Goal: Task Accomplishment & Management: Use online tool/utility

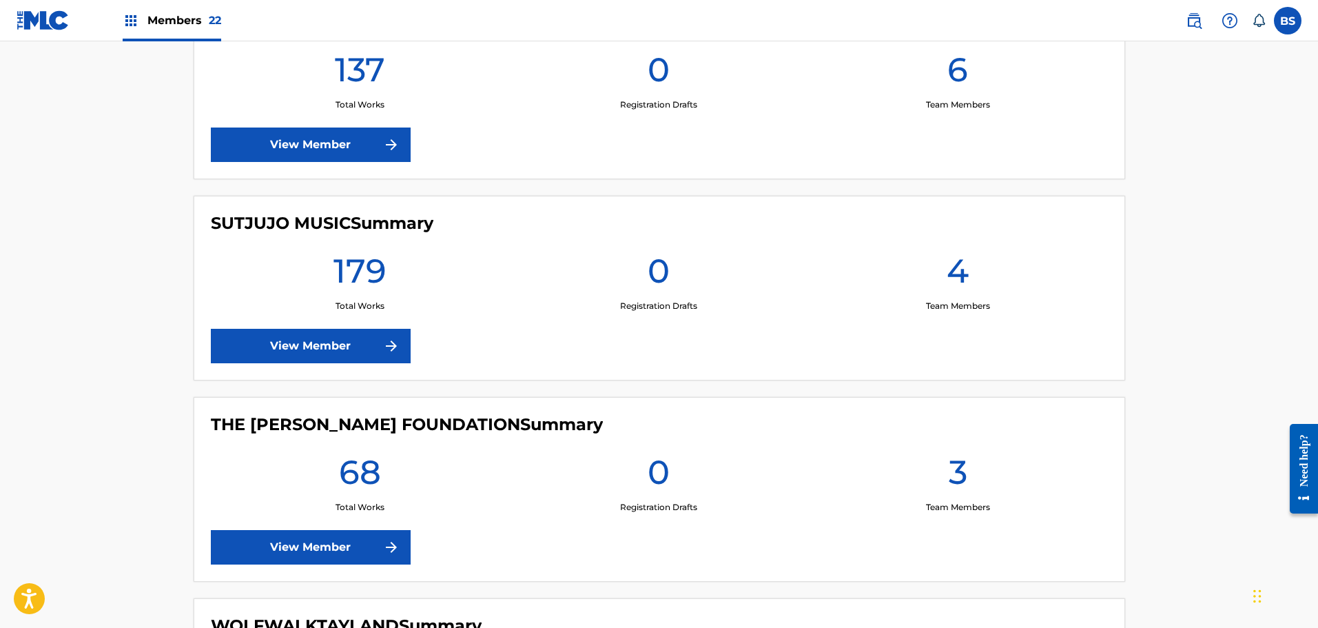
scroll to position [4133, 0]
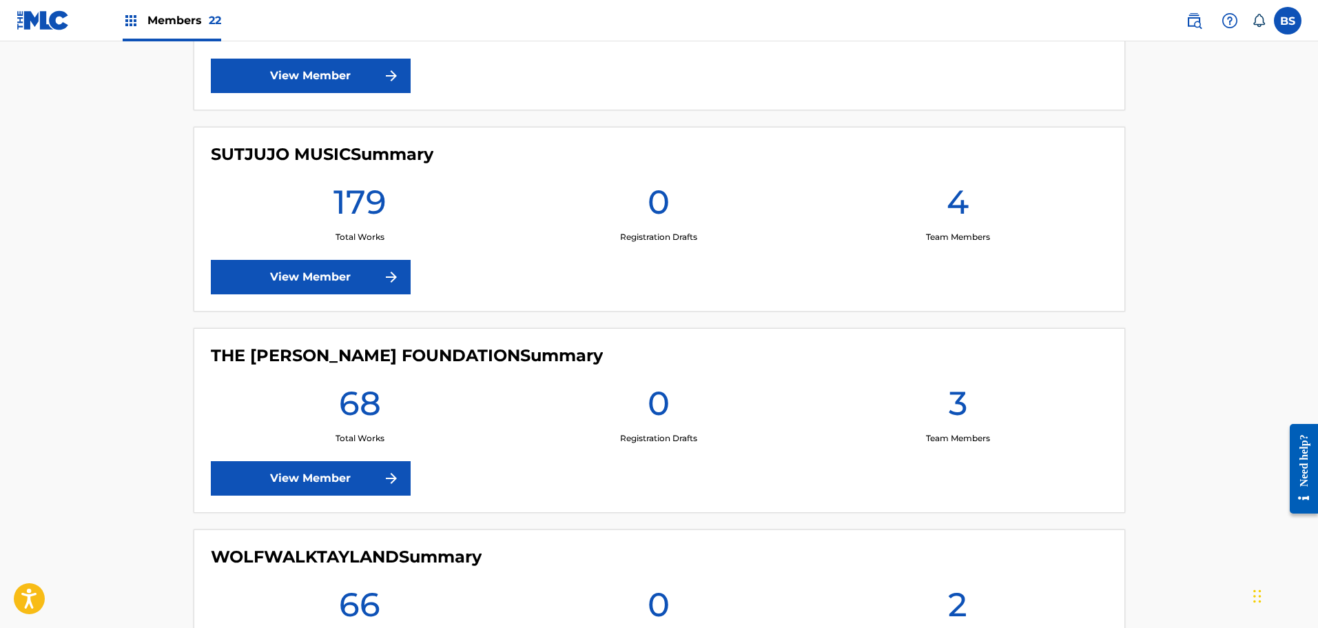
click at [328, 276] on link "View Member" at bounding box center [311, 277] width 200 height 34
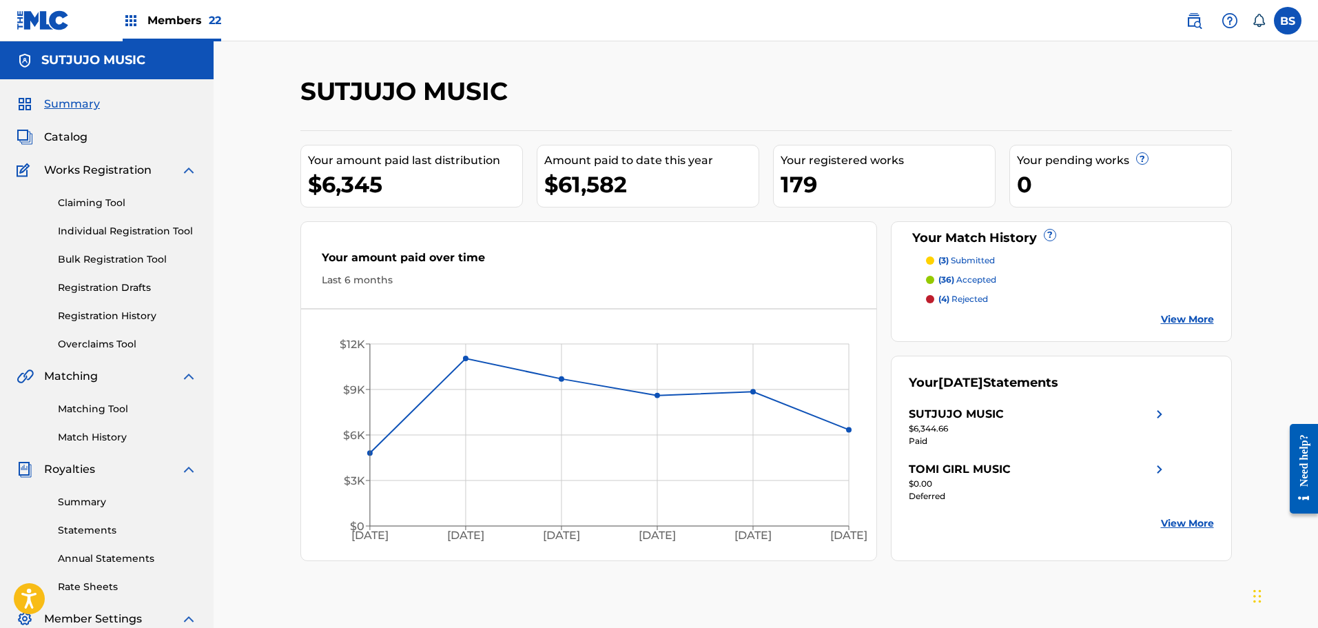
click at [88, 406] on link "Matching Tool" at bounding box center [127, 409] width 139 height 14
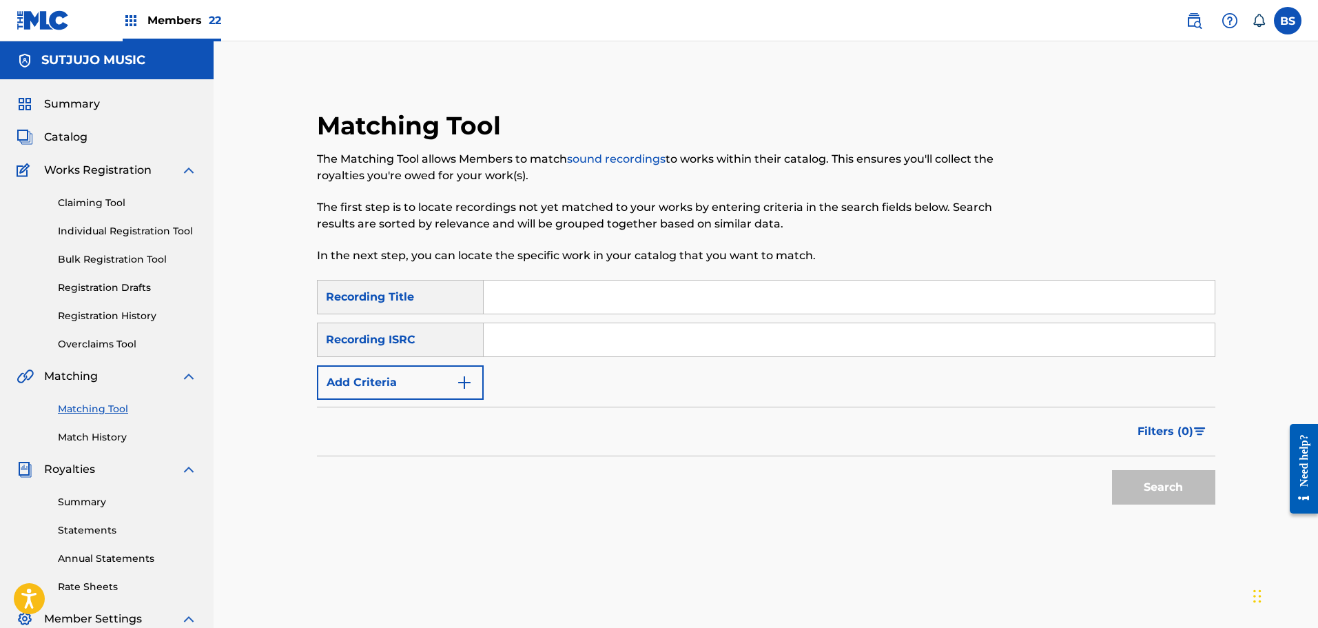
click at [505, 297] on input "Search Form" at bounding box center [849, 296] width 731 height 33
type input "Id really love to see you tonight"
click at [466, 384] on img "Search Form" at bounding box center [464, 382] width 17 height 17
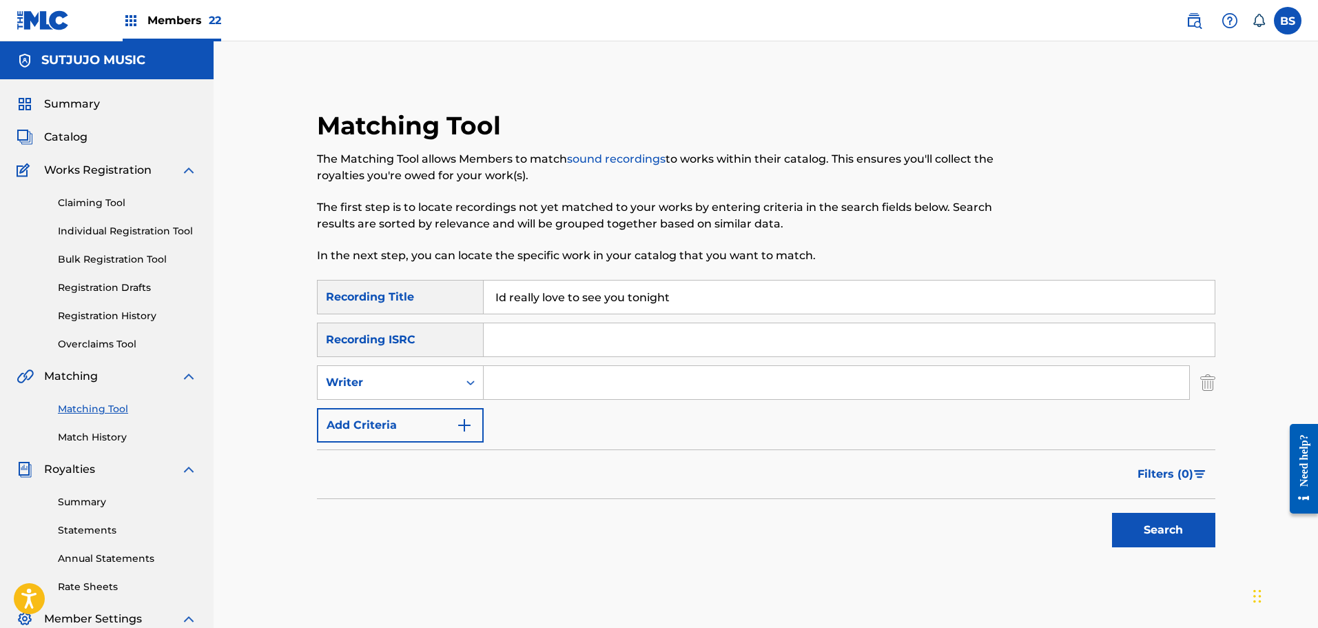
click at [506, 387] on input "Search Form" at bounding box center [836, 382] width 705 height 33
type input "[PERSON_NAME]"
click at [499, 300] on input "Id really love to see you tonight" at bounding box center [849, 296] width 731 height 33
type input "I'd really love to see you tonight"
click at [1175, 524] on button "Search" at bounding box center [1163, 530] width 103 height 34
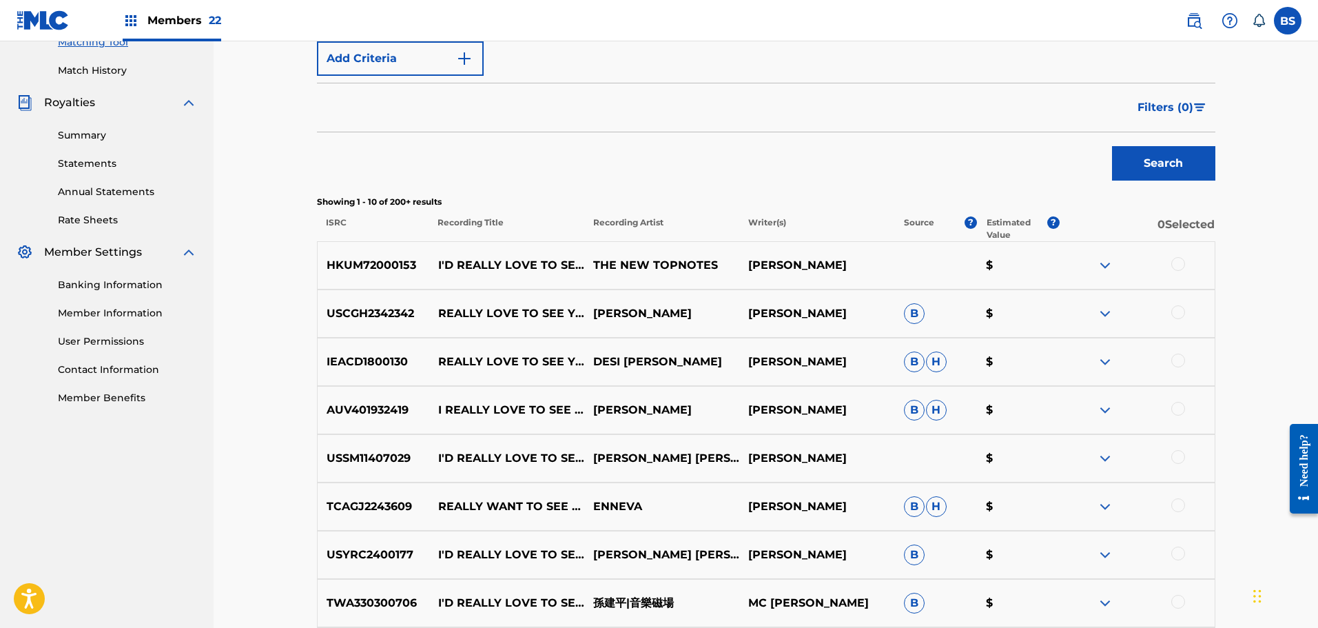
scroll to position [413, 0]
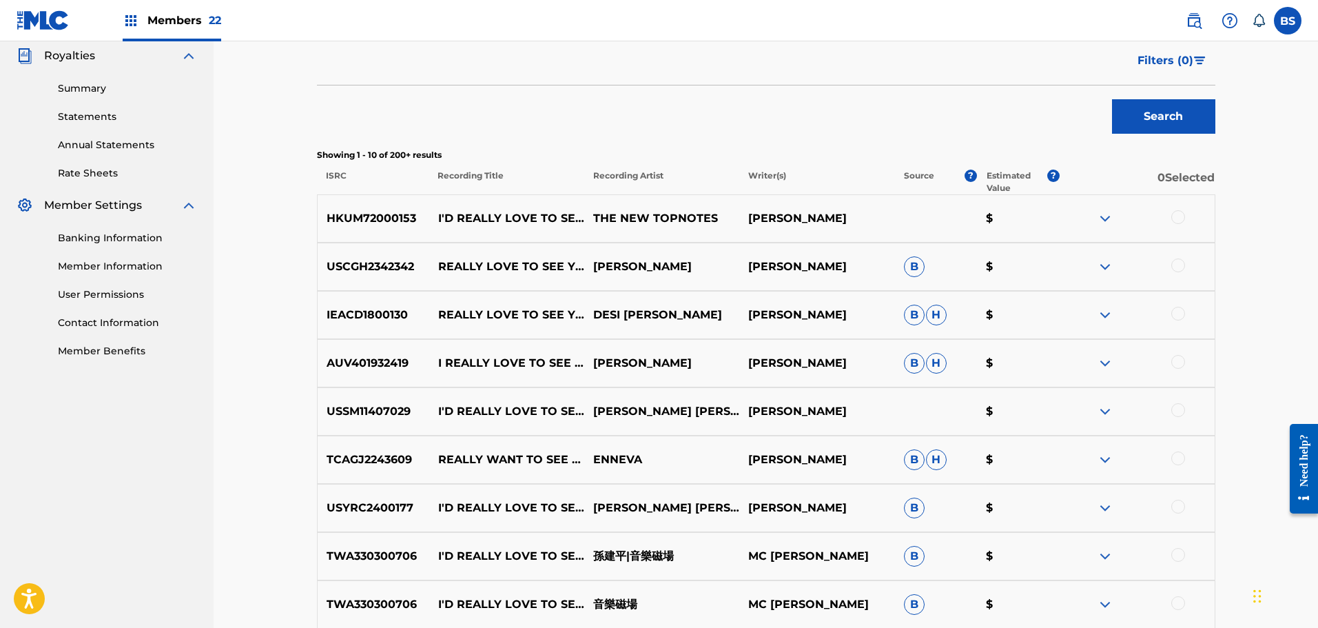
click at [1172, 211] on div at bounding box center [1178, 217] width 14 height 14
click at [1177, 258] on div at bounding box center [1178, 265] width 14 height 14
click at [1181, 316] on div at bounding box center [1178, 314] width 14 height 14
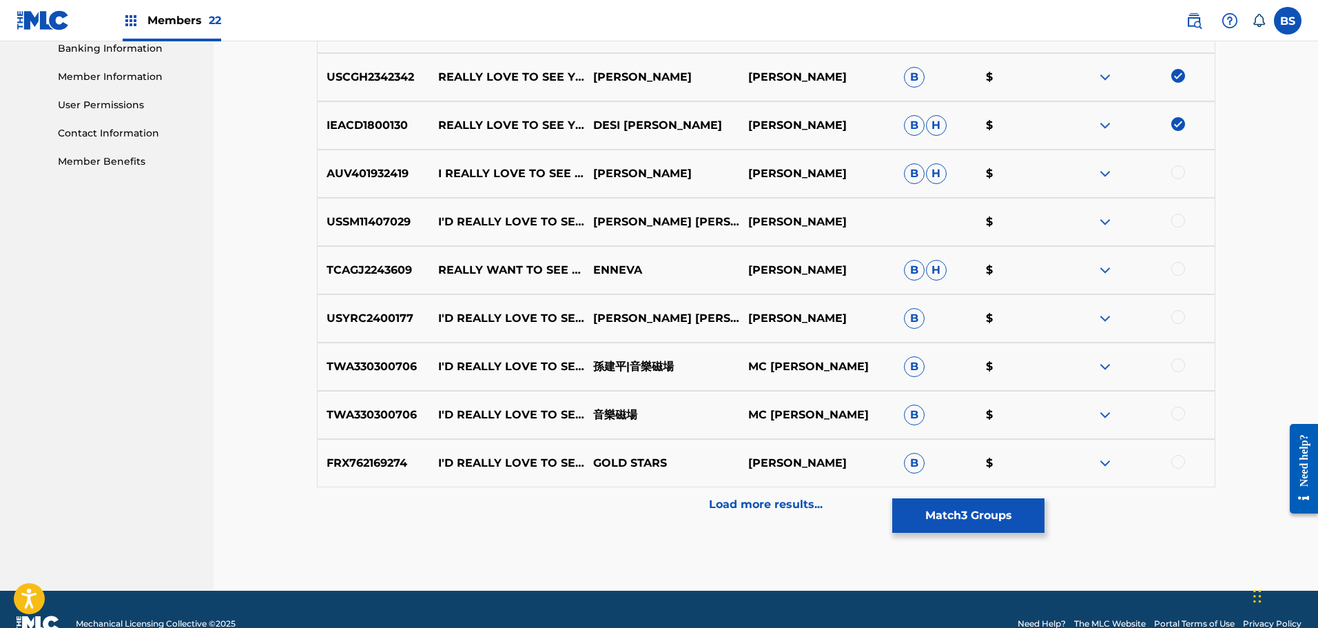
scroll to position [632, 0]
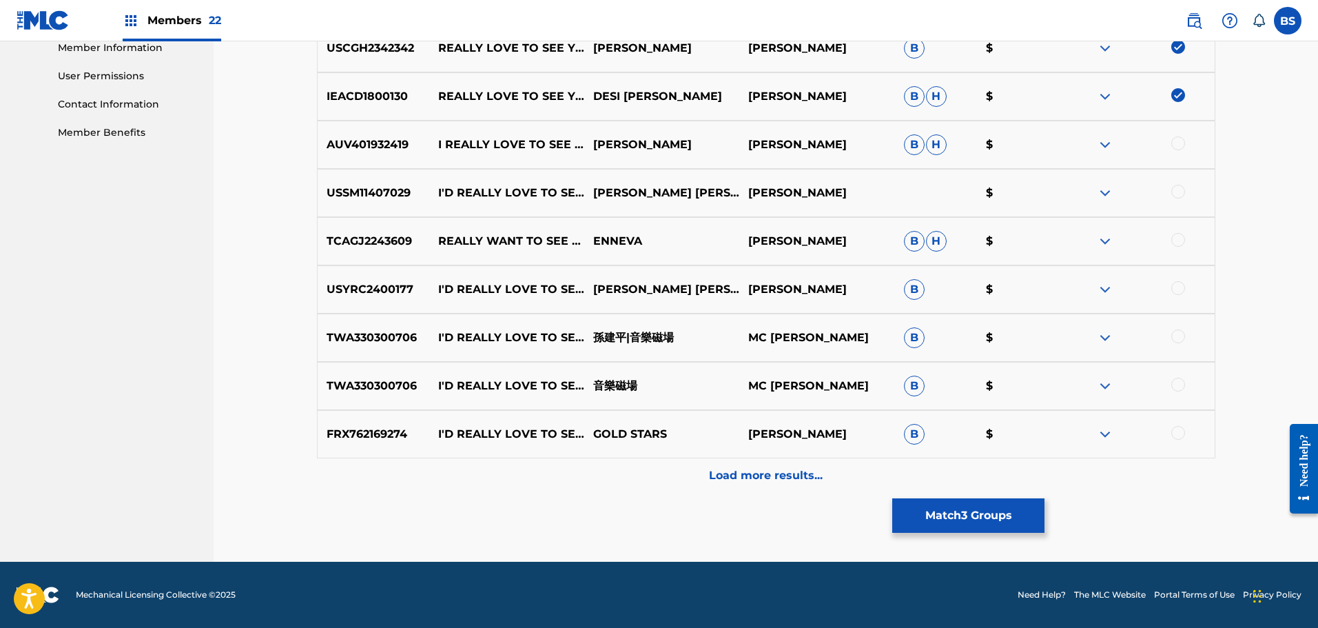
click at [762, 469] on p "Load more results..." at bounding box center [766, 475] width 114 height 17
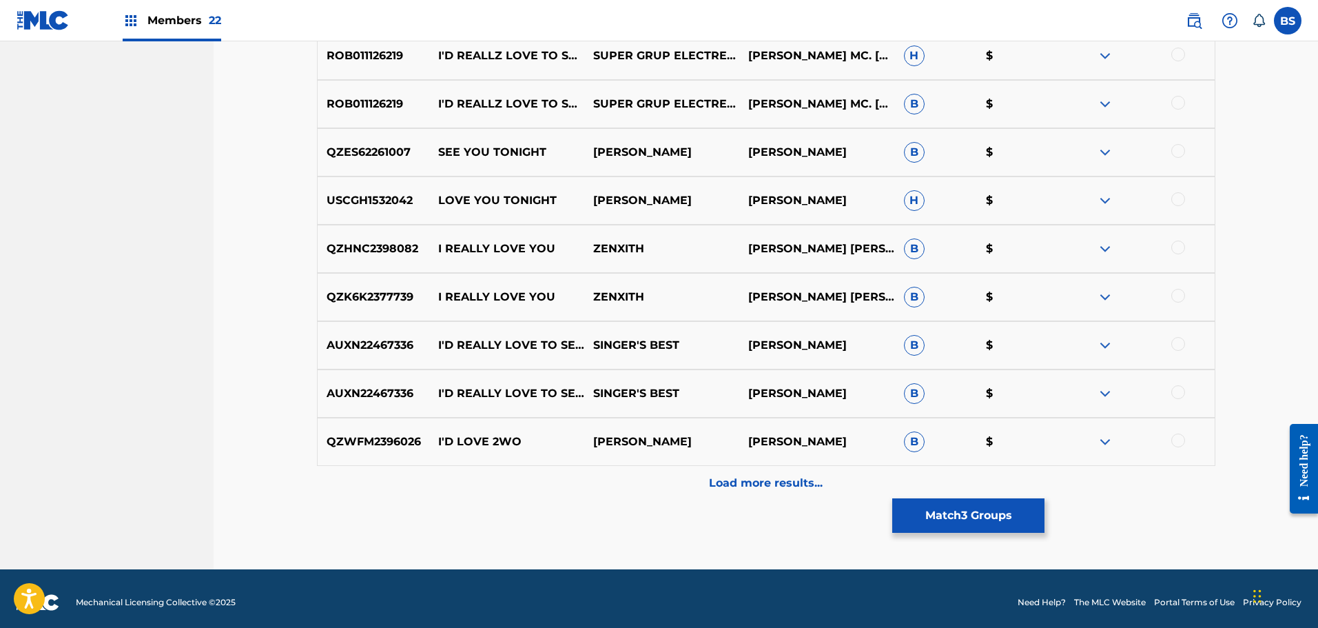
scroll to position [1114, 0]
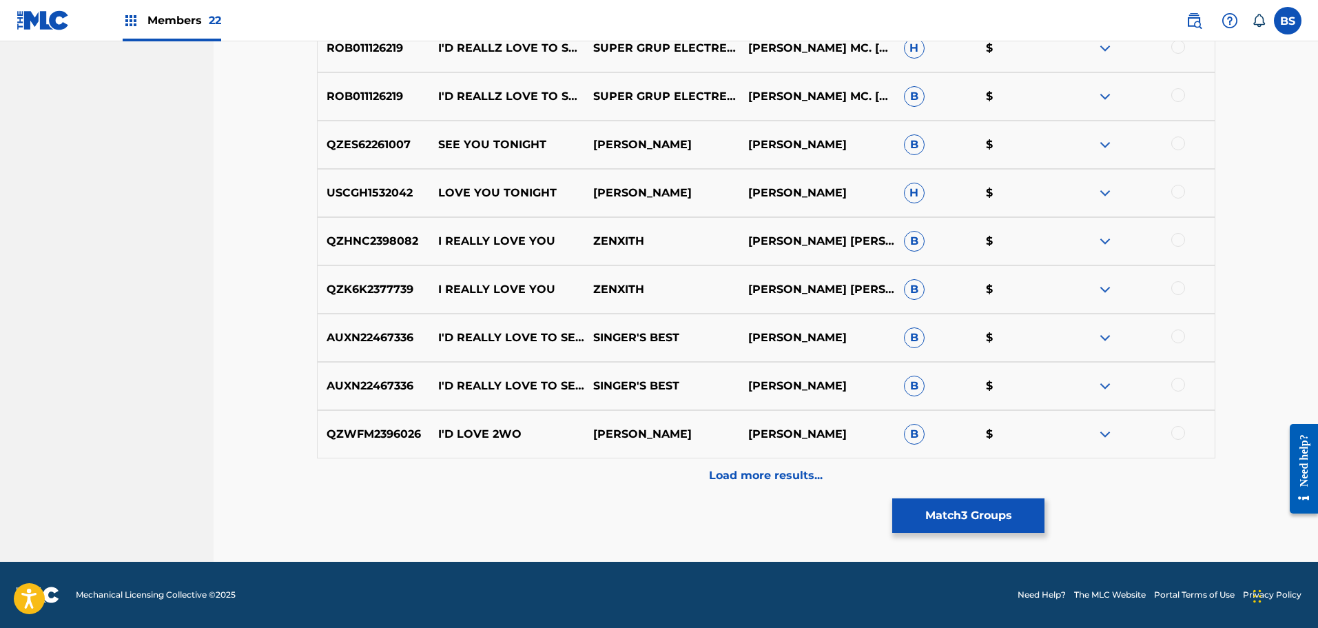
click at [1179, 385] on div at bounding box center [1178, 385] width 14 height 14
click at [1178, 335] on div at bounding box center [1178, 336] width 14 height 14
click at [1176, 282] on div at bounding box center [1178, 288] width 14 height 14
click at [1177, 237] on div at bounding box center [1178, 240] width 14 height 14
click at [1181, 187] on div at bounding box center [1178, 192] width 14 height 14
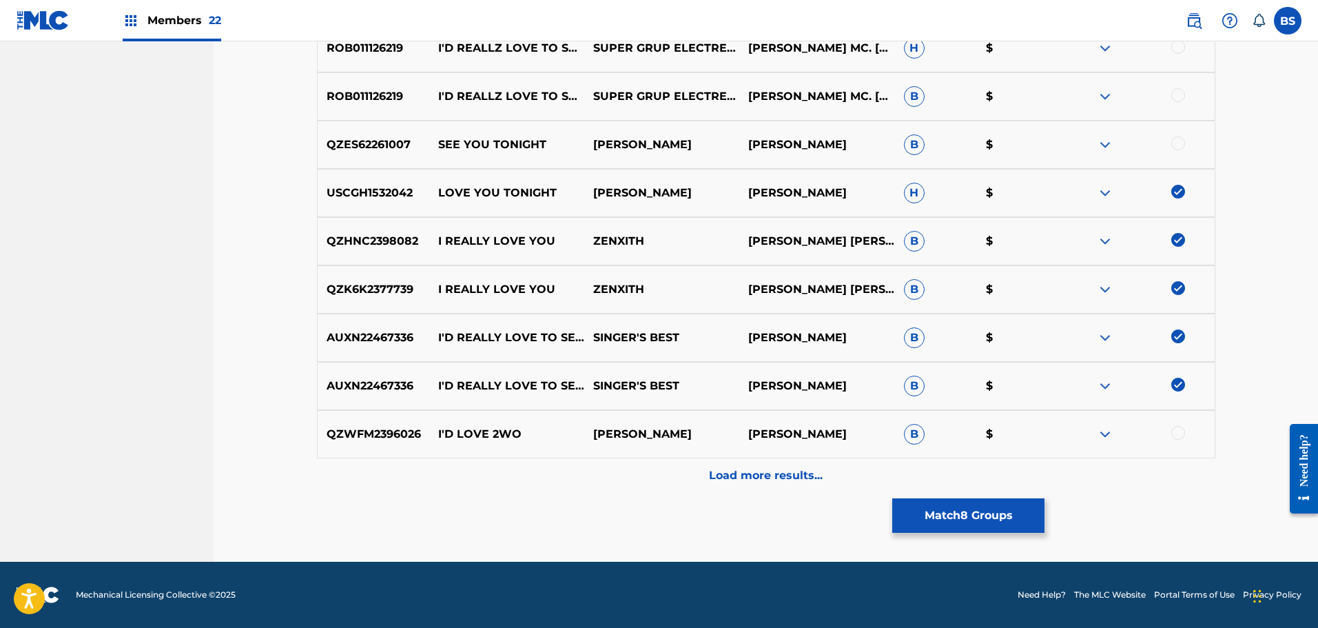
click at [1177, 149] on div at bounding box center [1178, 143] width 14 height 14
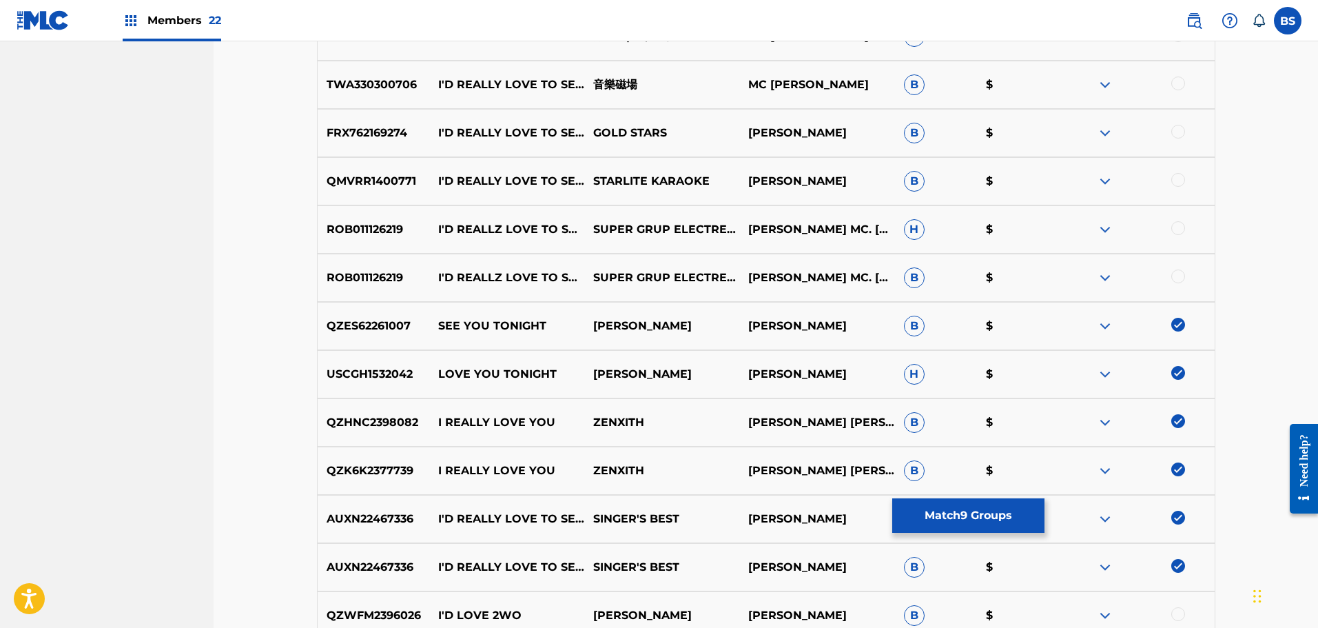
scroll to position [907, 0]
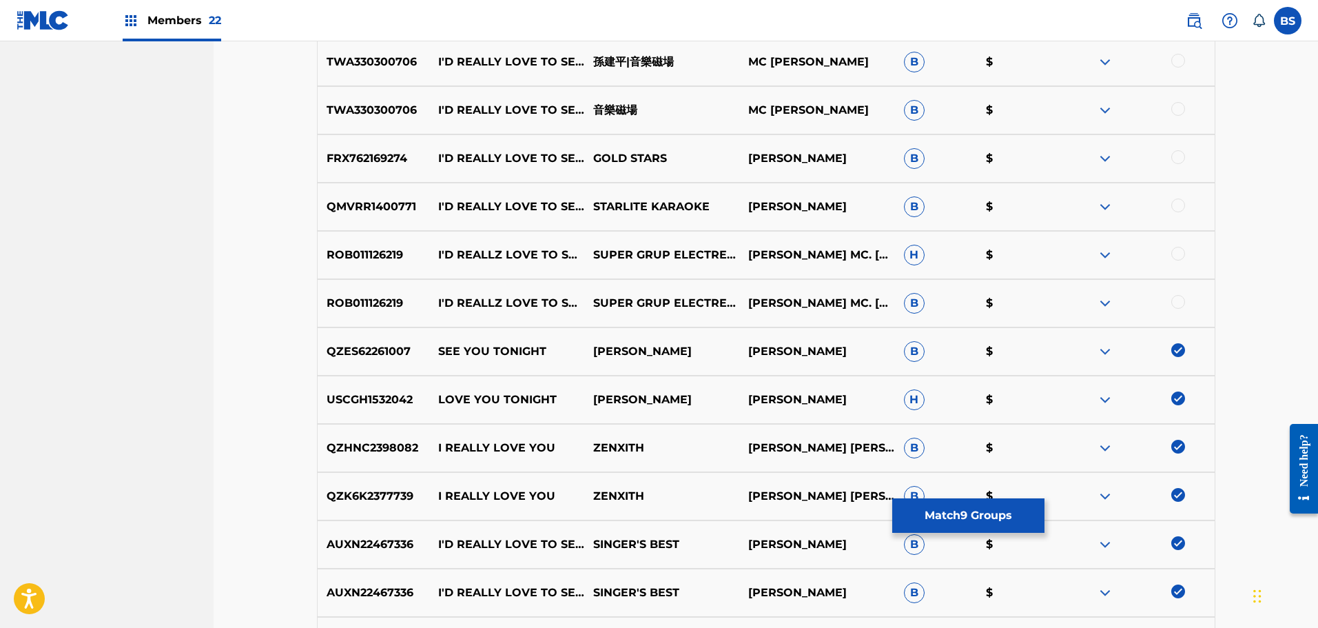
click at [1177, 302] on div at bounding box center [1178, 302] width 14 height 14
click at [1176, 250] on div at bounding box center [1178, 254] width 14 height 14
click at [1176, 200] on div at bounding box center [1178, 205] width 14 height 14
click at [1177, 153] on div at bounding box center [1178, 157] width 14 height 14
click at [1181, 105] on div at bounding box center [1178, 109] width 14 height 14
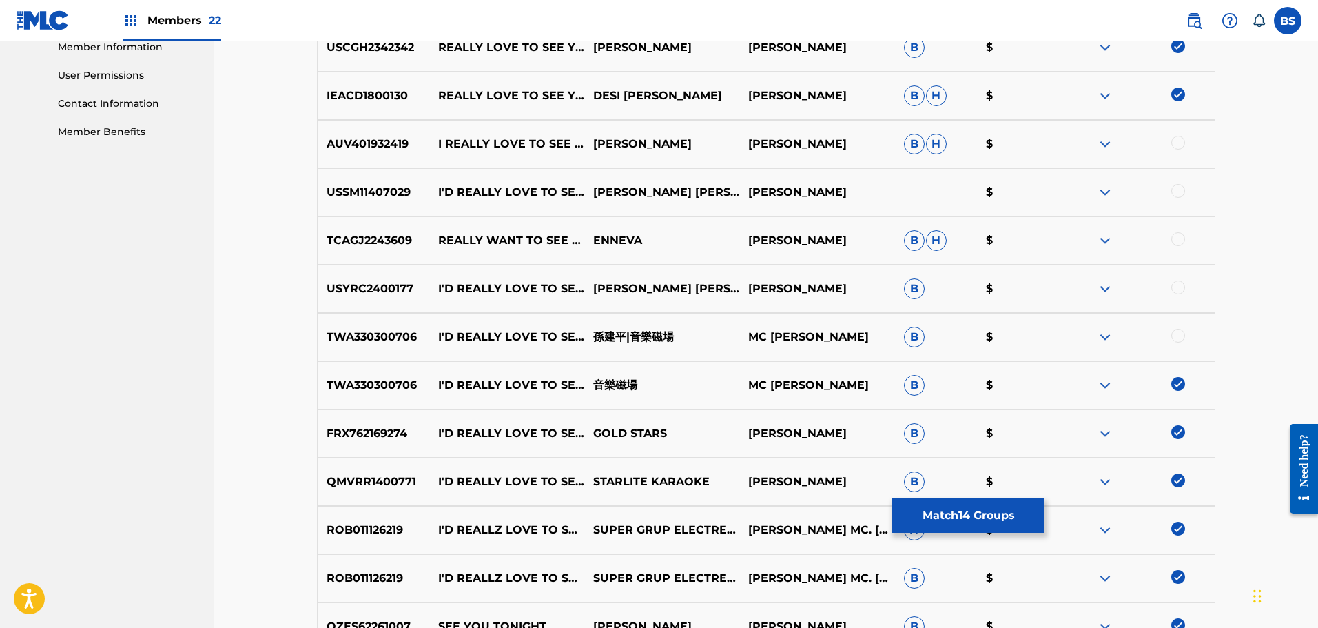
scroll to position [632, 0]
click at [1178, 335] on div at bounding box center [1178, 336] width 14 height 14
drag, startPoint x: 1174, startPoint y: 285, endPoint x: 1175, endPoint y: 271, distance: 13.8
click at [1174, 285] on div at bounding box center [1178, 288] width 14 height 14
click at [1175, 237] on div at bounding box center [1178, 240] width 14 height 14
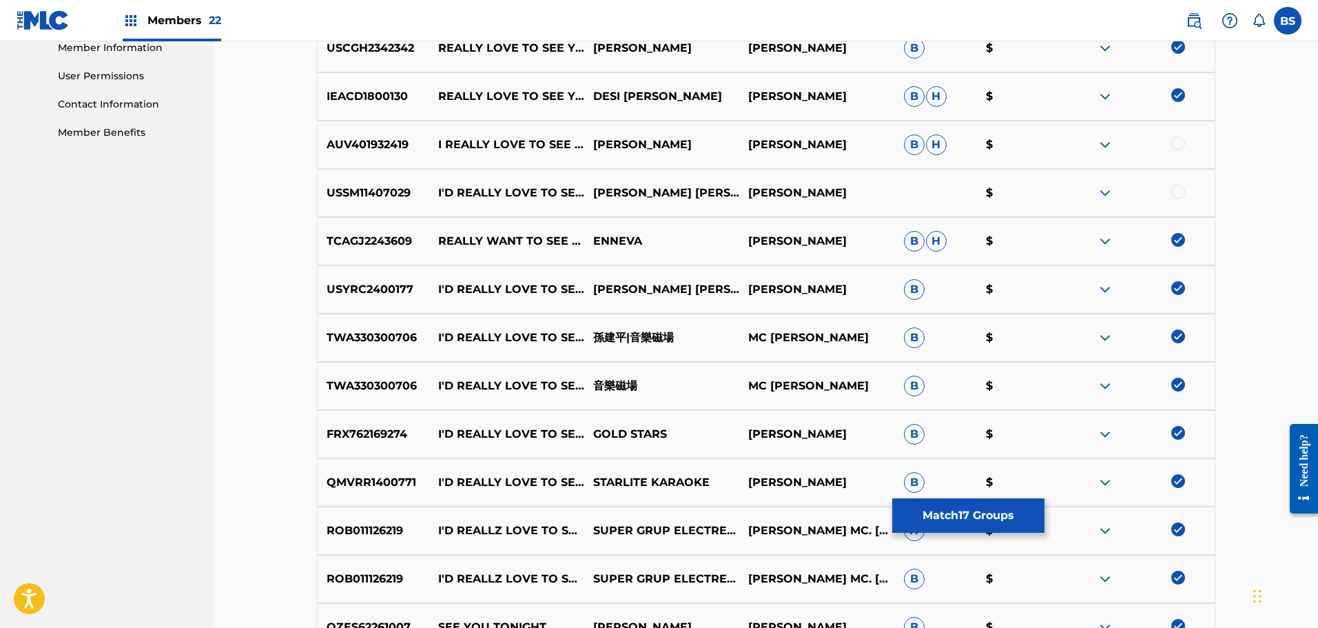
click at [1179, 187] on div at bounding box center [1178, 192] width 14 height 14
click at [1178, 138] on div at bounding box center [1178, 143] width 14 height 14
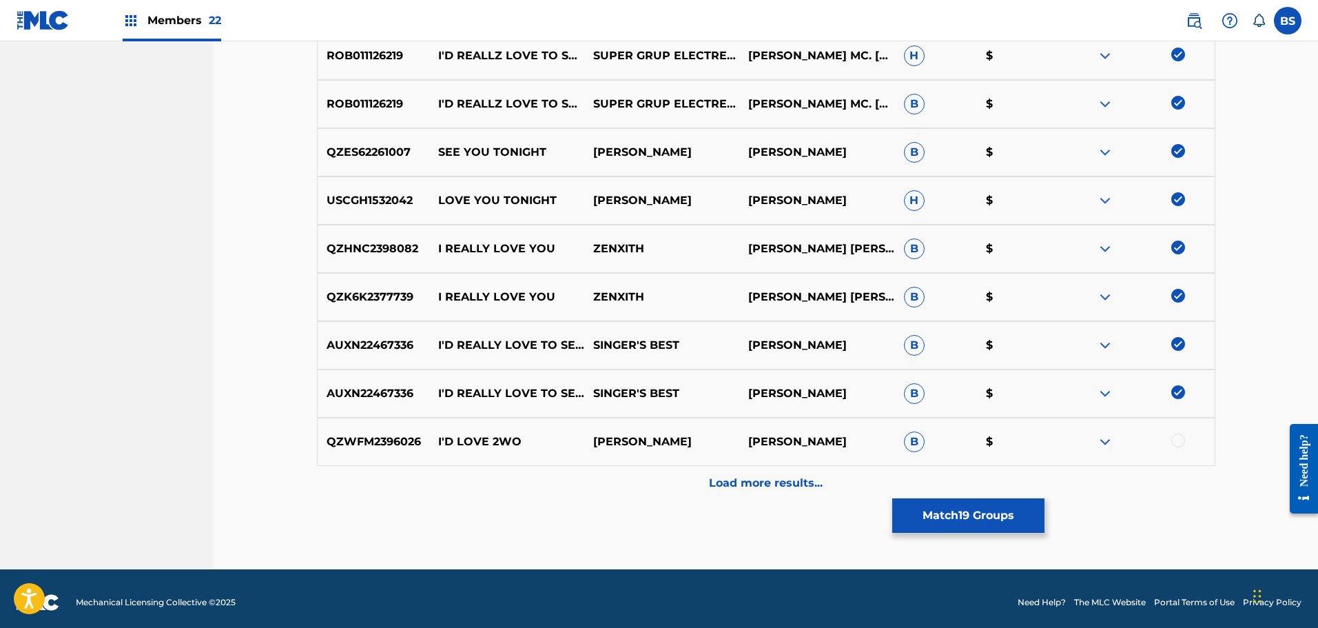
scroll to position [1114, 0]
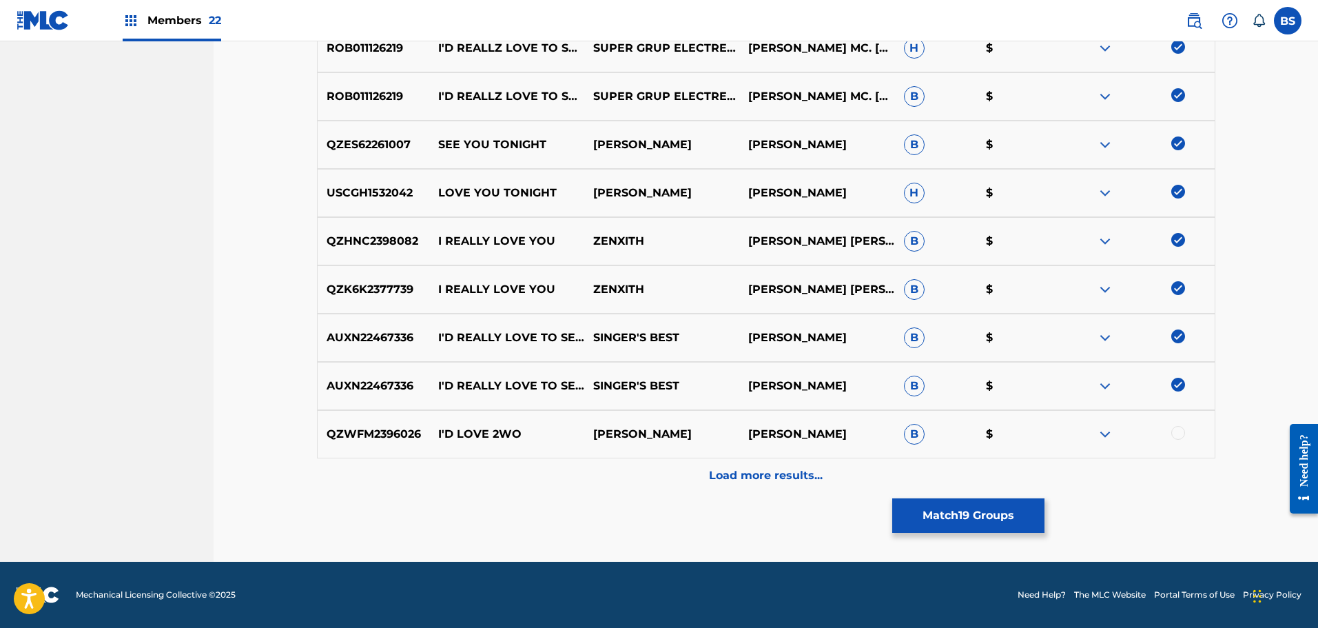
click at [770, 466] on div "Load more results..." at bounding box center [766, 475] width 898 height 34
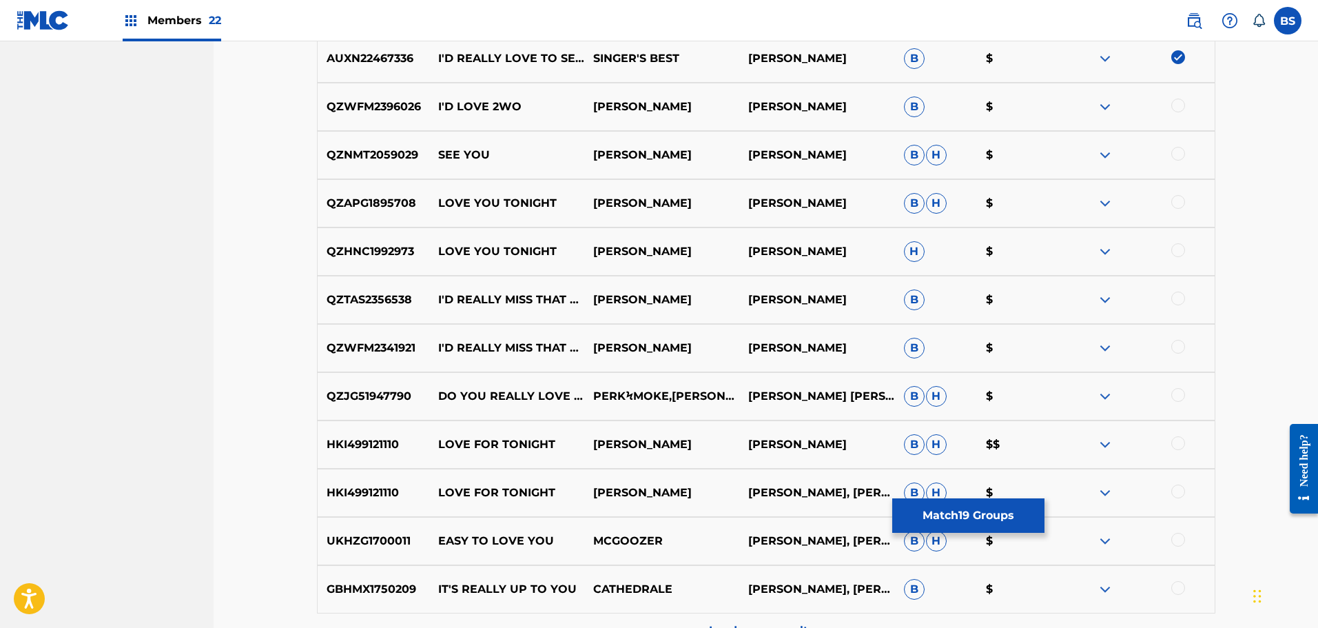
scroll to position [1458, 0]
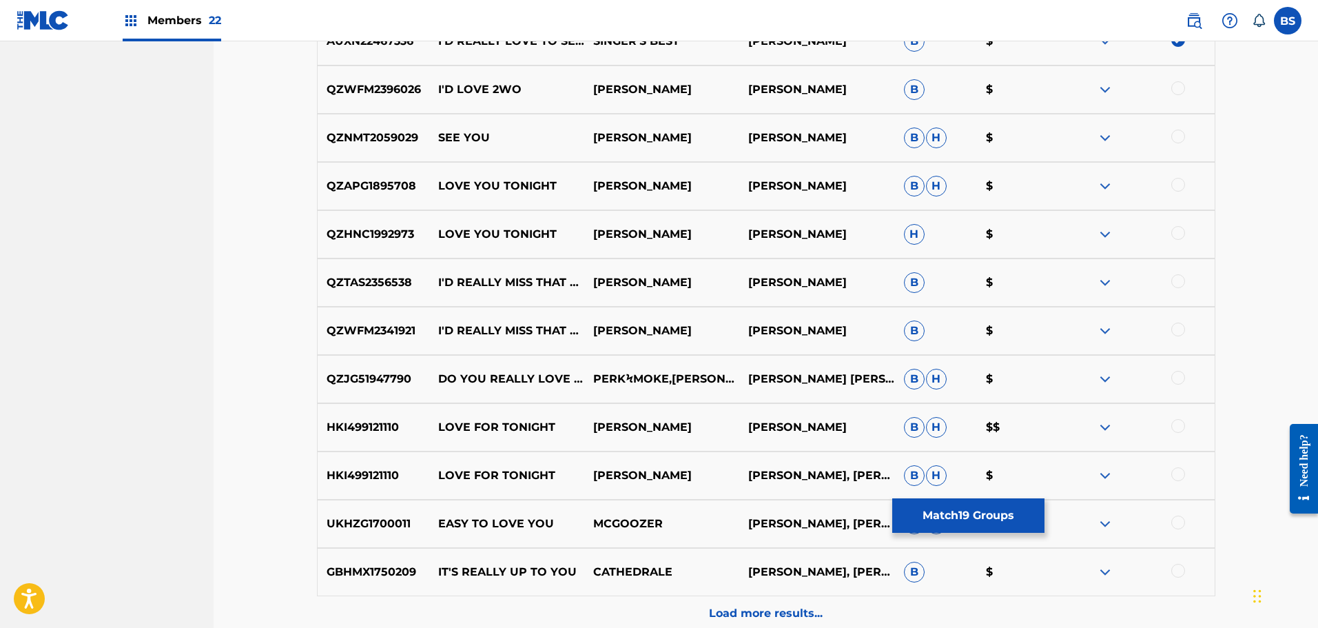
click at [983, 507] on button "Match 19 Groups" at bounding box center [968, 515] width 152 height 34
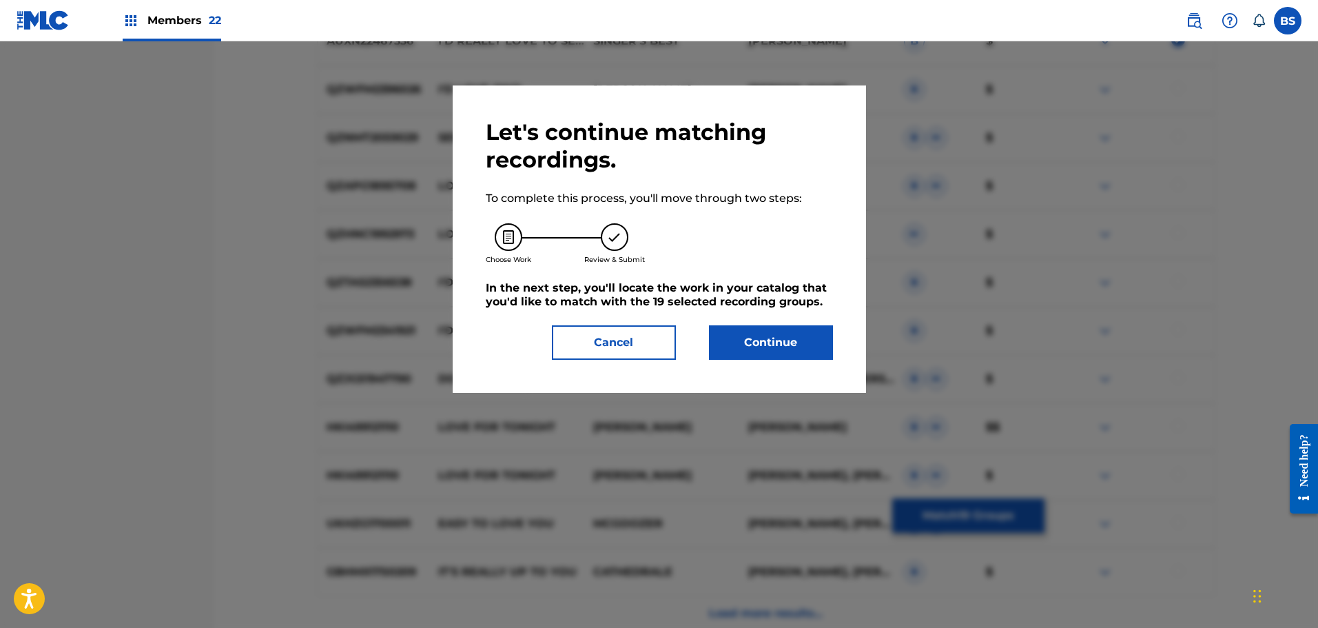
click at [768, 329] on button "Continue" at bounding box center [771, 342] width 124 height 34
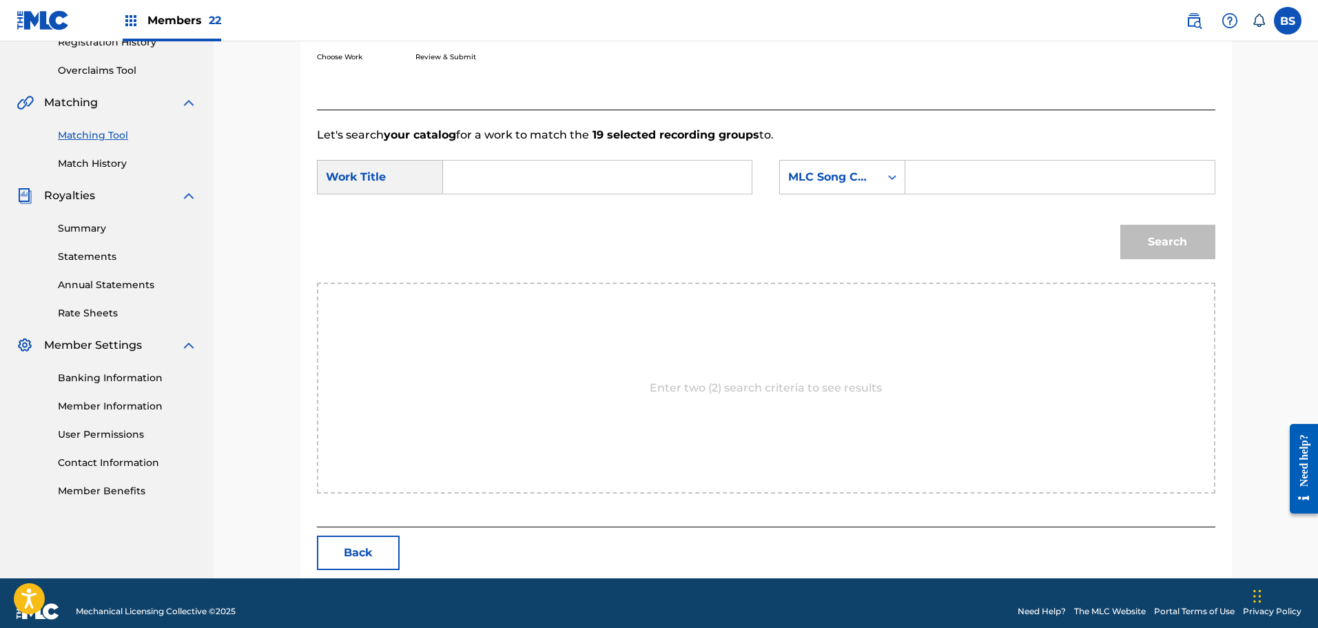
scroll to position [290, 0]
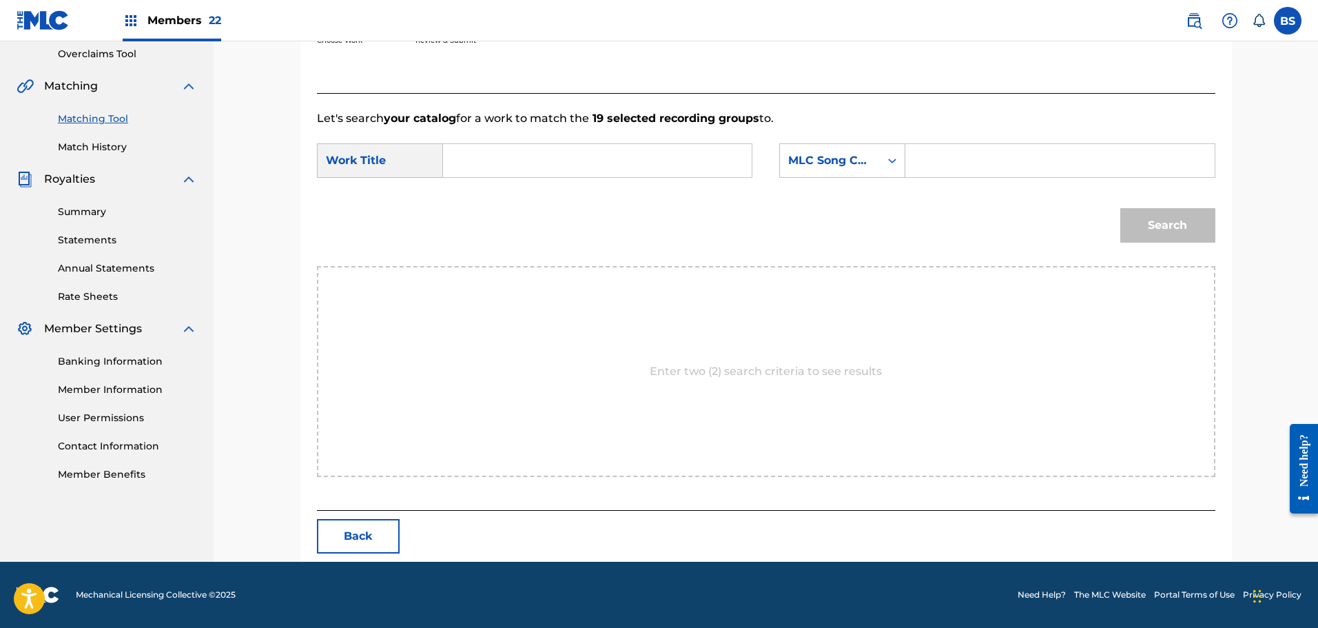
click at [499, 165] on input "Search Form" at bounding box center [597, 160] width 285 height 33
click at [506, 193] on strong "reall" at bounding box center [495, 191] width 25 height 13
type input "i'd really love to see you tonight"
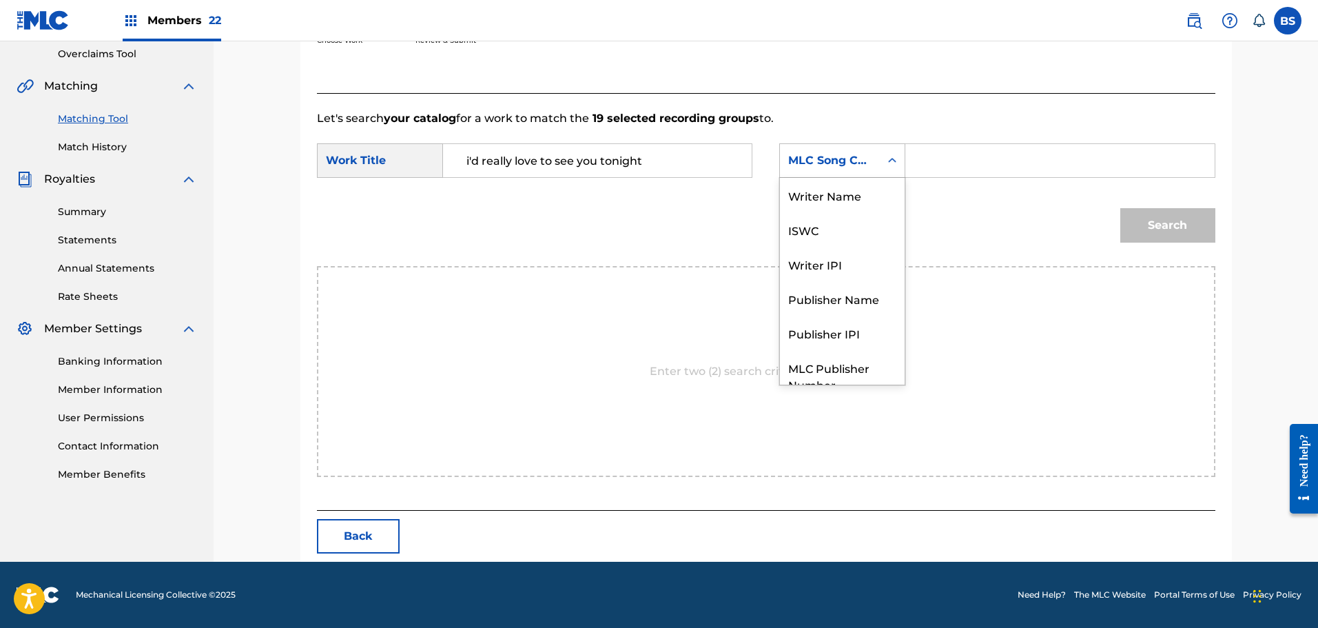
click at [897, 158] on icon "Search Form" at bounding box center [892, 161] width 14 height 14
click at [865, 197] on div "Writer Name" at bounding box center [842, 195] width 125 height 34
click at [935, 160] on input "Search Form" at bounding box center [1059, 160] width 285 height 33
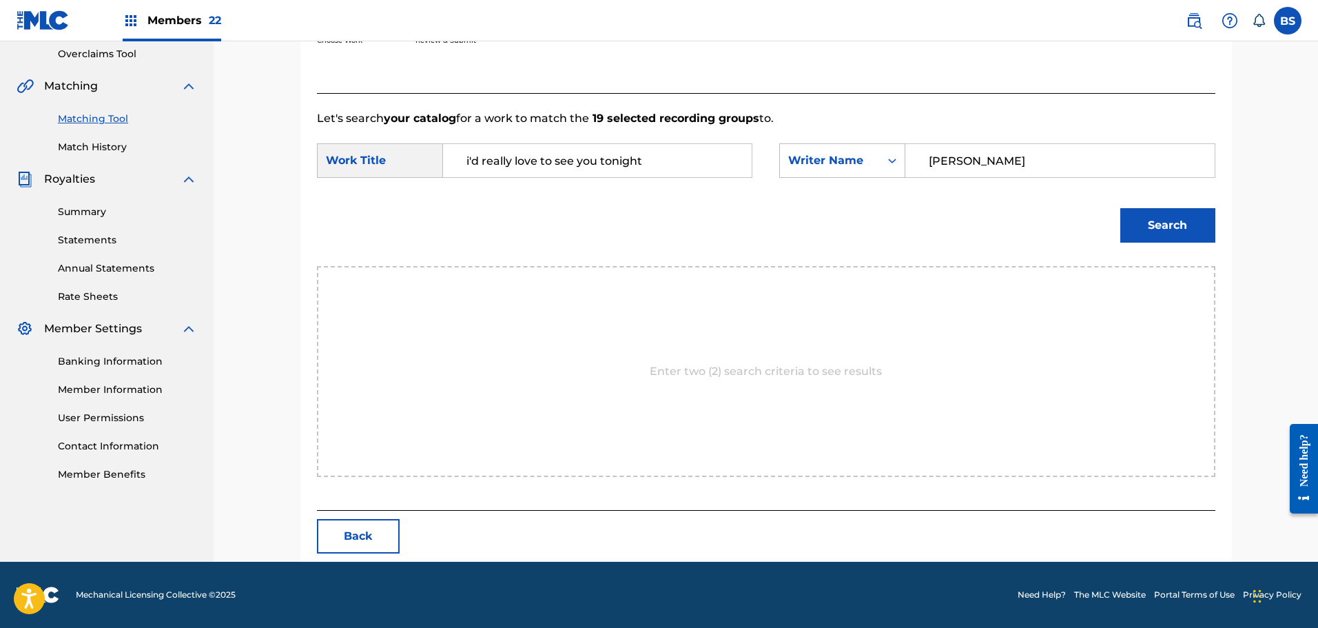
type input "[PERSON_NAME]"
click at [1150, 220] on button "Search" at bounding box center [1167, 225] width 95 height 34
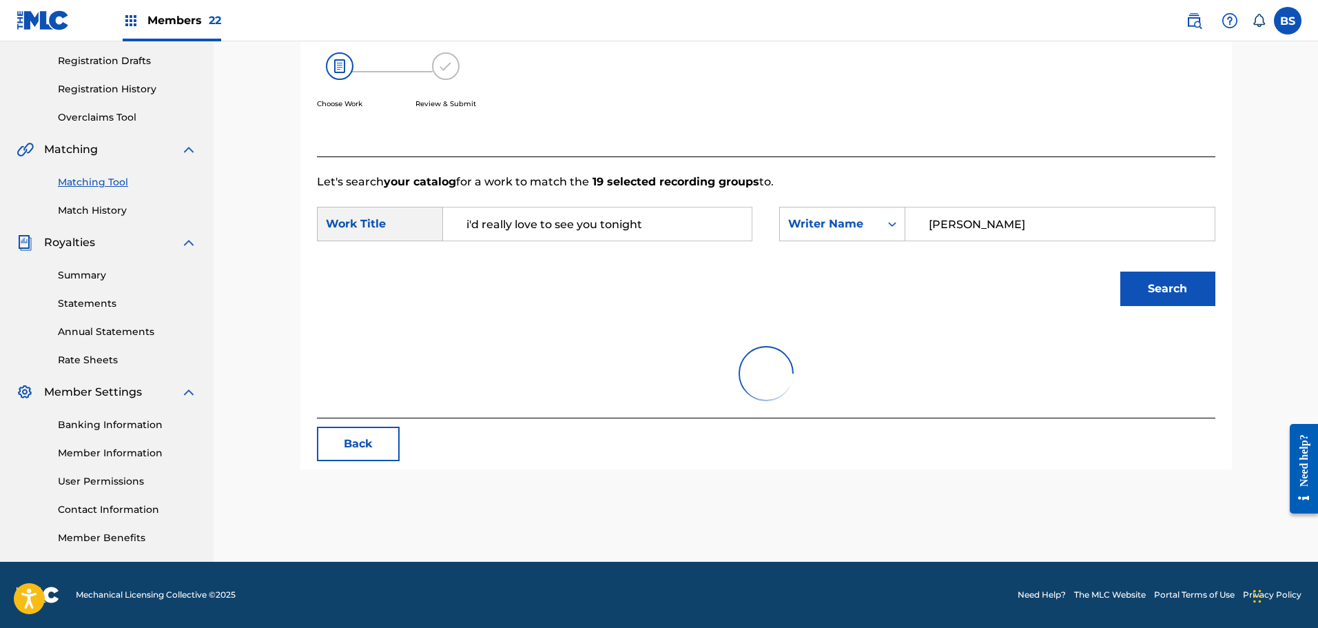
scroll to position [290, 0]
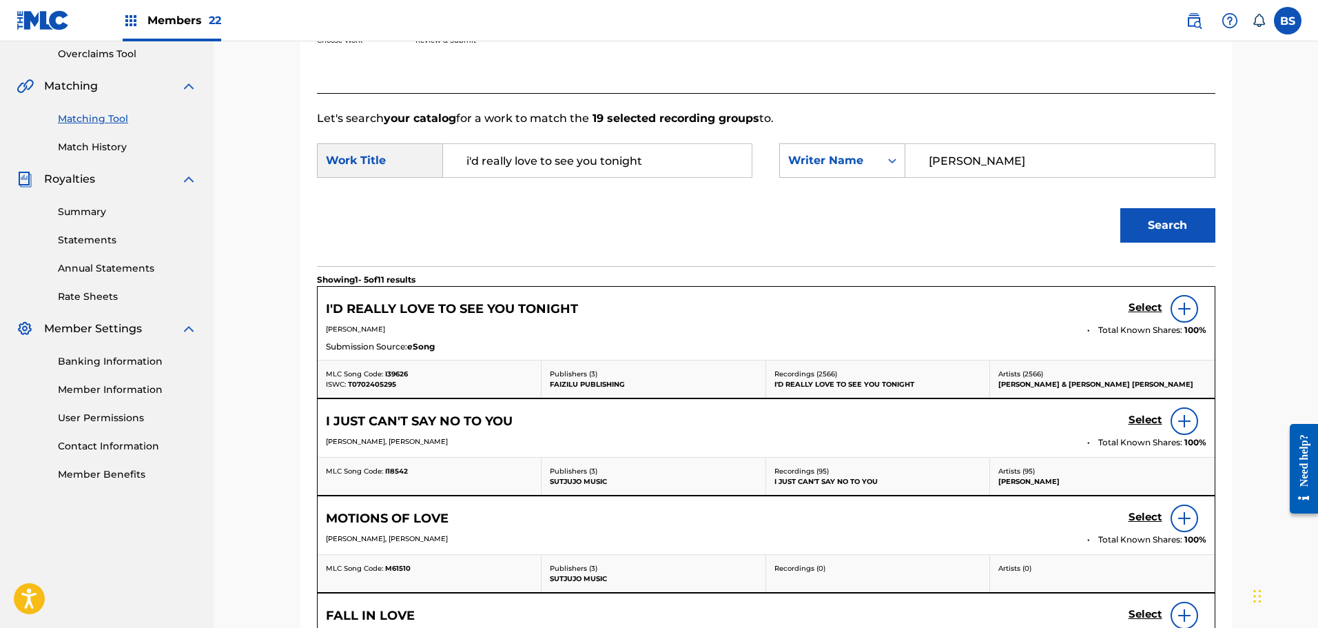
click at [1183, 309] on img at bounding box center [1184, 308] width 17 height 17
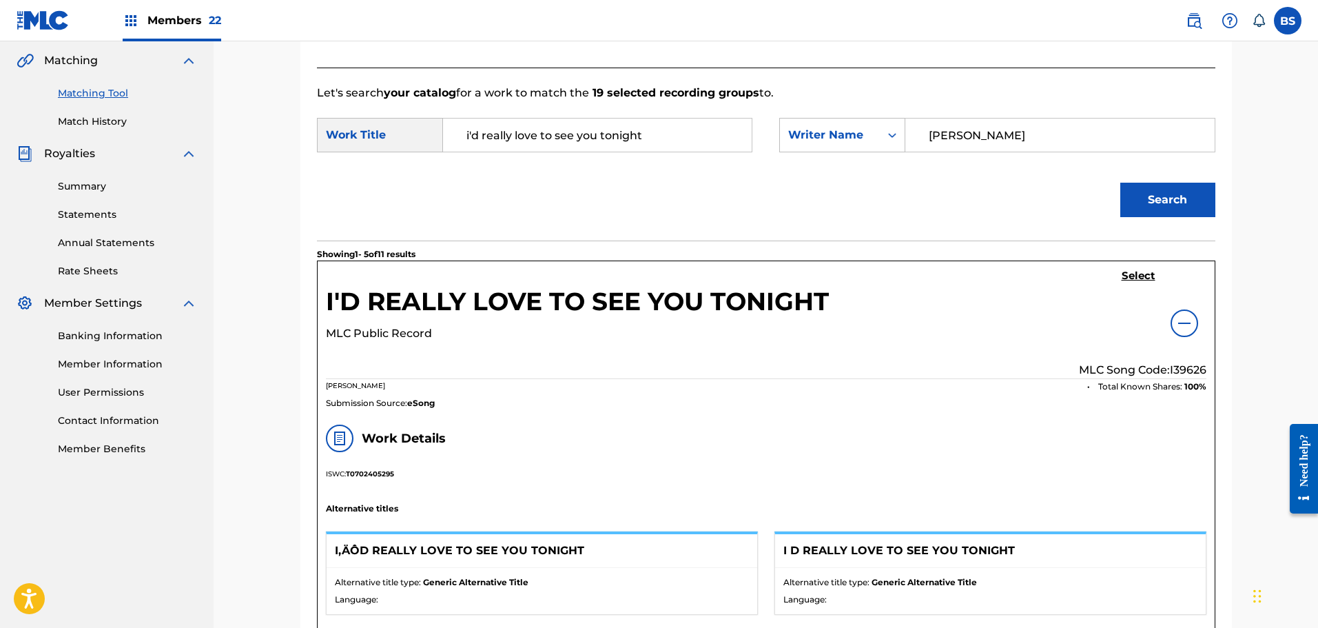
scroll to position [300, 0]
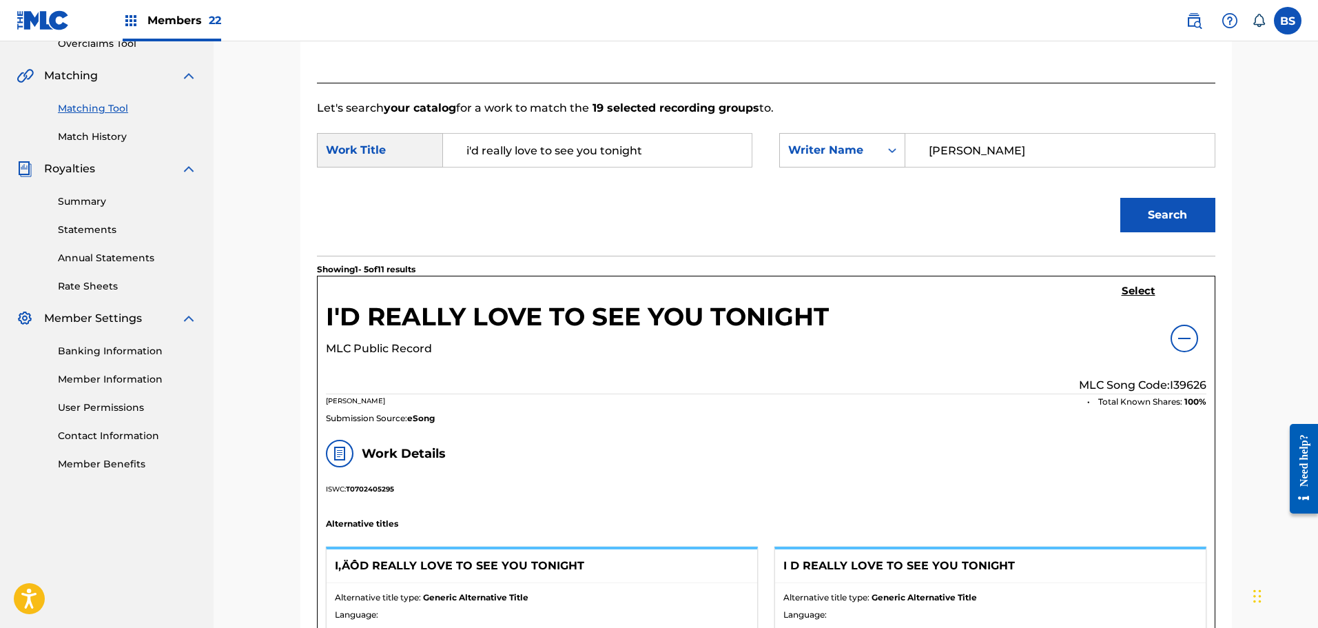
click at [1186, 338] on img at bounding box center [1184, 338] width 17 height 17
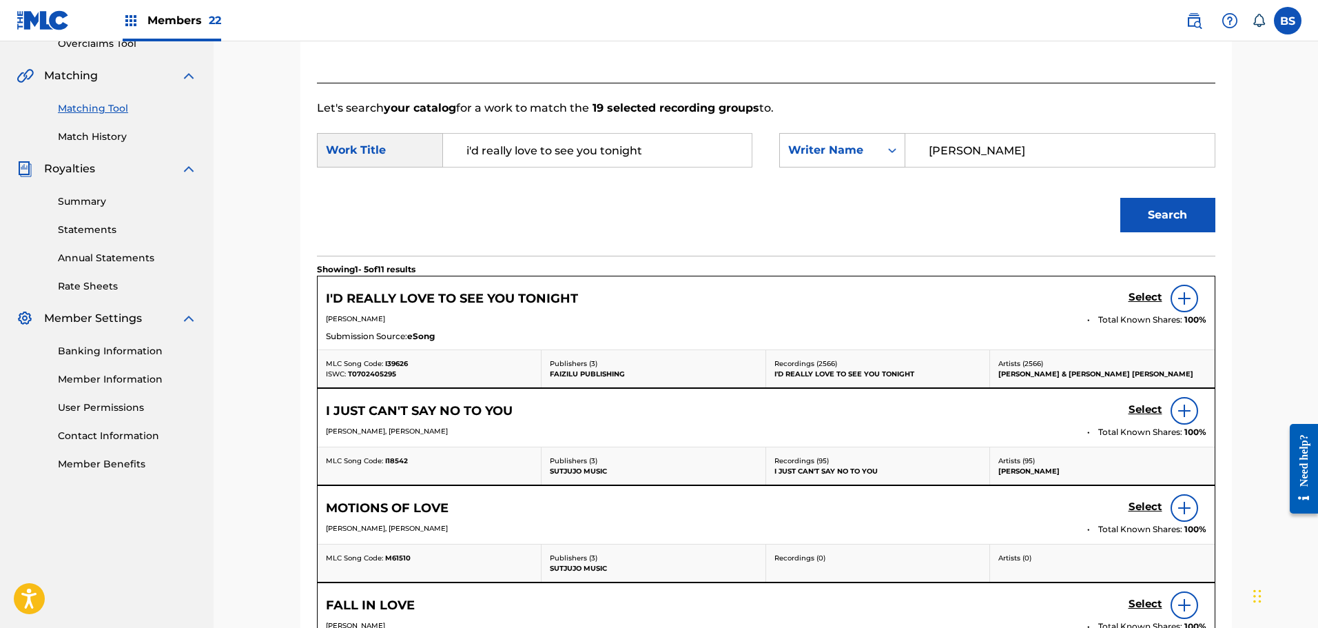
click at [1137, 295] on h5 "Select" at bounding box center [1145, 297] width 34 height 13
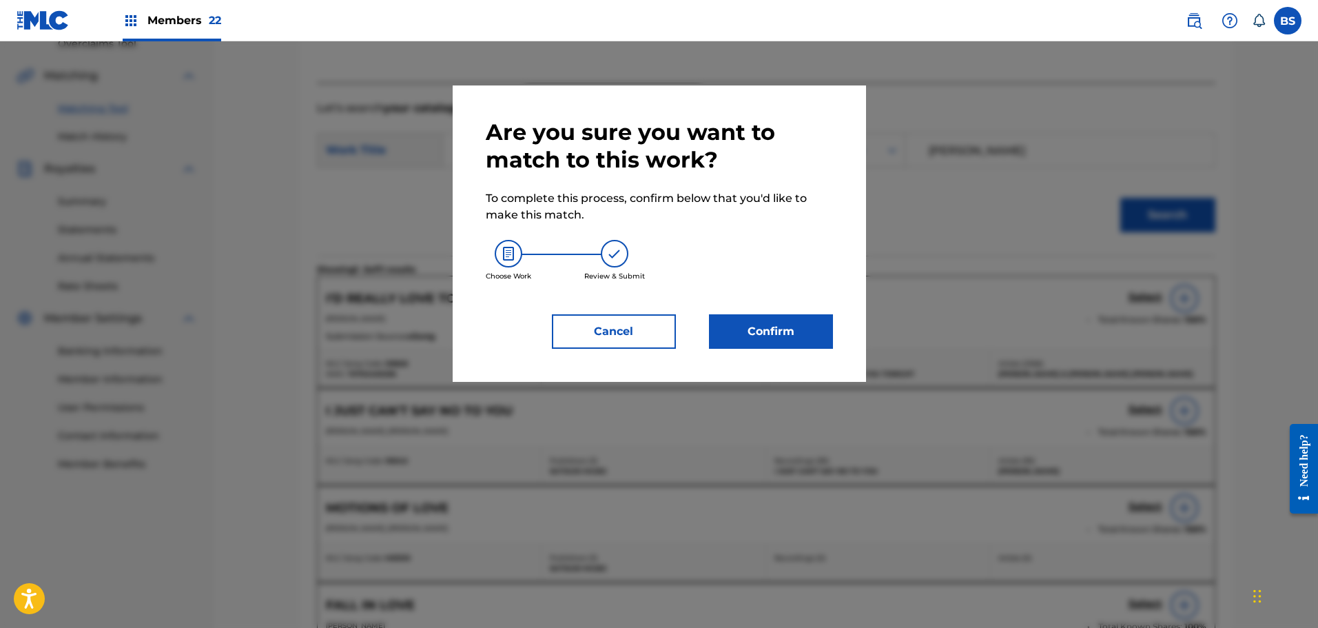
click at [763, 333] on button "Confirm" at bounding box center [771, 331] width 124 height 34
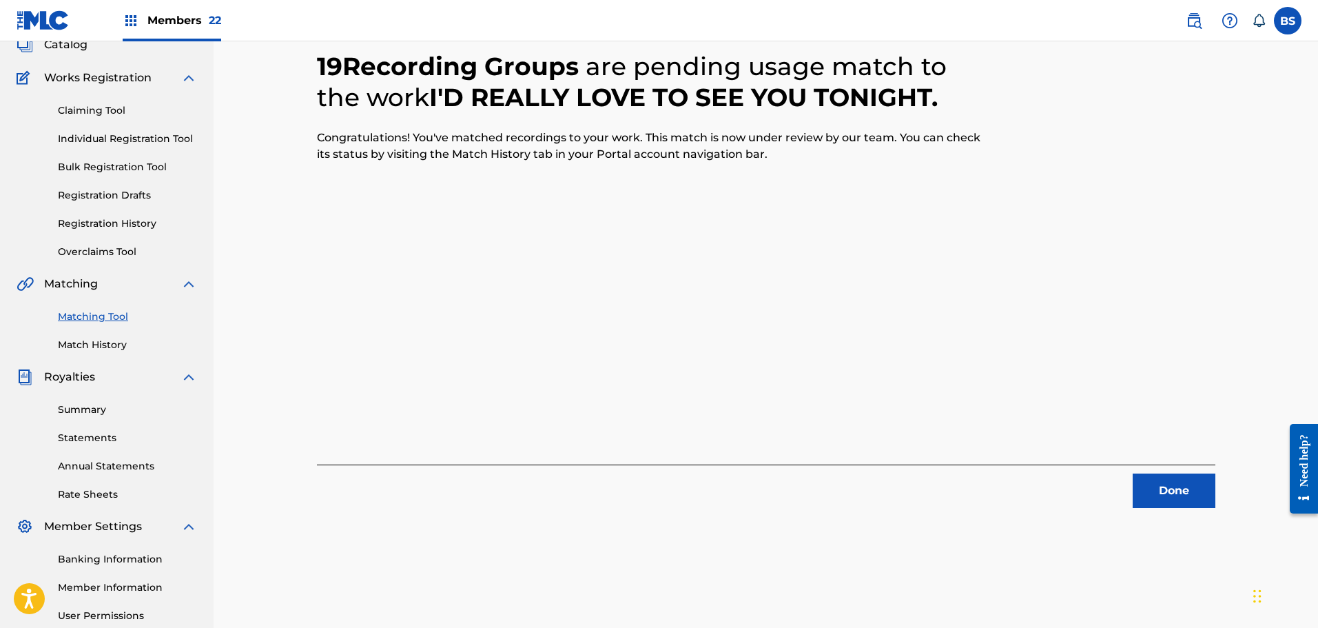
scroll to position [0, 0]
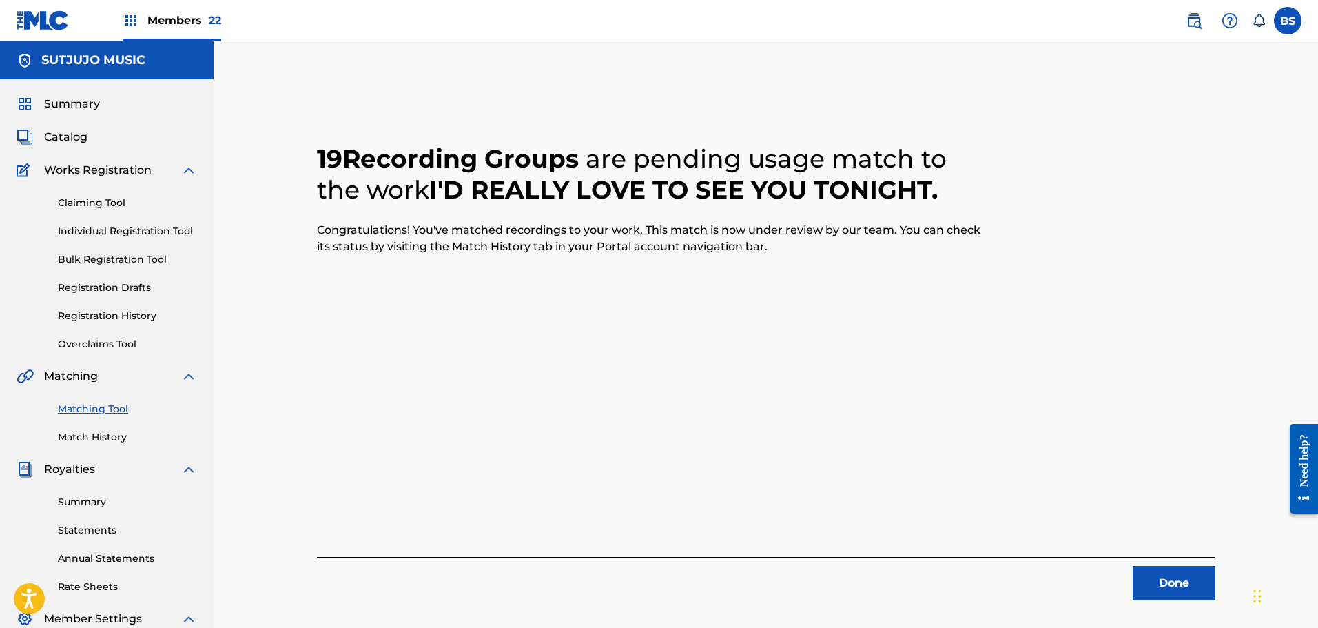
click at [1163, 584] on button "Done" at bounding box center [1174, 583] width 83 height 34
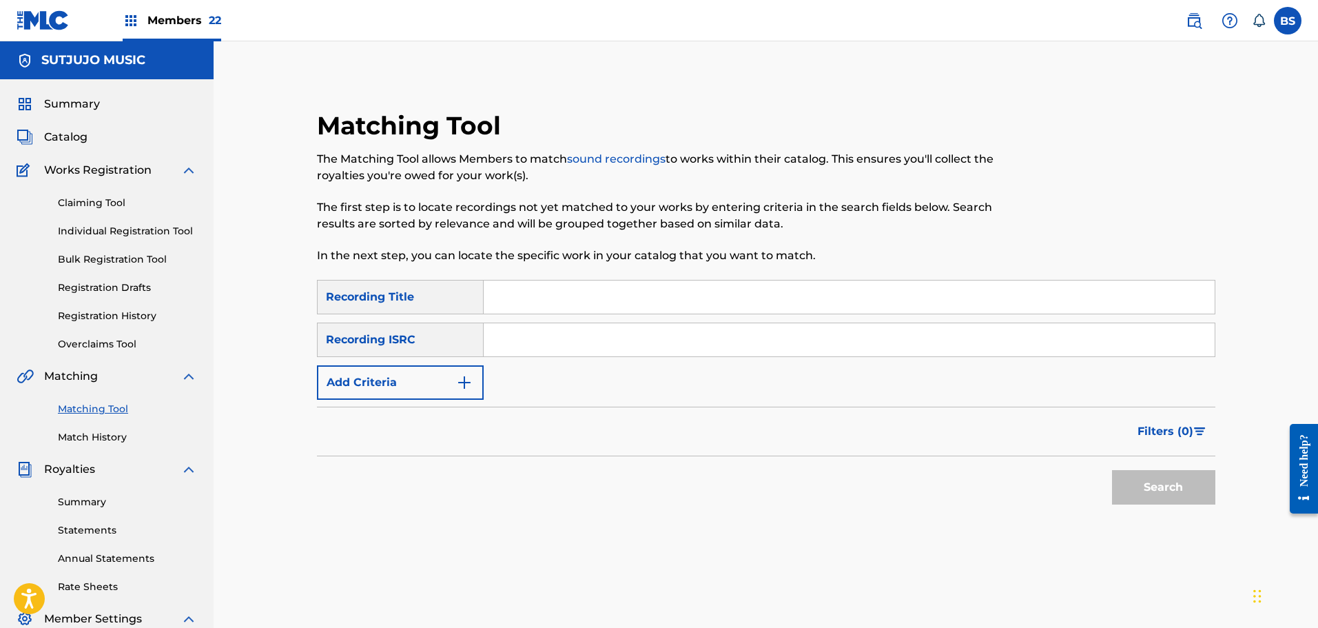
click at [542, 295] on input "Search Form" at bounding box center [849, 296] width 731 height 33
type input "diamond Girl"
click at [466, 380] on img "Search Form" at bounding box center [464, 382] width 17 height 17
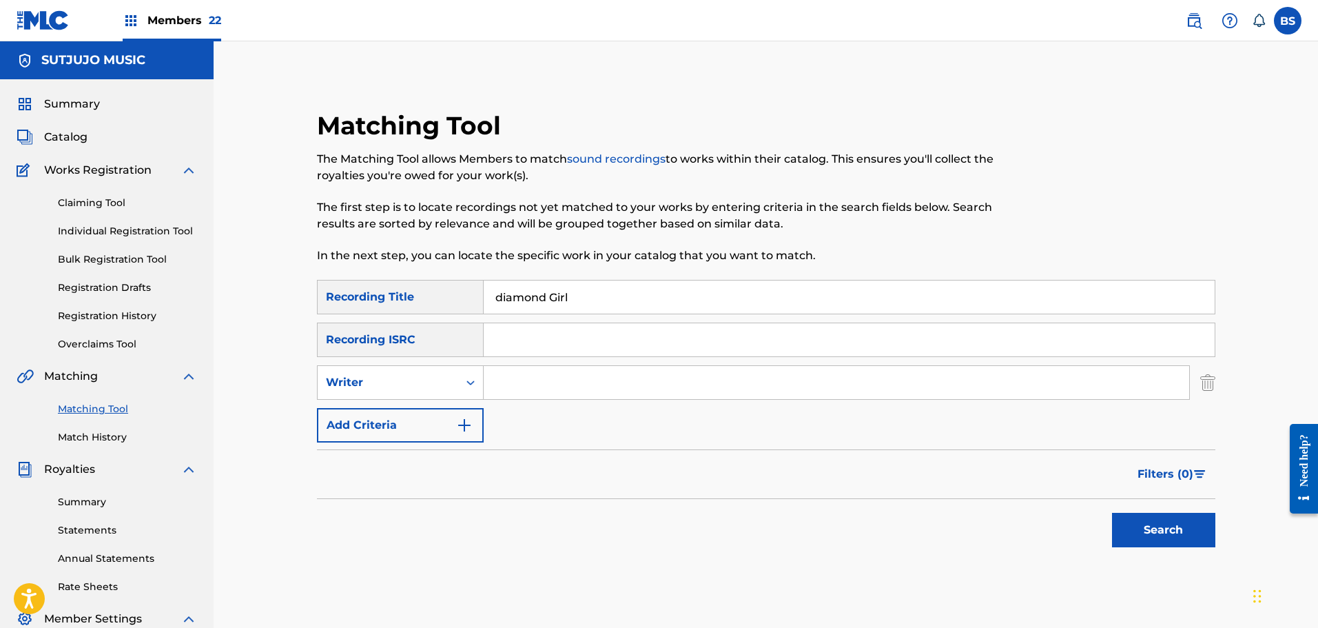
click at [511, 391] on input "Search Form" at bounding box center [836, 382] width 705 height 33
type input "seals"
click at [1112, 513] on button "Search" at bounding box center [1163, 530] width 103 height 34
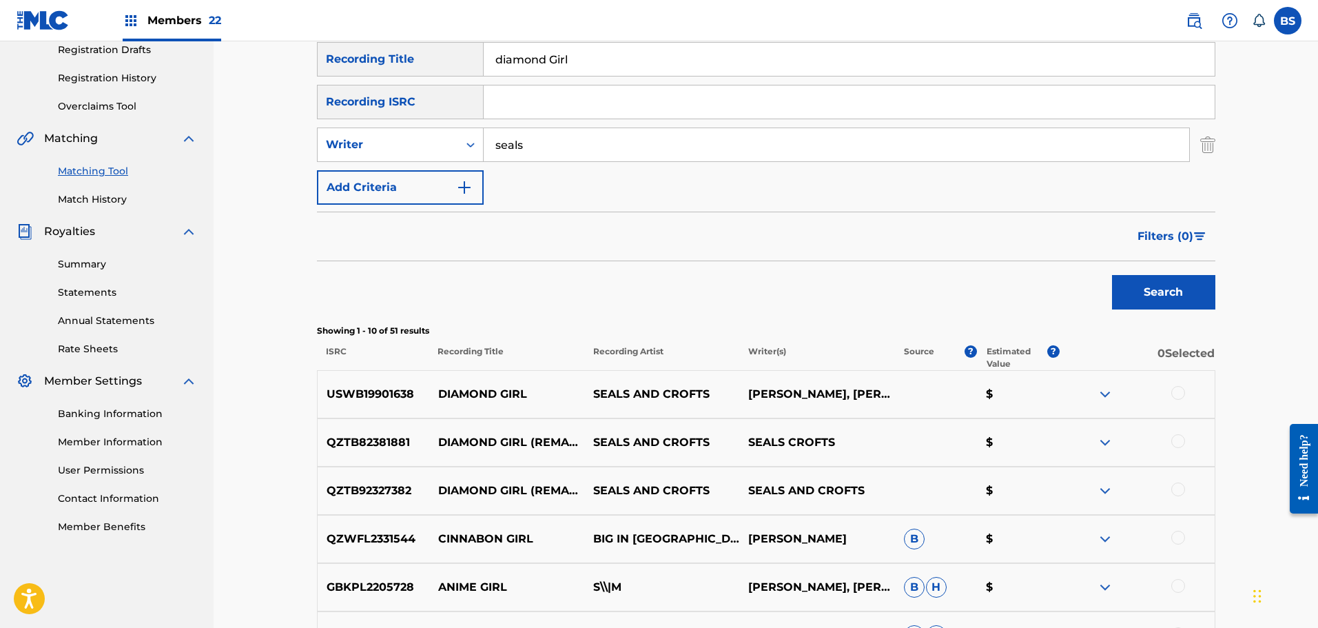
scroll to position [276, 0]
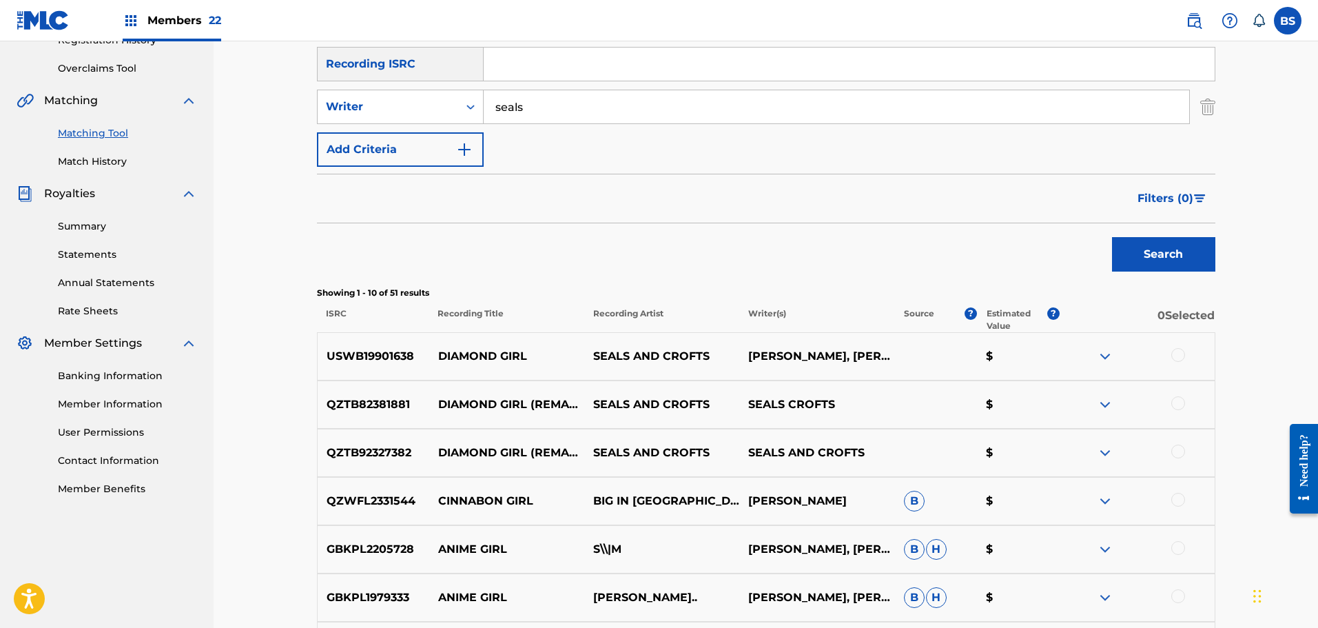
click at [1173, 351] on div at bounding box center [1136, 356] width 155 height 17
click at [1180, 352] on div at bounding box center [1178, 355] width 14 height 14
click at [1177, 400] on div at bounding box center [1178, 403] width 14 height 14
click at [1177, 451] on div at bounding box center [1178, 451] width 14 height 14
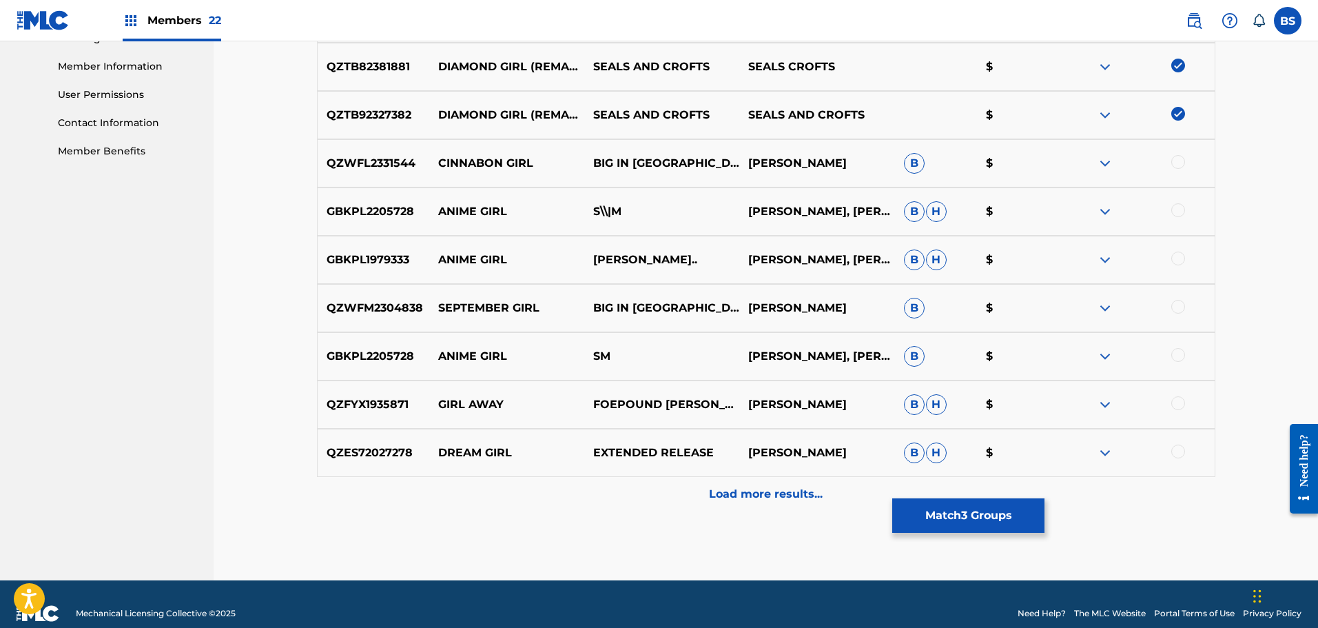
scroll to position [620, 0]
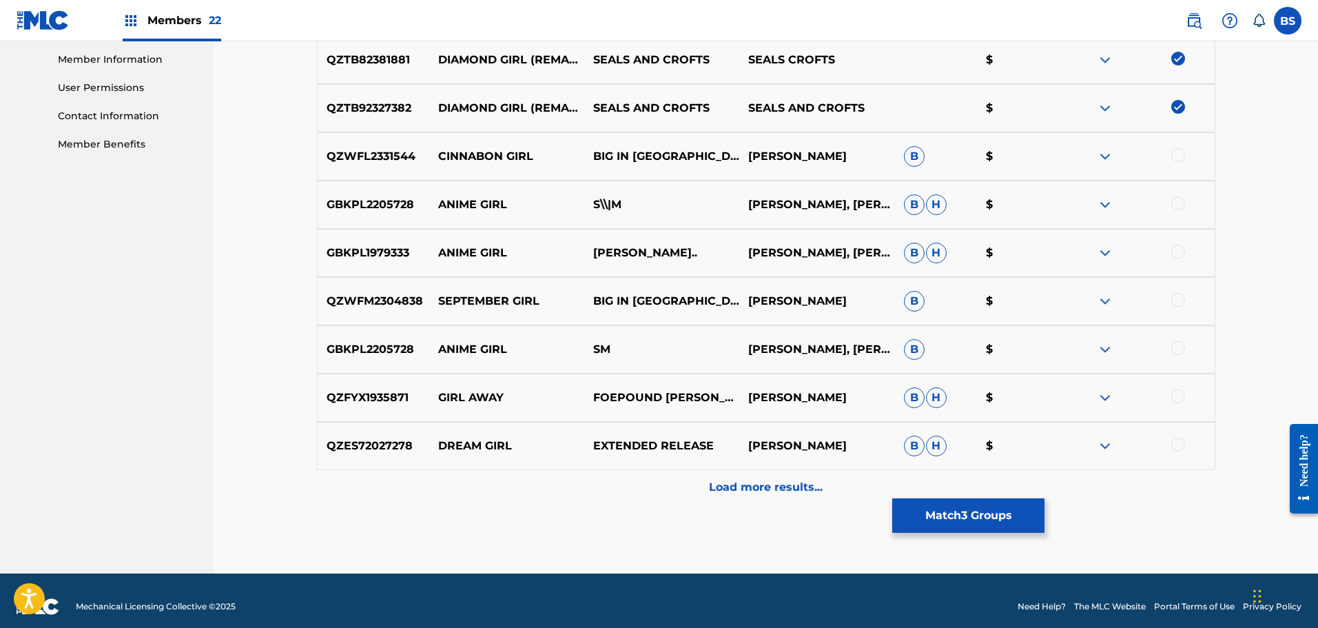
click at [987, 515] on button "Match 3 Groups" at bounding box center [968, 515] width 152 height 34
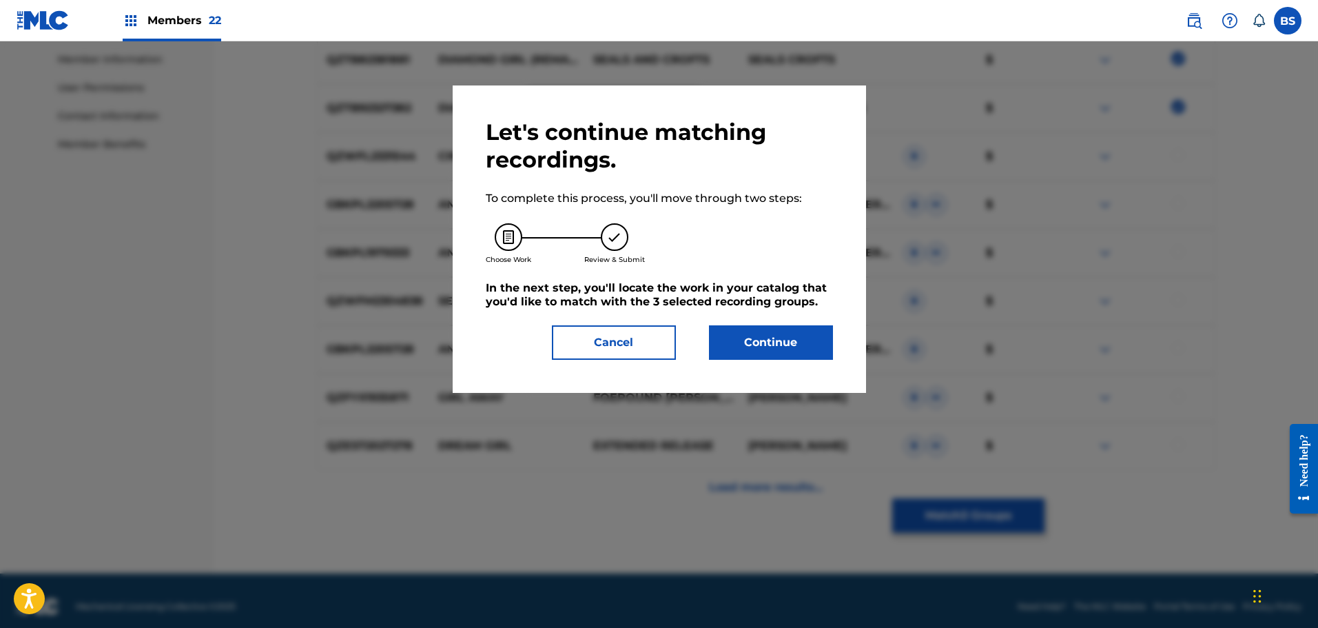
click at [783, 344] on button "Continue" at bounding box center [771, 342] width 124 height 34
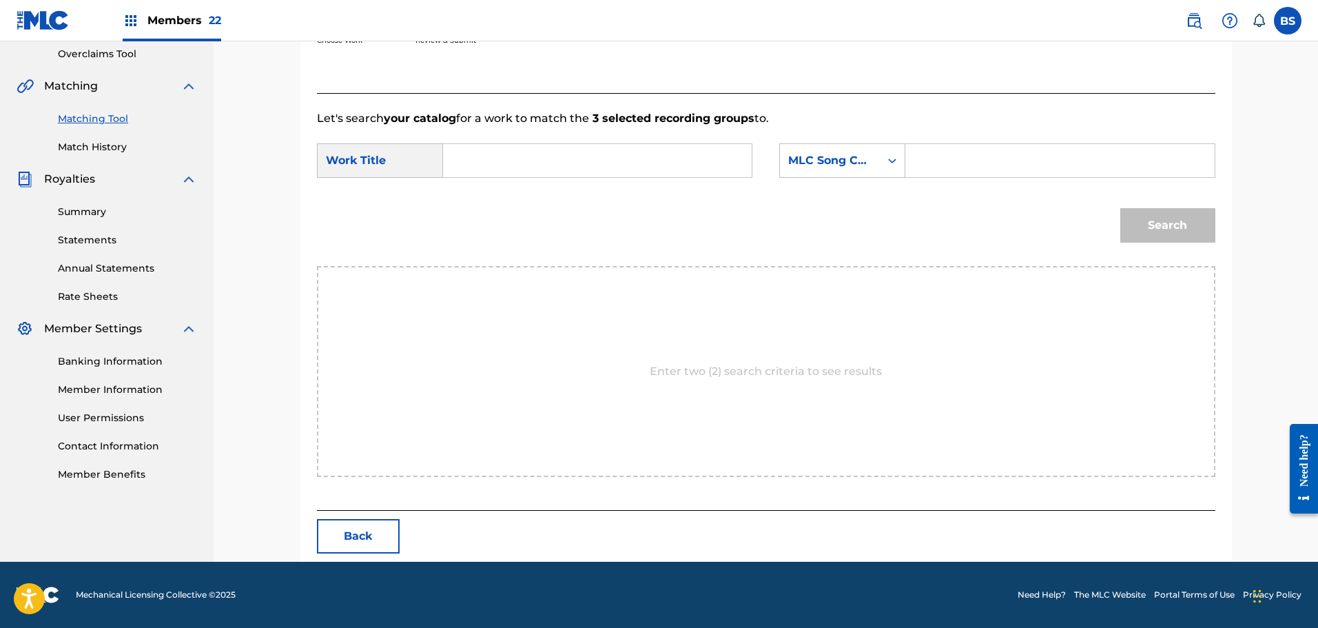
click at [493, 168] on input "Search Form" at bounding box center [597, 160] width 285 height 33
type input "diamond girl"
click at [889, 166] on icon "Search Form" at bounding box center [892, 161] width 14 height 14
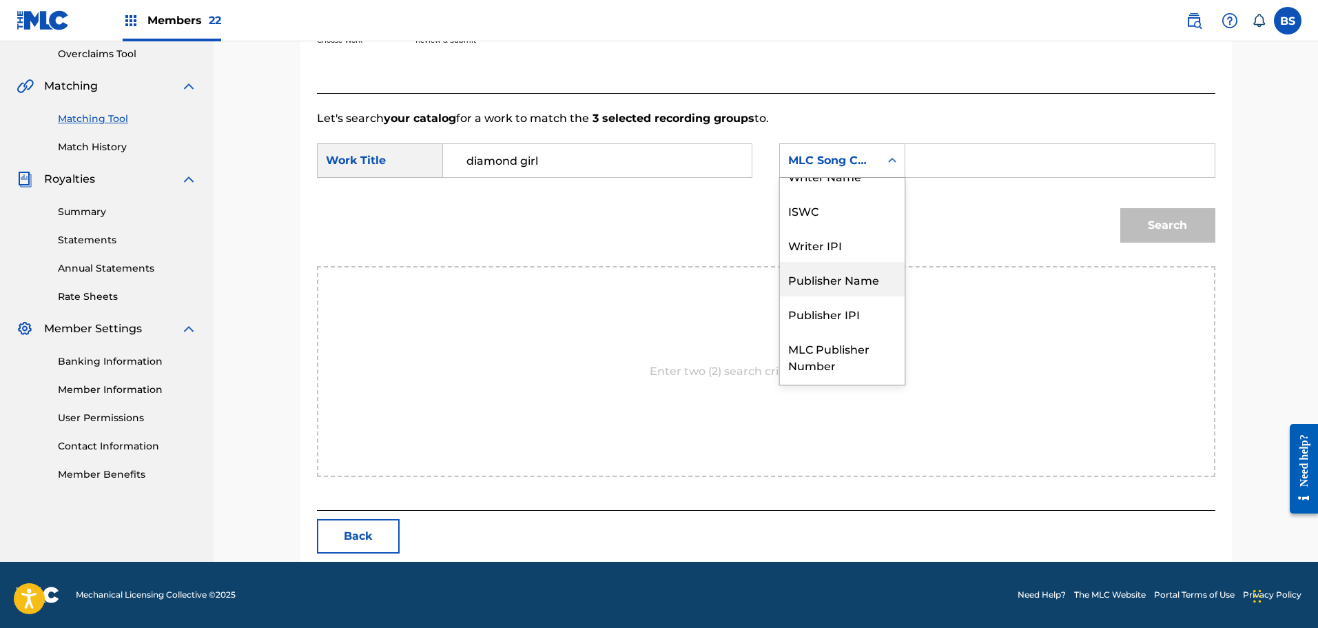
scroll to position [0, 0]
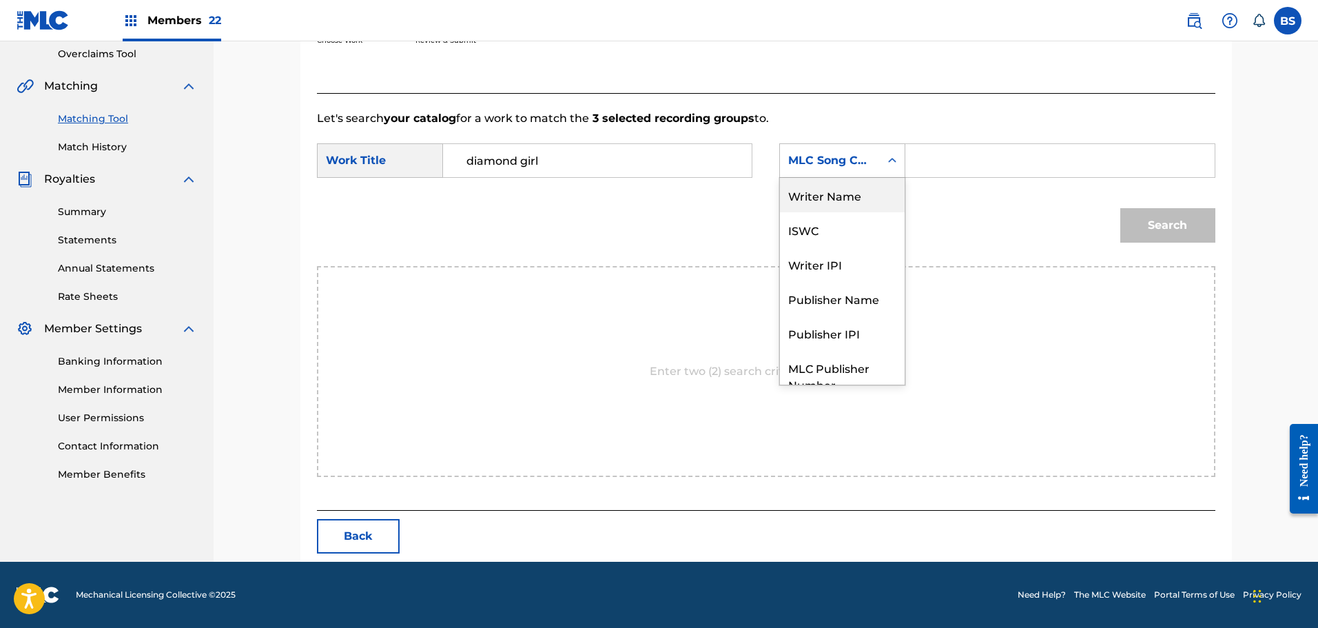
click at [840, 199] on div "Writer Name" at bounding box center [842, 195] width 125 height 34
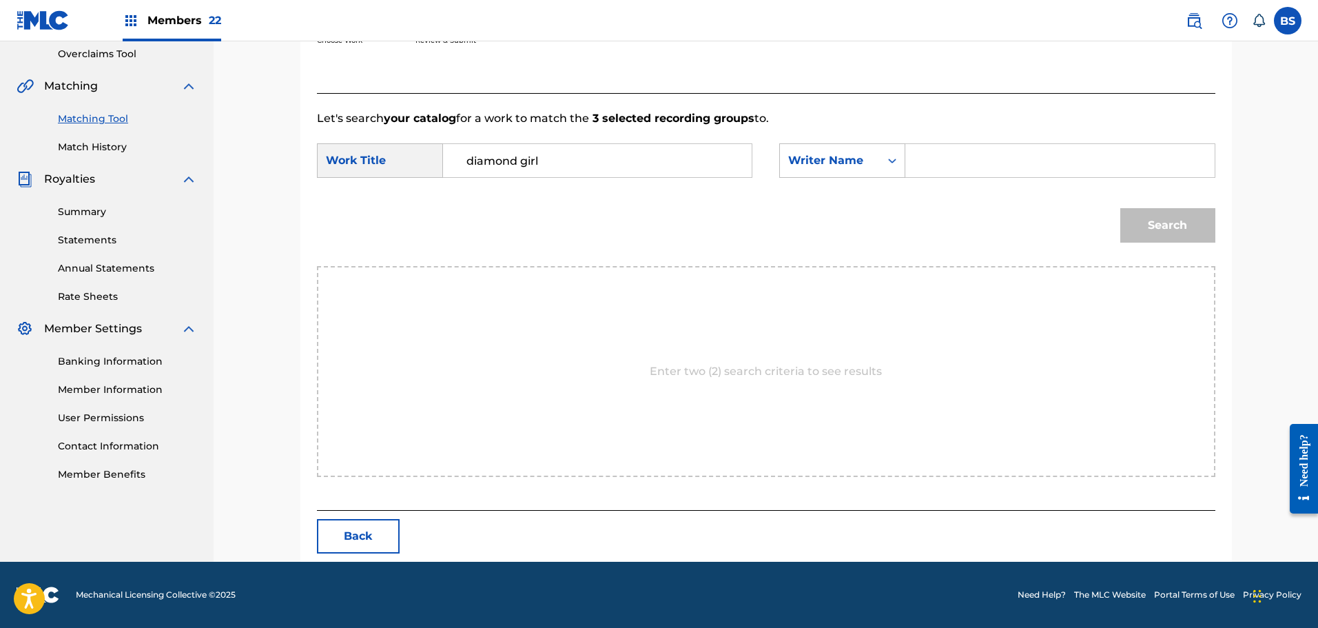
click at [943, 155] on input "Search Form" at bounding box center [1059, 160] width 285 height 33
type input "seals"
click at [1120, 208] on button "Search" at bounding box center [1167, 225] width 95 height 34
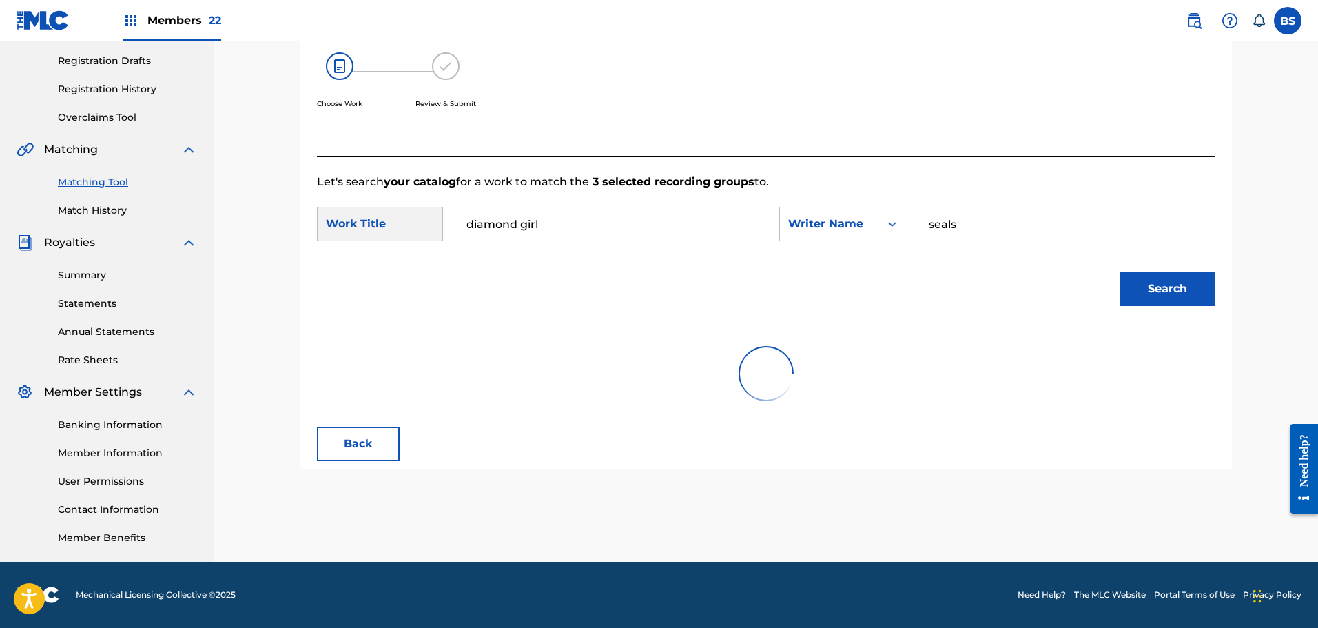
scroll to position [234, 0]
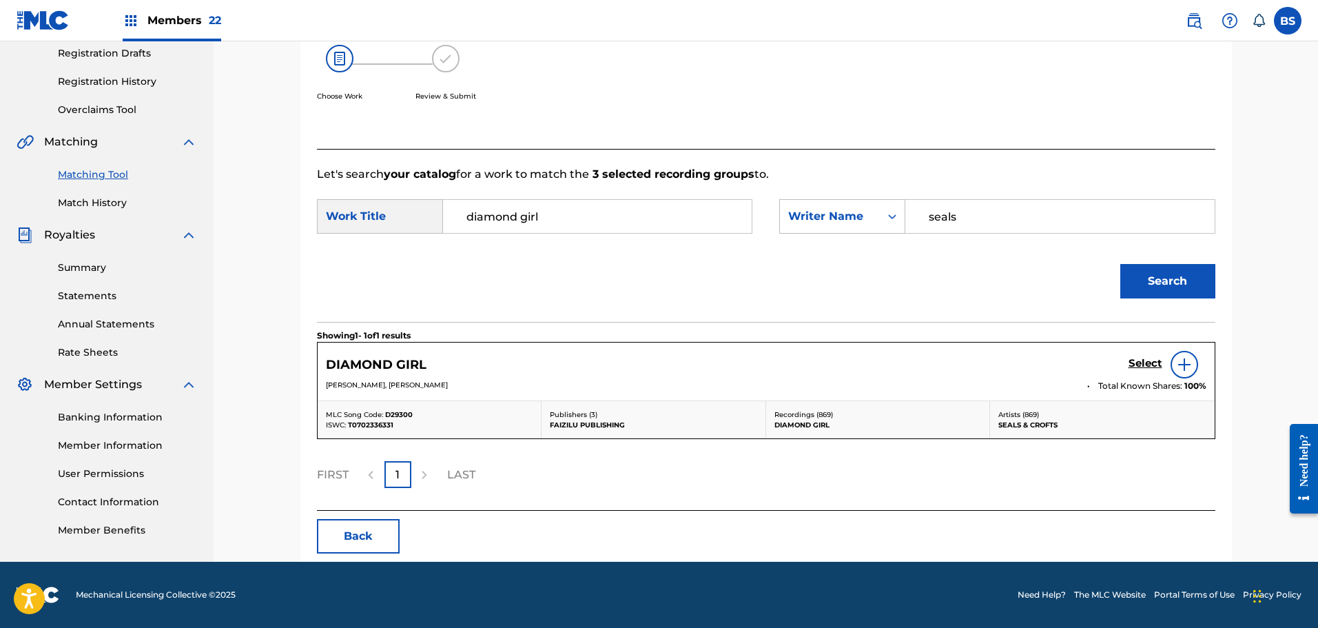
click at [1146, 357] on h5 "Select" at bounding box center [1145, 363] width 34 height 13
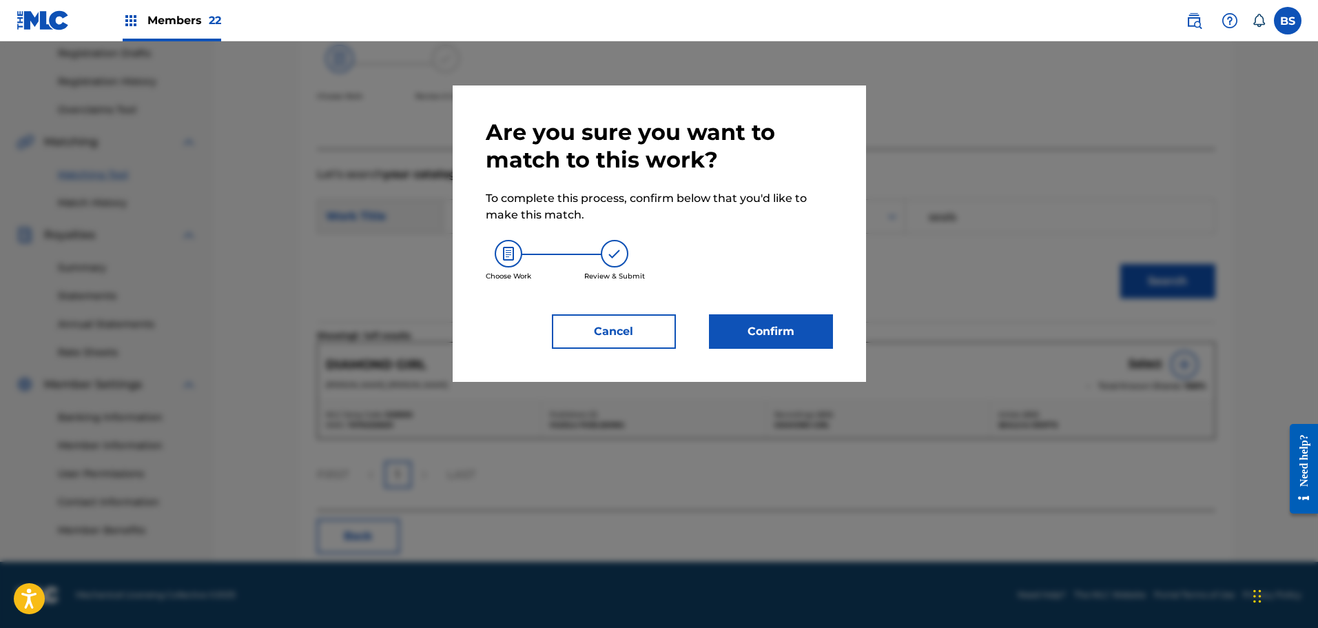
click at [798, 330] on button "Confirm" at bounding box center [771, 331] width 124 height 34
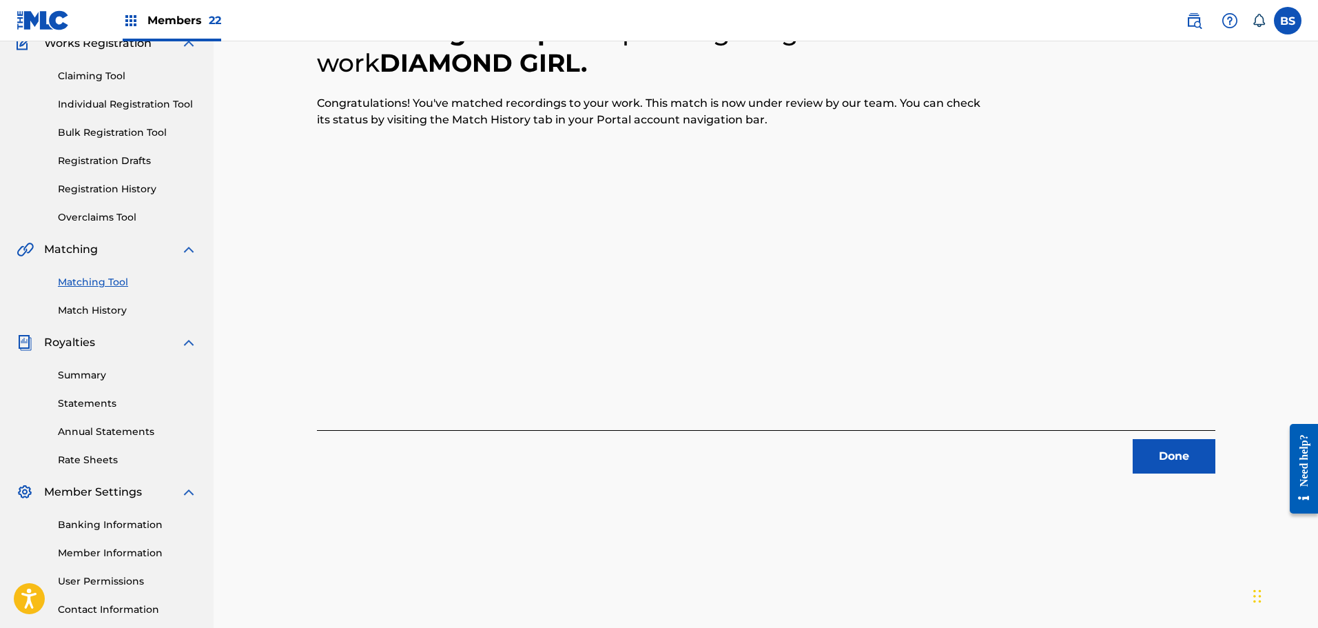
scroll to position [0, 0]
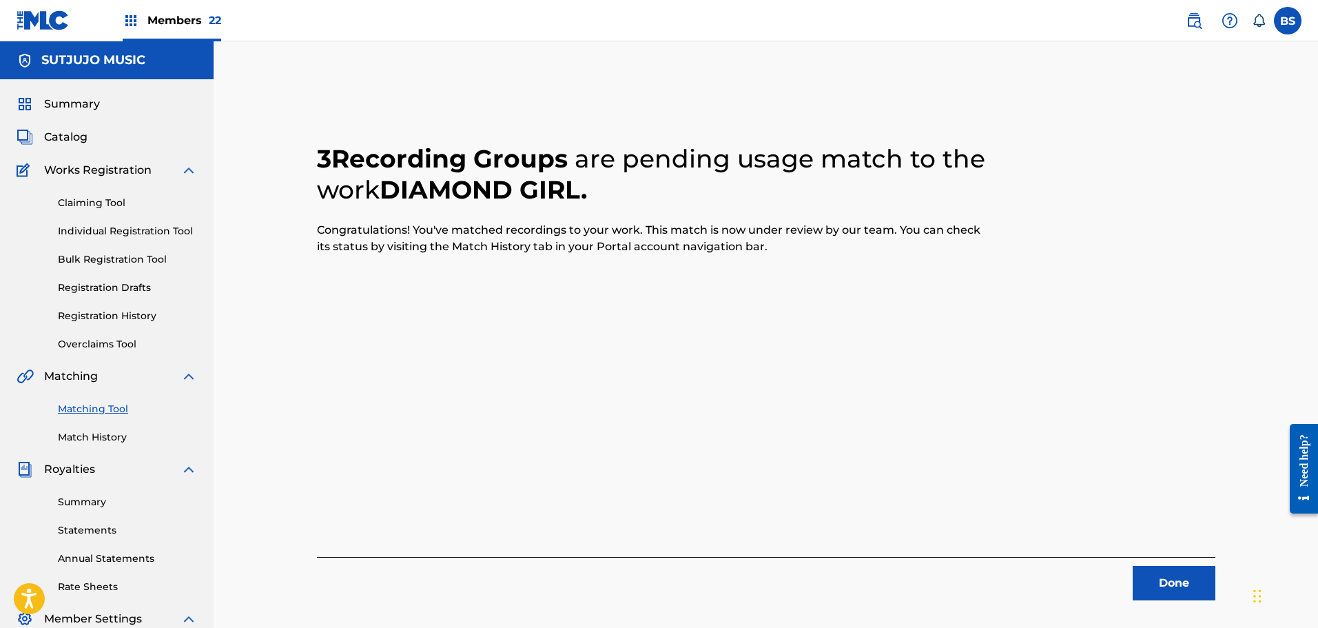
click at [1158, 572] on button "Done" at bounding box center [1174, 583] width 83 height 34
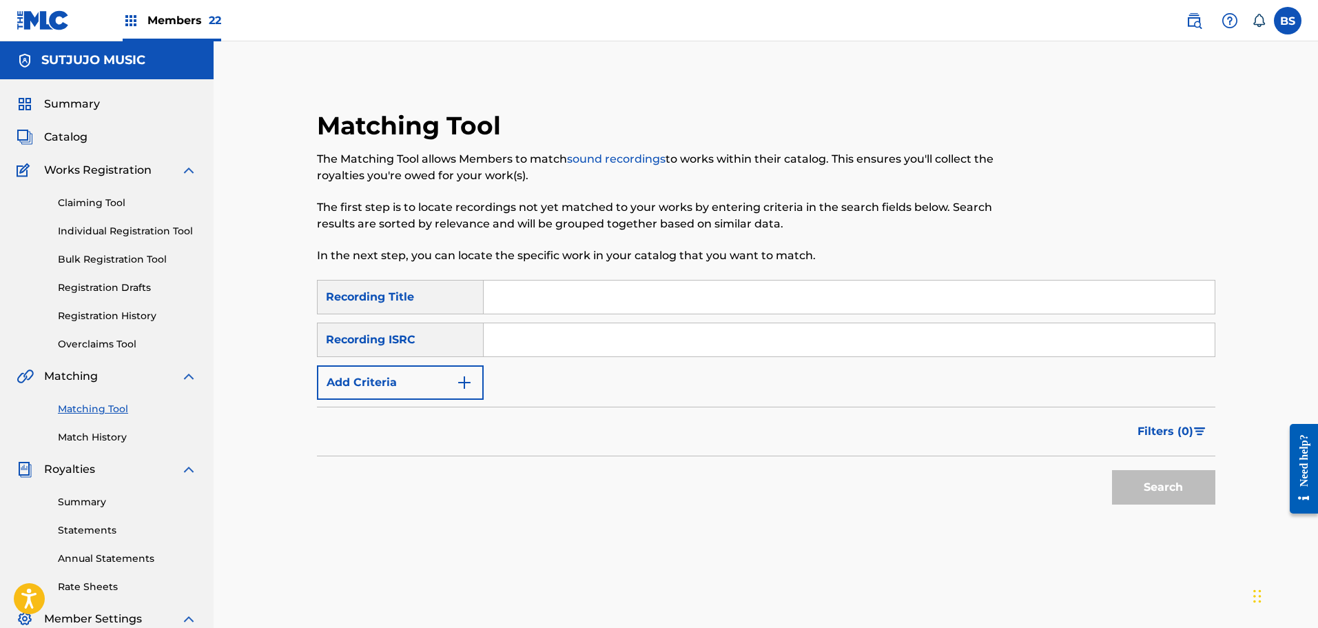
click at [625, 327] on input "Search Form" at bounding box center [849, 339] width 731 height 33
click at [519, 299] on input "Search Form" at bounding box center [849, 296] width 731 height 33
type input "Wayland The Rabbit"
click at [463, 381] on img "Search Form" at bounding box center [464, 382] width 17 height 17
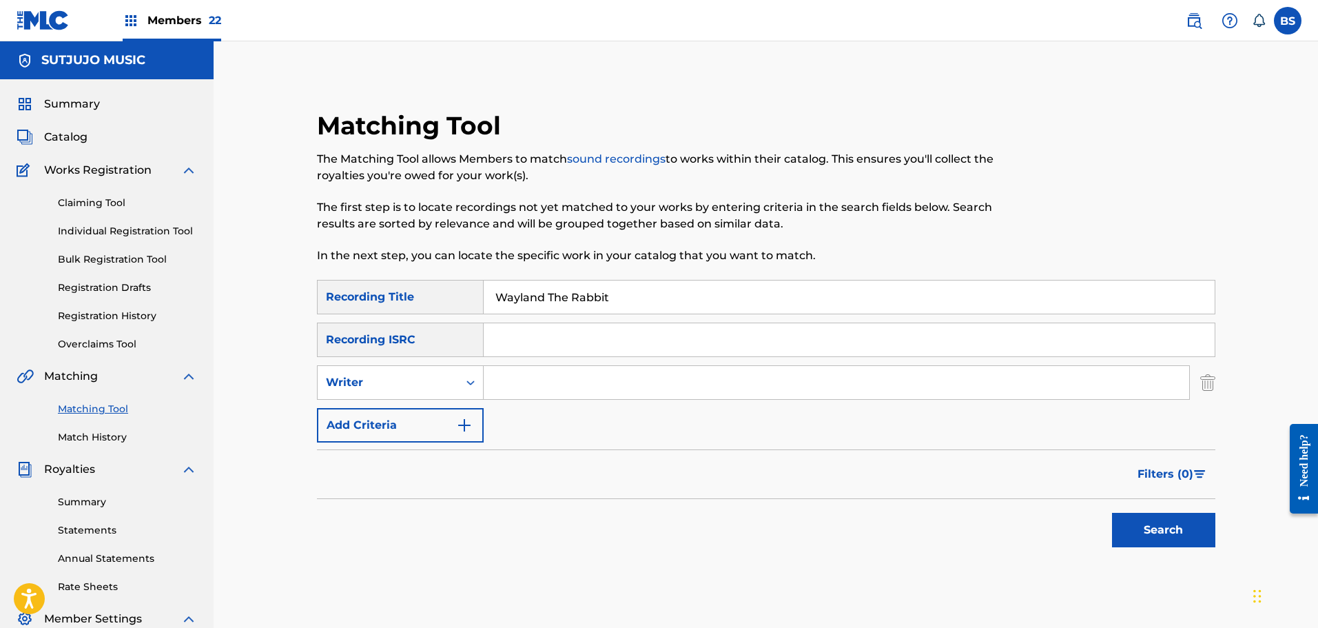
click at [529, 380] on input "Search Form" at bounding box center [836, 382] width 705 height 33
type input "seals"
click at [1112, 513] on button "Search" at bounding box center [1163, 530] width 103 height 34
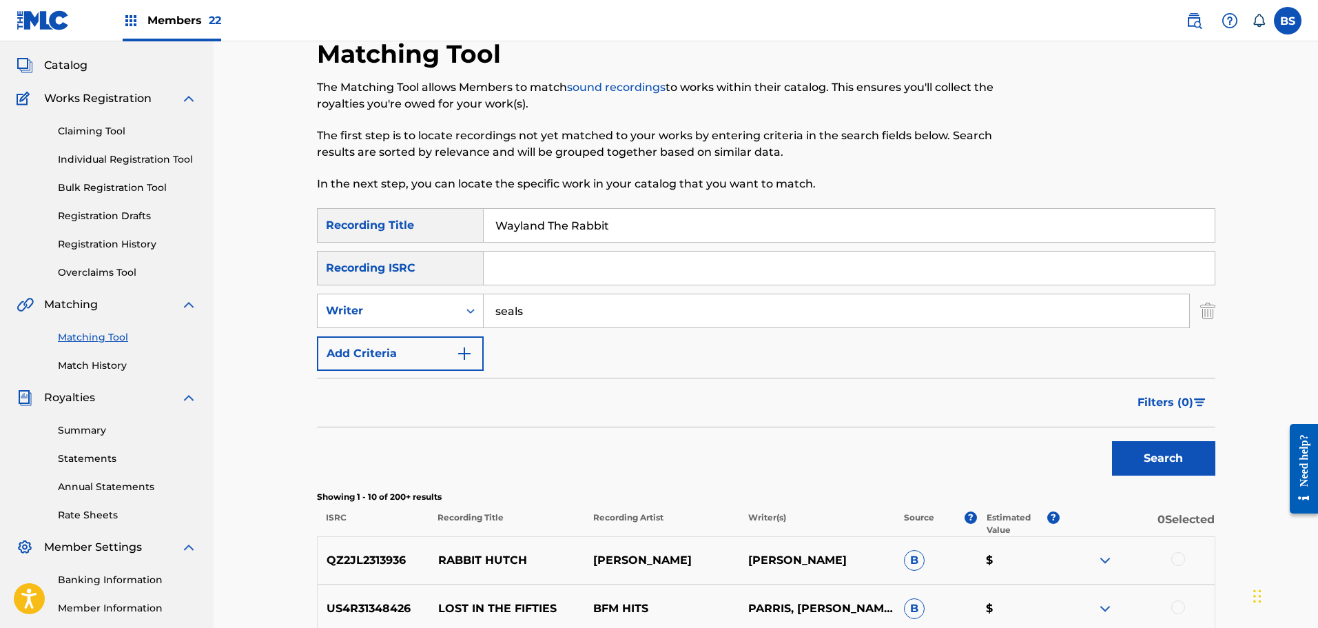
scroll to position [69, 0]
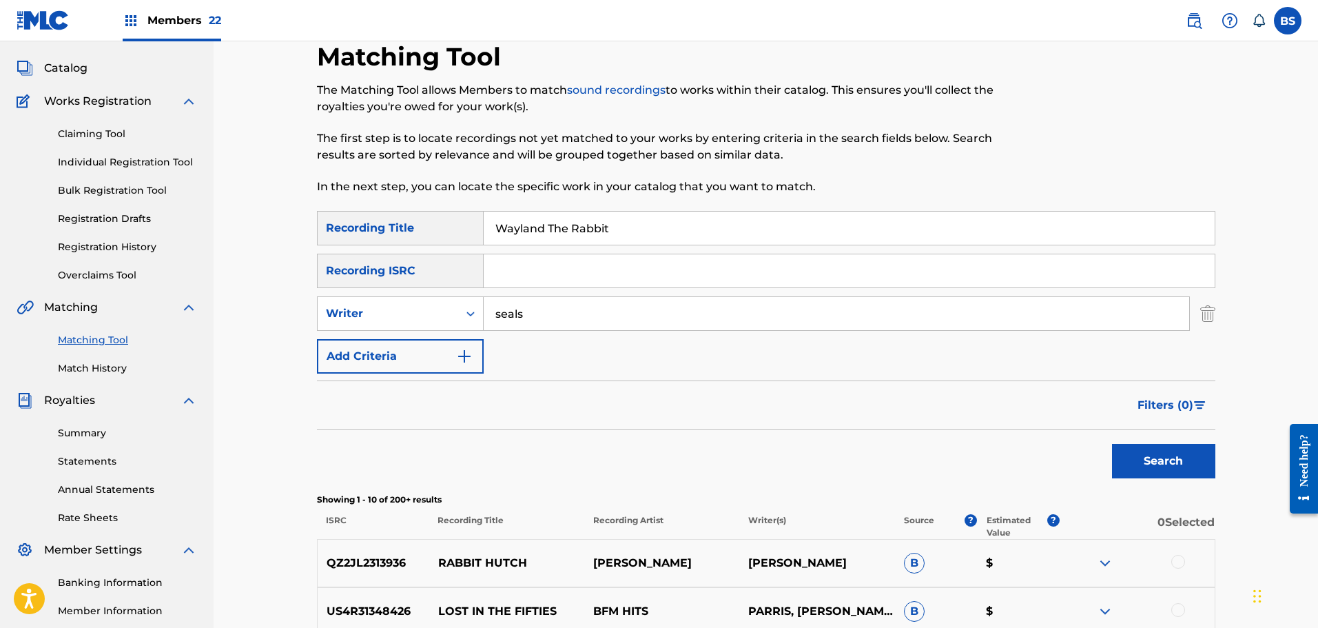
drag, startPoint x: 620, startPoint y: 235, endPoint x: 475, endPoint y: 232, distance: 145.4
click at [475, 232] on div "SearchWithCriteriaea4c3ac8-bfdb-4569-ab94-8a38225f0658 Recording Title Wayland …" at bounding box center [766, 228] width 898 height 34
type input "East of Ginger Trees"
click at [1112, 444] on button "Search" at bounding box center [1163, 461] width 103 height 34
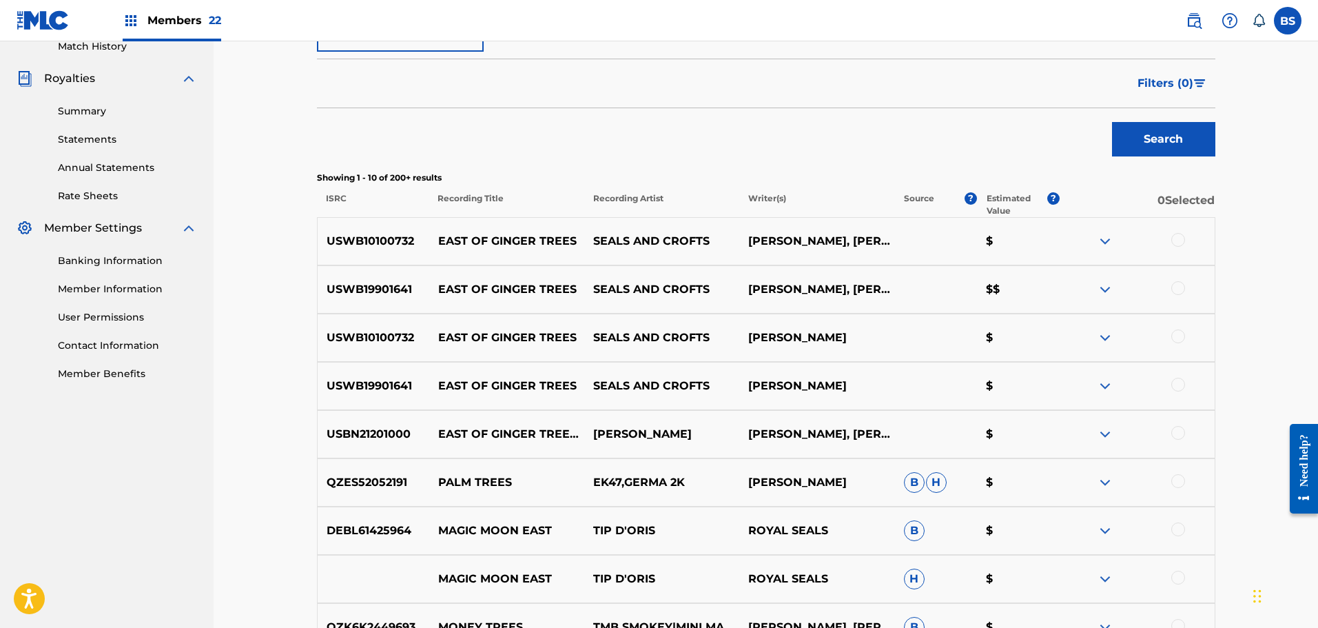
scroll to position [413, 0]
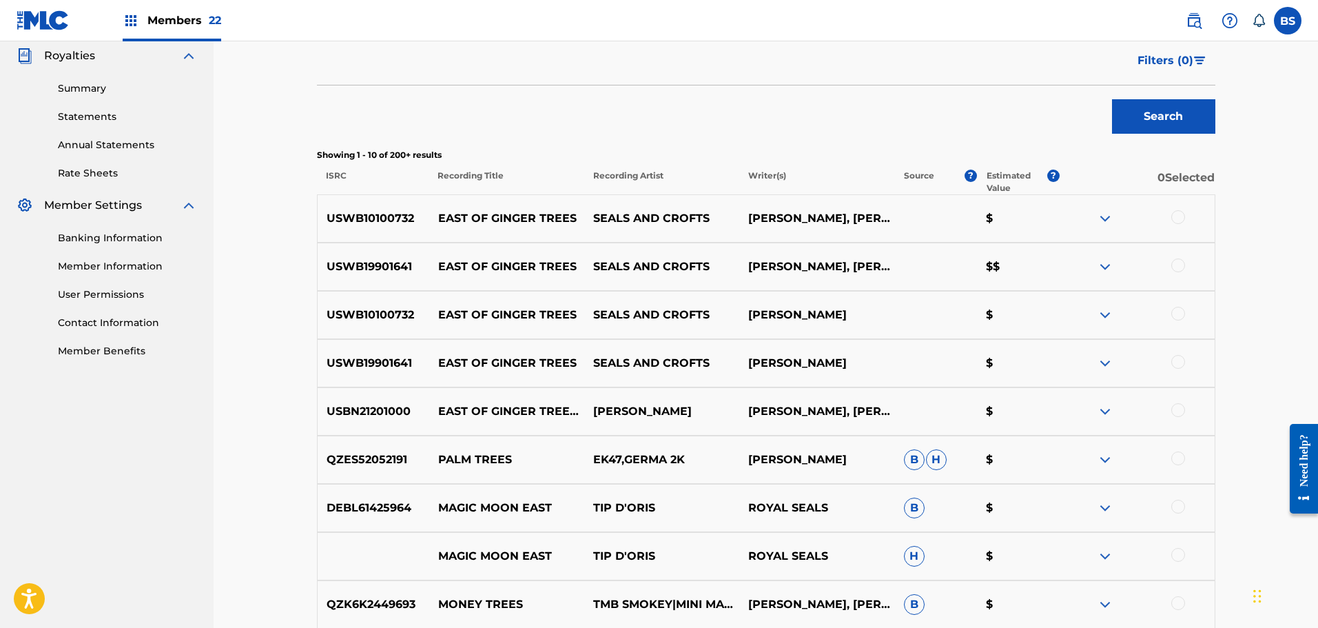
click at [1175, 213] on div at bounding box center [1178, 217] width 14 height 14
click at [1177, 262] on div at bounding box center [1178, 265] width 14 height 14
click at [1181, 311] on div at bounding box center [1178, 314] width 14 height 14
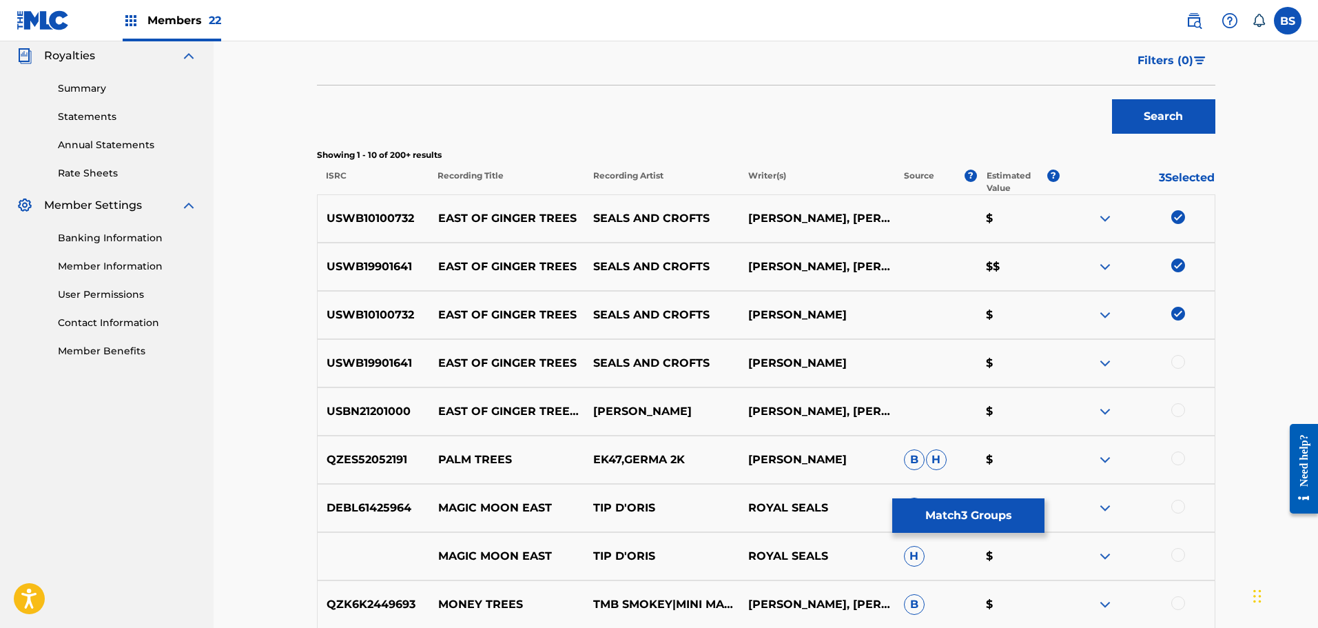
click at [1175, 354] on div "USWB19901641 EAST OF GINGER TREES SEALS AND [PERSON_NAME] $" at bounding box center [766, 363] width 898 height 48
click at [1179, 360] on div at bounding box center [1178, 362] width 14 height 14
click at [1181, 414] on div at bounding box center [1178, 410] width 14 height 14
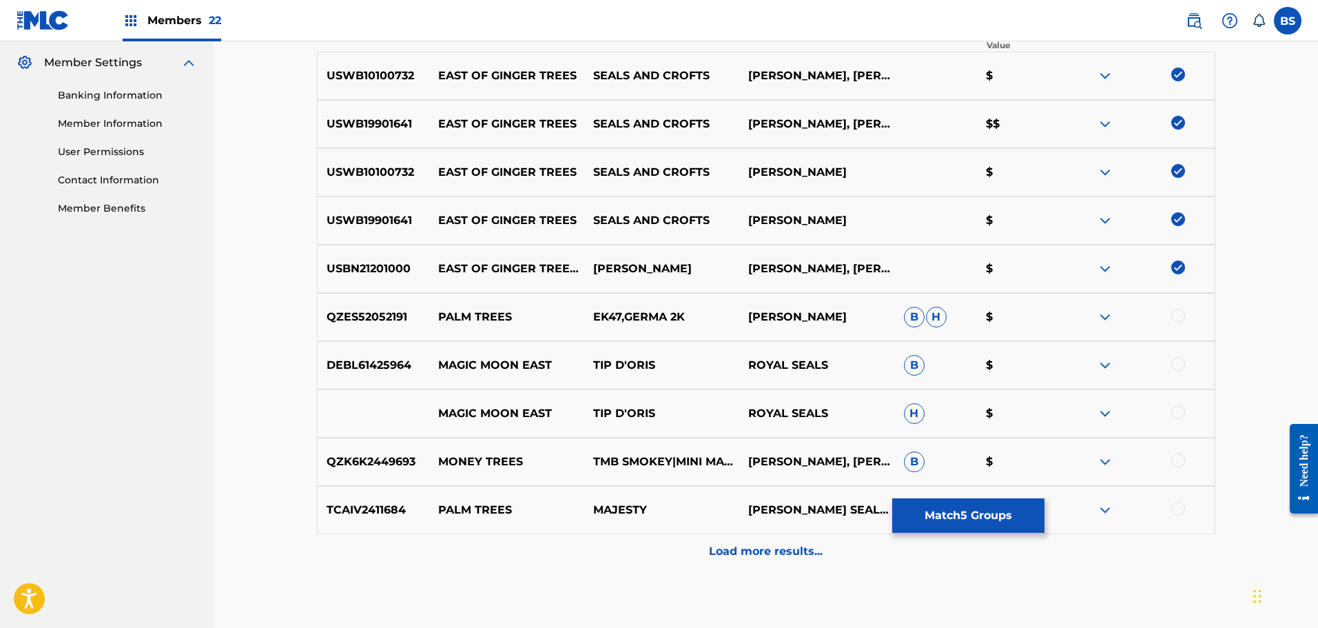
scroll to position [632, 0]
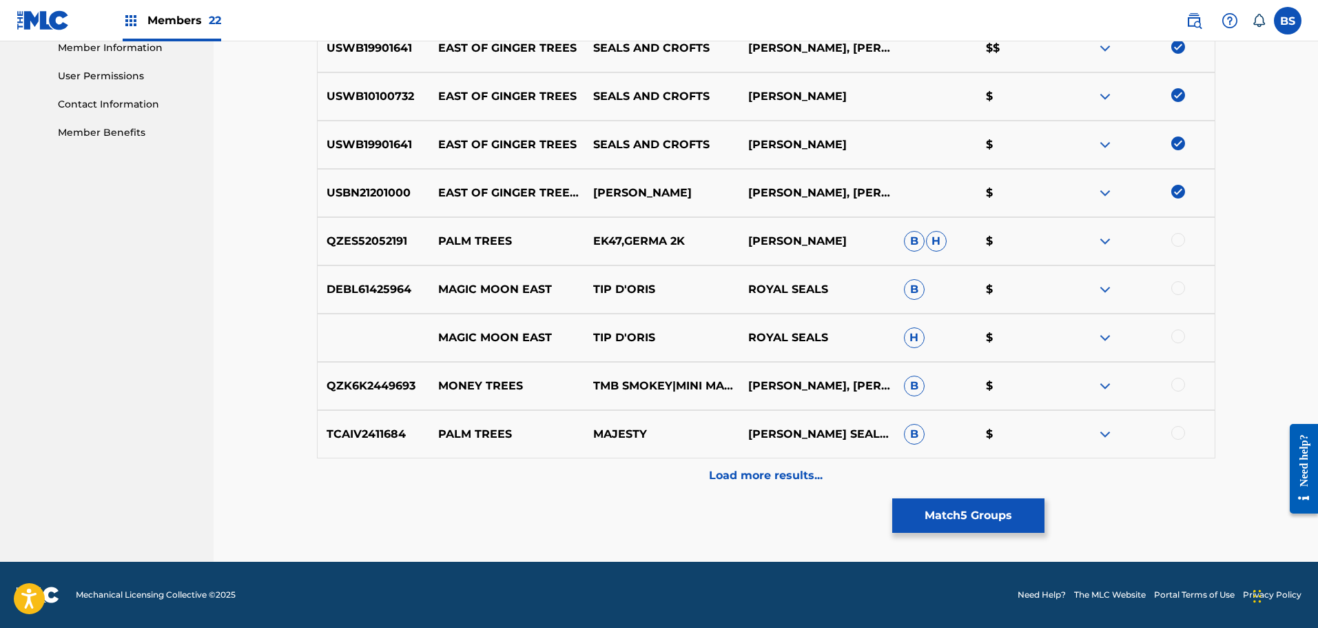
click at [976, 513] on button "Match 5 Groups" at bounding box center [968, 515] width 152 height 34
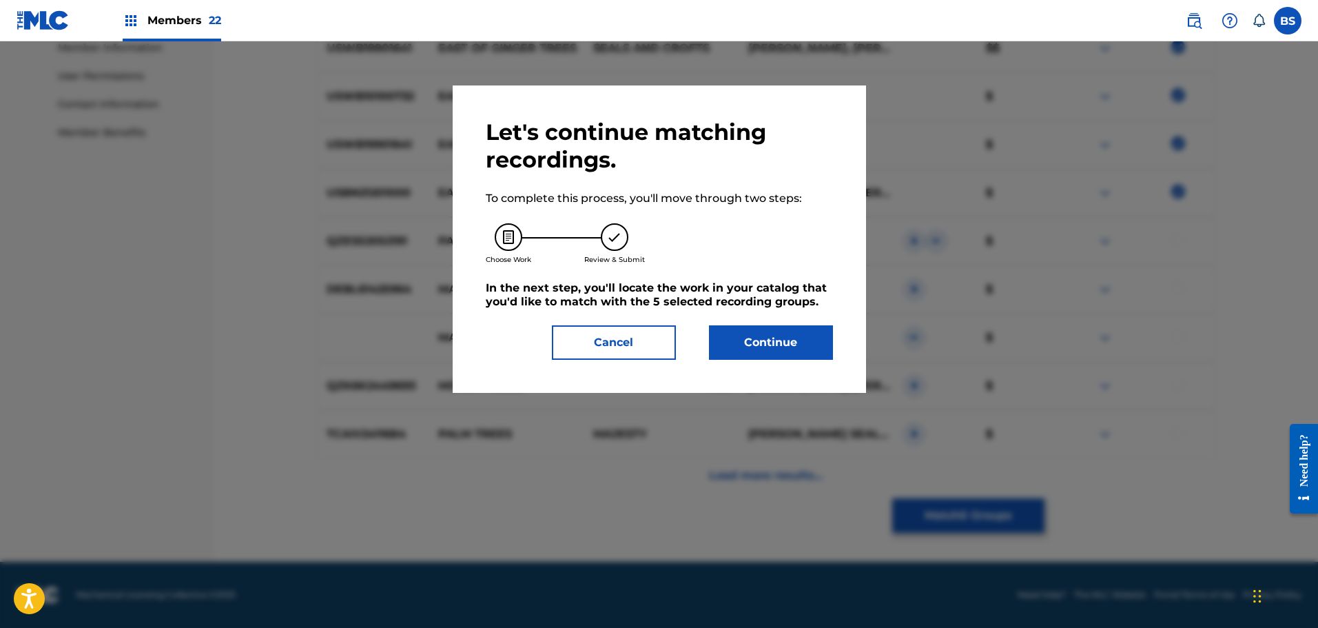
click at [785, 340] on button "Continue" at bounding box center [771, 342] width 124 height 34
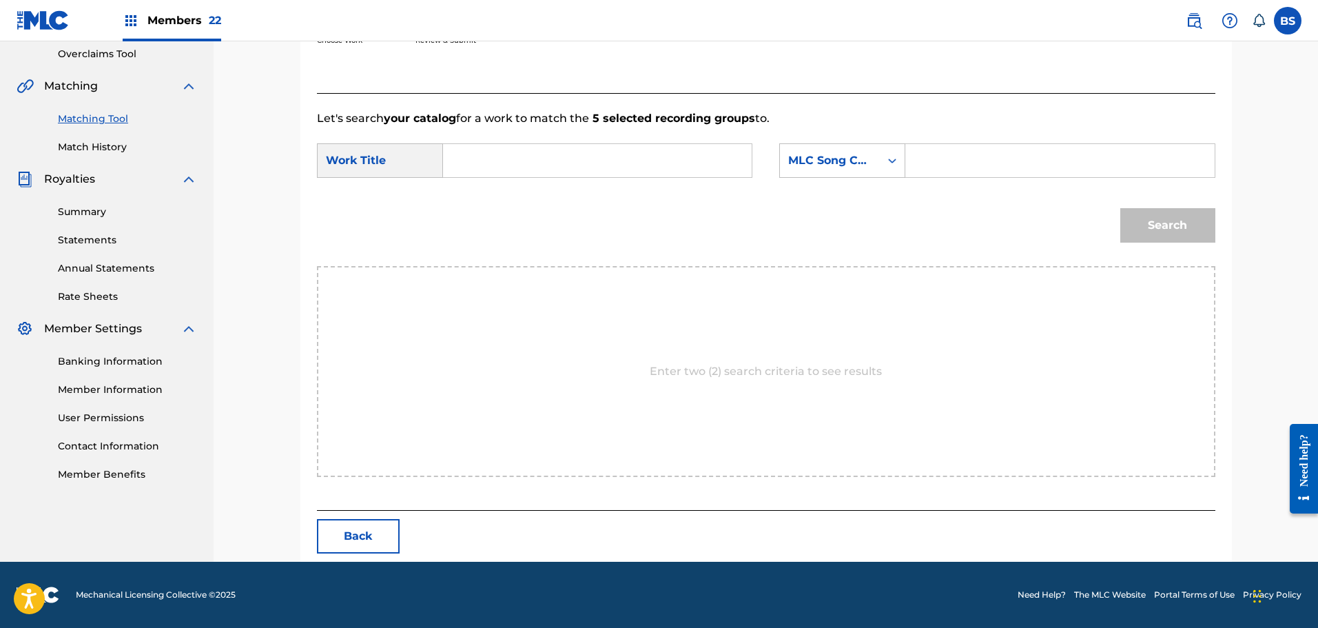
click at [519, 152] on input "Search Form" at bounding box center [597, 160] width 285 height 33
click at [509, 199] on div "east of ginger trees" at bounding box center [597, 191] width 284 height 25
type input "east of ginger trees"
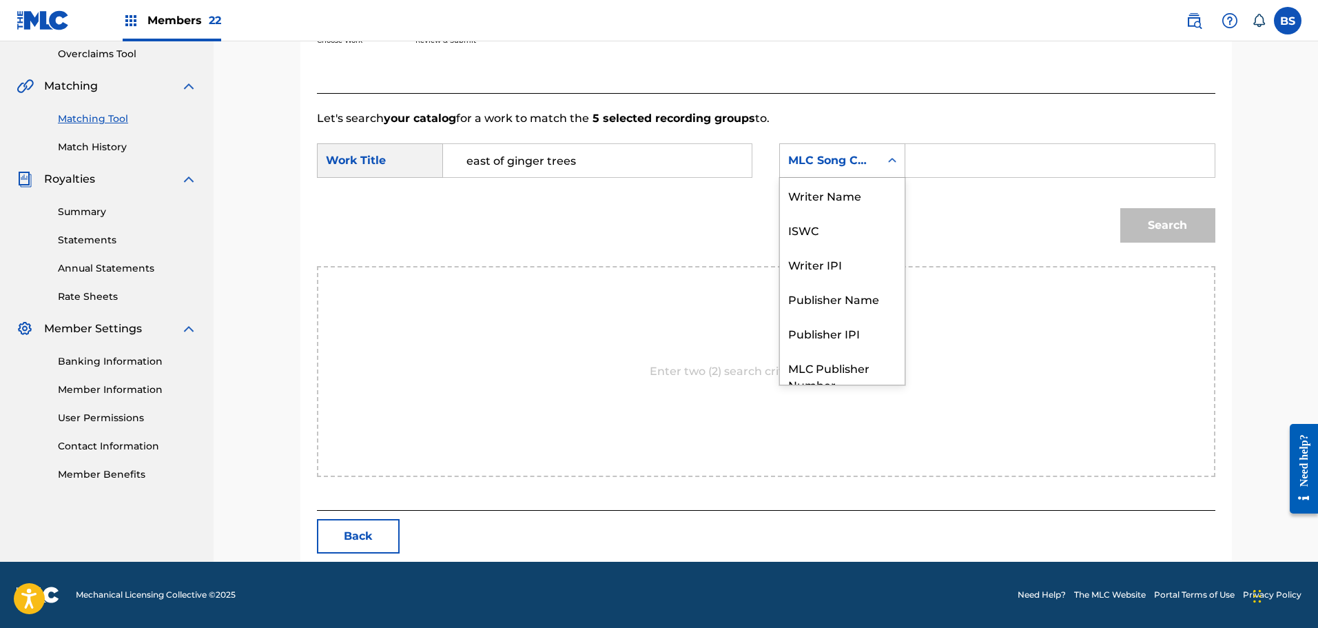
click at [896, 161] on icon "Search Form" at bounding box center [892, 161] width 14 height 14
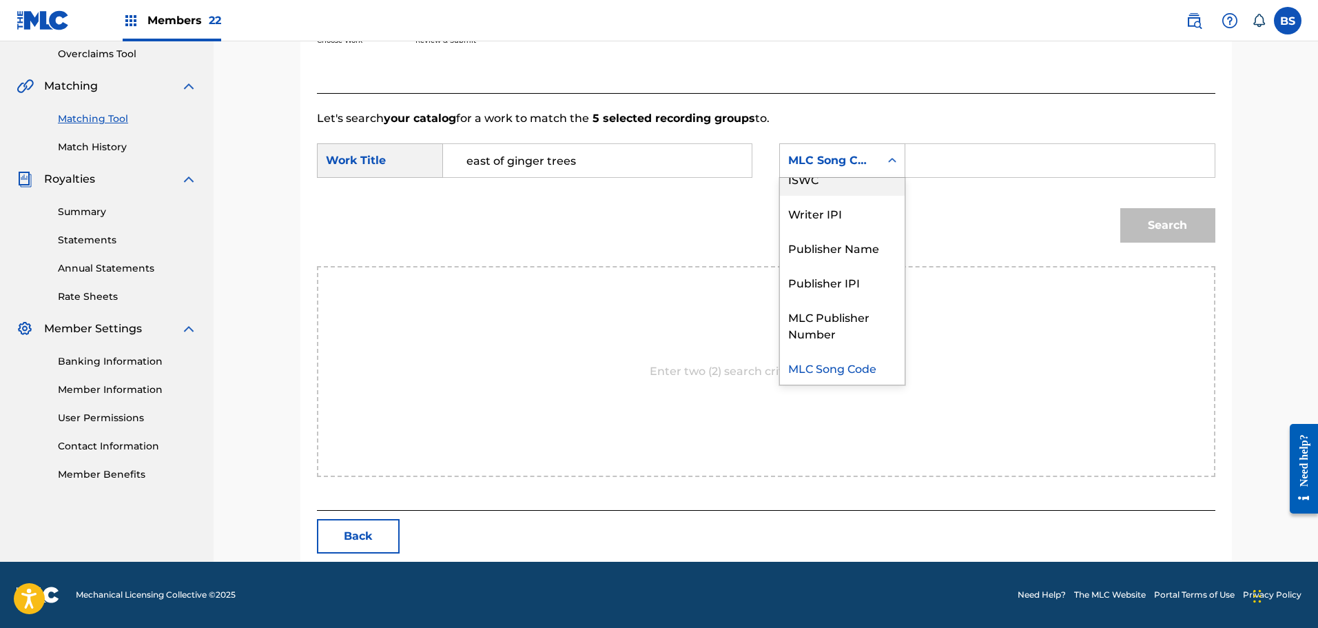
scroll to position [0, 0]
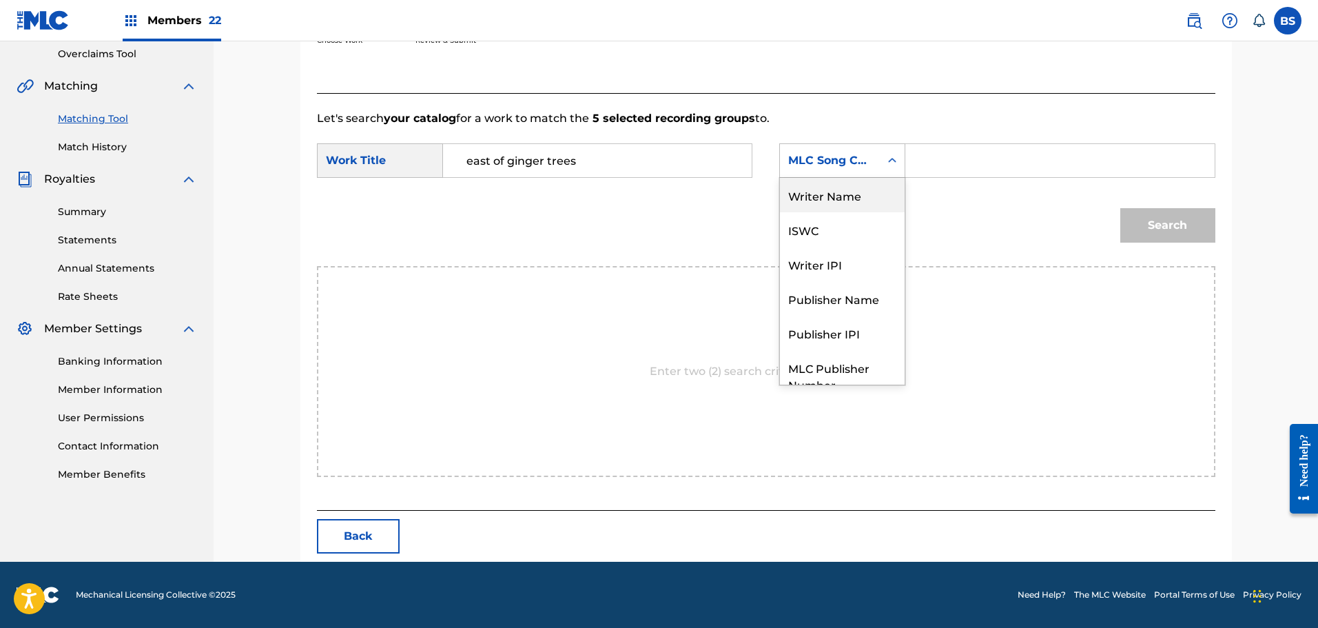
click at [867, 194] on div "Writer Name" at bounding box center [842, 195] width 125 height 34
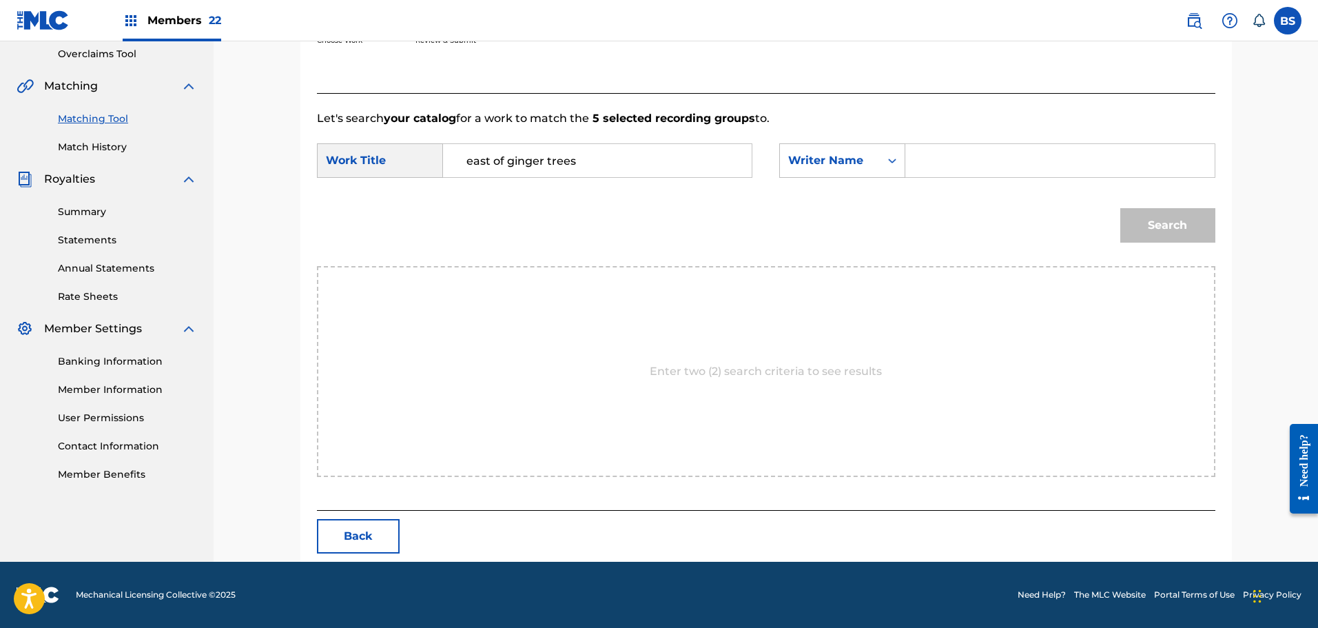
click at [936, 152] on input "Search Form" at bounding box center [1059, 160] width 285 height 33
type input "seals"
click at [1156, 227] on button "Search" at bounding box center [1167, 225] width 95 height 34
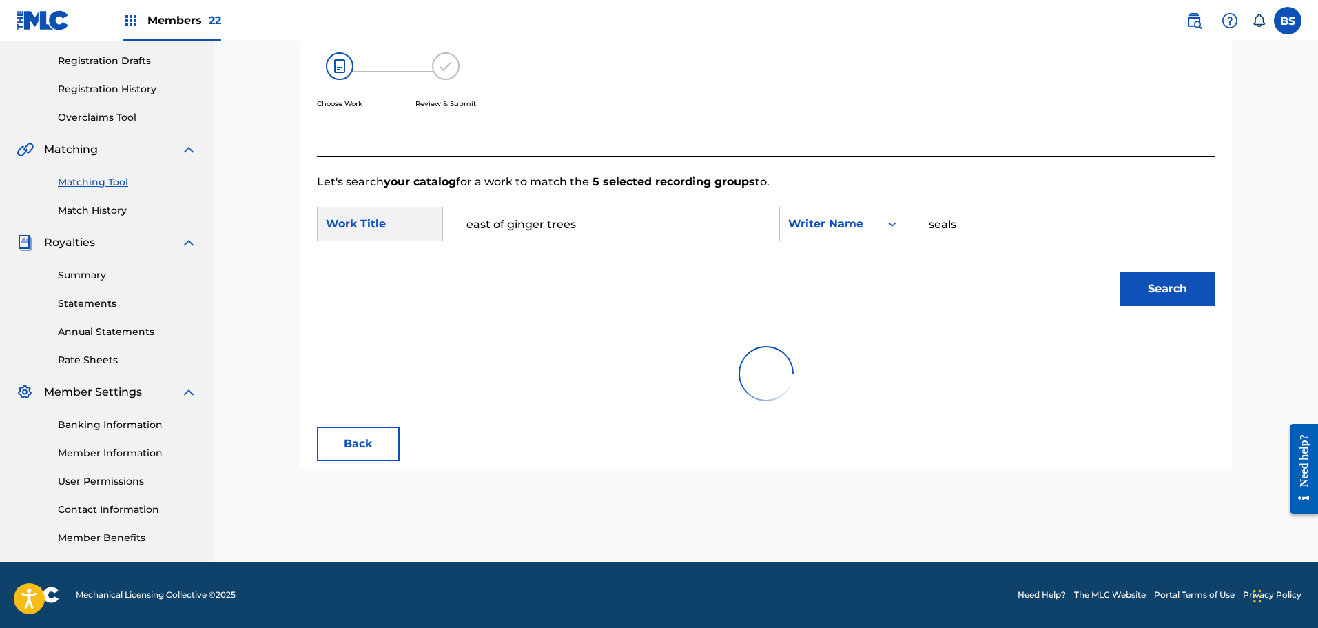
scroll to position [290, 0]
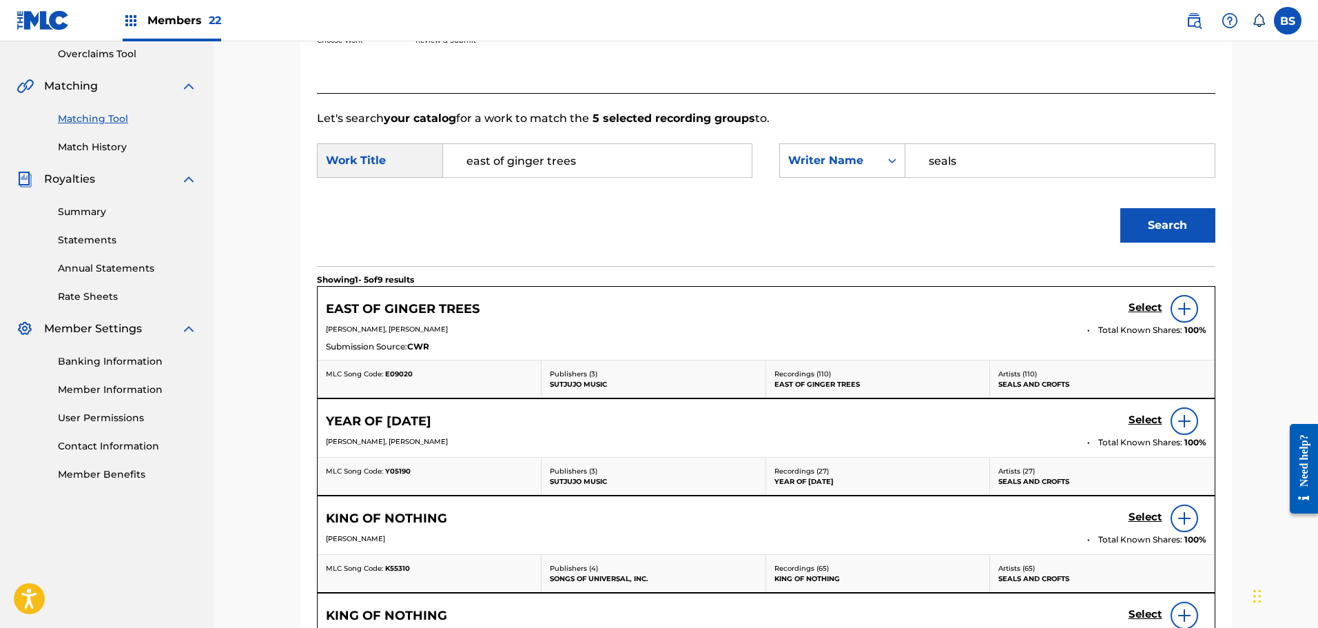
click at [1137, 305] on h5 "Select" at bounding box center [1145, 307] width 34 height 13
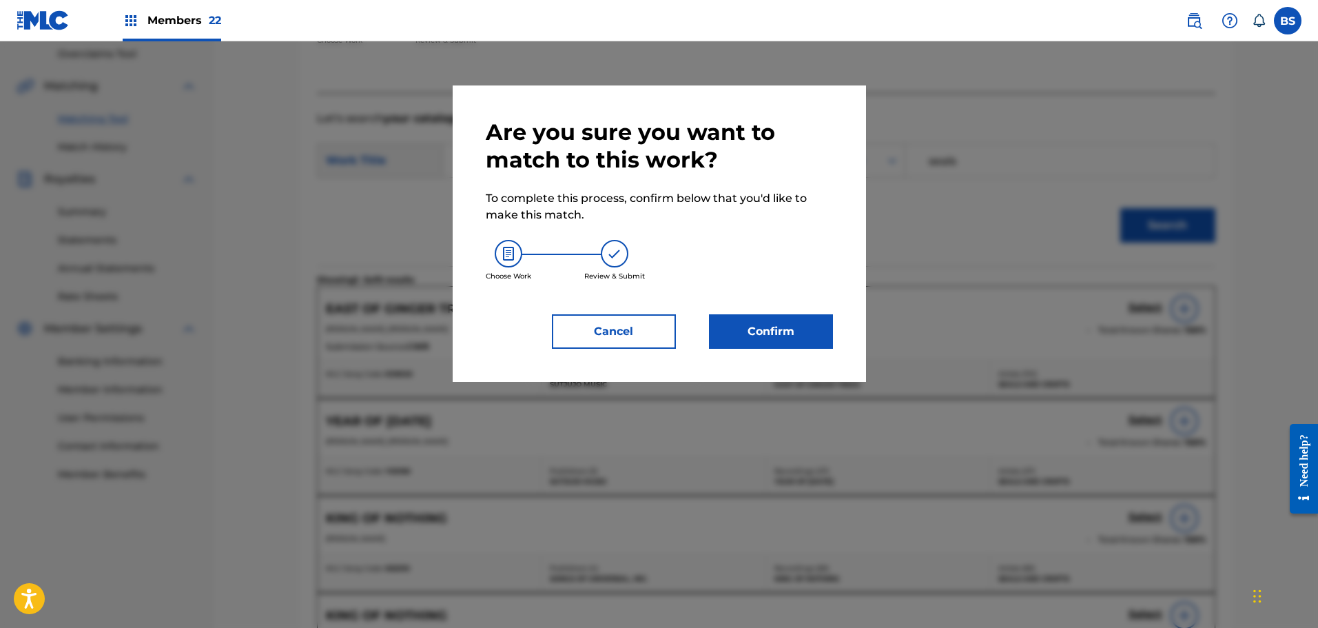
click at [777, 327] on button "Confirm" at bounding box center [771, 331] width 124 height 34
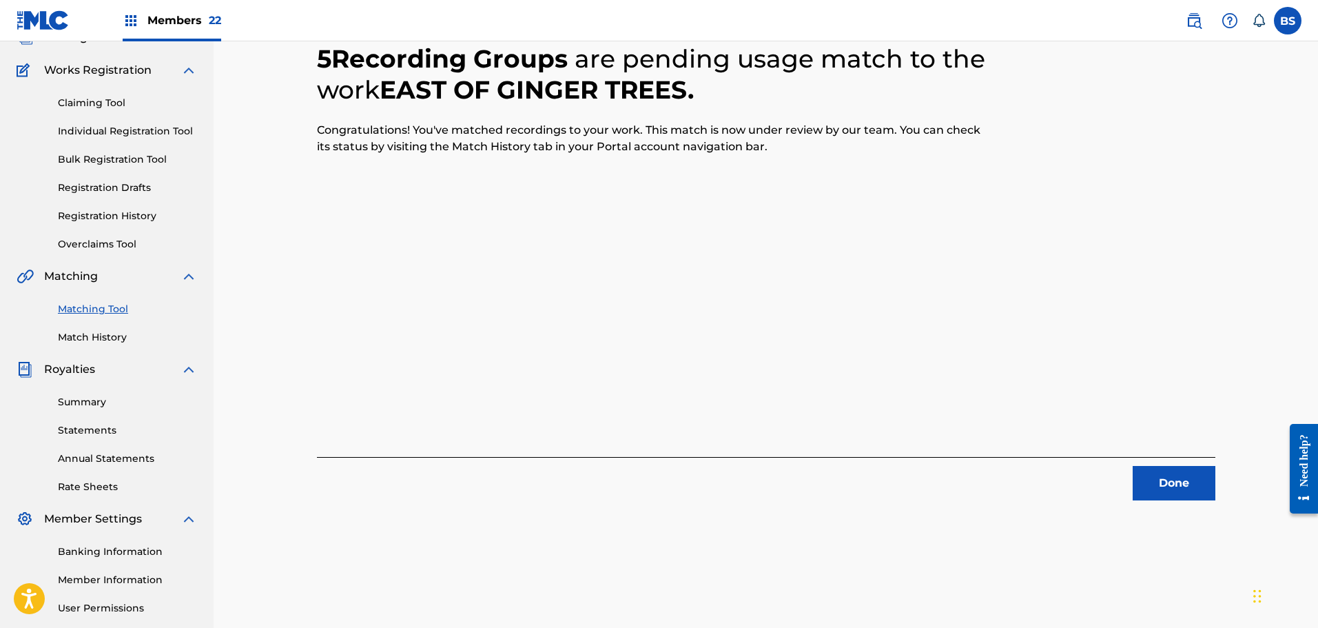
scroll to position [0, 0]
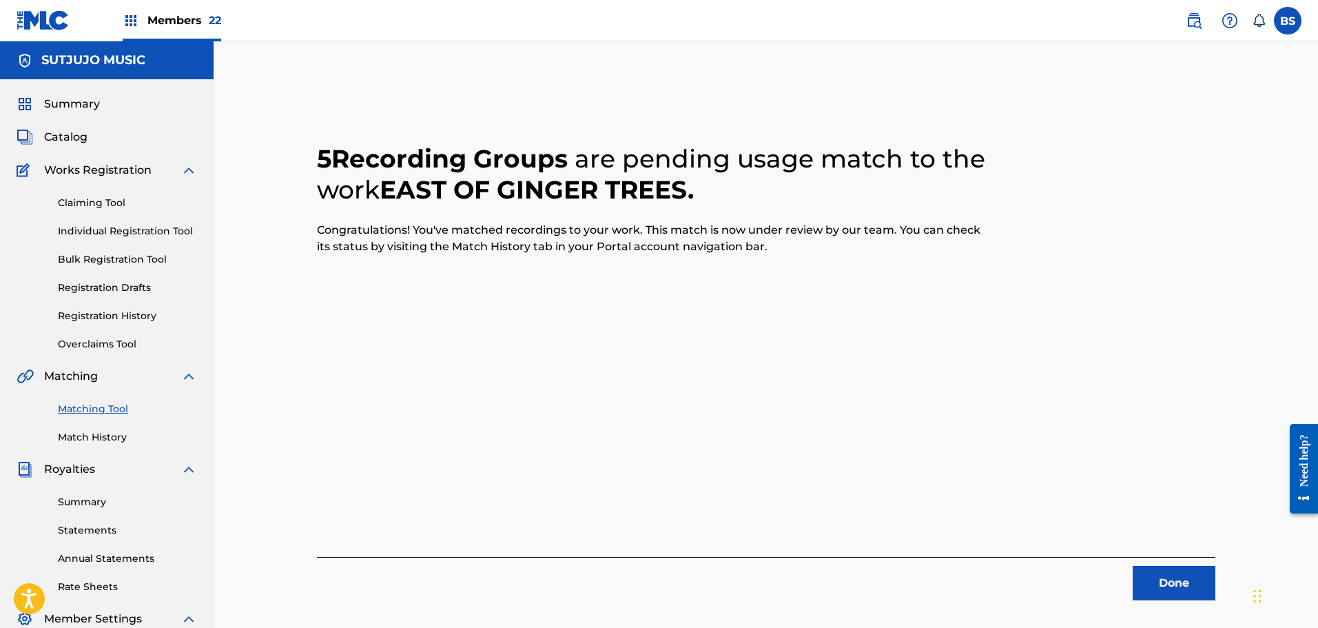
click at [1168, 568] on button "Done" at bounding box center [1174, 583] width 83 height 34
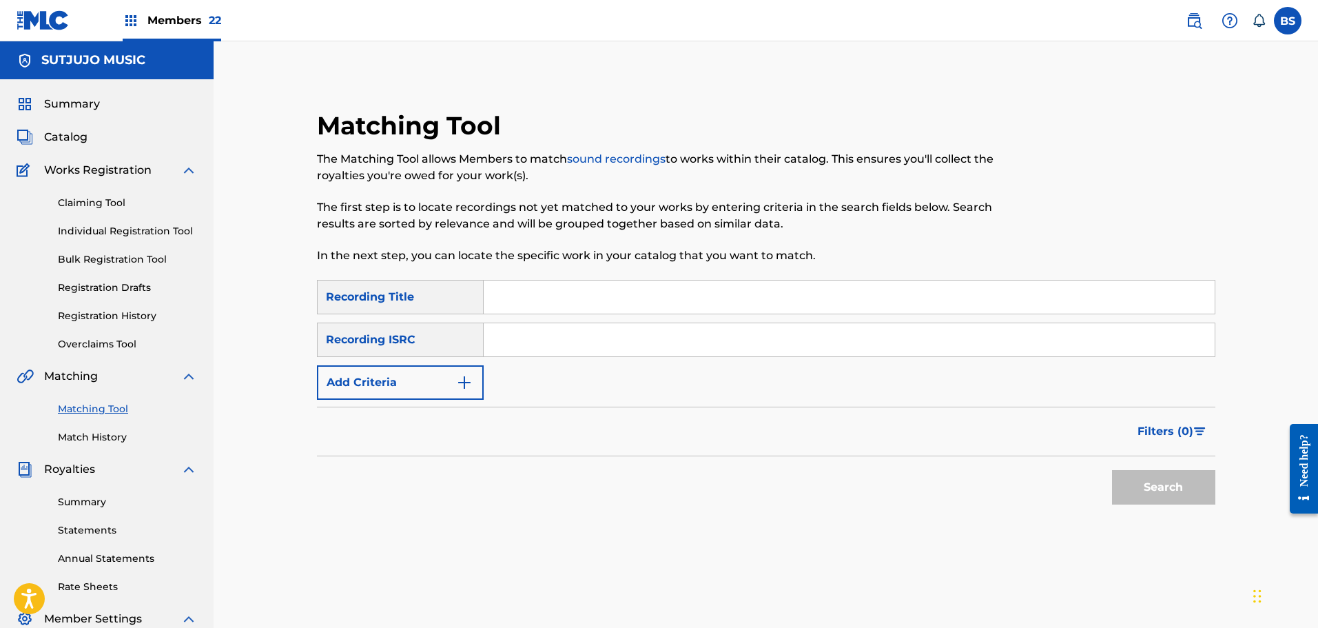
click at [540, 302] on input "Search Form" at bounding box center [849, 296] width 731 height 33
type input "hummingbird"
click at [464, 377] on img "Search Form" at bounding box center [464, 382] width 17 height 17
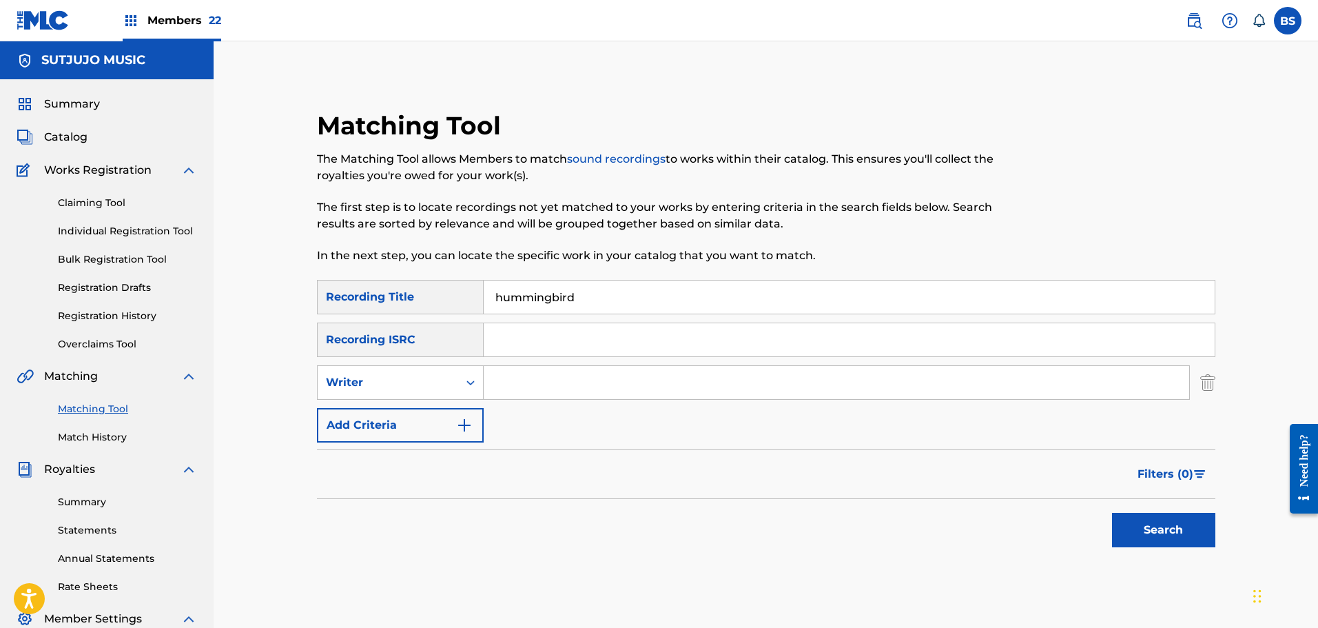
click at [519, 382] on input "Search Form" at bounding box center [836, 382] width 705 height 33
type input "seals"
click at [1156, 532] on button "Search" at bounding box center [1163, 530] width 103 height 34
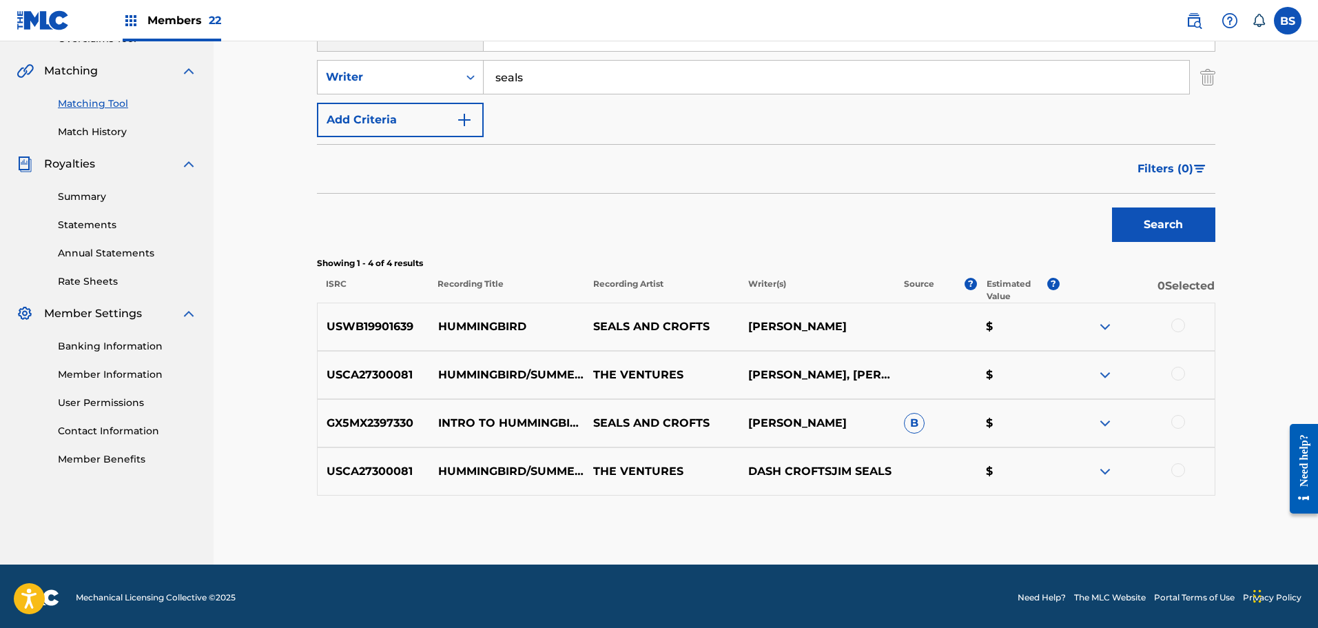
scroll to position [308, 0]
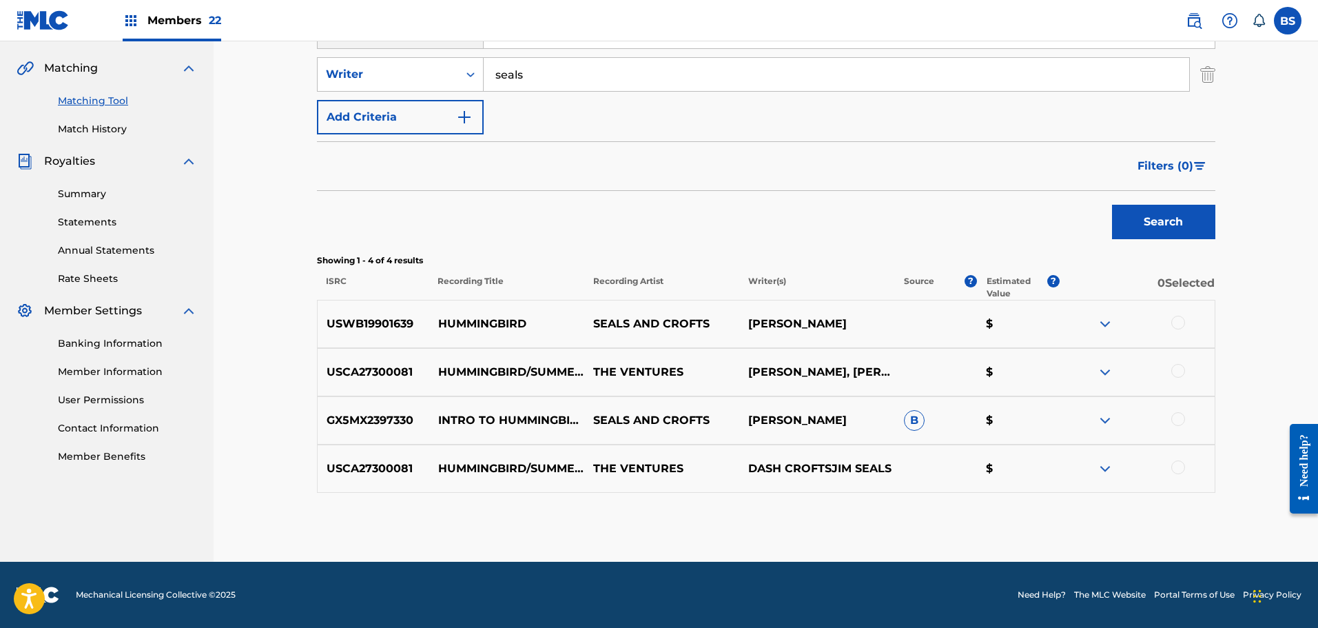
click at [1176, 417] on div at bounding box center [1178, 419] width 14 height 14
click at [1176, 375] on div at bounding box center [1178, 371] width 14 height 14
click at [1177, 323] on div at bounding box center [1178, 323] width 14 height 14
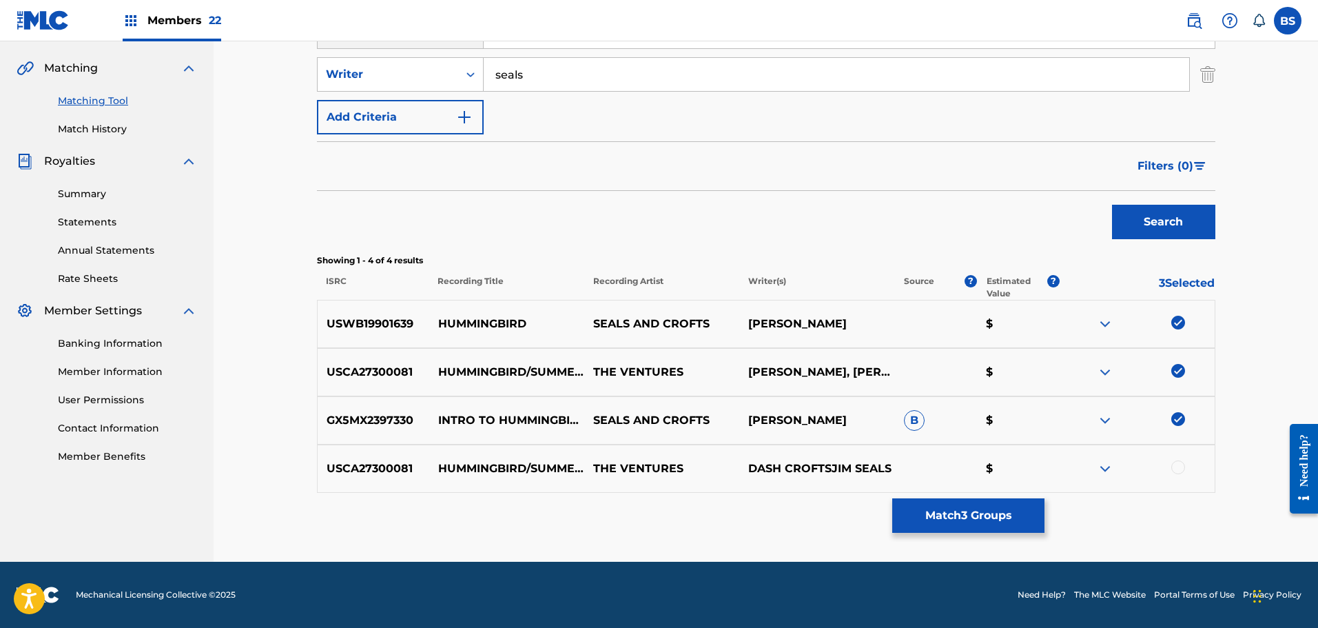
click at [1009, 508] on button "Match 3 Groups" at bounding box center [968, 515] width 152 height 34
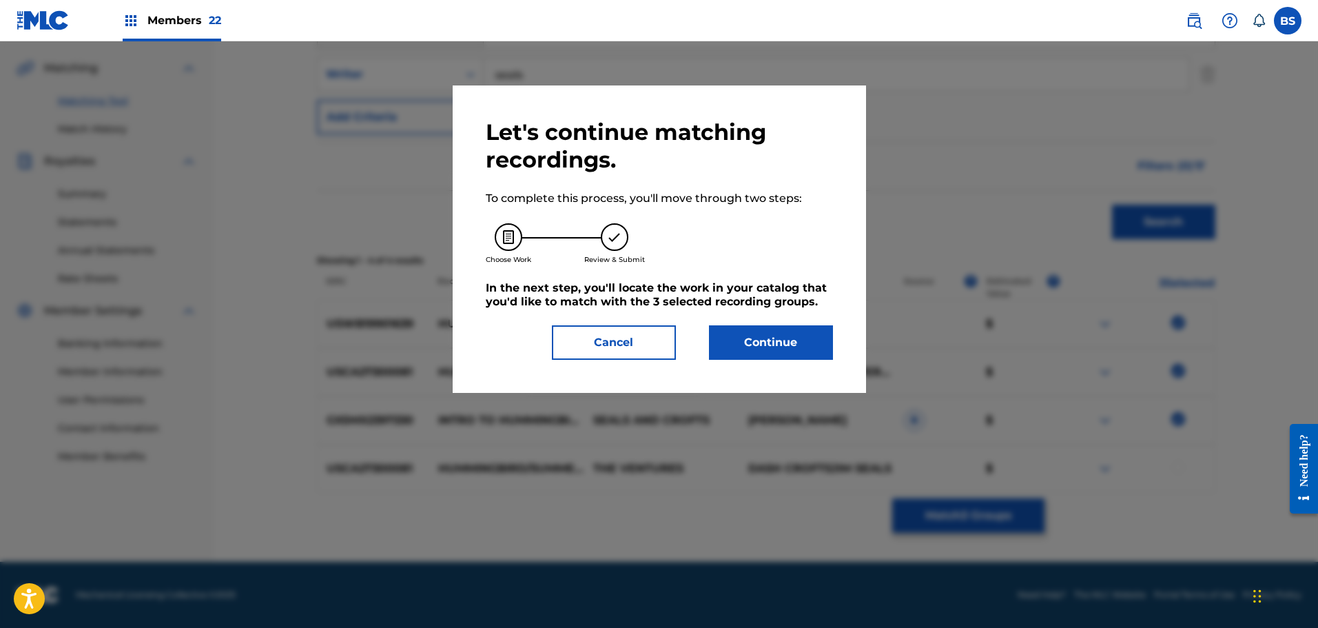
click at [758, 347] on button "Continue" at bounding box center [771, 342] width 124 height 34
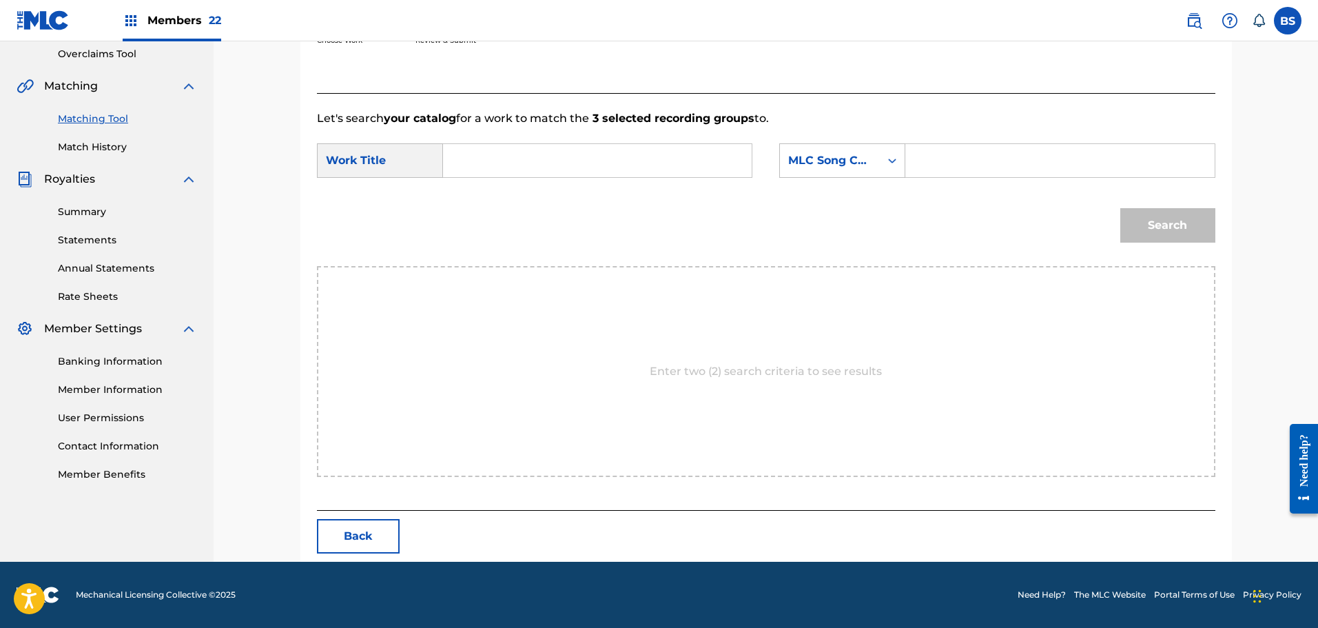
scroll to position [290, 0]
click at [491, 161] on input "Search Form" at bounding box center [597, 160] width 285 height 33
type input "Hummingbird"
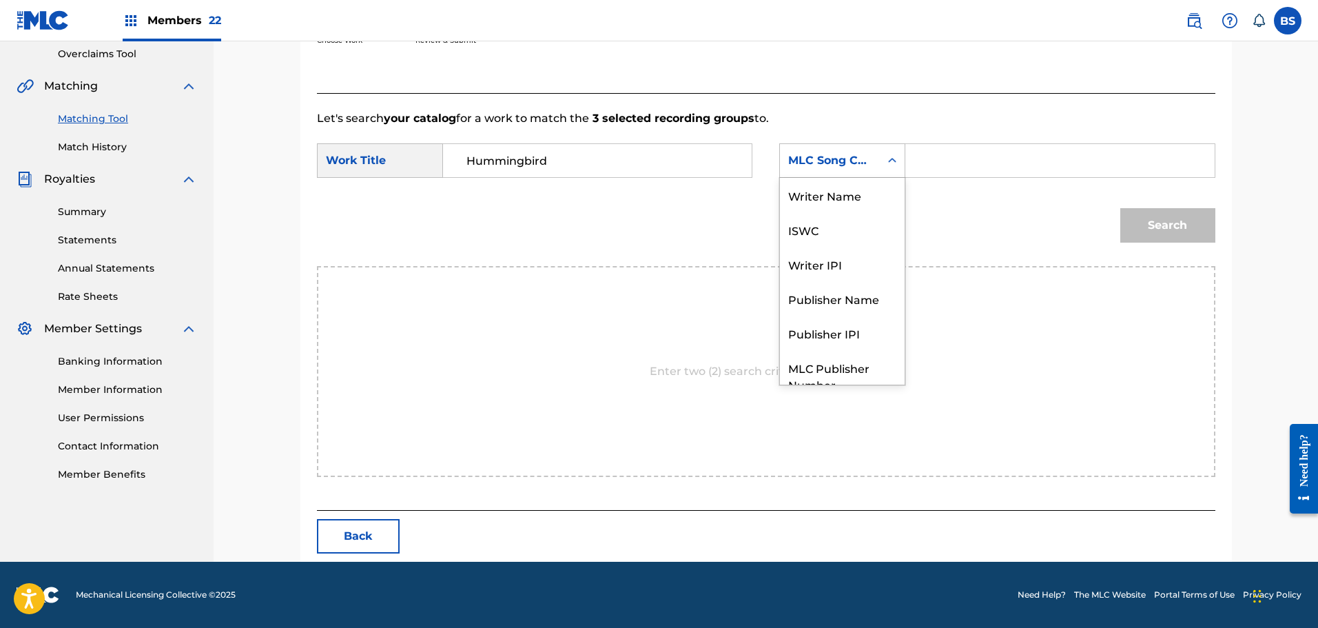
click at [891, 156] on icon "Search Form" at bounding box center [892, 161] width 14 height 14
click at [858, 199] on div "Writer Name" at bounding box center [842, 195] width 125 height 34
click at [953, 165] on input "Search Form" at bounding box center [1059, 160] width 285 height 33
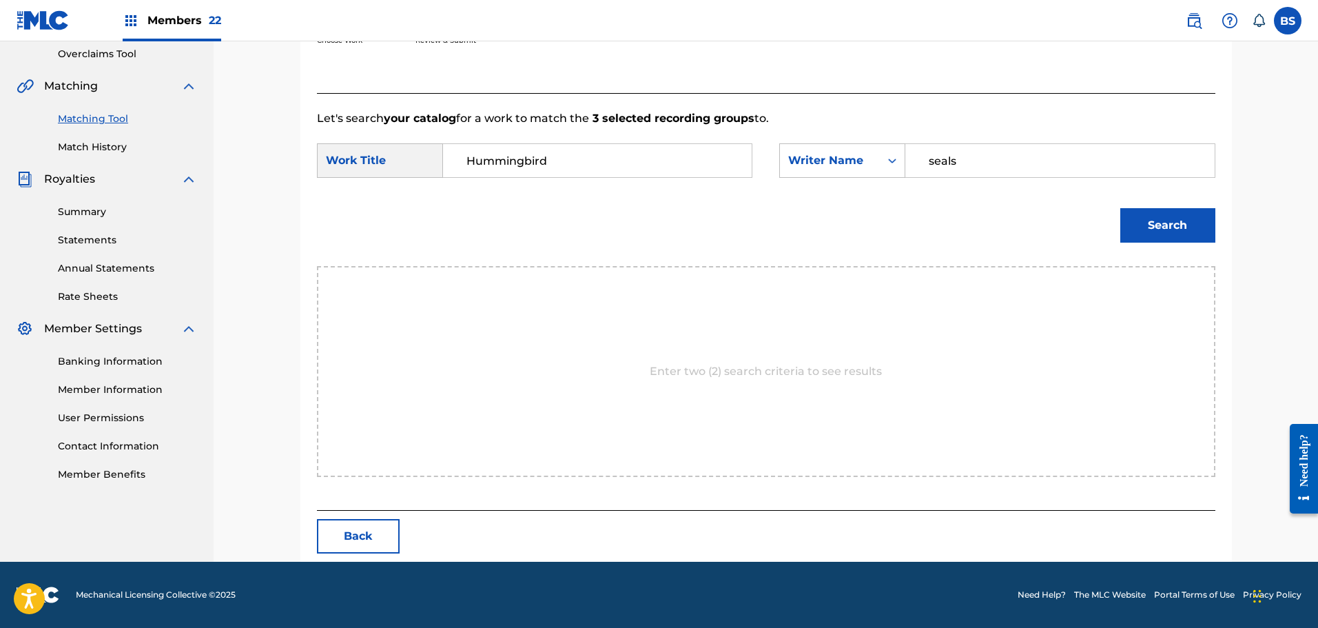
type input "seals"
click at [1181, 228] on button "Search" at bounding box center [1167, 225] width 95 height 34
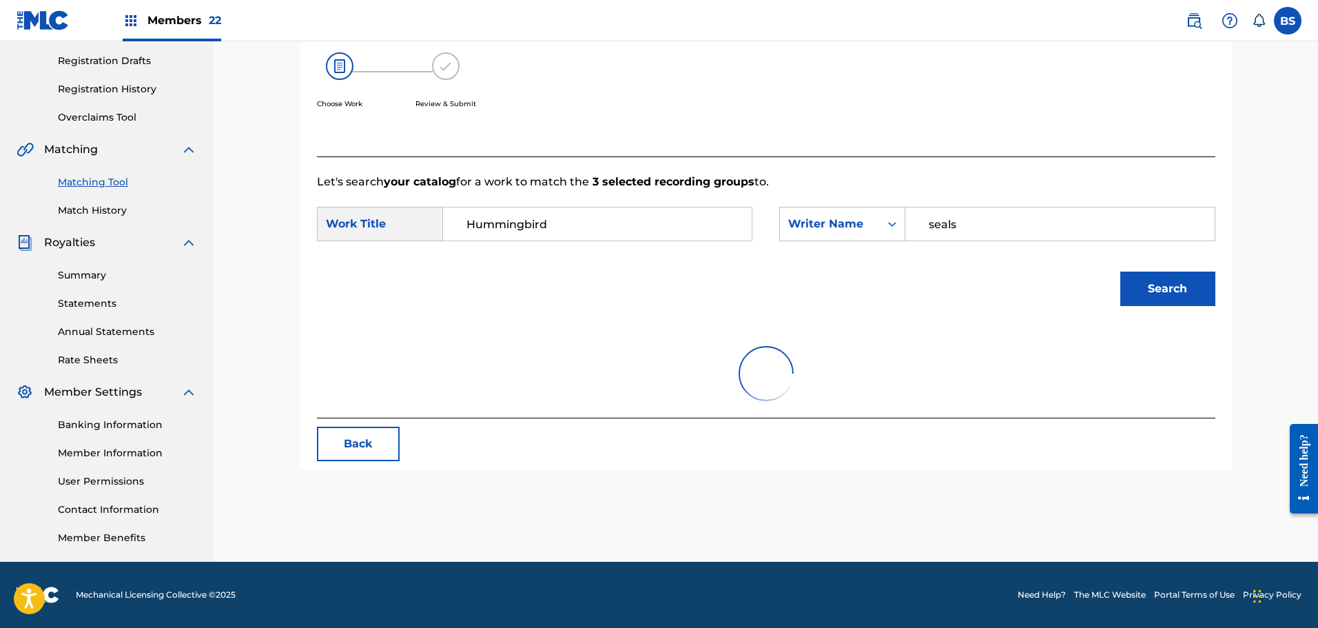
scroll to position [249, 0]
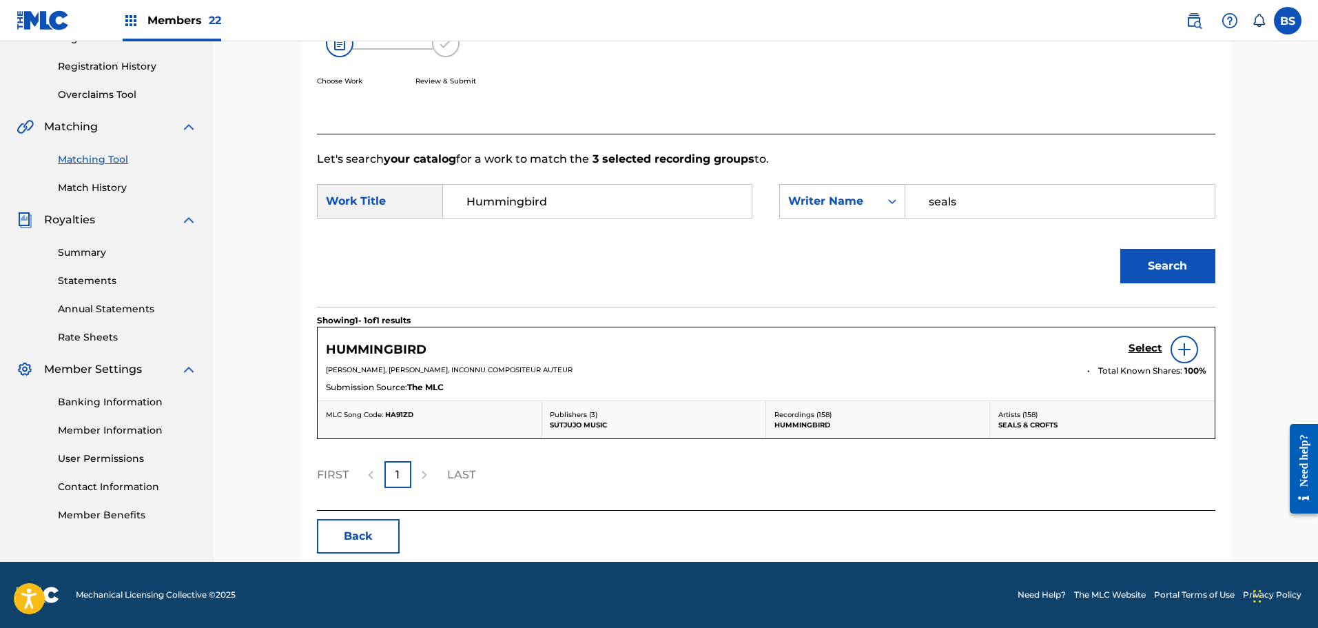
click at [1144, 342] on h5 "Select" at bounding box center [1145, 348] width 34 height 13
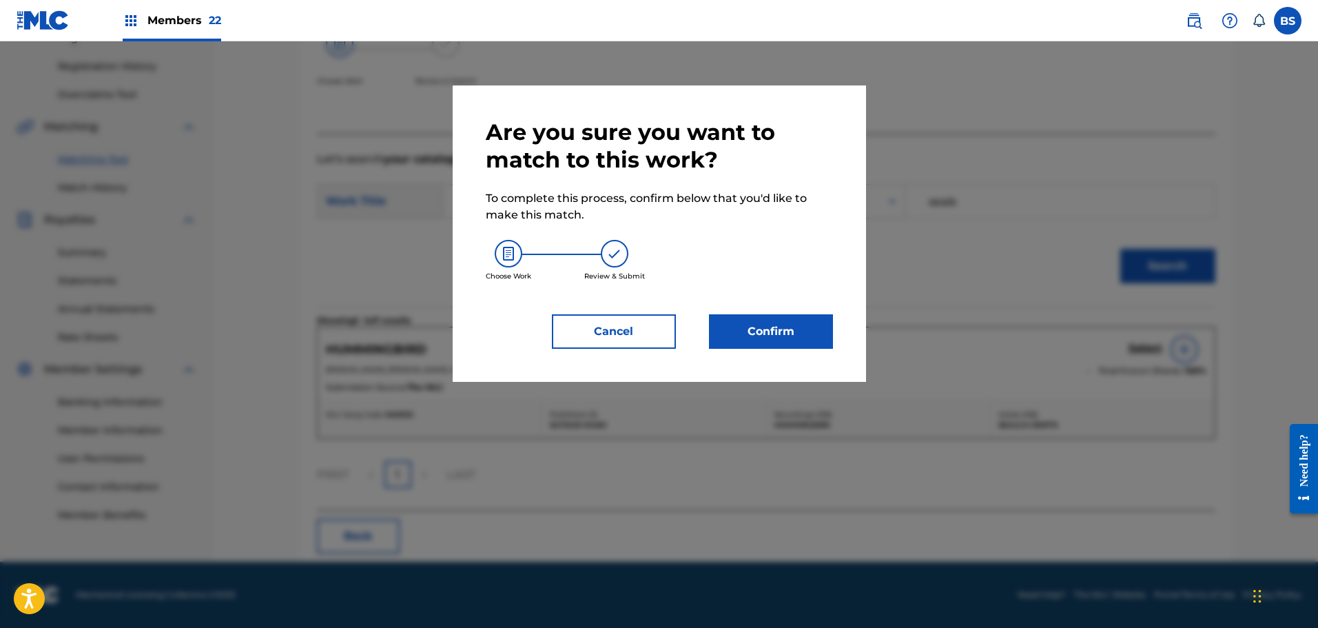
click at [787, 329] on button "Confirm" at bounding box center [771, 331] width 124 height 34
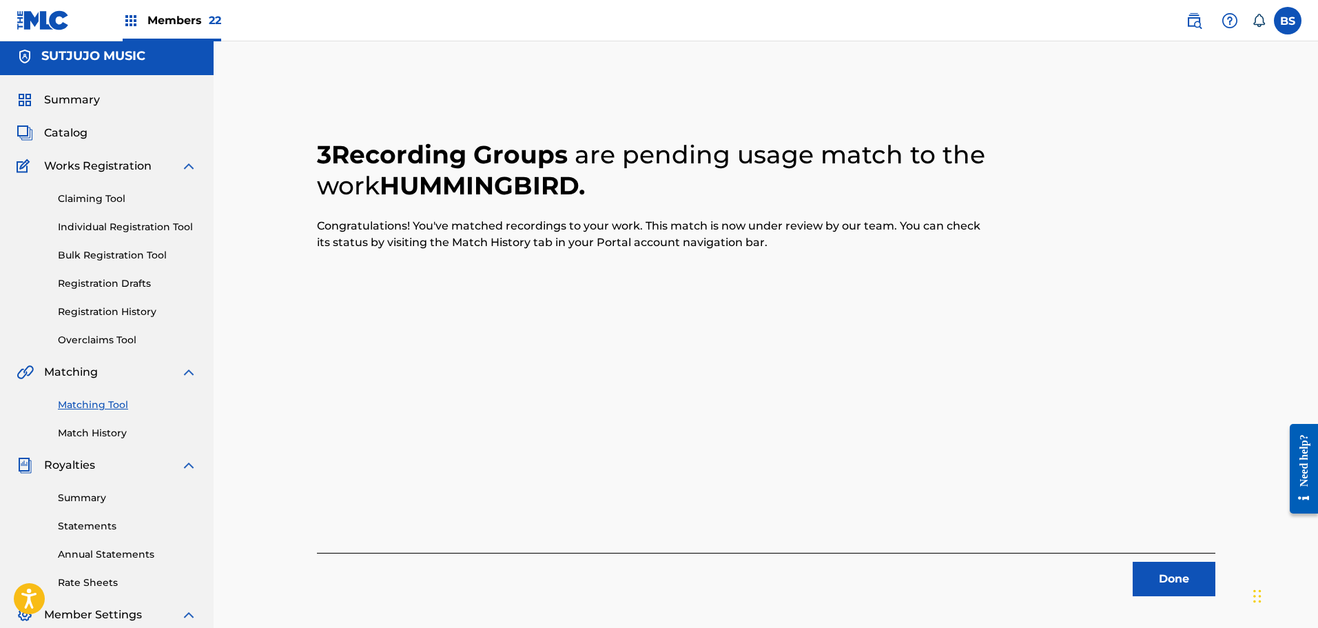
scroll to position [0, 0]
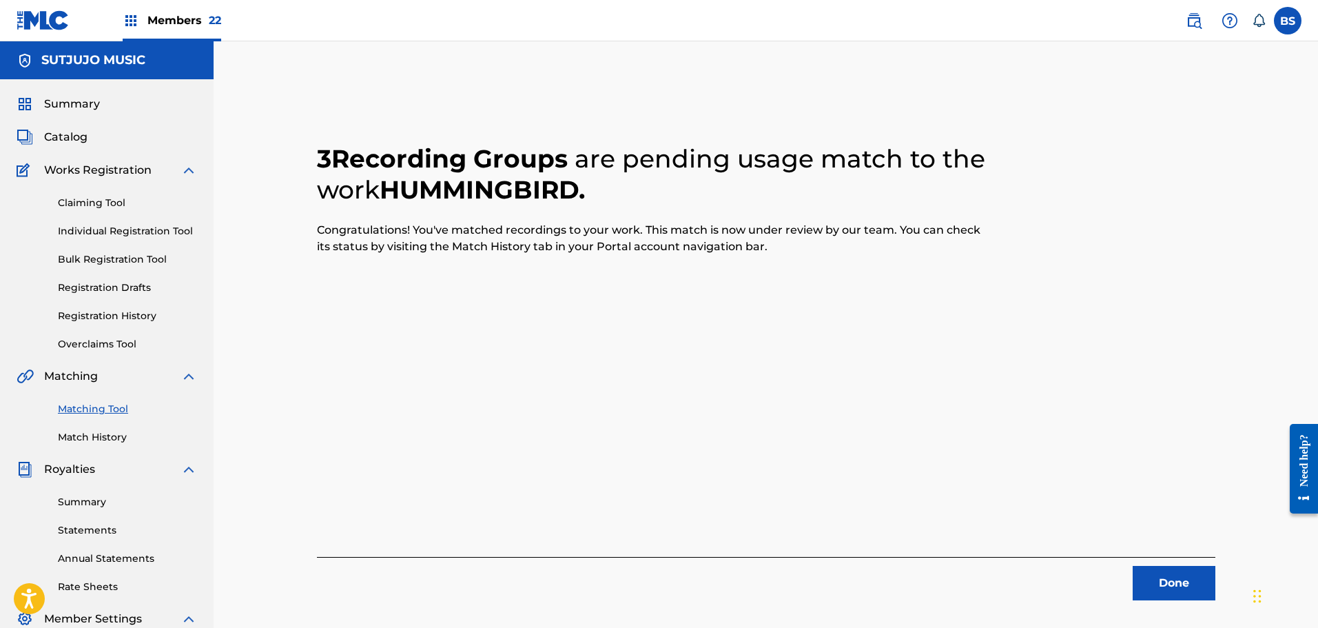
click at [1156, 581] on button "Done" at bounding box center [1174, 583] width 83 height 34
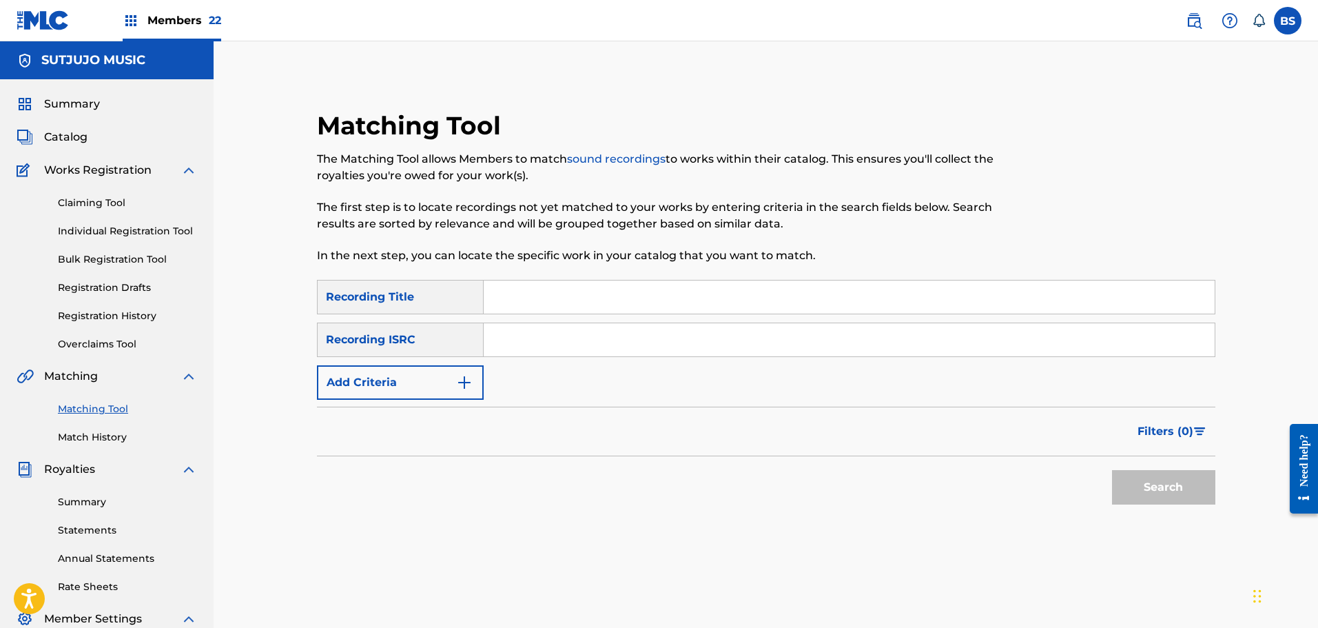
click at [536, 305] on input "Search Form" at bounding box center [849, 296] width 731 height 33
type input "castles In the Sand"
click at [468, 380] on img "Search Form" at bounding box center [464, 382] width 17 height 17
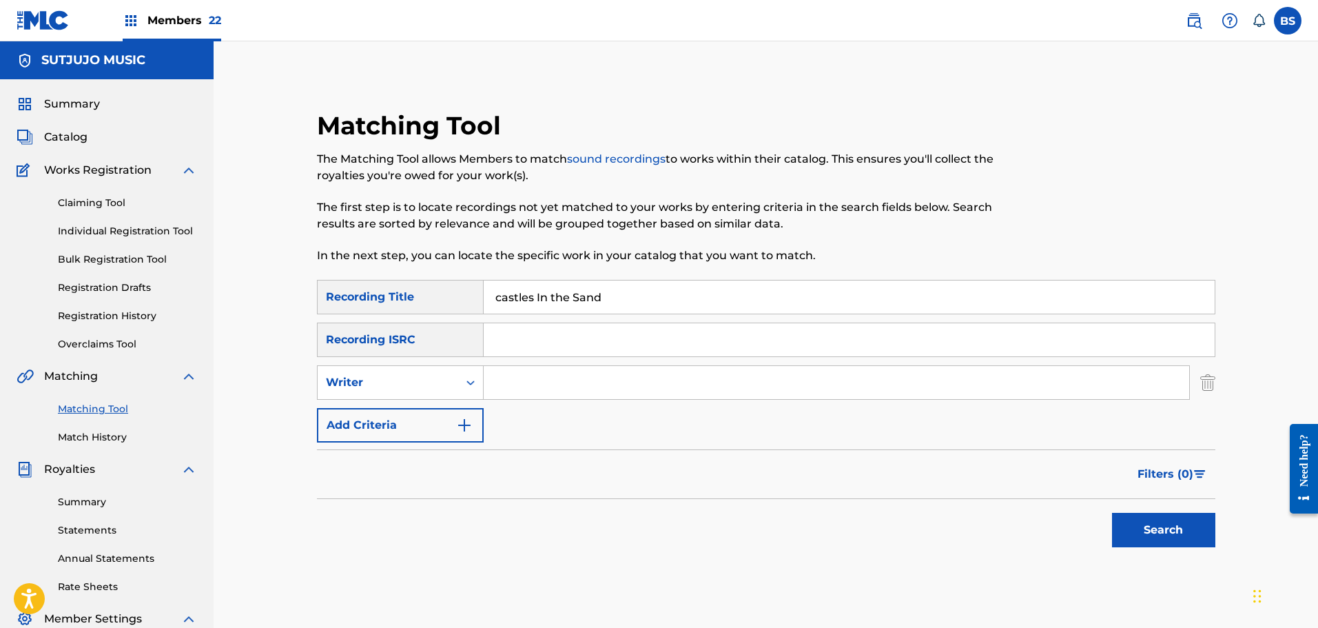
click at [510, 388] on input "Search Form" at bounding box center [836, 382] width 705 height 33
type input "seals"
click at [1159, 535] on button "Search" at bounding box center [1163, 530] width 103 height 34
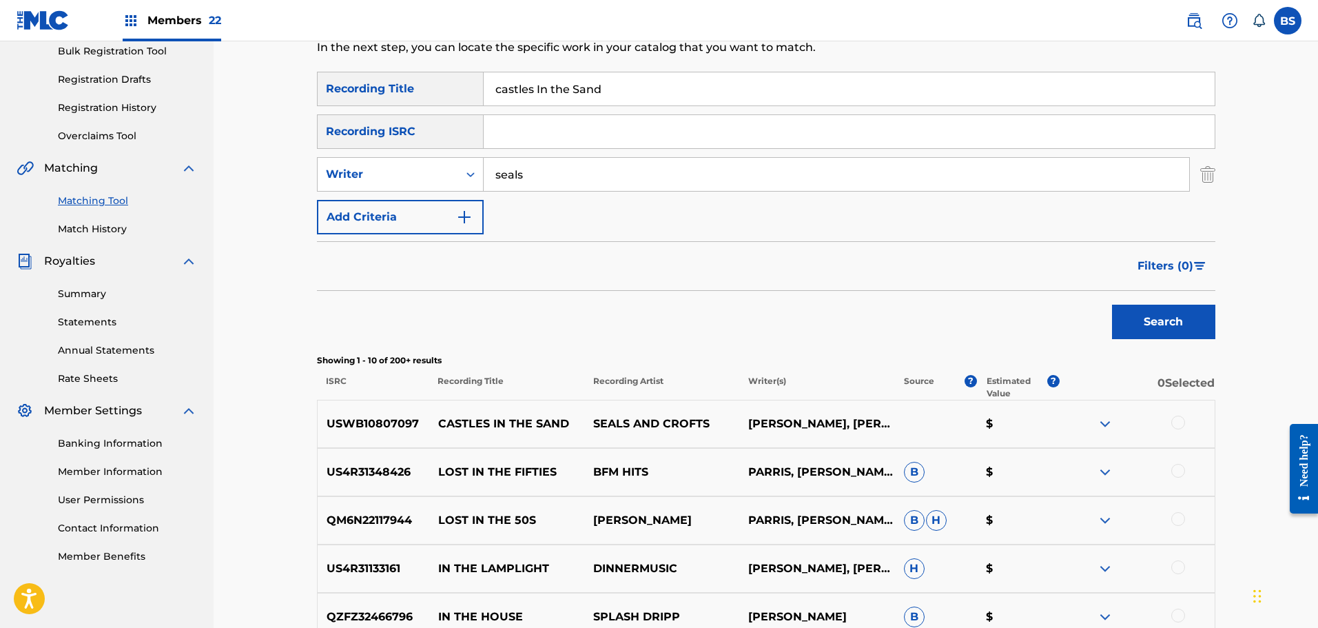
scroll to position [276, 0]
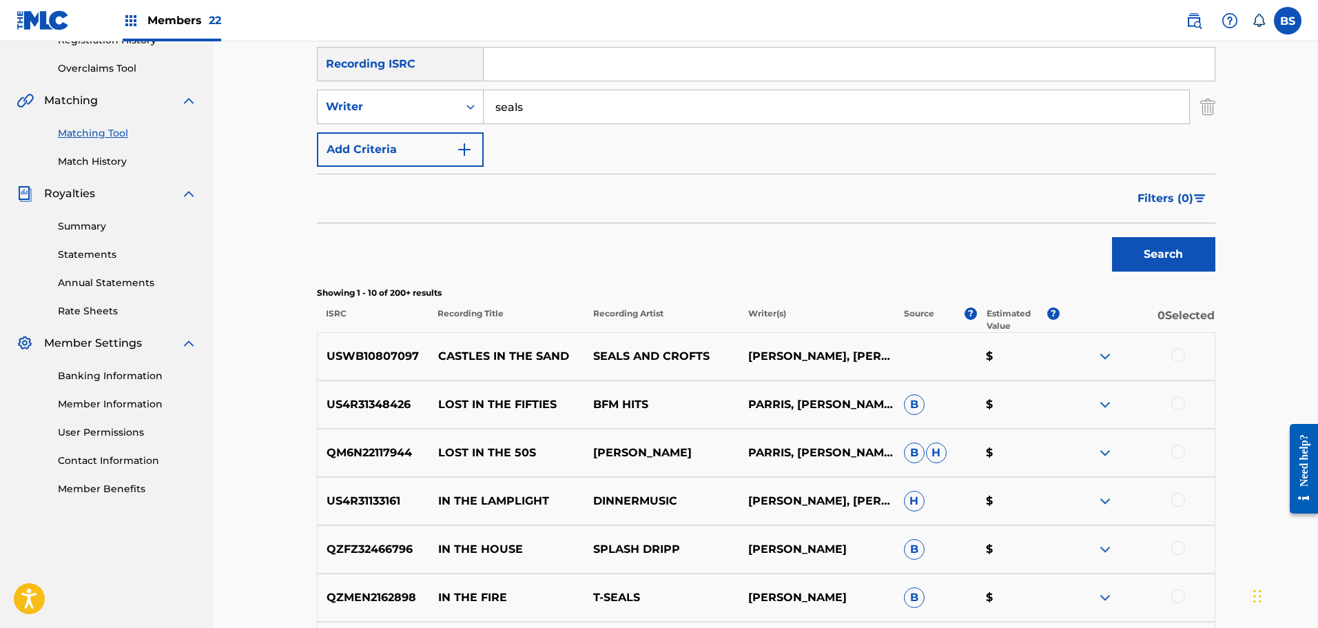
click at [1179, 352] on div at bounding box center [1178, 355] width 14 height 14
click at [995, 506] on button "Match 1 Group" at bounding box center [968, 515] width 152 height 34
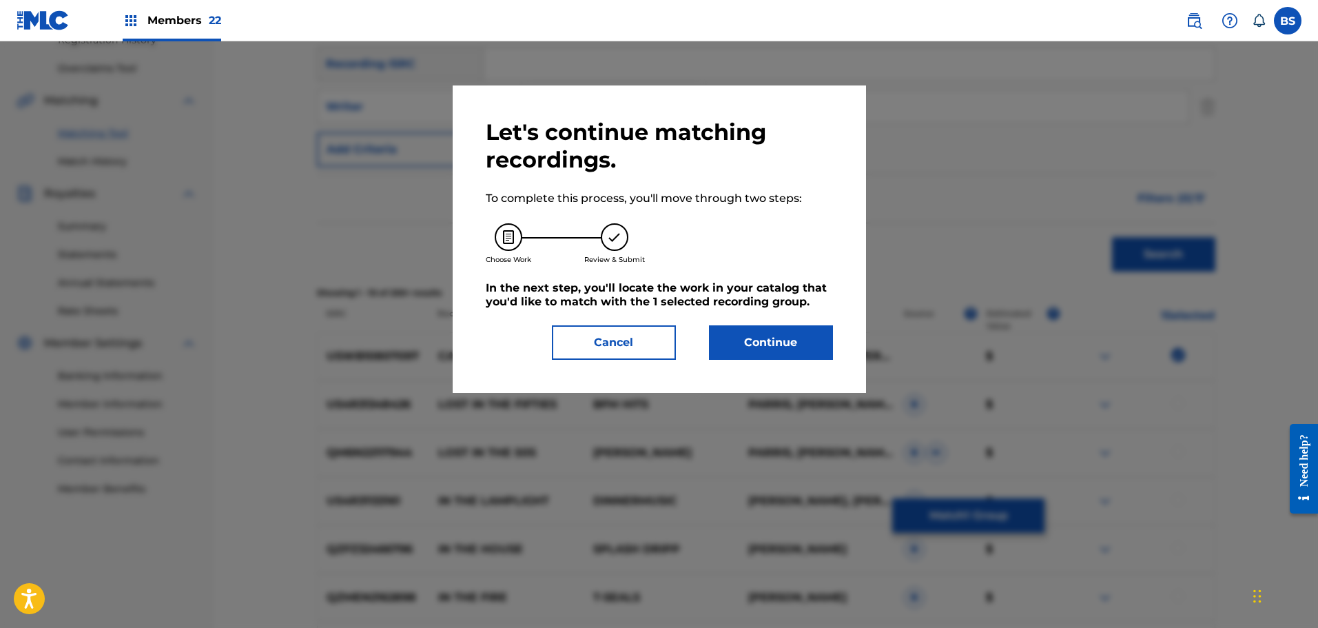
click at [765, 320] on div "Let's continue matching recordings. To complete this process, you'll move throu…" at bounding box center [659, 238] width 347 height 241
click at [770, 340] on button "Continue" at bounding box center [771, 342] width 124 height 34
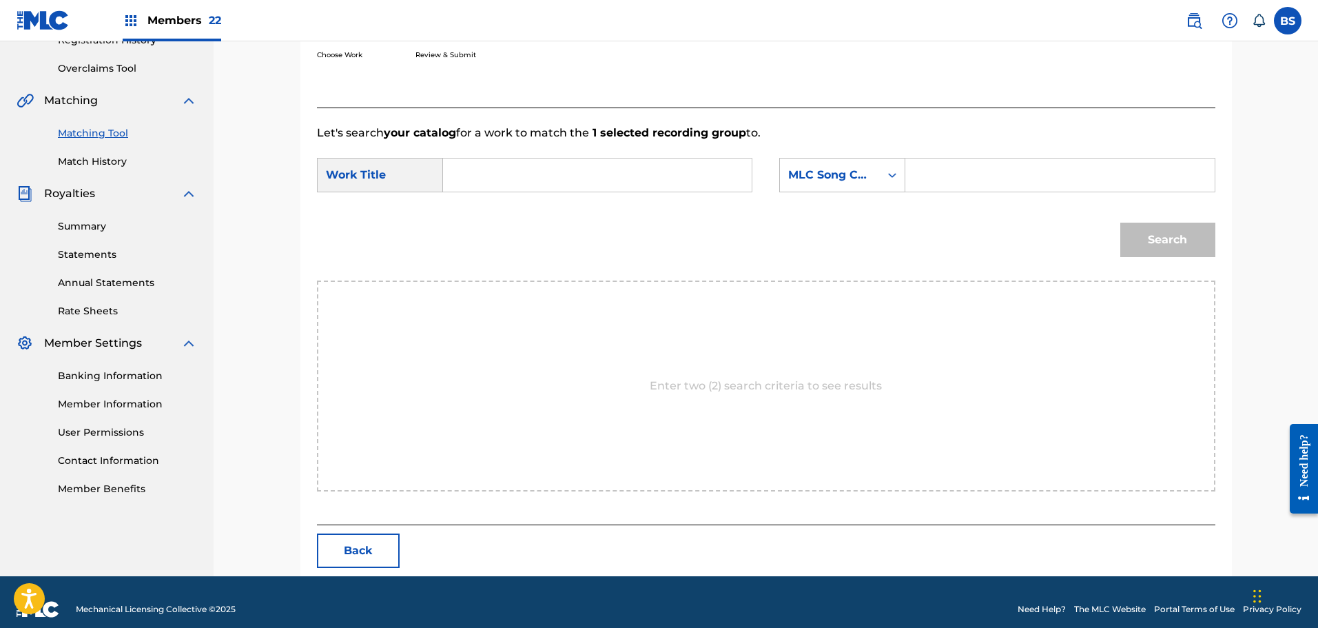
click at [529, 176] on input "Search Form" at bounding box center [597, 174] width 285 height 33
click at [528, 205] on span "les in the sand" at bounding box center [530, 205] width 81 height 13
type input "castles in the sand"
click at [966, 182] on input "Search Form" at bounding box center [1059, 174] width 285 height 33
type input "seals"
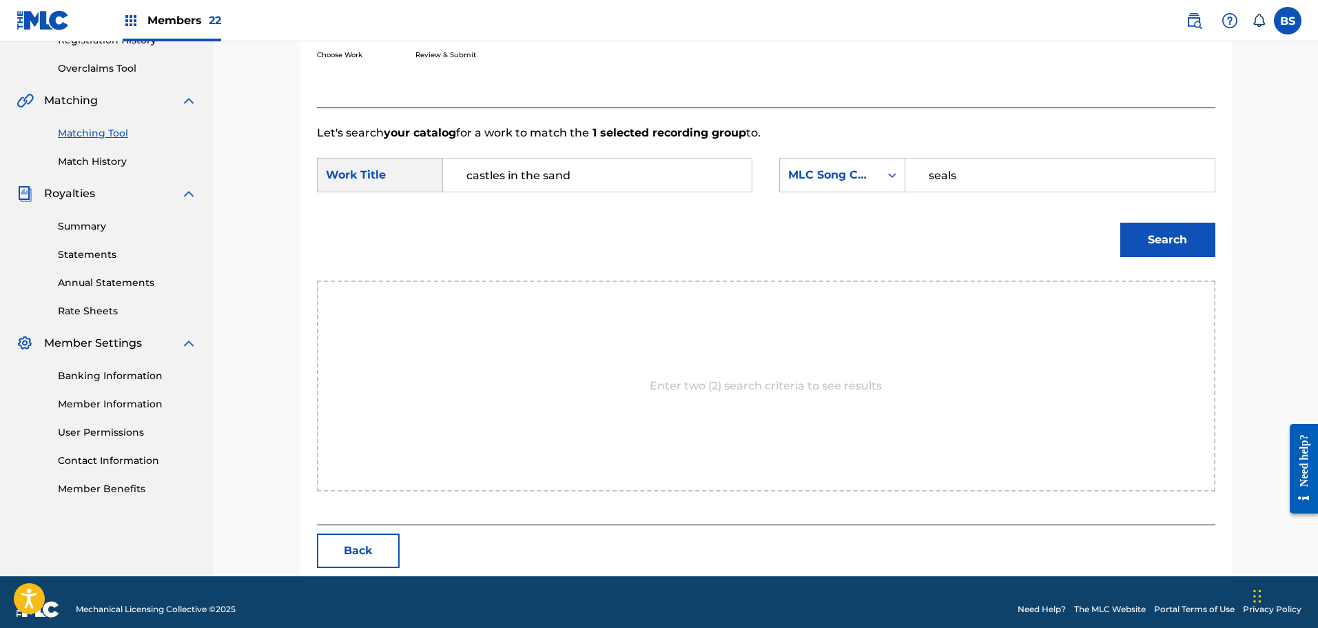
click at [1148, 233] on button "Search" at bounding box center [1167, 240] width 95 height 34
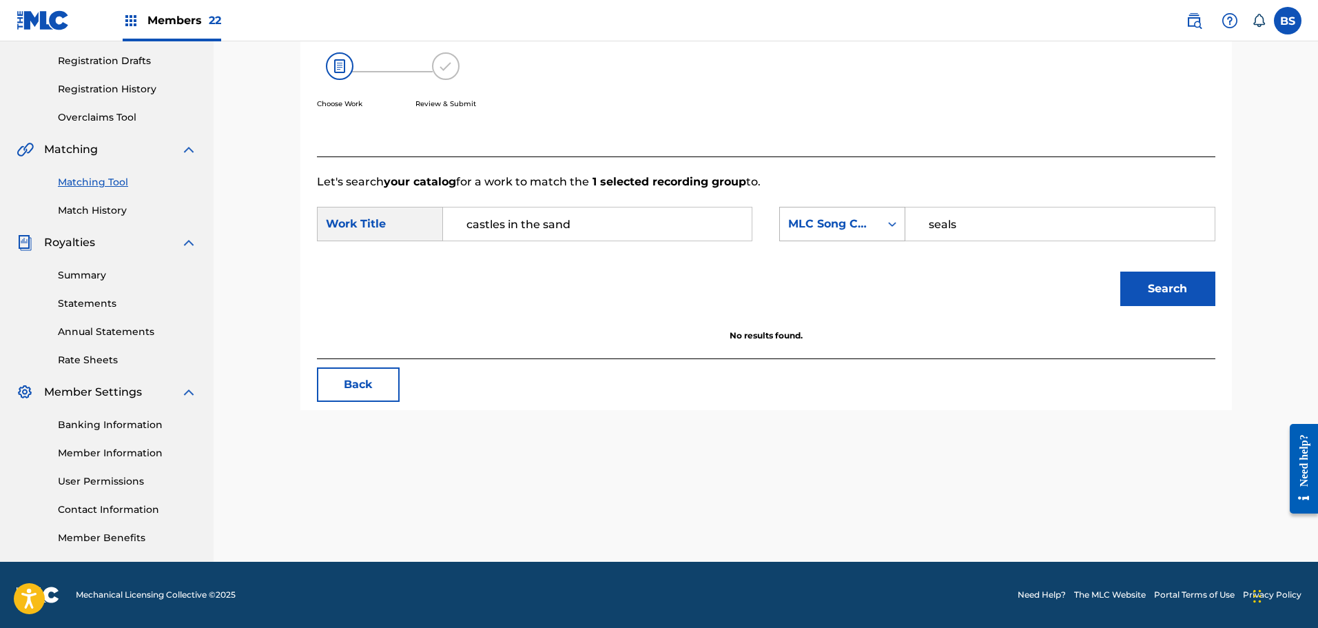
drag, startPoint x: 966, startPoint y: 229, endPoint x: 900, endPoint y: 229, distance: 66.8
click at [900, 229] on div "SearchWithCriteriae16136e7-26ff-434f-be07-2e010f17c10c MLC Song Code seals" at bounding box center [996, 224] width 435 height 34
click at [1152, 293] on div "Search" at bounding box center [1164, 285] width 102 height 55
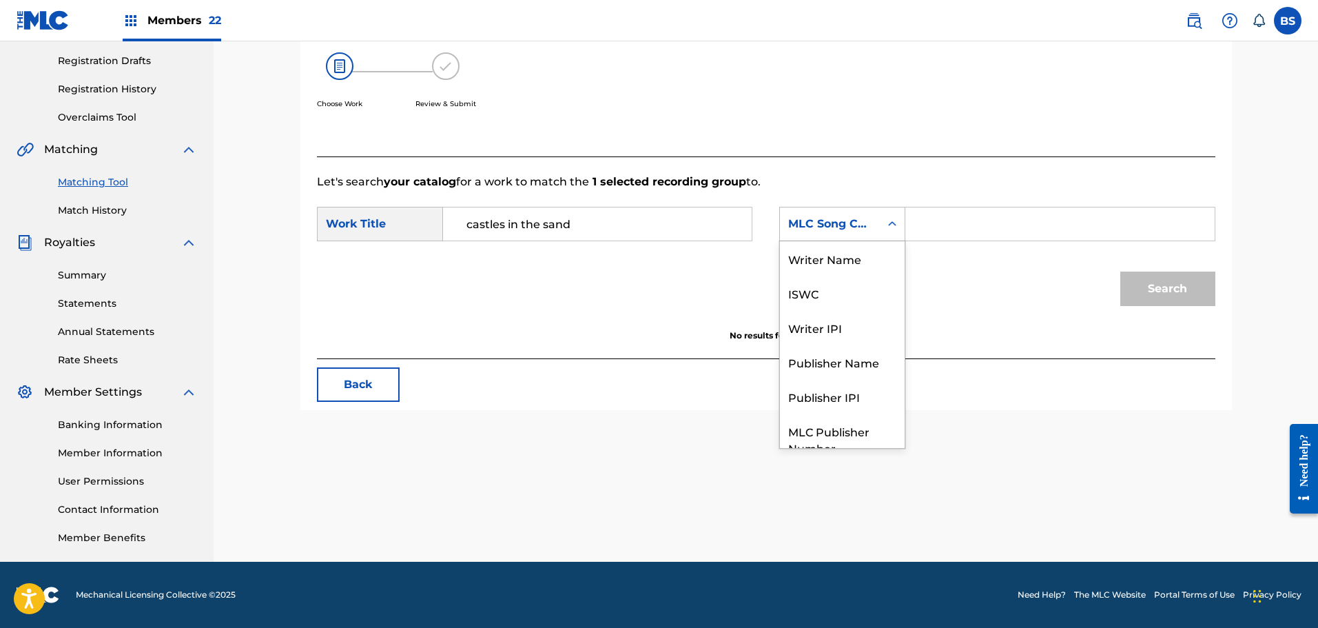
click at [896, 229] on icon "Search Form" at bounding box center [892, 224] width 14 height 14
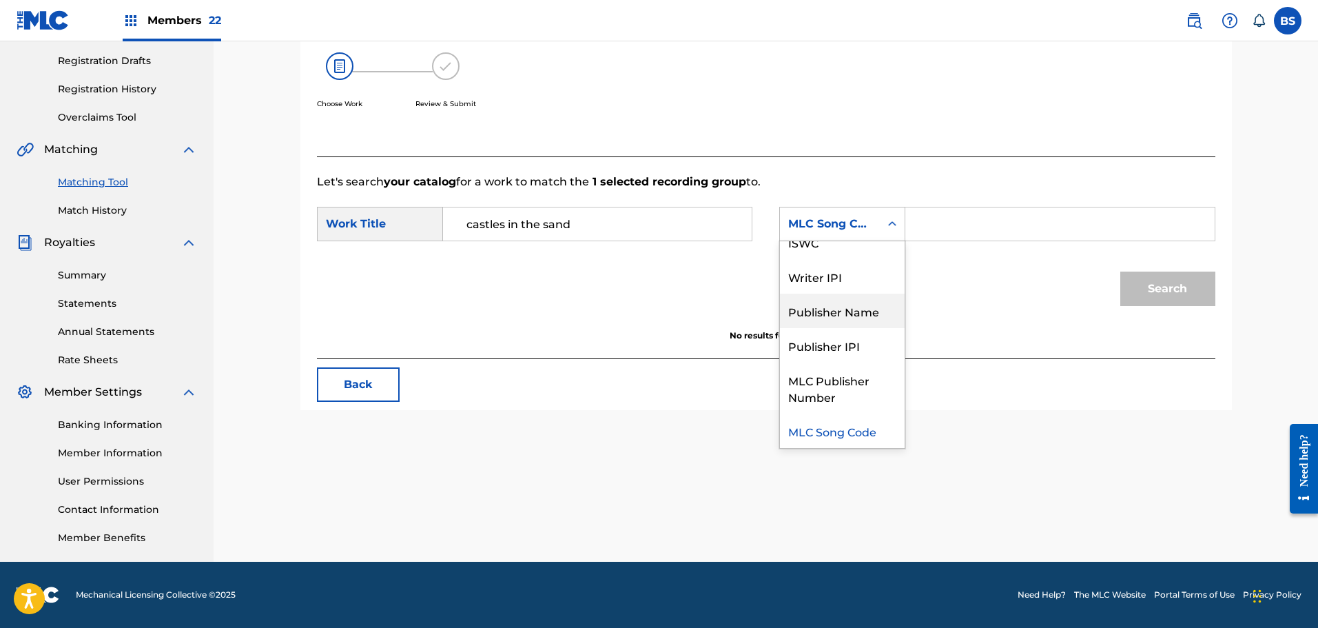
scroll to position [0, 0]
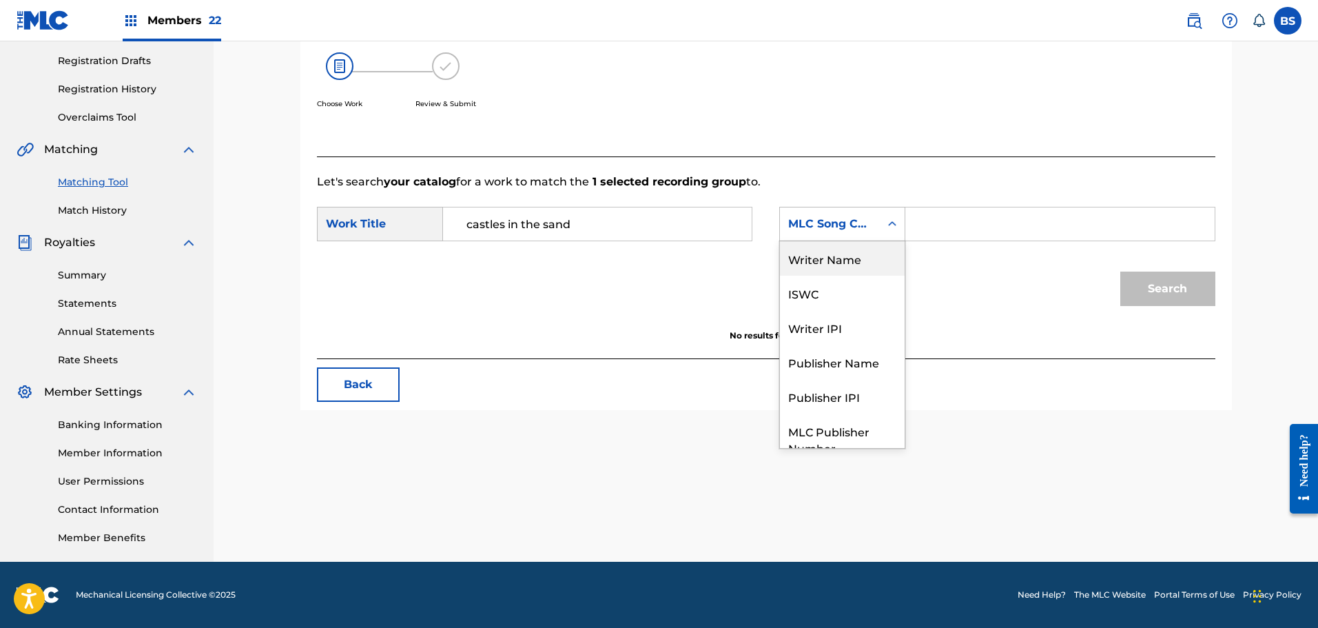
click at [881, 263] on div "Writer Name" at bounding box center [842, 258] width 125 height 34
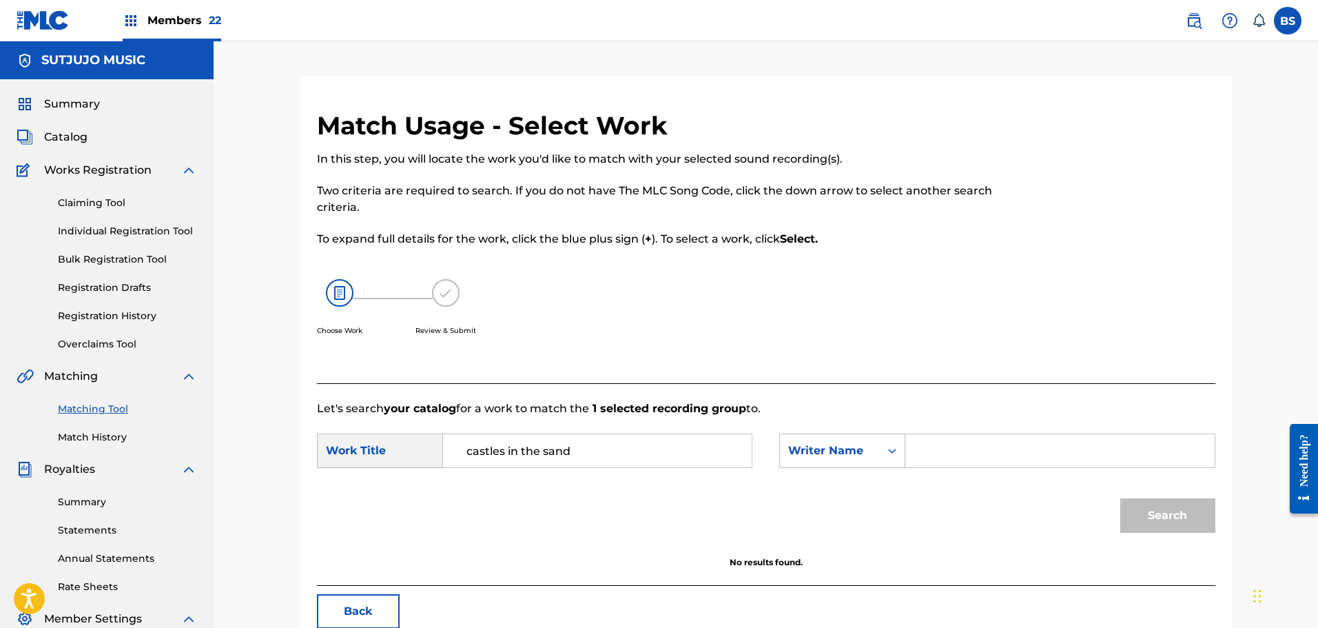
click at [74, 132] on span "Catalog" at bounding box center [65, 137] width 43 height 17
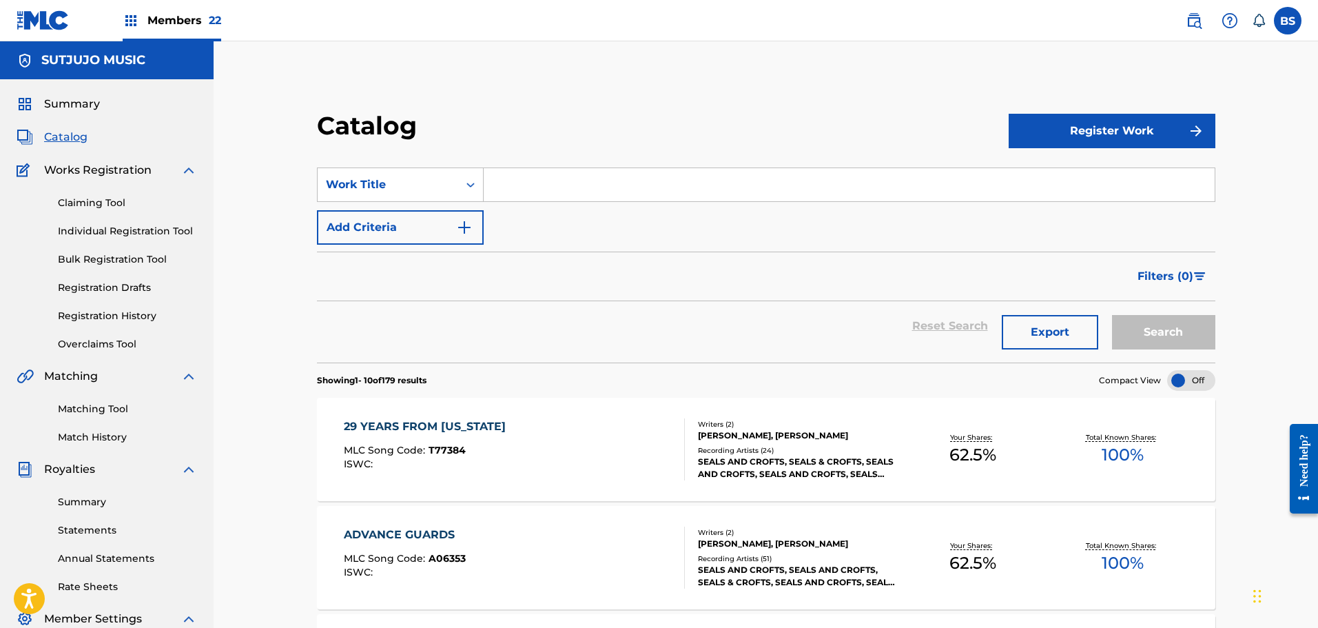
click at [525, 185] on input "Search Form" at bounding box center [849, 184] width 731 height 33
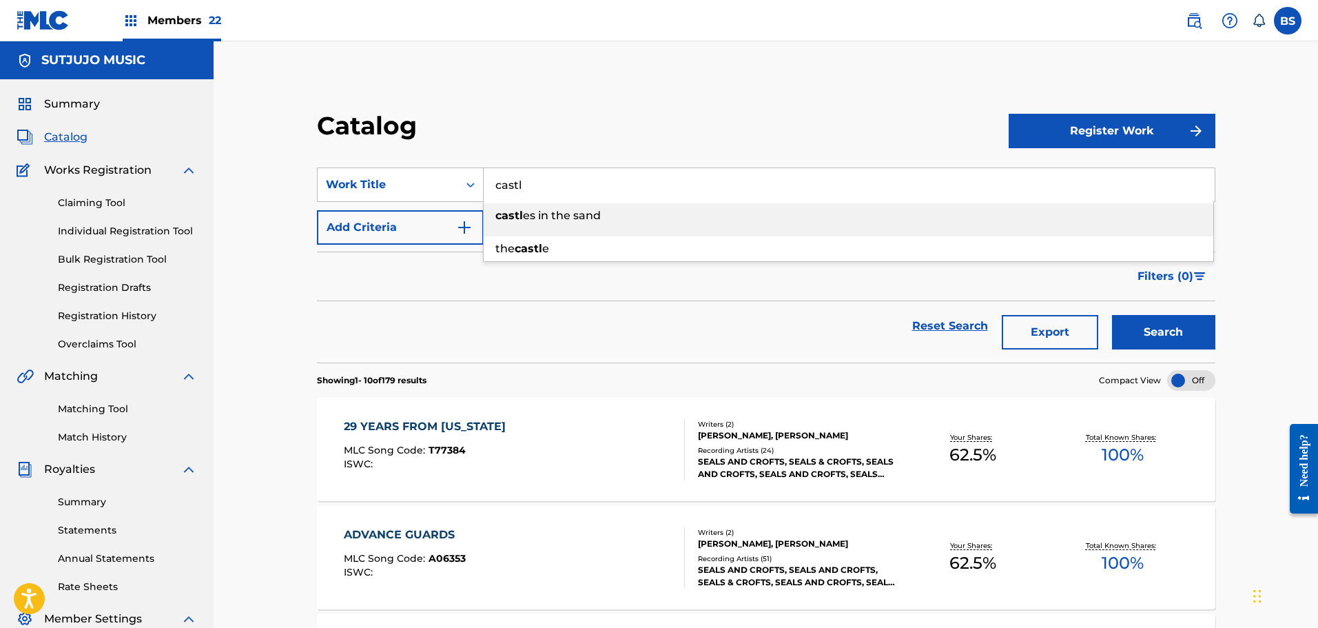
click at [534, 217] on span "es in the sand" at bounding box center [562, 215] width 78 height 13
type input "castles in the sand"
click at [1189, 330] on button "Search" at bounding box center [1163, 332] width 103 height 34
click at [434, 560] on span "C19991" at bounding box center [444, 558] width 32 height 12
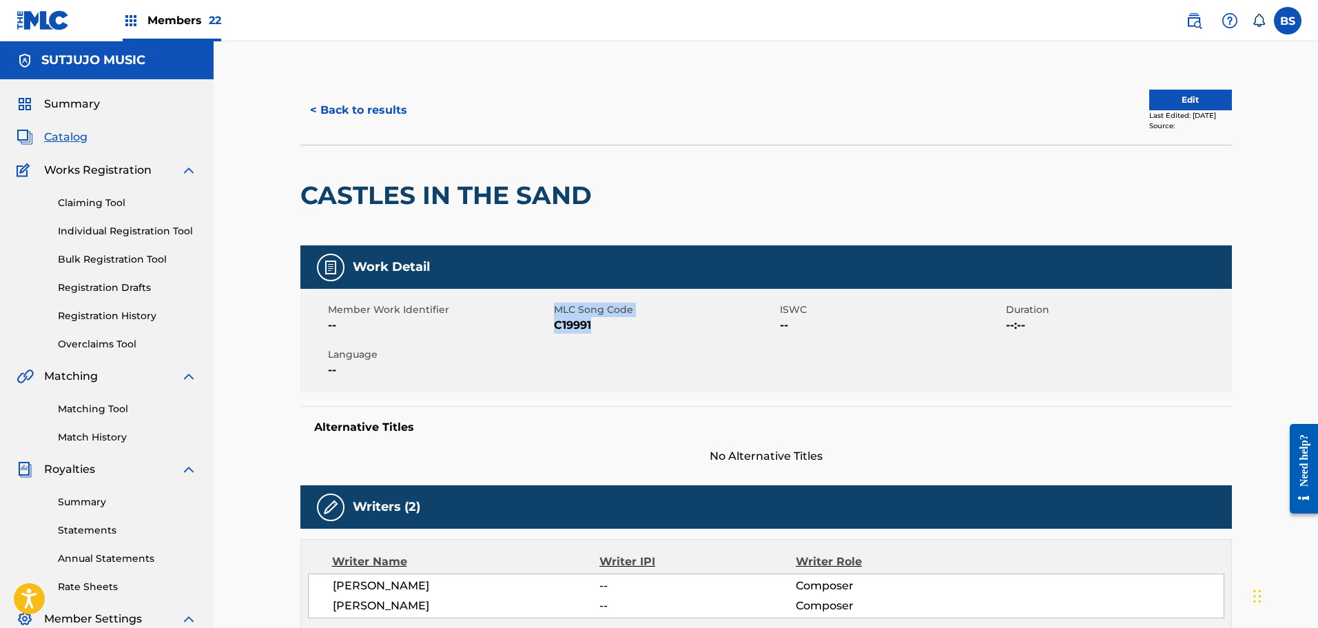
drag, startPoint x: 552, startPoint y: 324, endPoint x: 603, endPoint y: 322, distance: 51.1
click at [603, 322] on div "Member Work Identifier -- MLC Song Code C19991 ISWC -- Duration --:-- Language …" at bounding box center [765, 340] width 931 height 103
click at [603, 322] on span "C19991" at bounding box center [665, 325] width 223 height 17
drag, startPoint x: 557, startPoint y: 324, endPoint x: 597, endPoint y: 319, distance: 40.3
click at [597, 319] on span "C19991" at bounding box center [665, 325] width 223 height 17
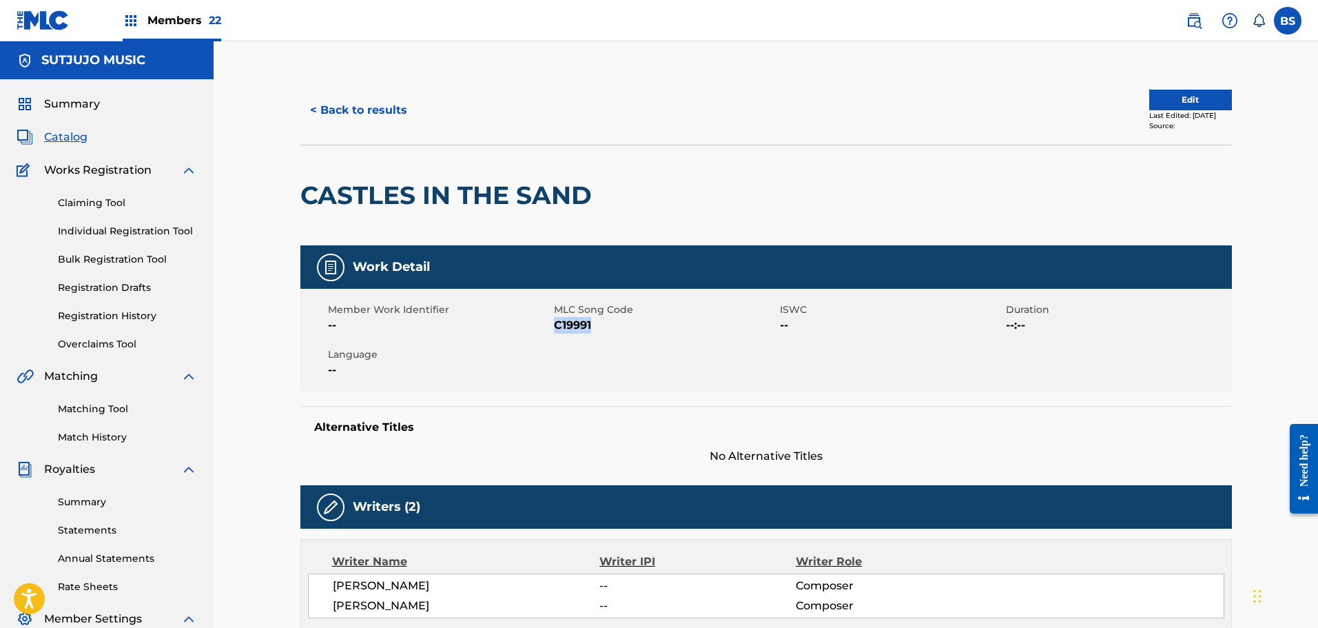
copy span "C19991"
click at [716, 375] on div "Member Work Identifier -- MLC Song Code C19991 ISWC -- Duration --:-- Language …" at bounding box center [765, 340] width 931 height 103
click at [96, 409] on link "Matching Tool" at bounding box center [127, 409] width 139 height 14
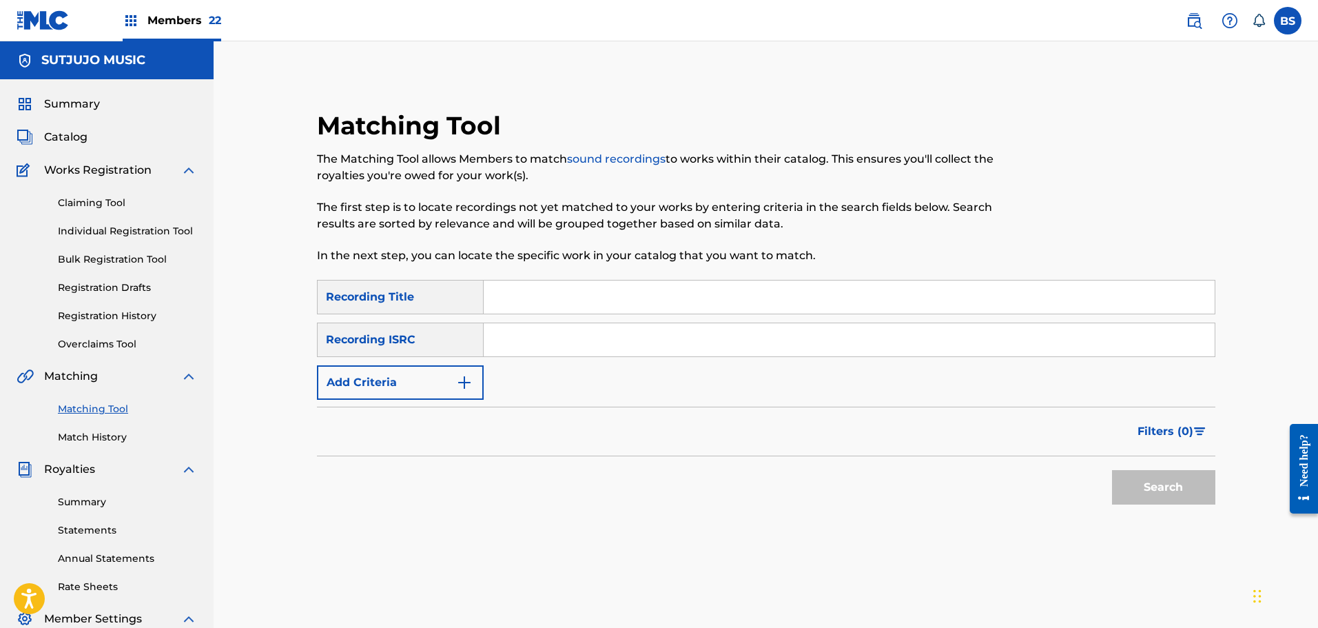
click at [574, 293] on input "Search Form" at bounding box center [849, 296] width 731 height 33
type input "castles In the Sand"
click at [462, 380] on img "Search Form" at bounding box center [464, 382] width 17 height 17
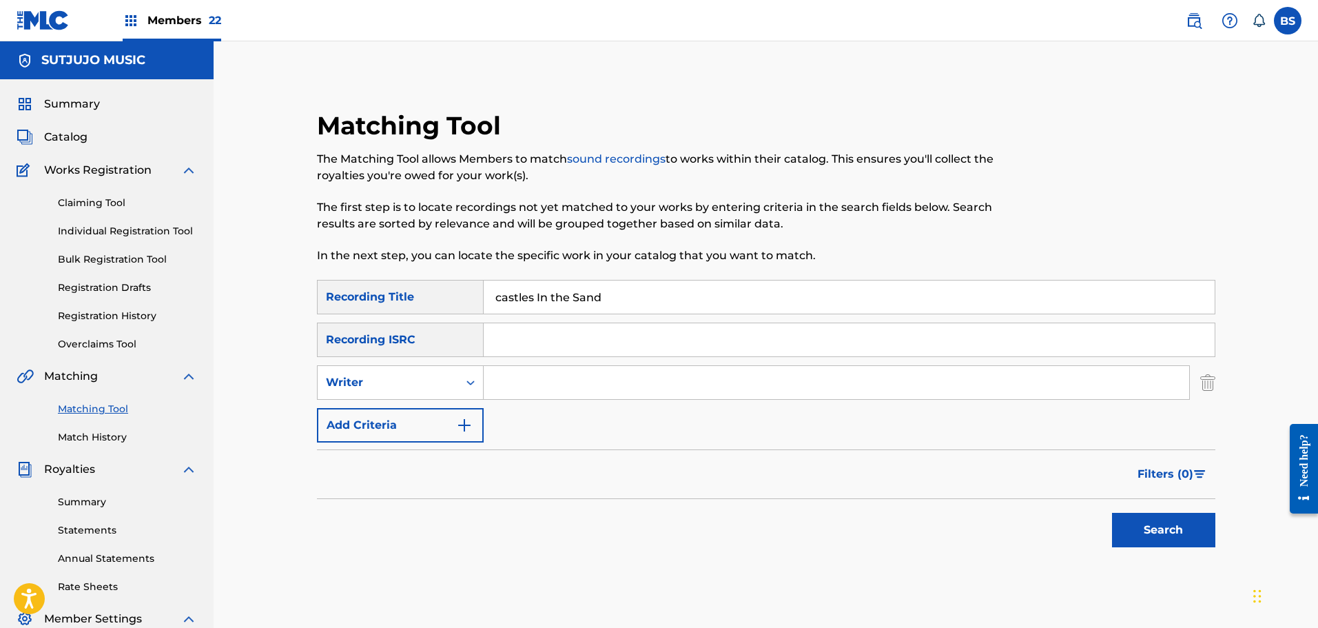
click at [522, 382] on input "Search Form" at bounding box center [836, 382] width 705 height 33
type input "seals"
click at [1155, 529] on button "Search" at bounding box center [1163, 530] width 103 height 34
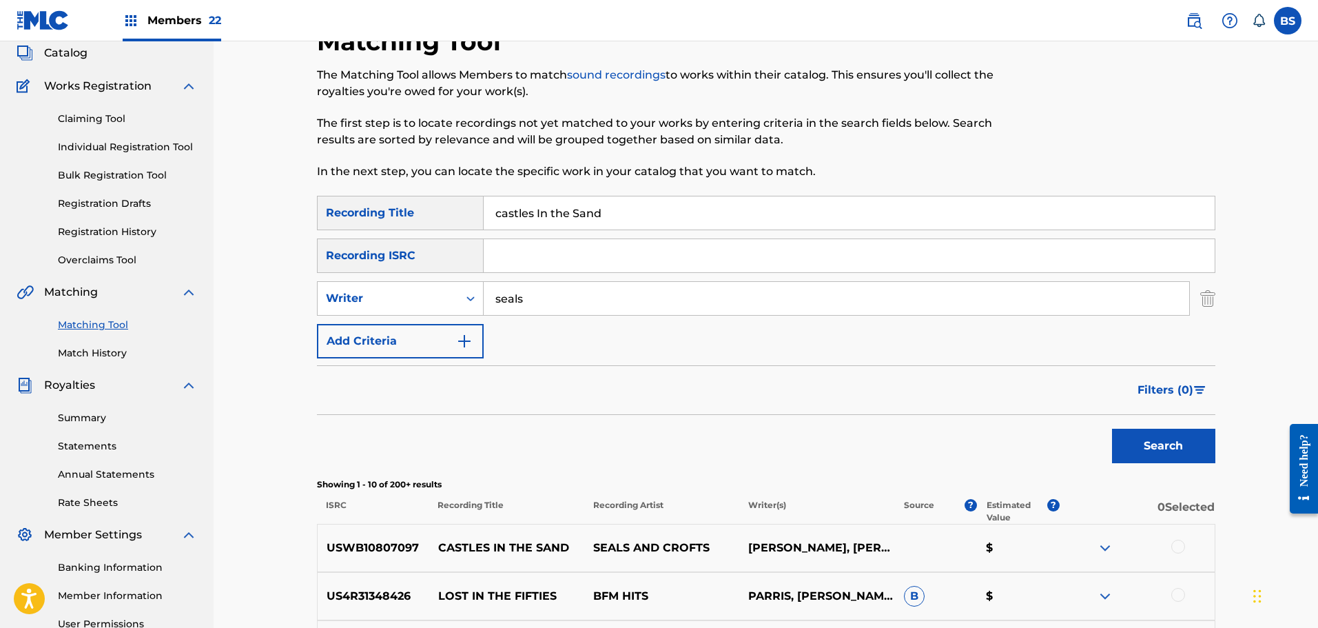
scroll to position [207, 0]
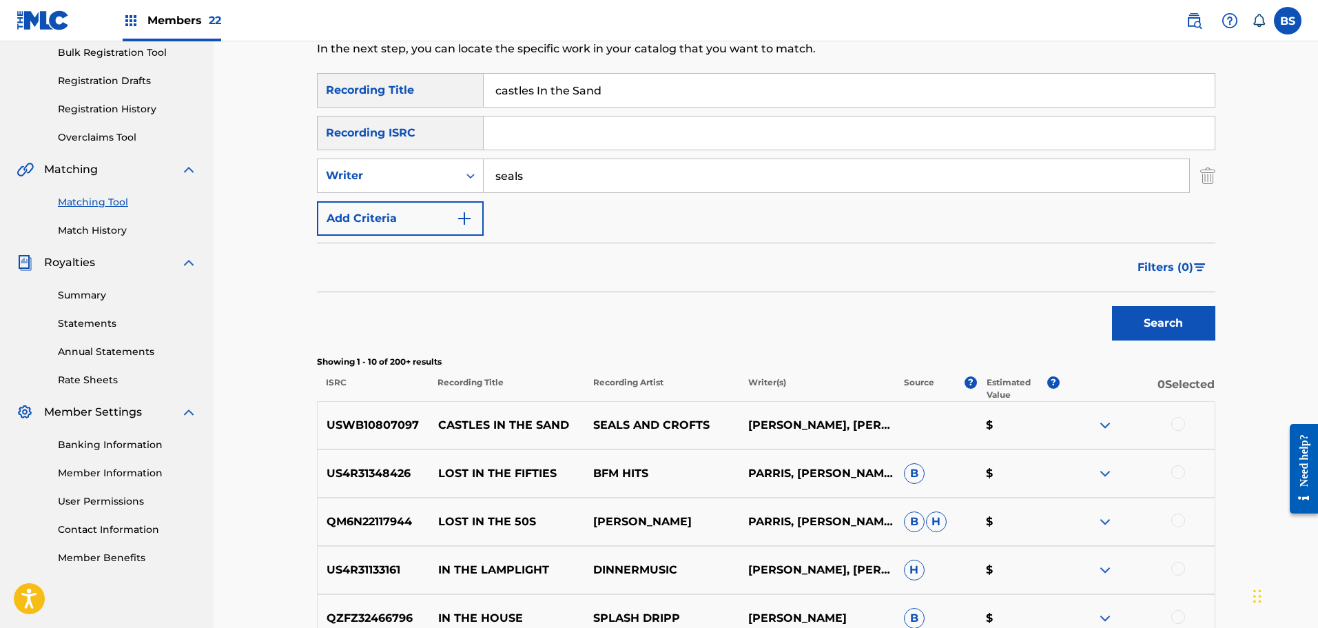
click at [1180, 418] on div at bounding box center [1178, 424] width 14 height 14
click at [980, 508] on button "Match 1 Group" at bounding box center [968, 515] width 152 height 34
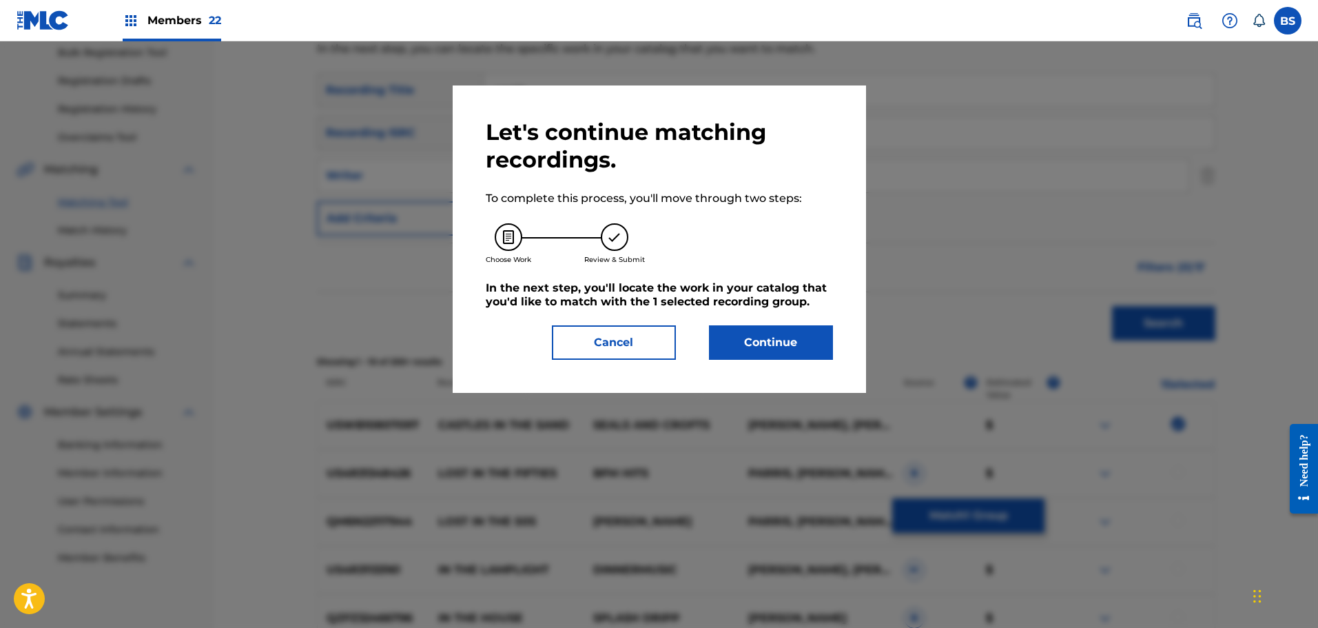
click at [783, 345] on button "Continue" at bounding box center [771, 342] width 124 height 34
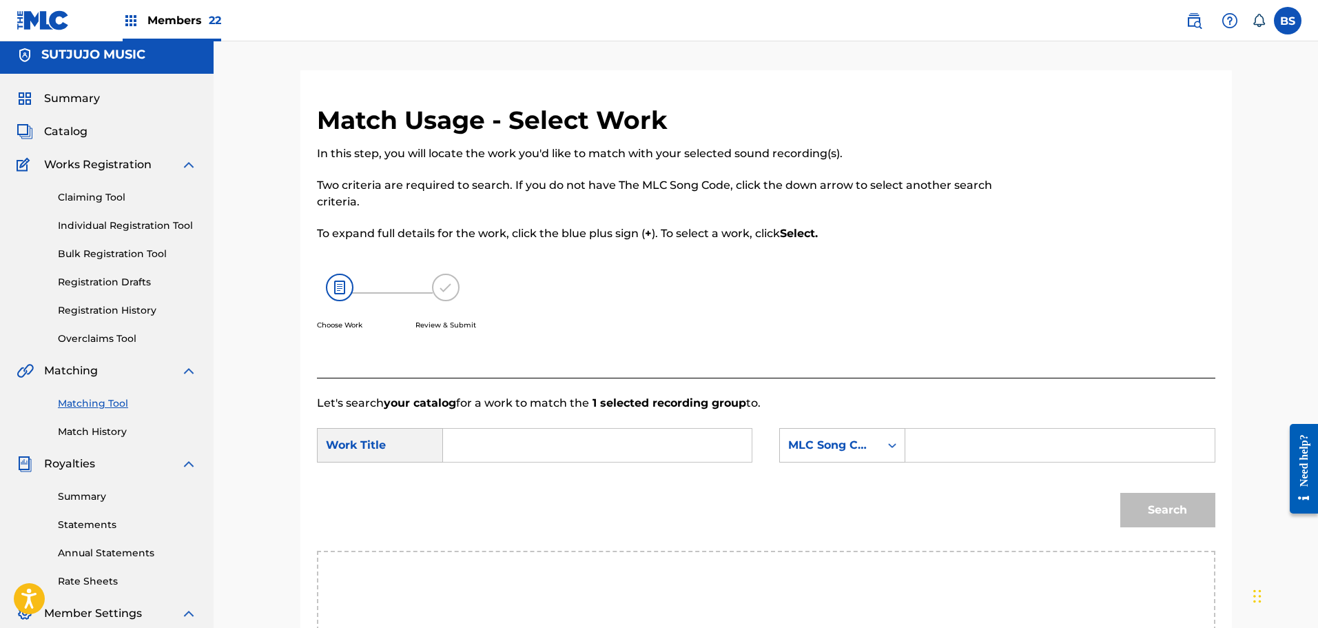
scroll to position [0, 0]
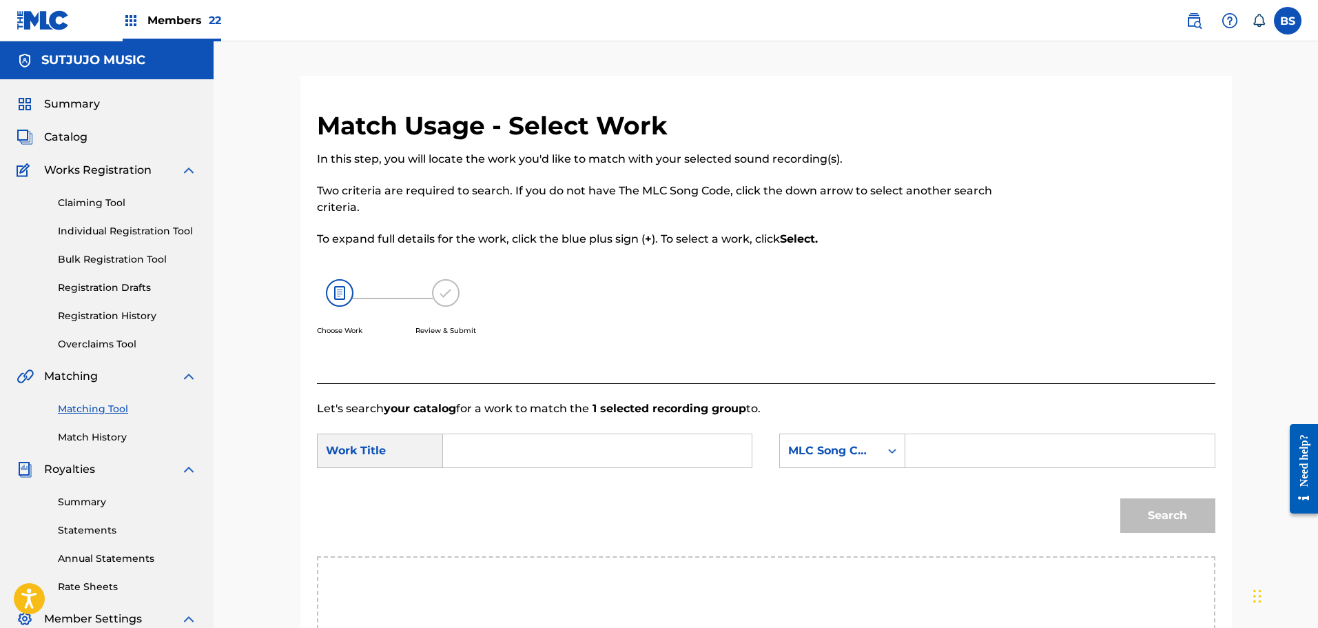
click at [523, 455] on input "Search Form" at bounding box center [597, 450] width 285 height 33
click at [1004, 459] on input "Search Form" at bounding box center [1059, 450] width 285 height 33
paste input "C19991"
type input "C19991"
click at [484, 444] on input "Search Form" at bounding box center [597, 450] width 285 height 33
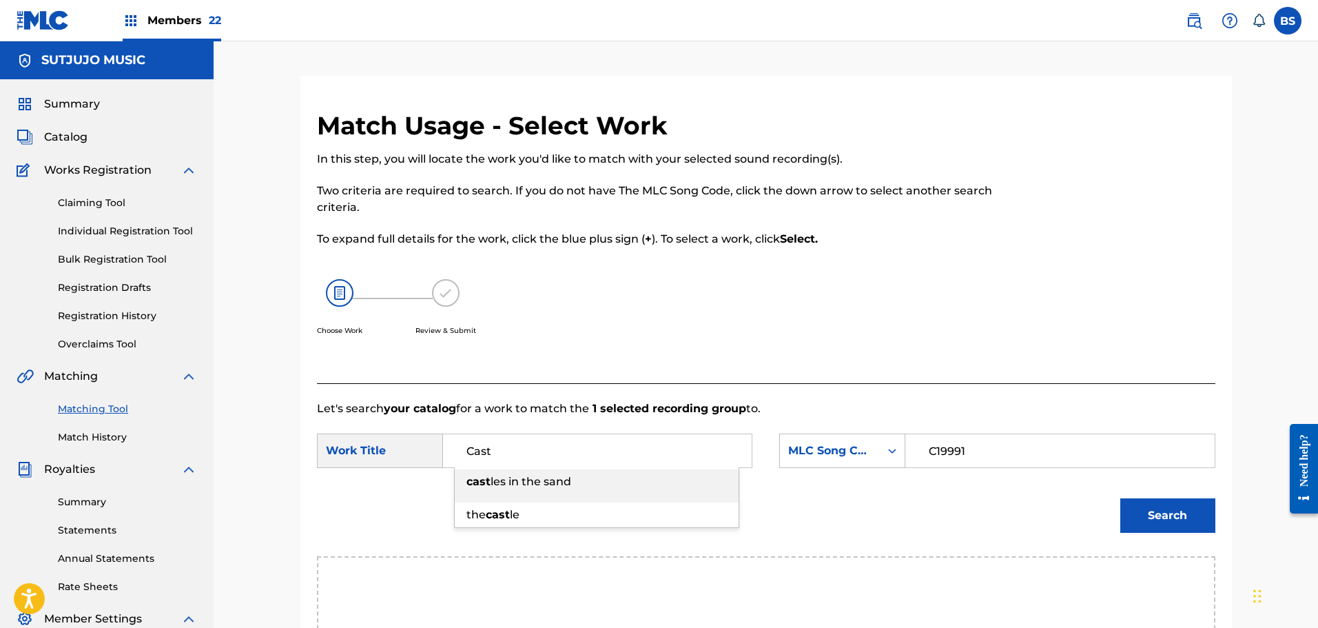
click at [505, 479] on span "les in the sand" at bounding box center [530, 481] width 81 height 13
type input "castles in the sand"
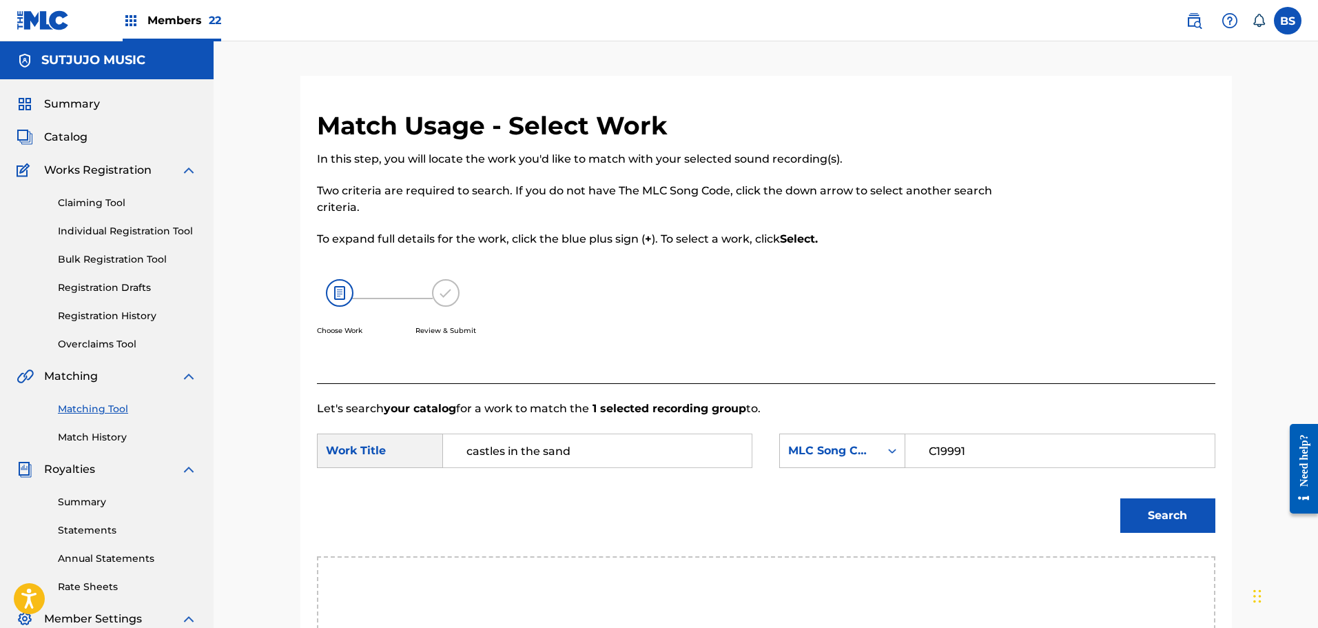
click at [1159, 515] on button "Search" at bounding box center [1167, 515] width 95 height 34
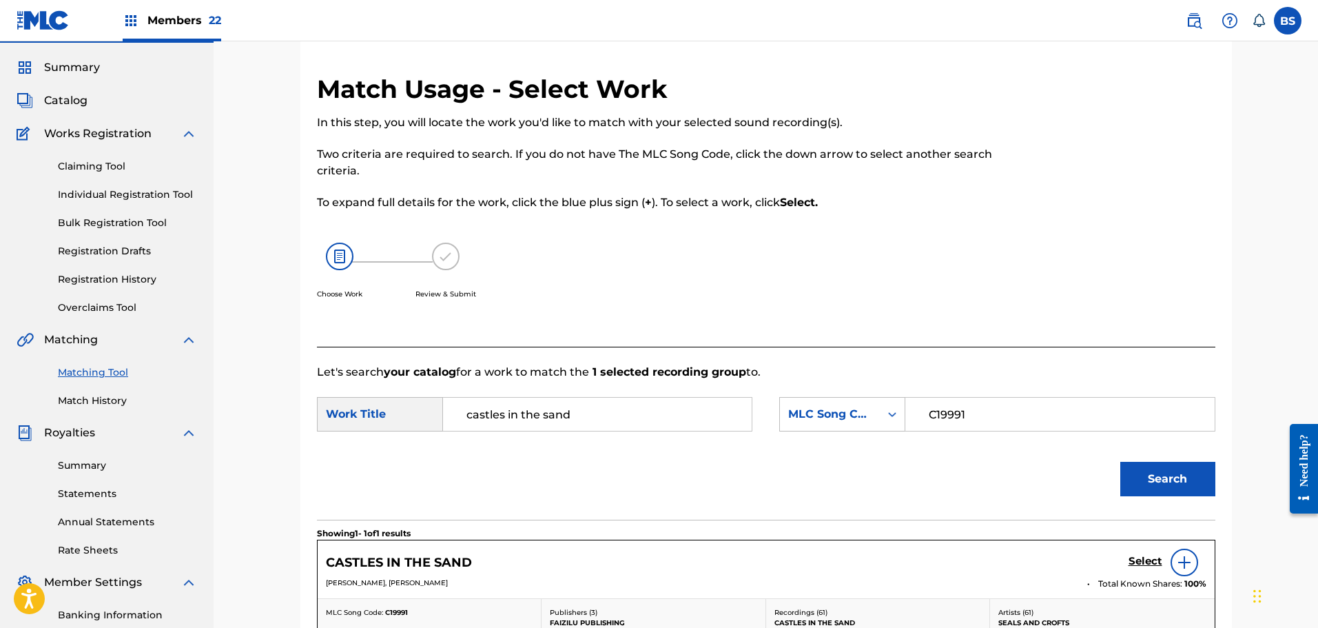
scroll to position [69, 0]
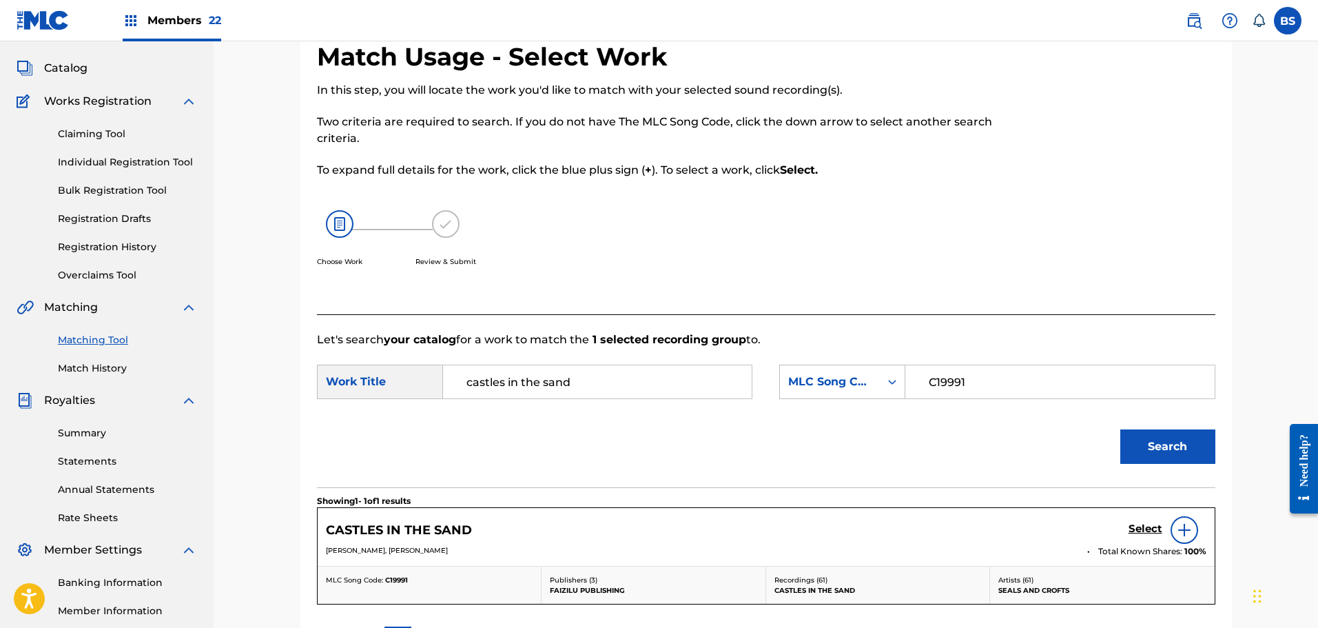
click at [1141, 525] on h5 "Select" at bounding box center [1145, 528] width 34 height 13
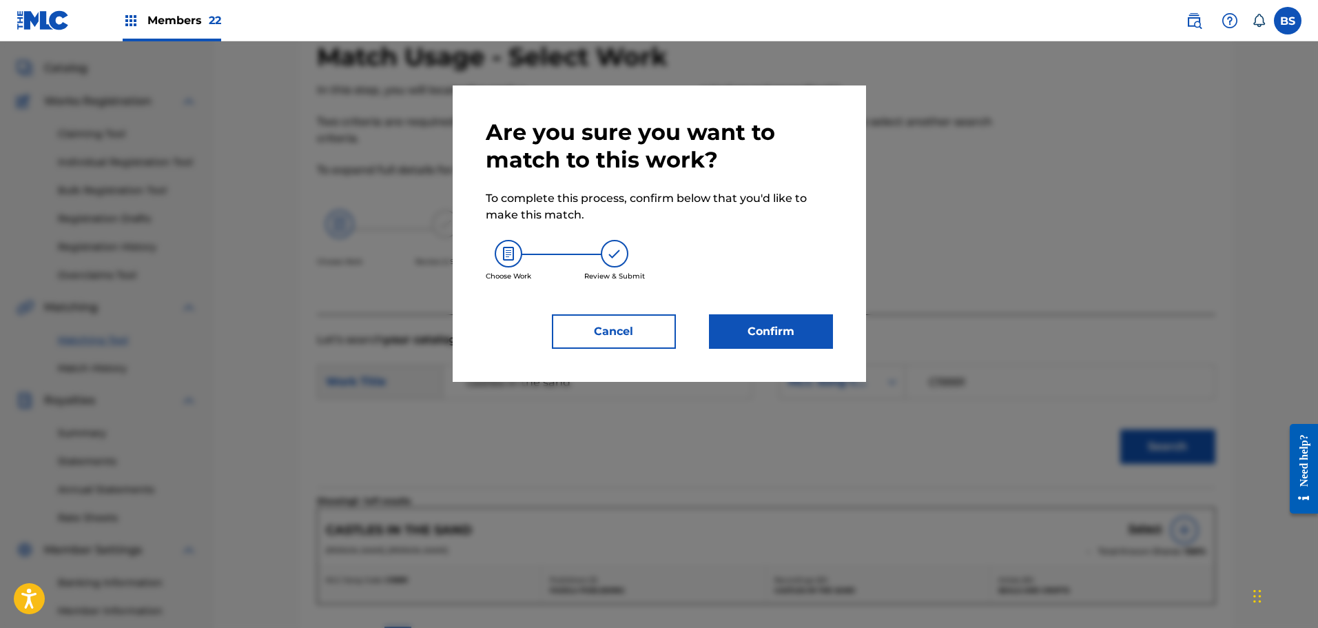
click at [763, 321] on button "Confirm" at bounding box center [771, 331] width 124 height 34
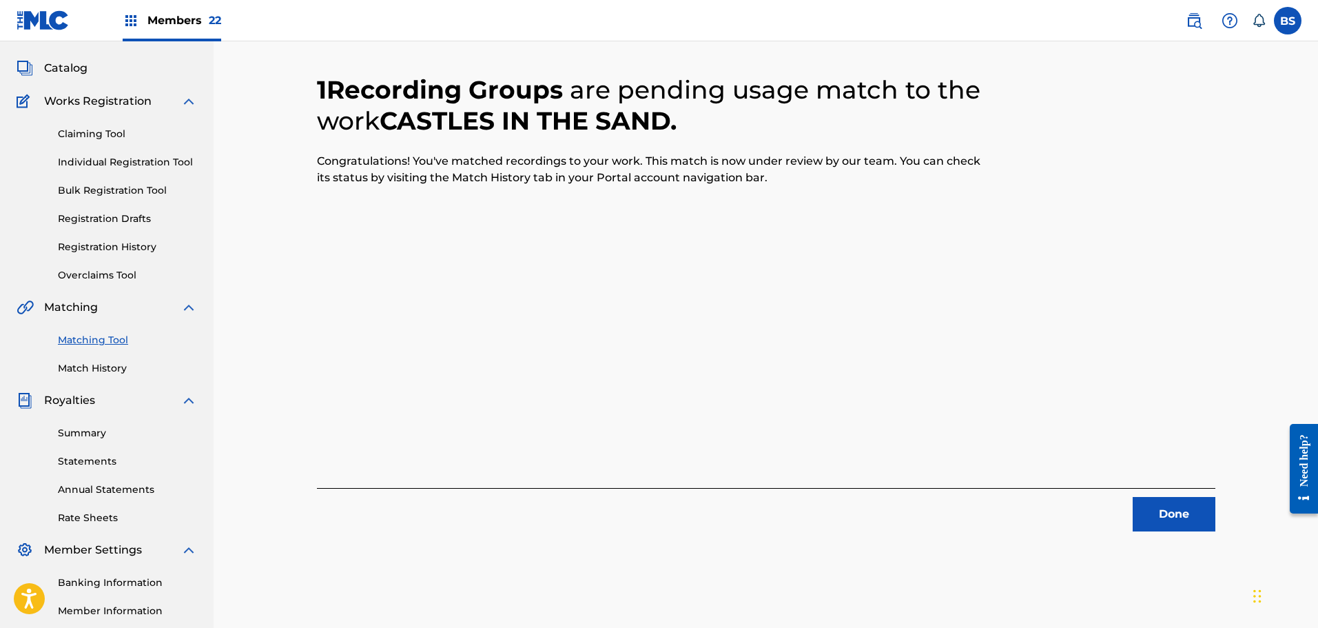
click at [1174, 508] on button "Done" at bounding box center [1174, 514] width 83 height 34
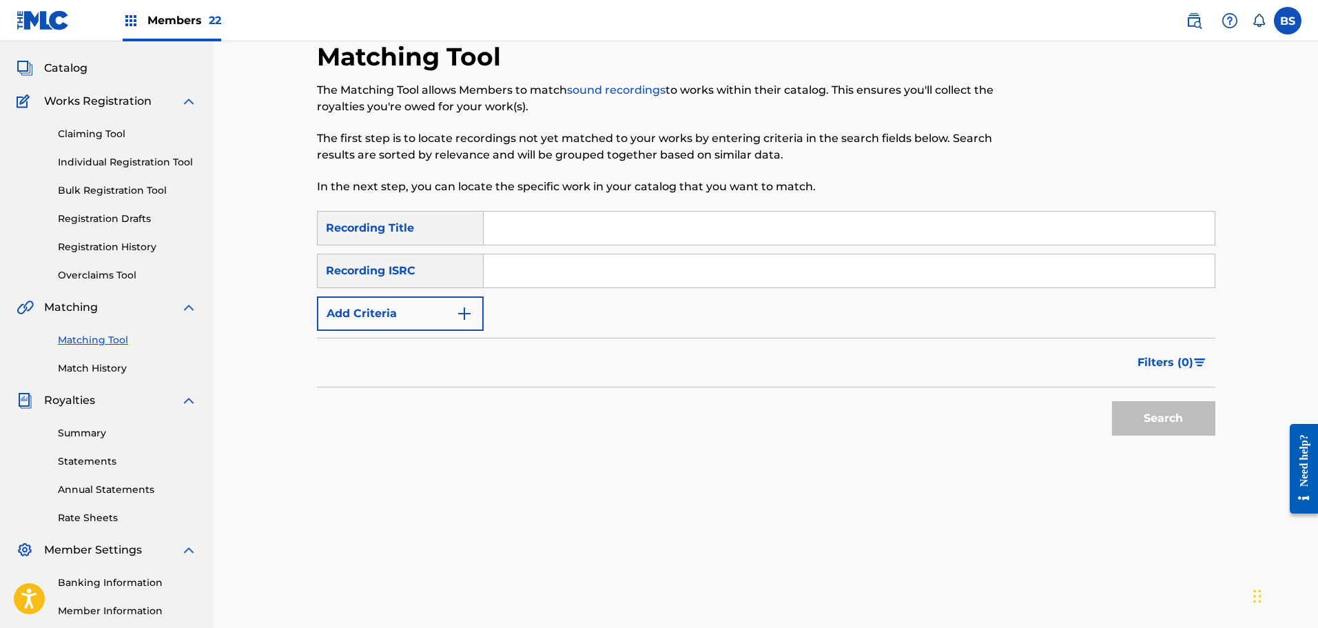
click at [493, 234] on input "Search Form" at bounding box center [849, 227] width 731 height 33
type input "Blue Bonnet Nation"
click at [468, 318] on img "Search Form" at bounding box center [464, 313] width 17 height 17
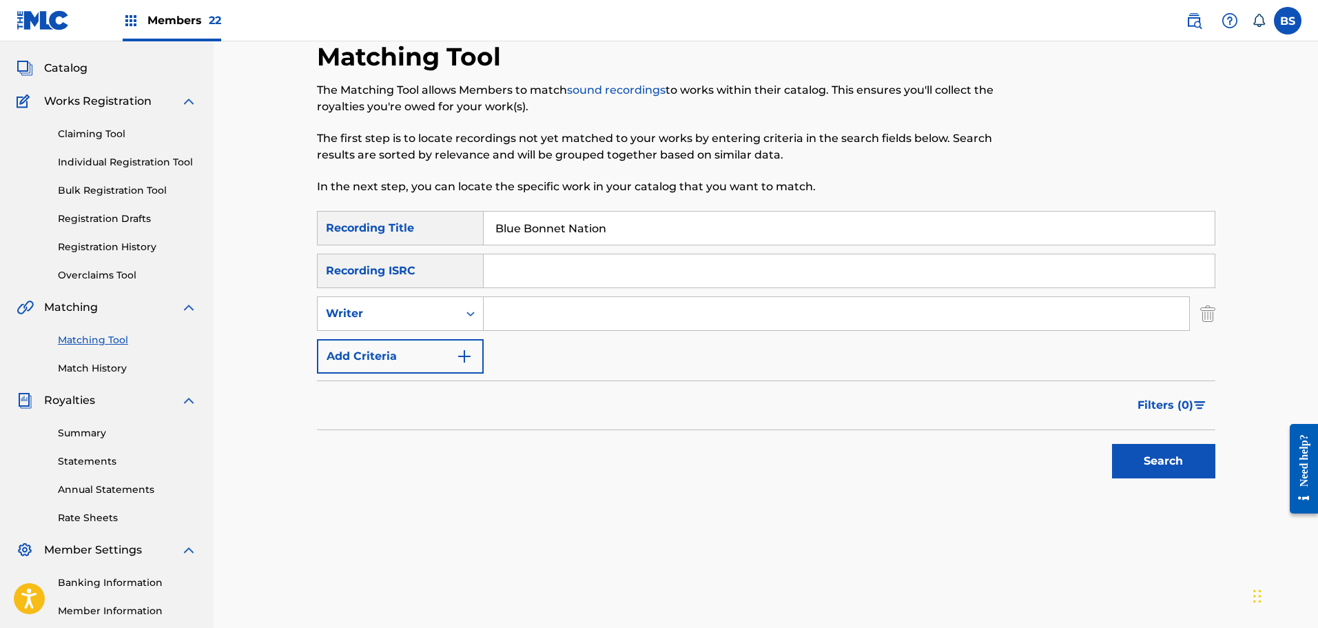
click at [501, 315] on input "Search Form" at bounding box center [836, 313] width 705 height 33
type input "seals"
click at [1155, 464] on button "Search" at bounding box center [1163, 461] width 103 height 34
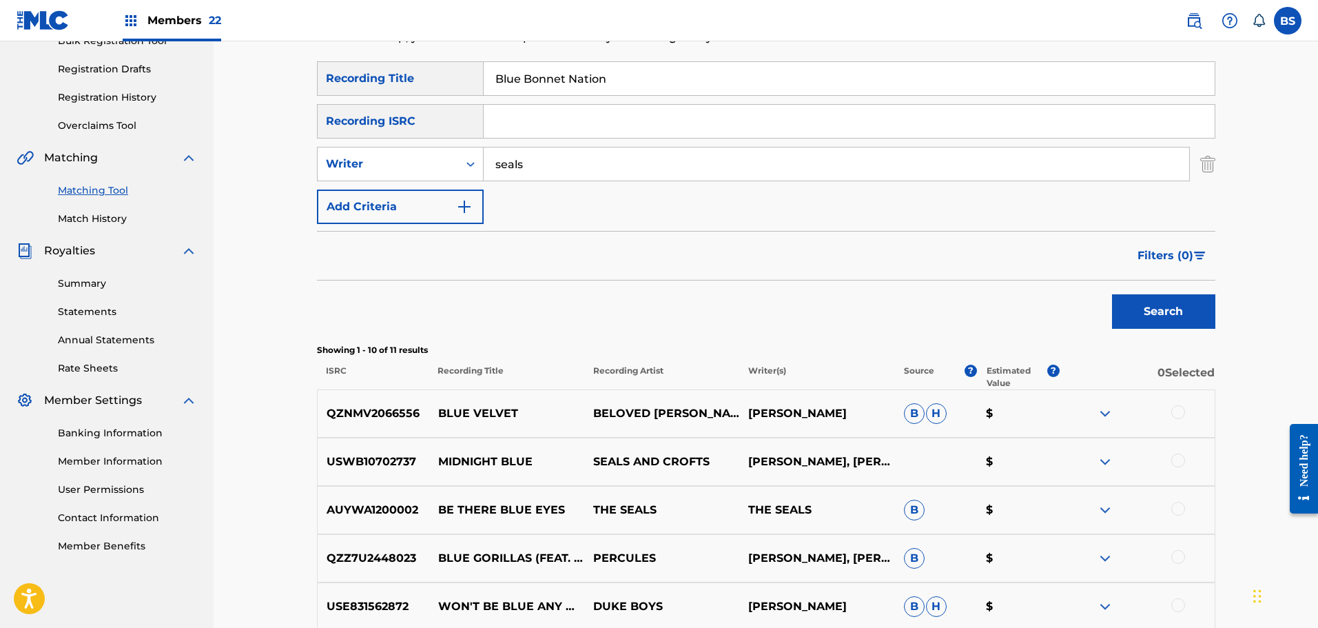
scroll to position [0, 0]
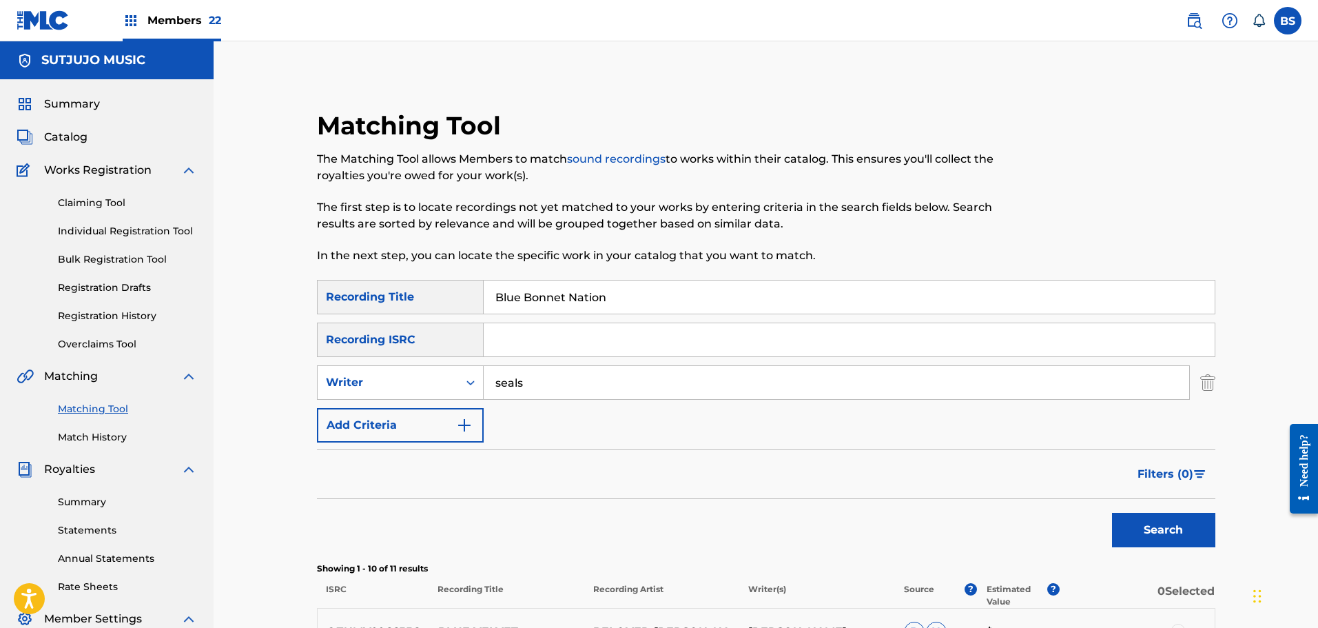
drag, startPoint x: 625, startPoint y: 299, endPoint x: 489, endPoint y: 296, distance: 135.8
click at [489, 296] on input "Blue Bonnet Nation" at bounding box center [849, 296] width 731 height 33
type input "[GEOGRAPHIC_DATA]"
click at [1159, 530] on button "Search" at bounding box center [1163, 530] width 103 height 34
click at [549, 386] on input "seals" at bounding box center [836, 382] width 705 height 33
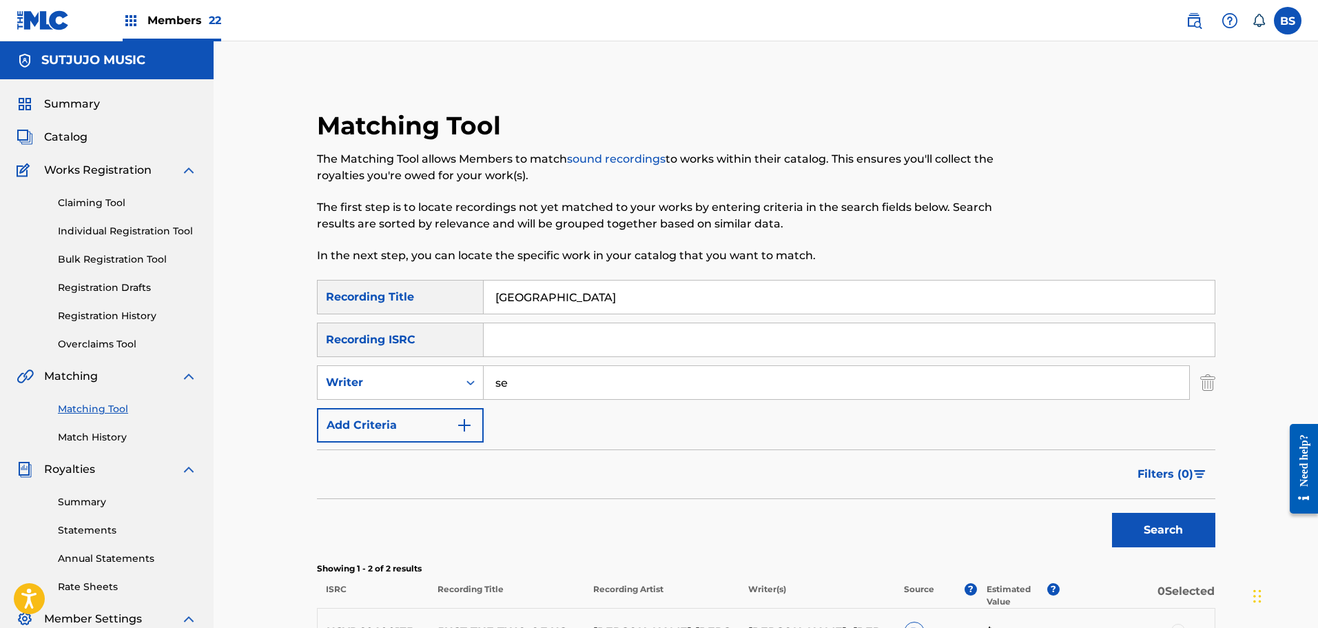
type input "s"
type input "seals"
click at [1112, 513] on button "Search" at bounding box center [1163, 530] width 103 height 34
drag, startPoint x: 593, startPoint y: 289, endPoint x: 490, endPoint y: 288, distance: 102.6
click at [490, 288] on input "[GEOGRAPHIC_DATA]" at bounding box center [849, 296] width 731 height 33
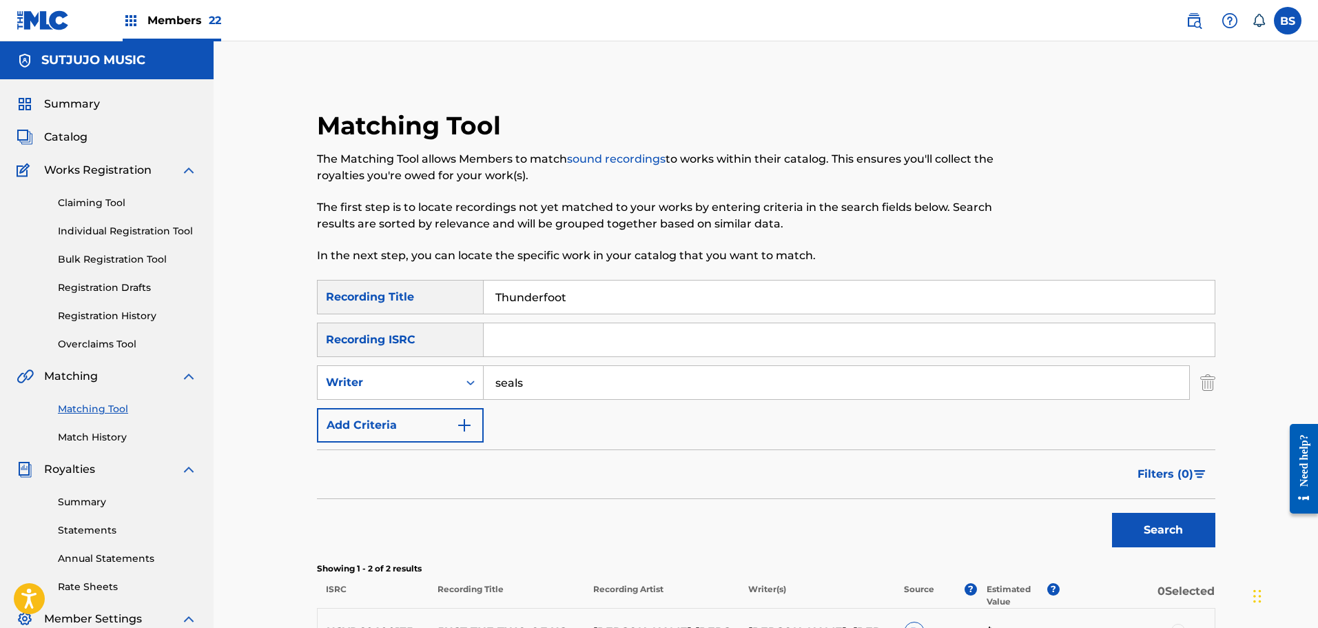
type input "Thunderfoot"
click at [1112, 513] on button "Search" at bounding box center [1163, 530] width 103 height 34
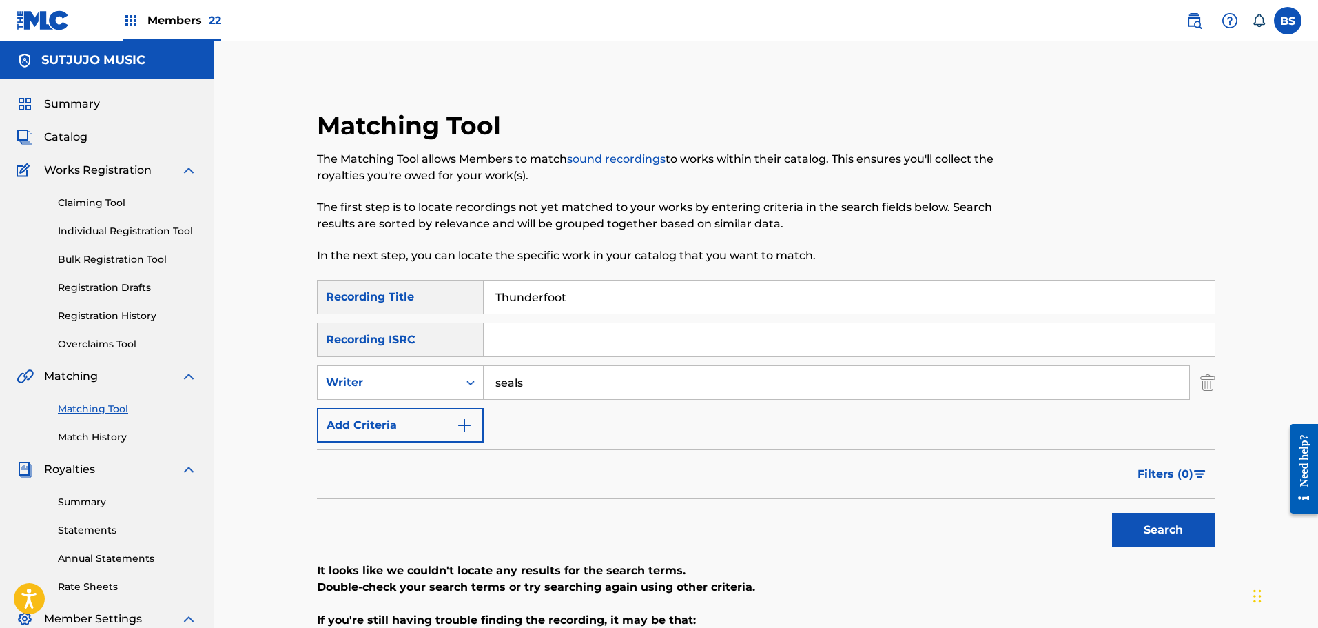
drag, startPoint x: 620, startPoint y: 298, endPoint x: 471, endPoint y: 300, distance: 148.8
click at [471, 300] on div "SearchWithCriteriaea4c3ac8-bfdb-4569-ab94-8a38225f0658 Recording Title Thunderf…" at bounding box center [766, 297] width 898 height 34
type input "Advance Guards"
click at [1181, 534] on button "Search" at bounding box center [1163, 530] width 103 height 34
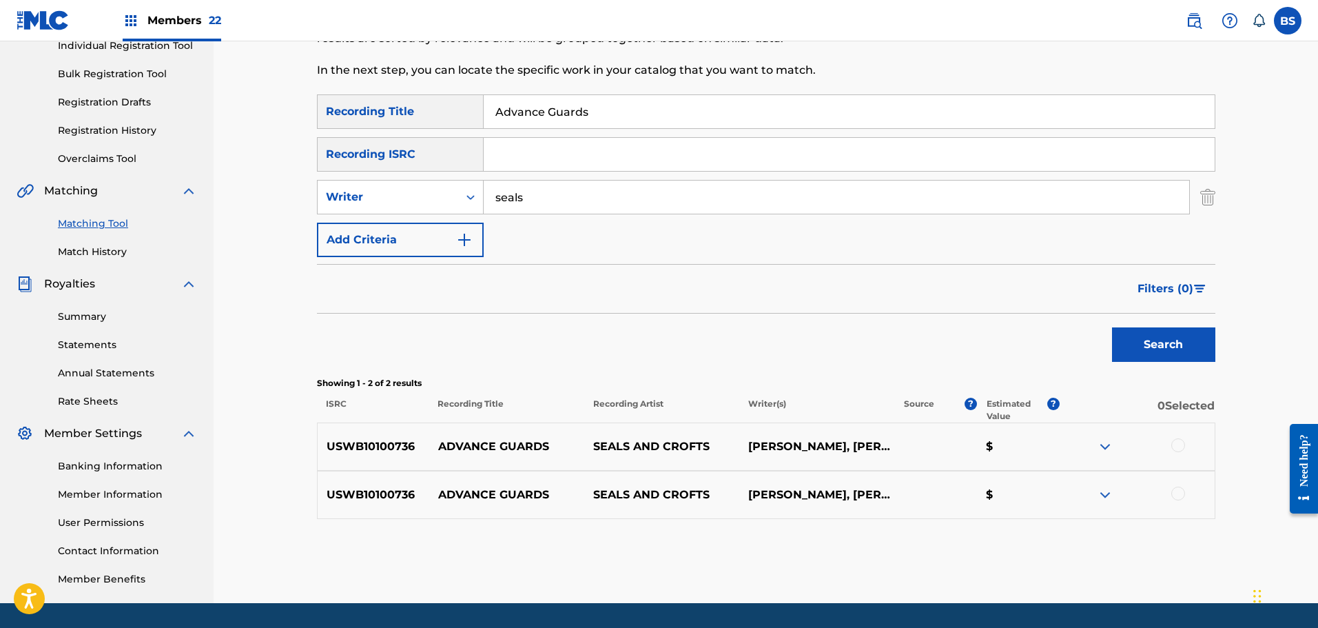
scroll to position [227, 0]
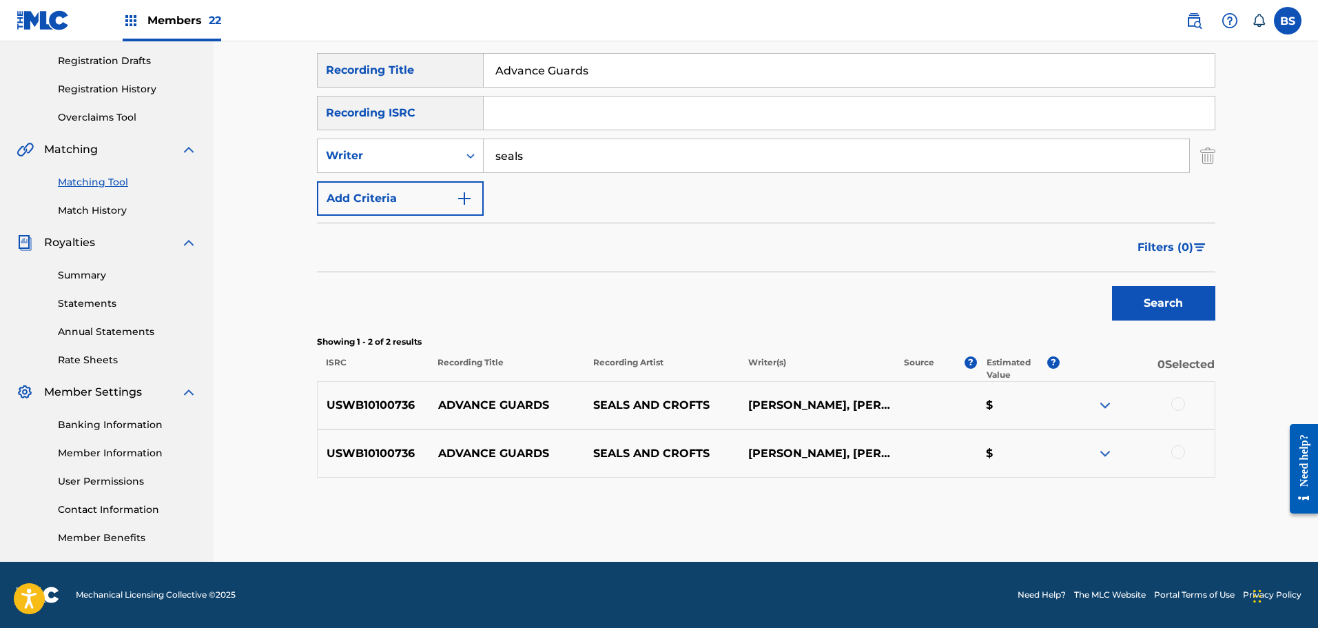
click at [1181, 404] on div at bounding box center [1178, 404] width 14 height 14
click at [1178, 452] on div at bounding box center [1178, 452] width 14 height 14
click at [986, 511] on button "Match 2 Groups" at bounding box center [968, 515] width 152 height 34
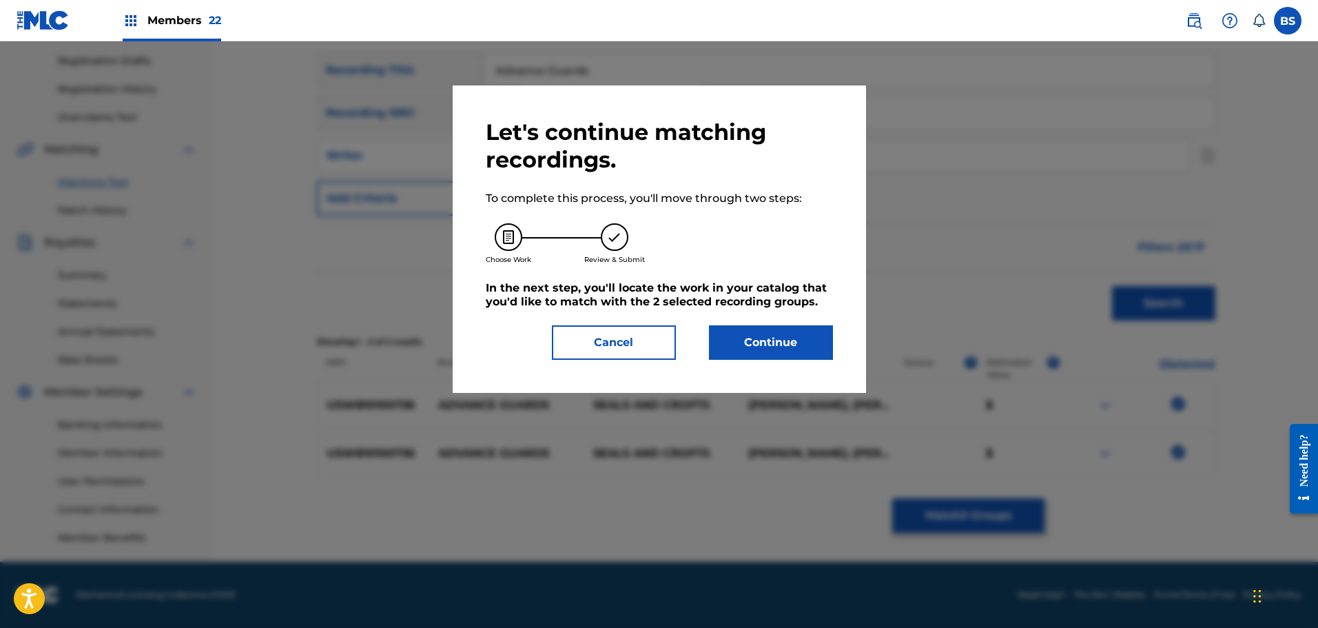
click at [779, 342] on button "Continue" at bounding box center [771, 342] width 124 height 34
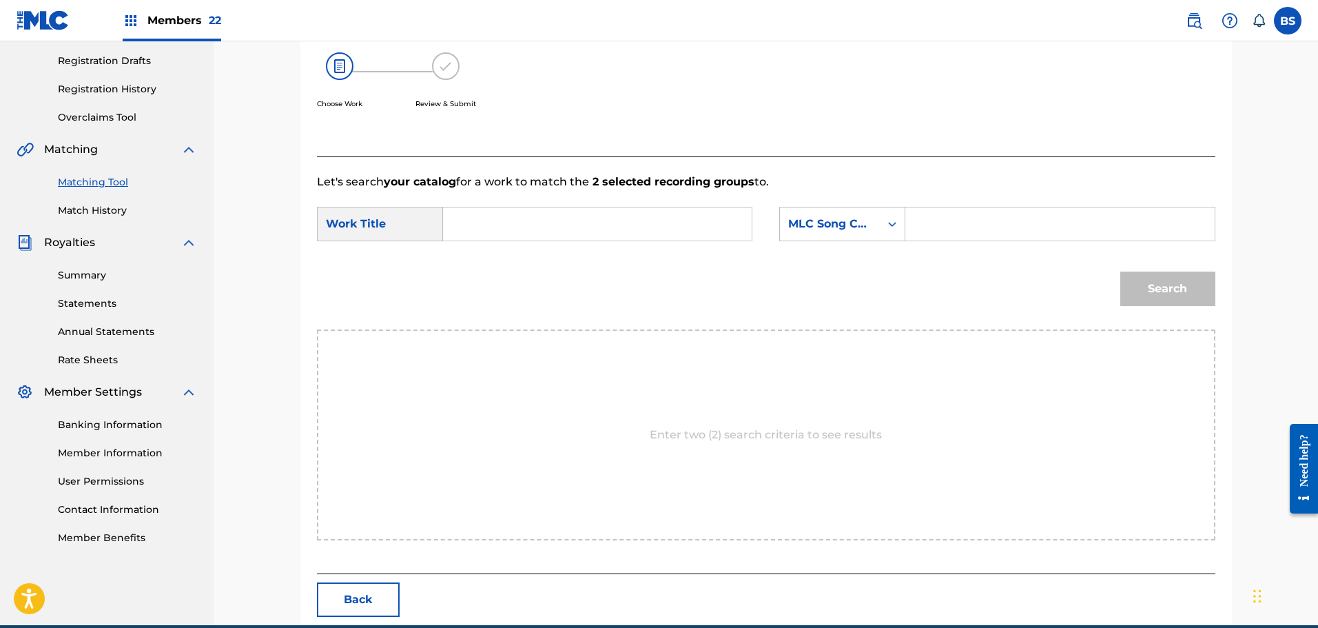
click at [487, 223] on input "Search Form" at bounding box center [597, 223] width 285 height 33
click at [537, 259] on span "guards" at bounding box center [535, 254] width 40 height 13
type input "advance guards"
click at [955, 222] on input "Search Form" at bounding box center [1059, 223] width 285 height 33
click at [890, 225] on icon "Search Form" at bounding box center [892, 223] width 8 height 5
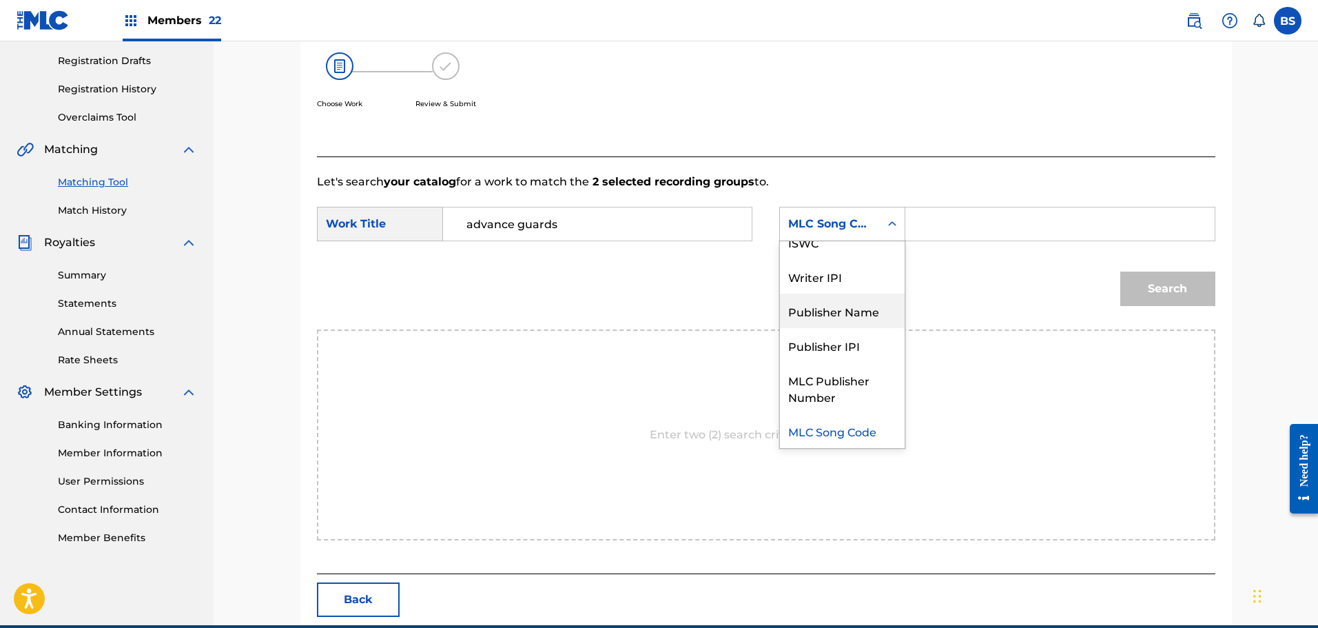
scroll to position [0, 0]
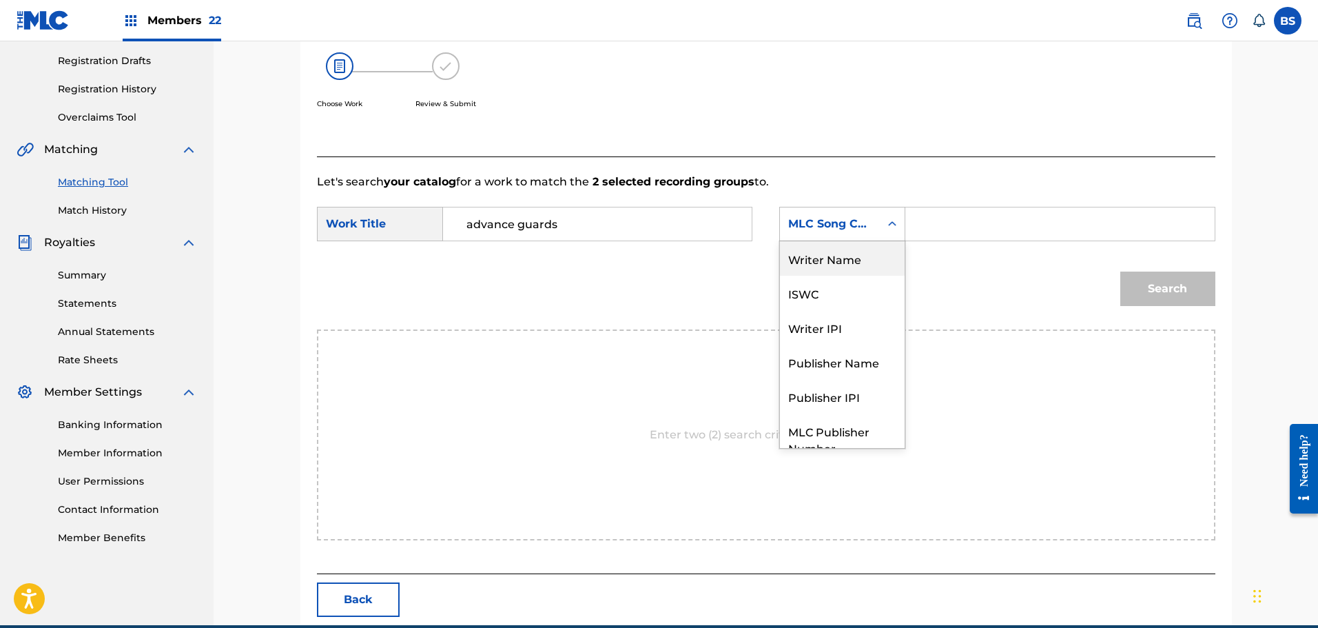
click at [871, 255] on div "Writer Name" at bounding box center [842, 258] width 125 height 34
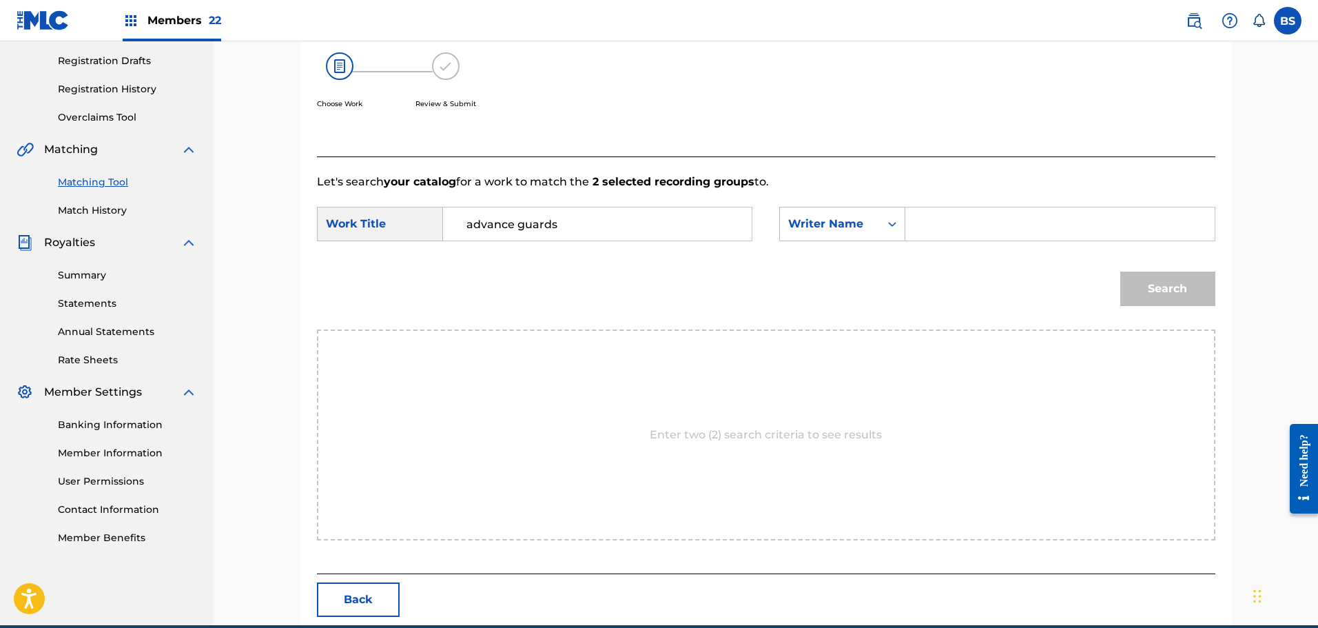
click at [950, 218] on input "Search Form" at bounding box center [1059, 223] width 285 height 33
type input "seals"
click at [1120, 271] on button "Search" at bounding box center [1167, 288] width 95 height 34
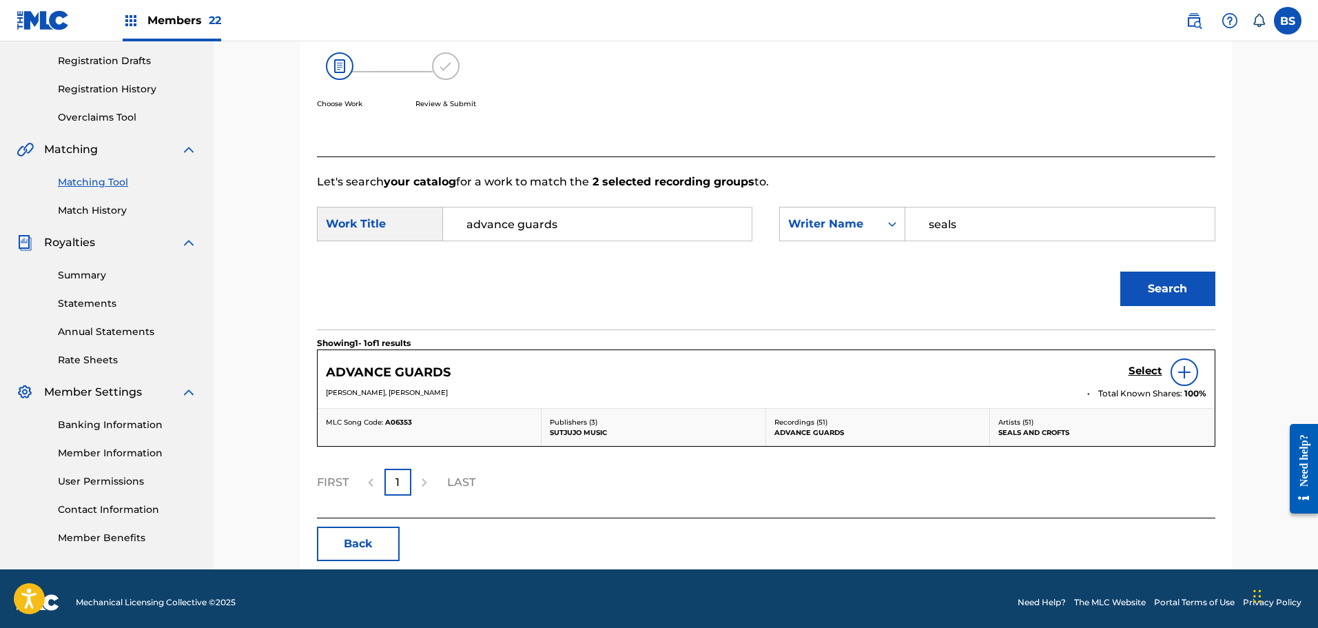
click at [1134, 369] on h5 "Select" at bounding box center [1145, 370] width 34 height 13
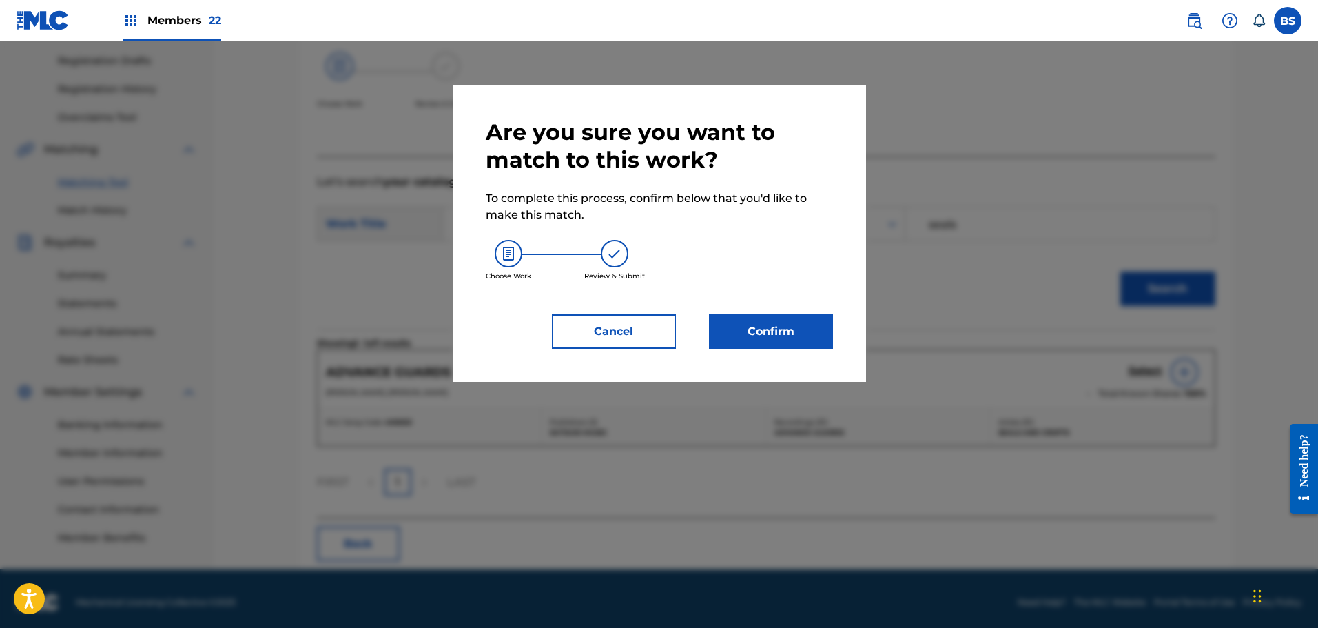
click at [776, 329] on button "Confirm" at bounding box center [771, 331] width 124 height 34
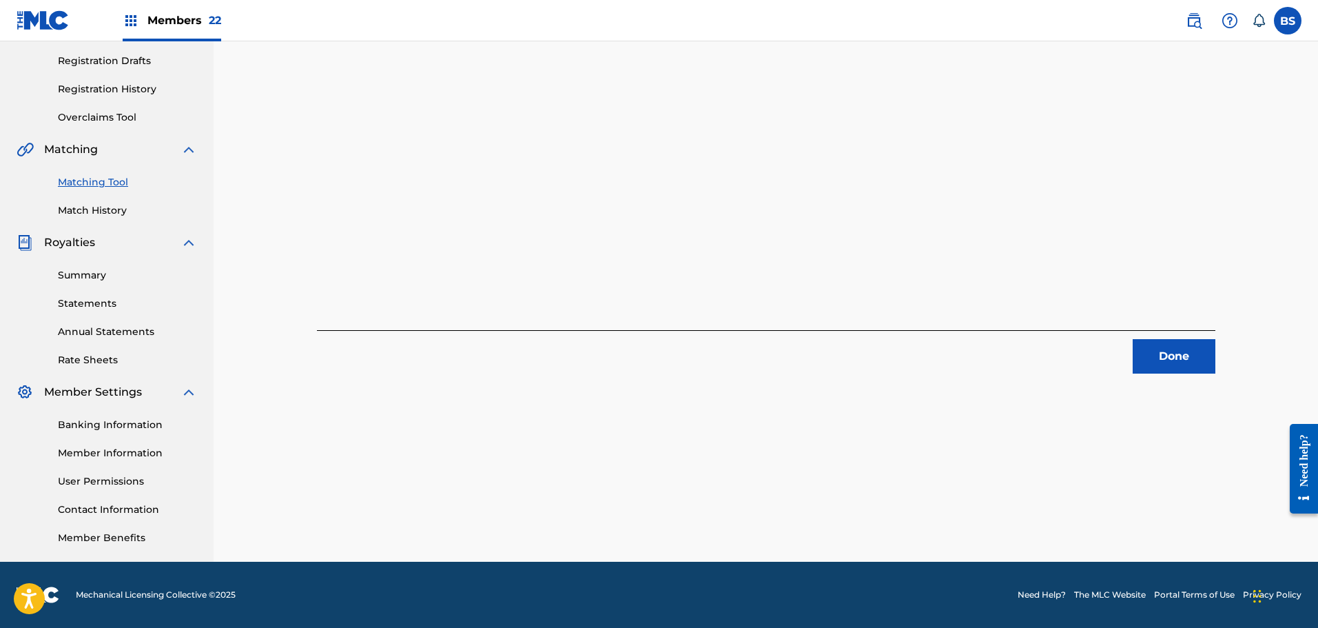
click at [1166, 351] on button "Done" at bounding box center [1174, 356] width 83 height 34
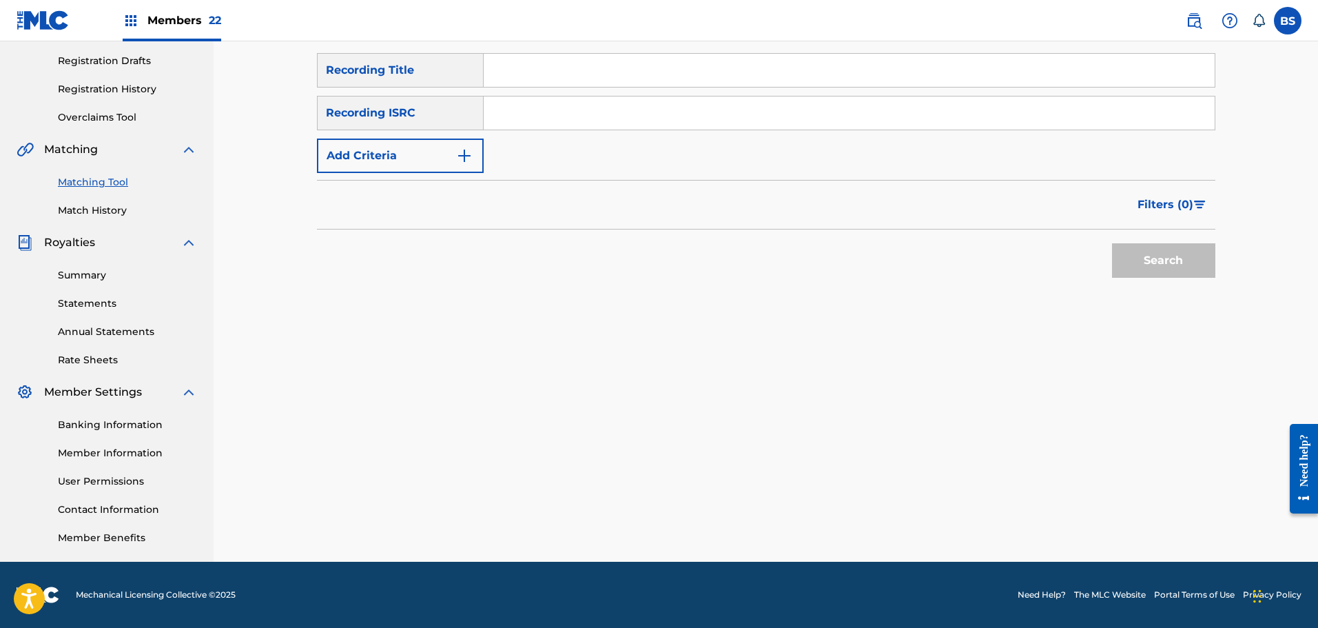
scroll to position [89, 0]
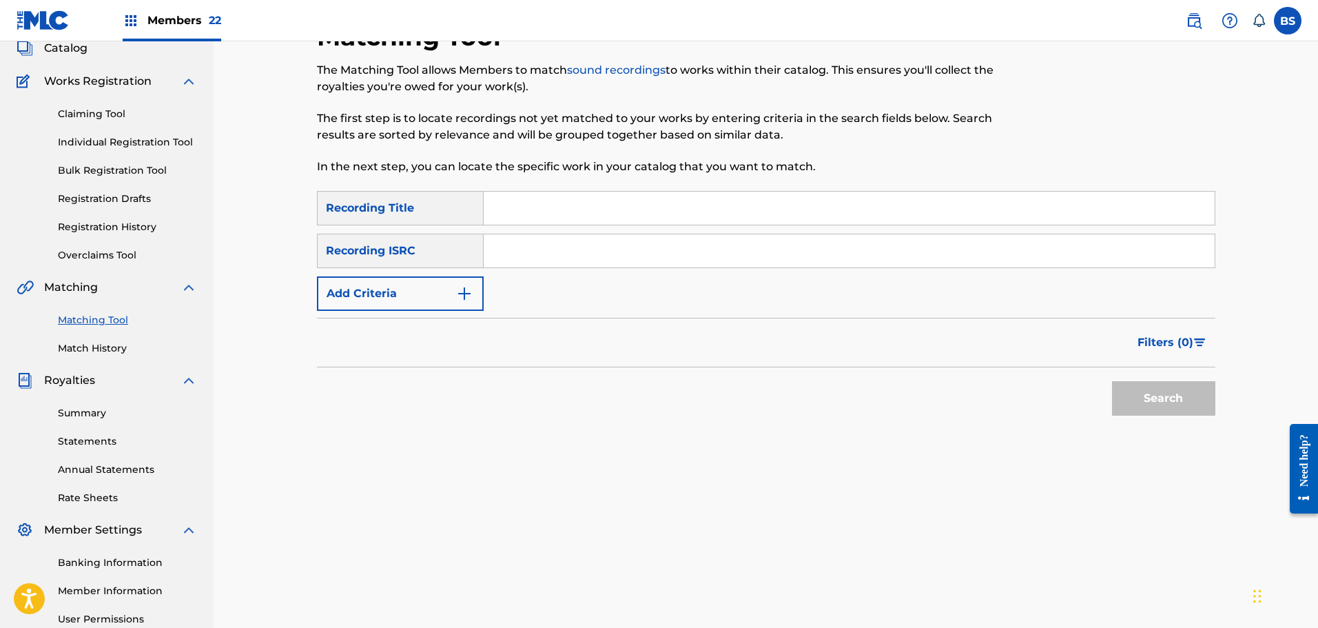
click at [556, 205] on input "Search Form" at bounding box center [849, 208] width 731 height 33
type input "Get Closer"
click at [465, 300] on img "Search Form" at bounding box center [464, 293] width 17 height 17
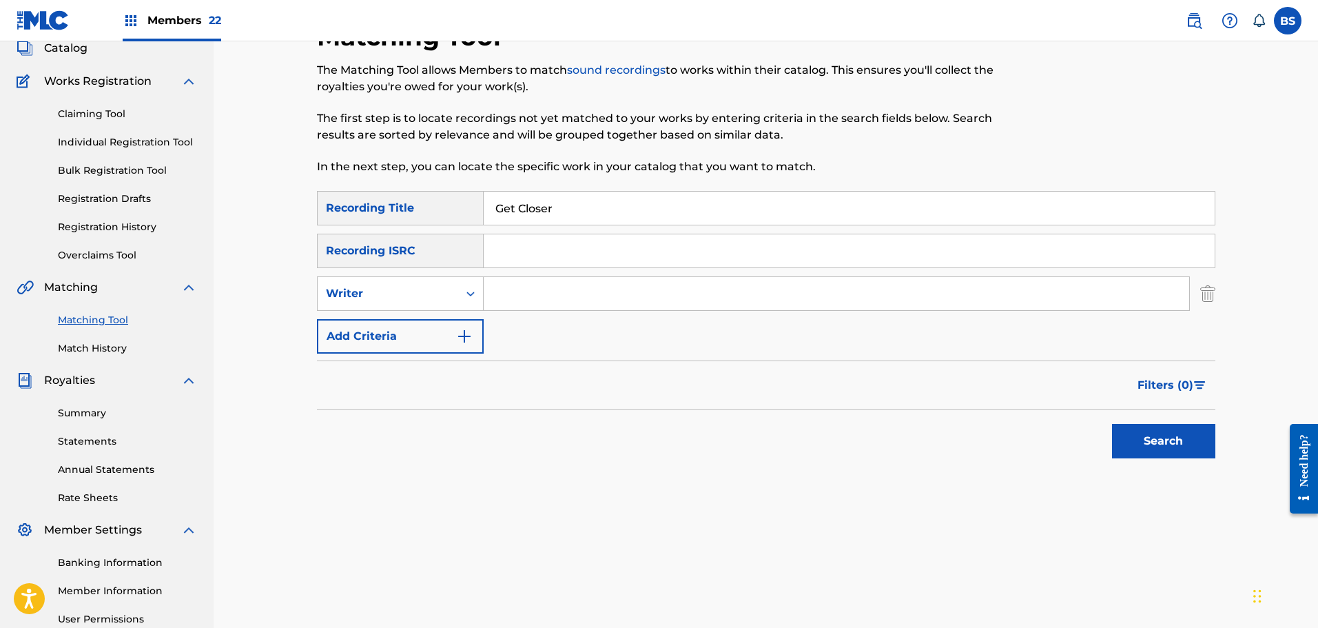
click at [547, 301] on input "Search Form" at bounding box center [836, 293] width 705 height 33
type input "Seals"
click at [1152, 439] on button "Search" at bounding box center [1163, 441] width 103 height 34
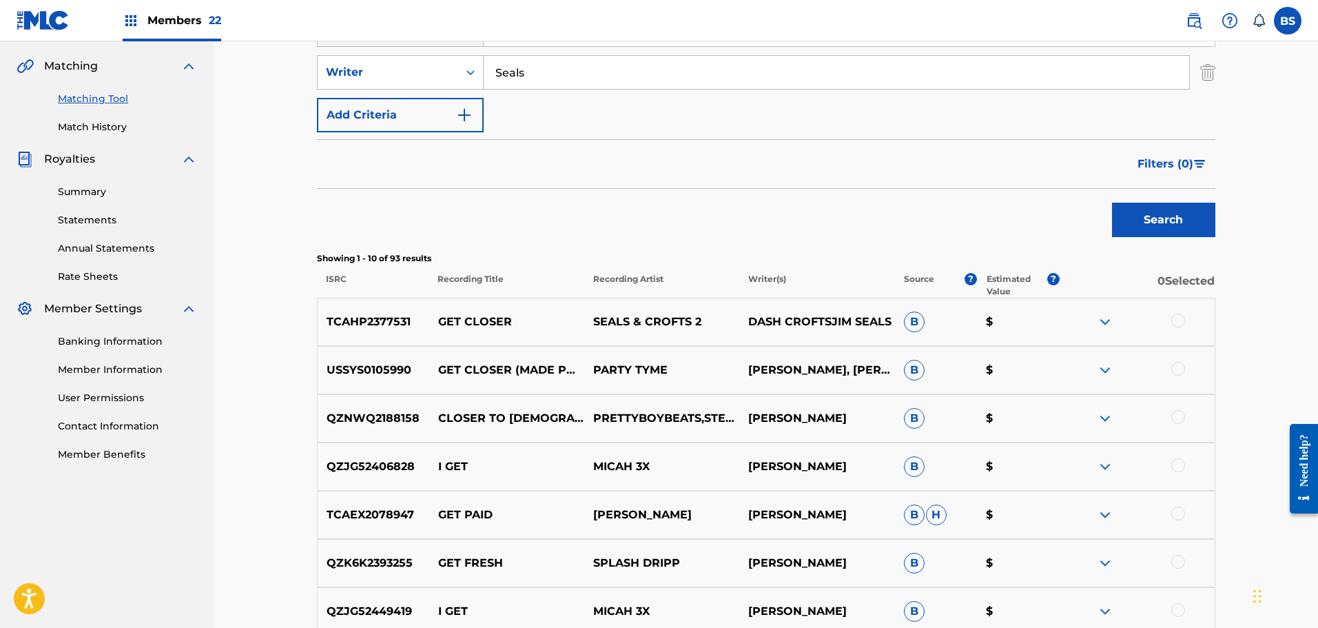
scroll to position [364, 0]
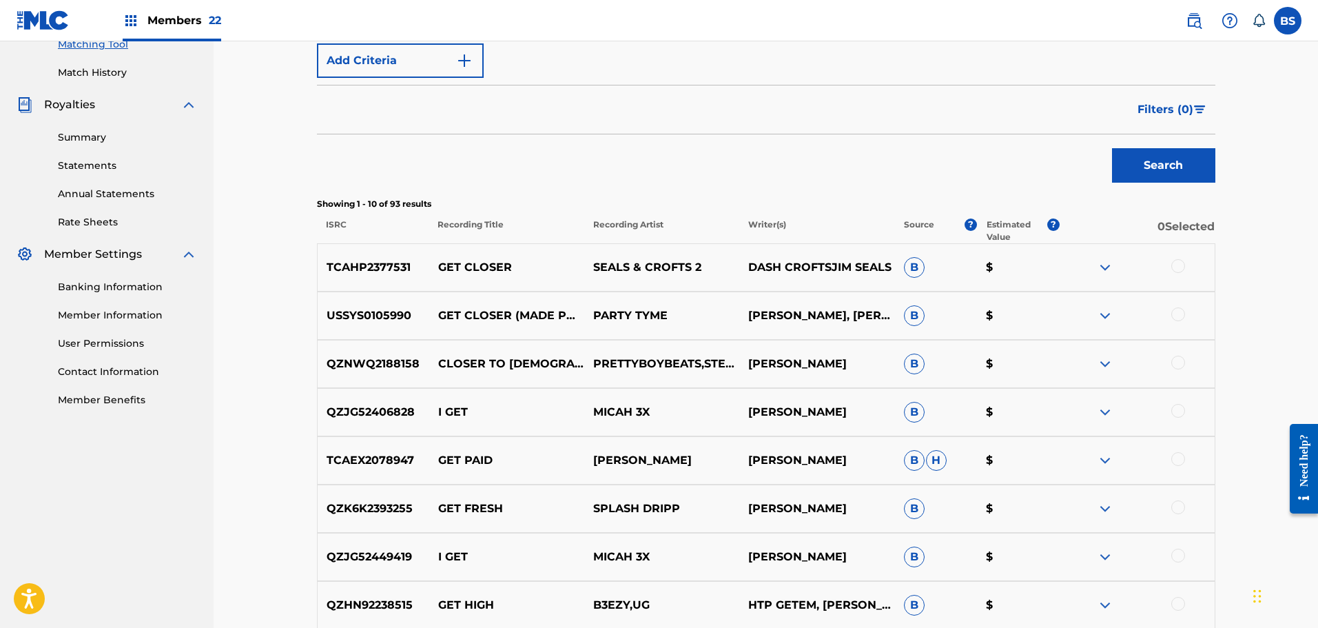
click at [1180, 316] on div at bounding box center [1178, 314] width 14 height 14
click at [1178, 265] on div at bounding box center [1178, 266] width 14 height 14
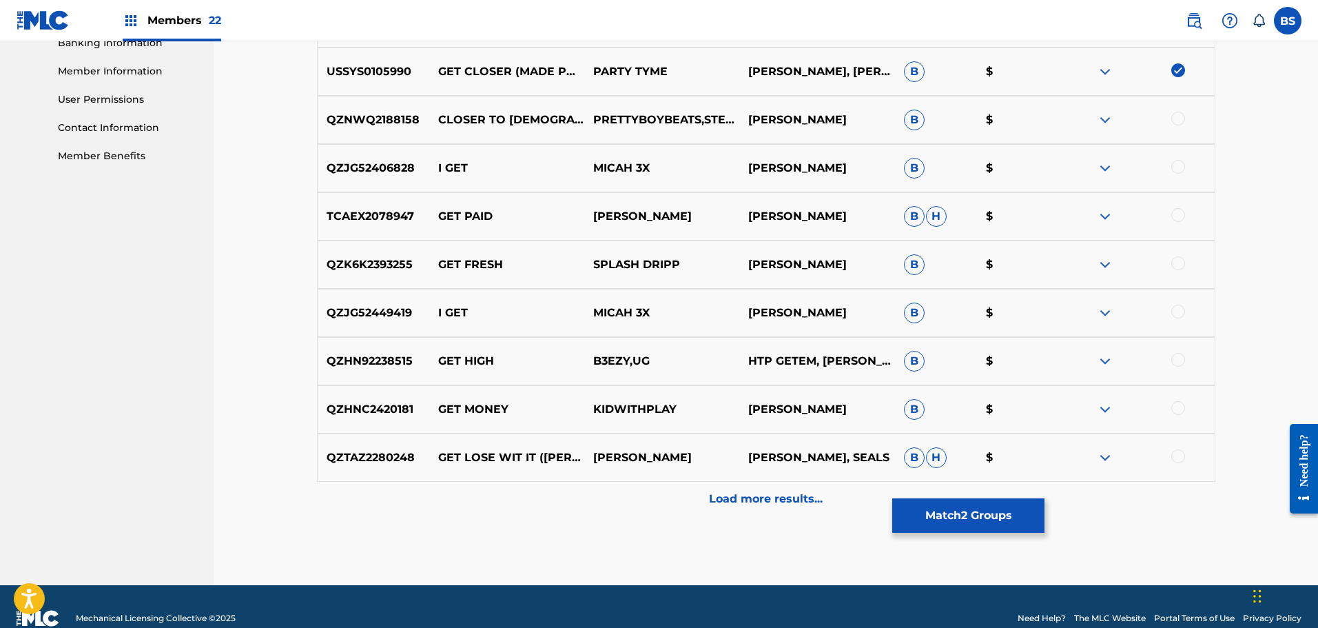
scroll to position [632, 0]
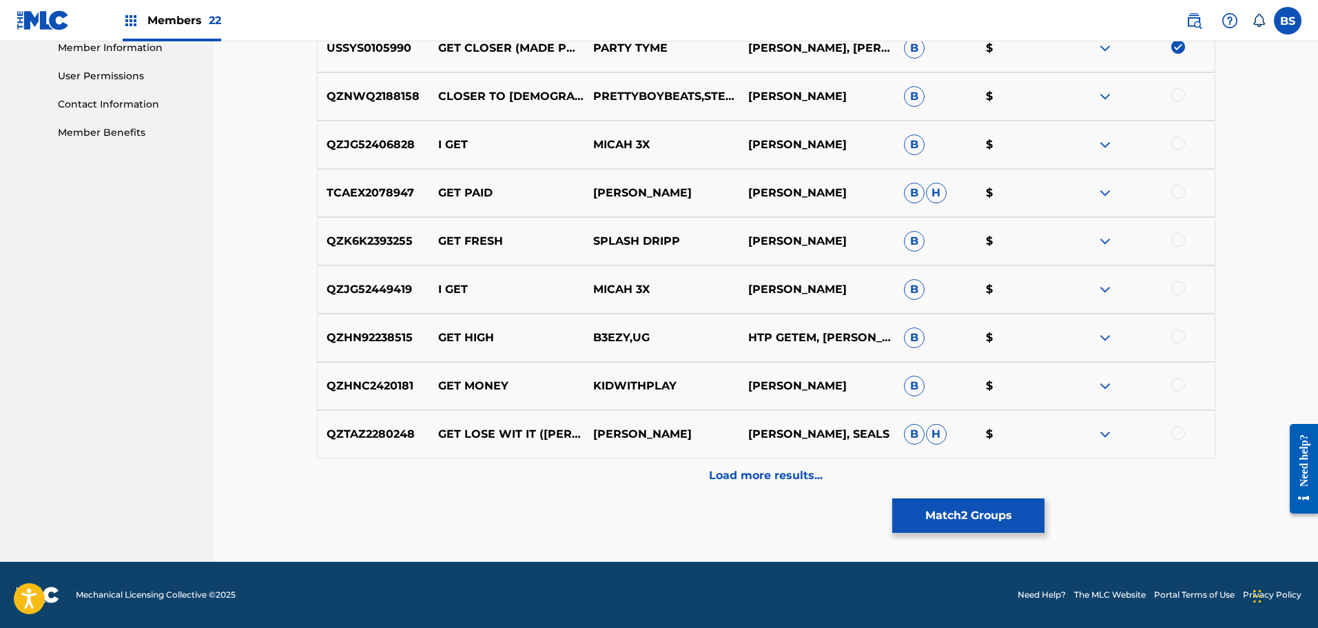
click at [973, 520] on button "Match 2 Groups" at bounding box center [968, 515] width 152 height 34
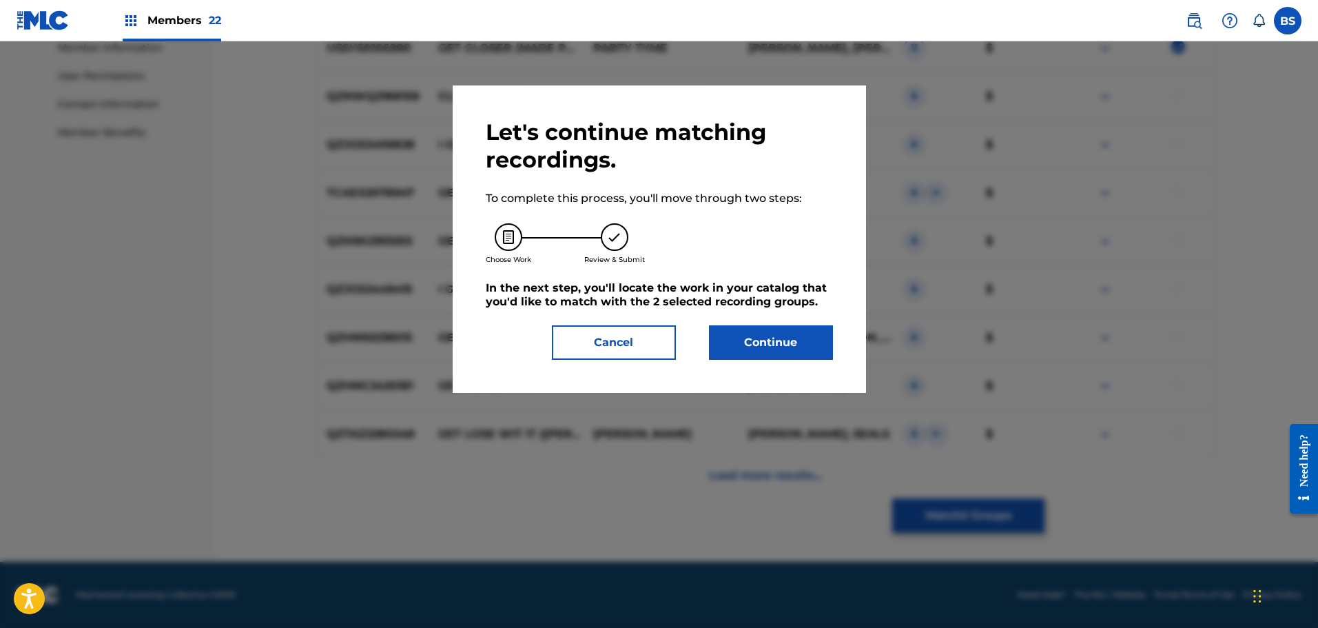
click at [812, 331] on button "Continue" at bounding box center [771, 342] width 124 height 34
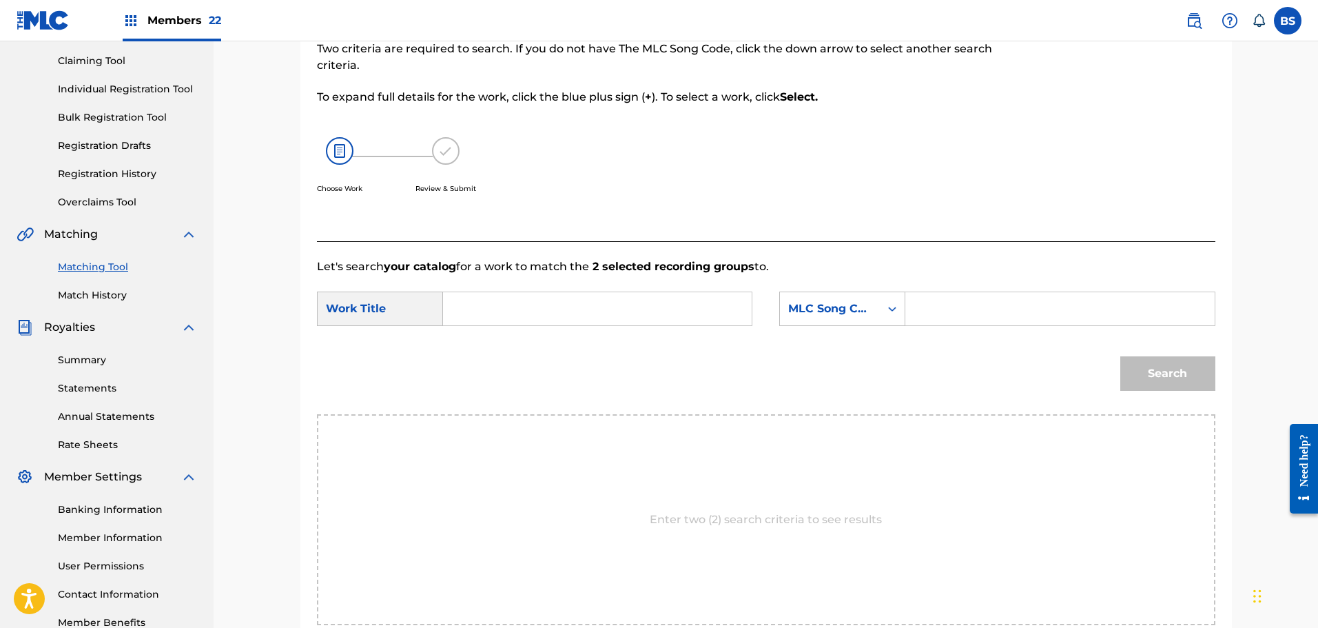
scroll to position [0, 0]
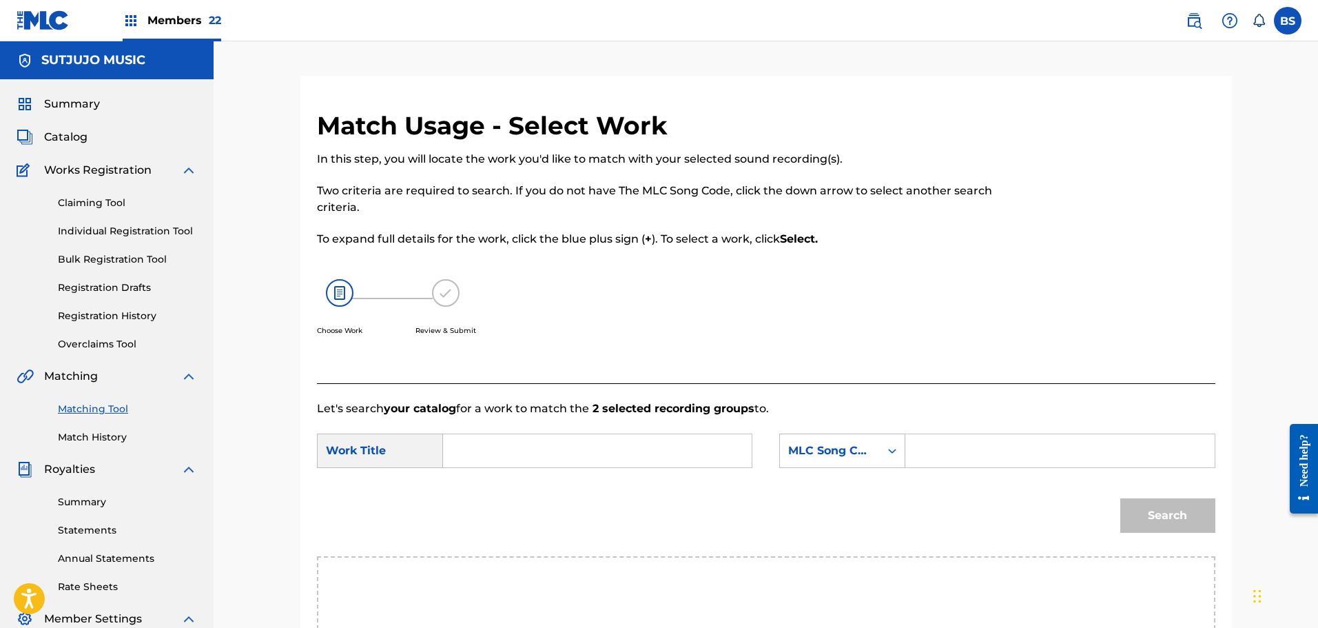
click at [493, 451] on input "Search Form" at bounding box center [597, 450] width 285 height 33
type input "get closer"
click at [888, 448] on div "option MLC Song Code, selected. Select is focused , press Down to open the menu…" at bounding box center [842, 450] width 126 height 34
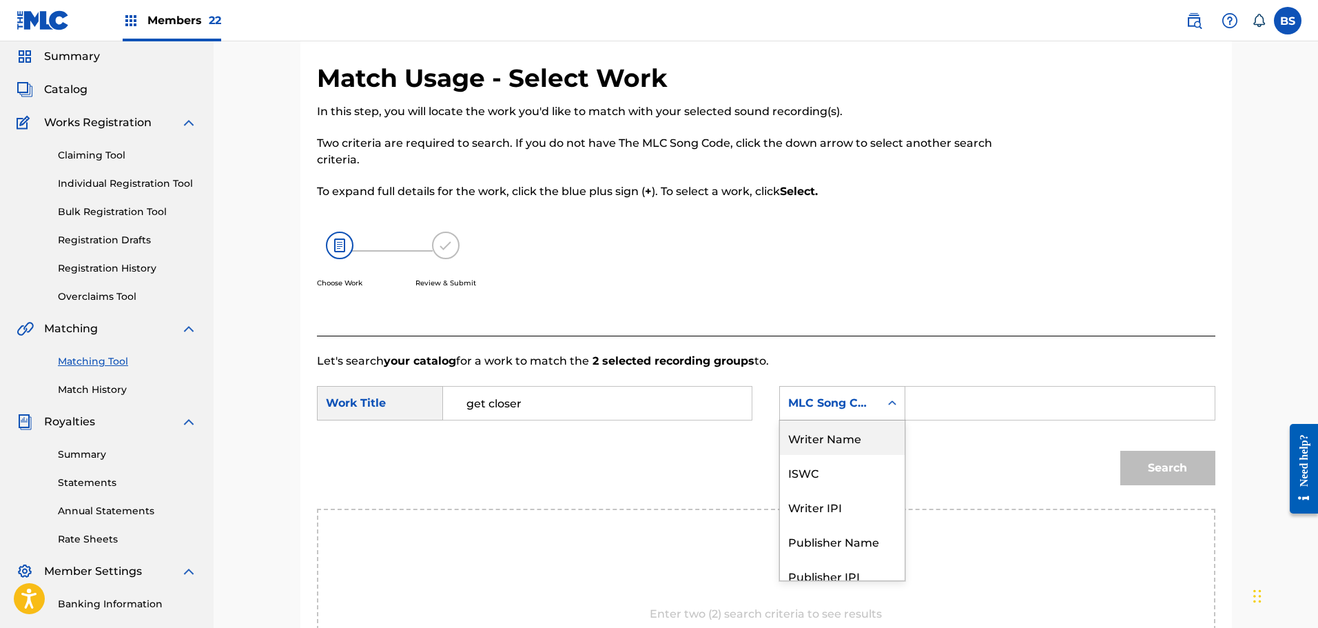
click at [880, 437] on div "Writer Name" at bounding box center [842, 437] width 125 height 34
click at [938, 405] on input "Search Form" at bounding box center [1059, 402] width 285 height 33
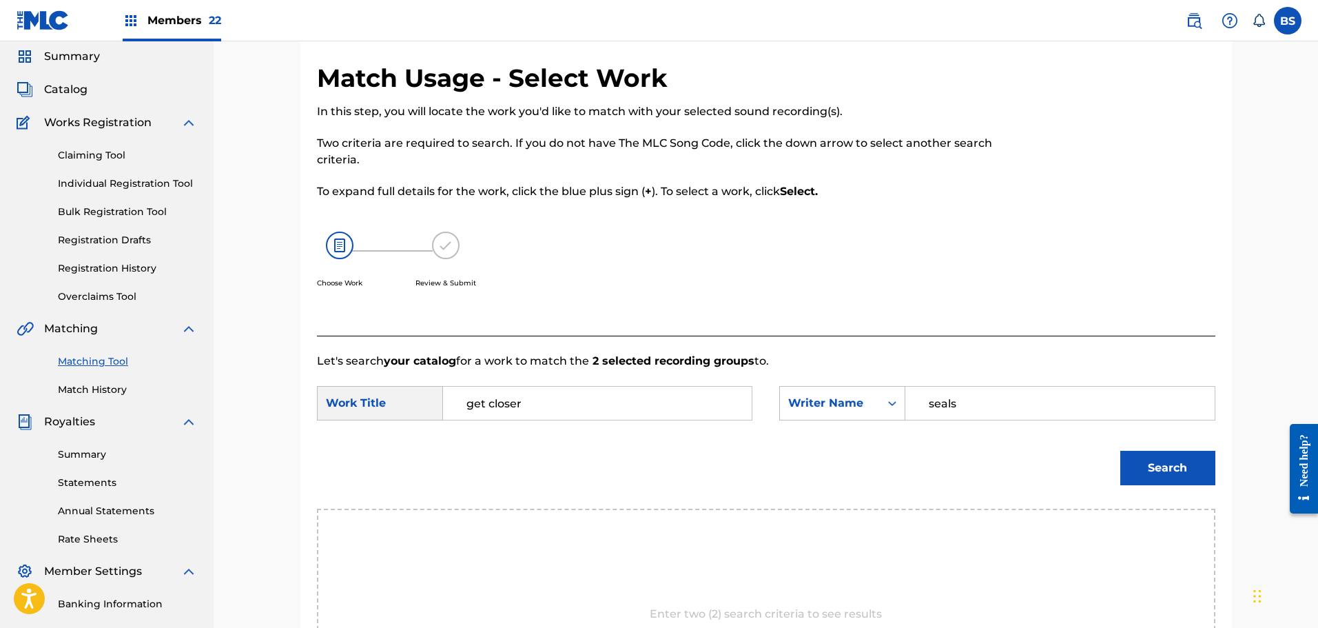
type input "seals"
click at [1172, 464] on button "Search" at bounding box center [1167, 468] width 95 height 34
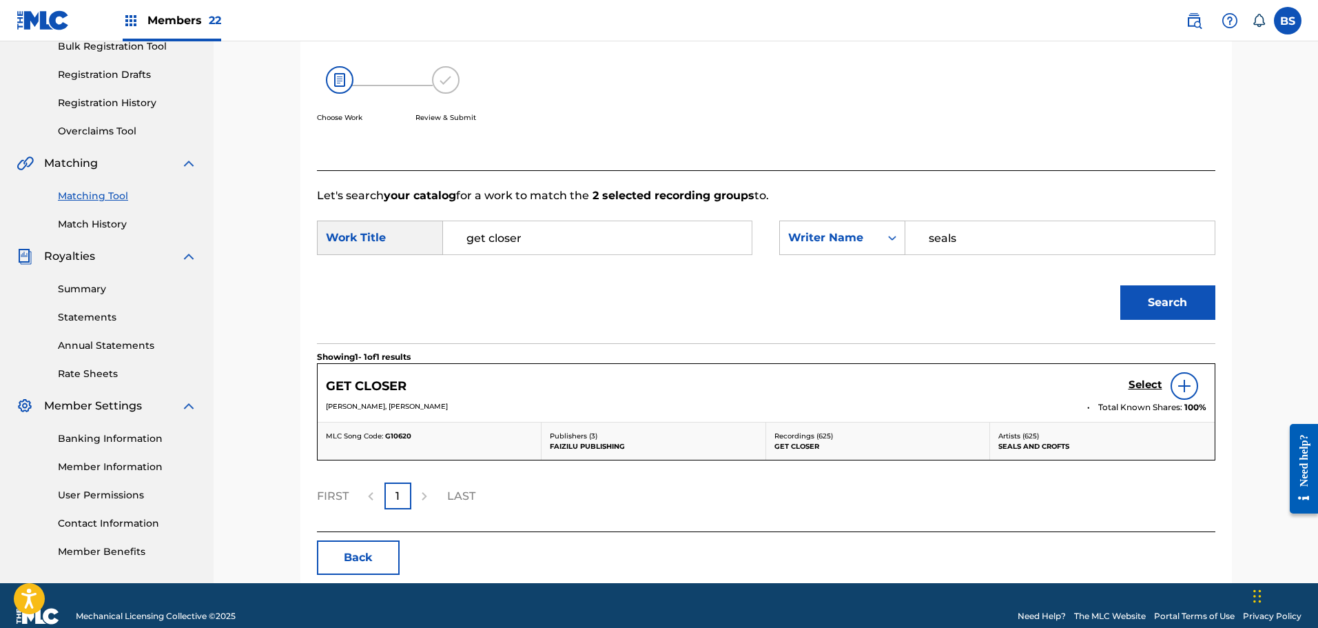
scroll to position [234, 0]
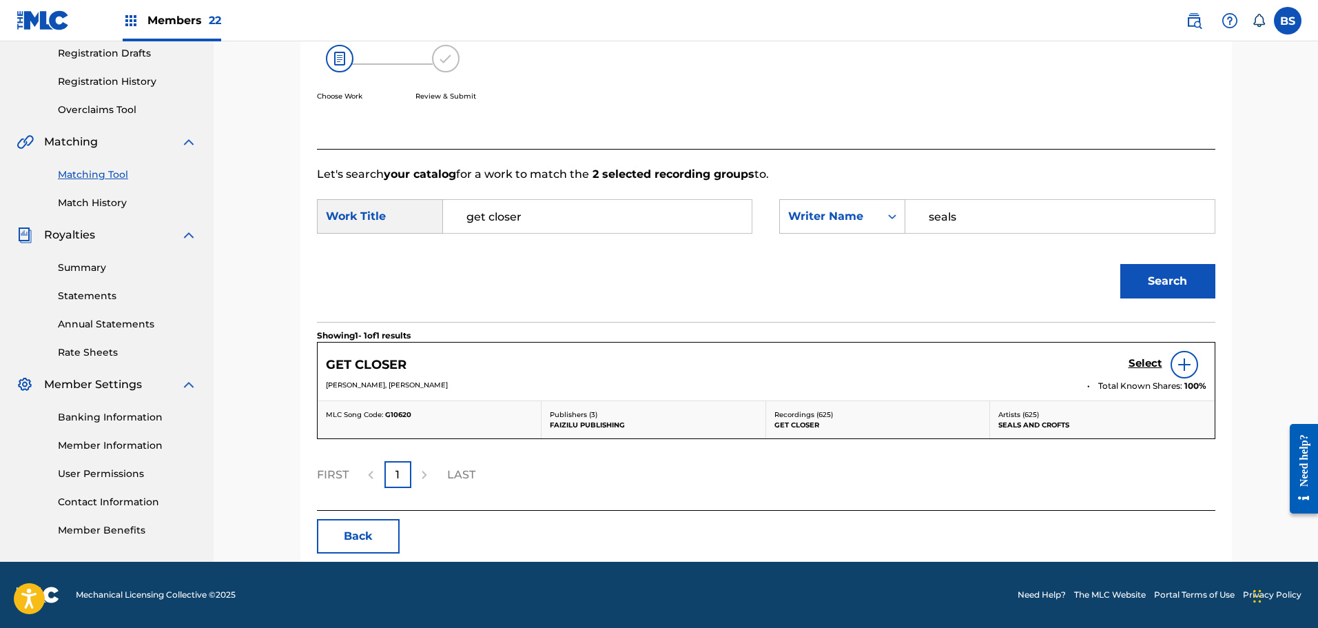
click at [1147, 360] on h5 "Select" at bounding box center [1145, 363] width 34 height 13
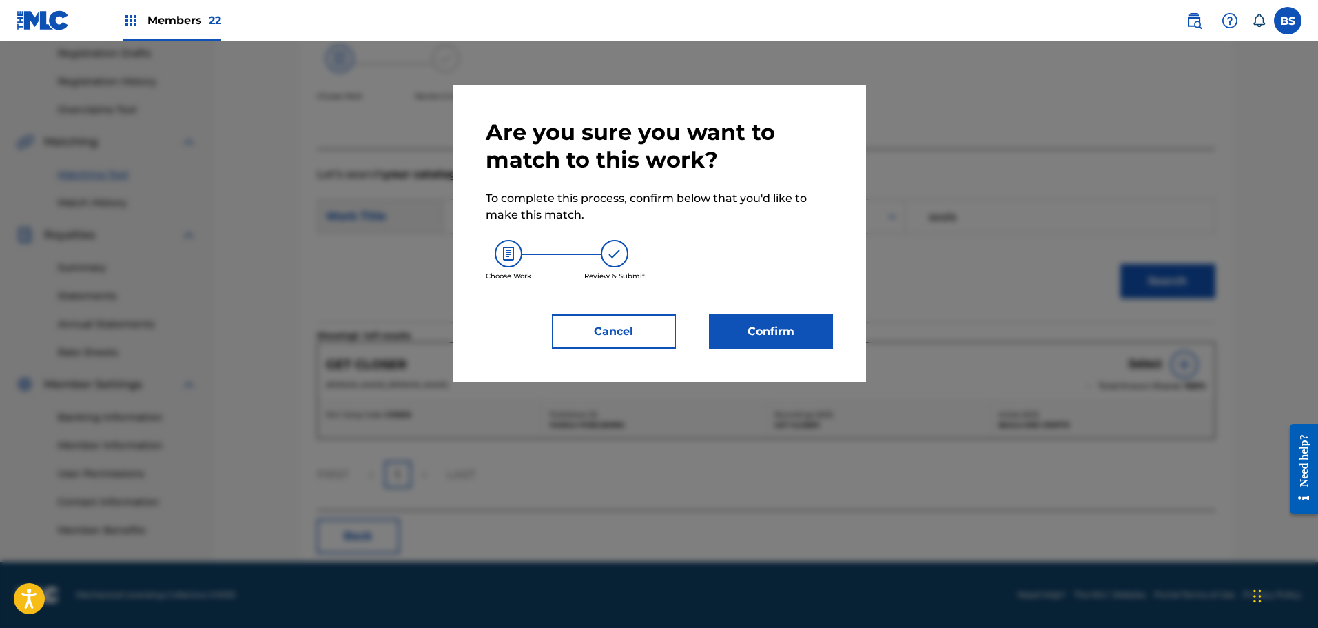
click at [764, 329] on button "Confirm" at bounding box center [771, 331] width 124 height 34
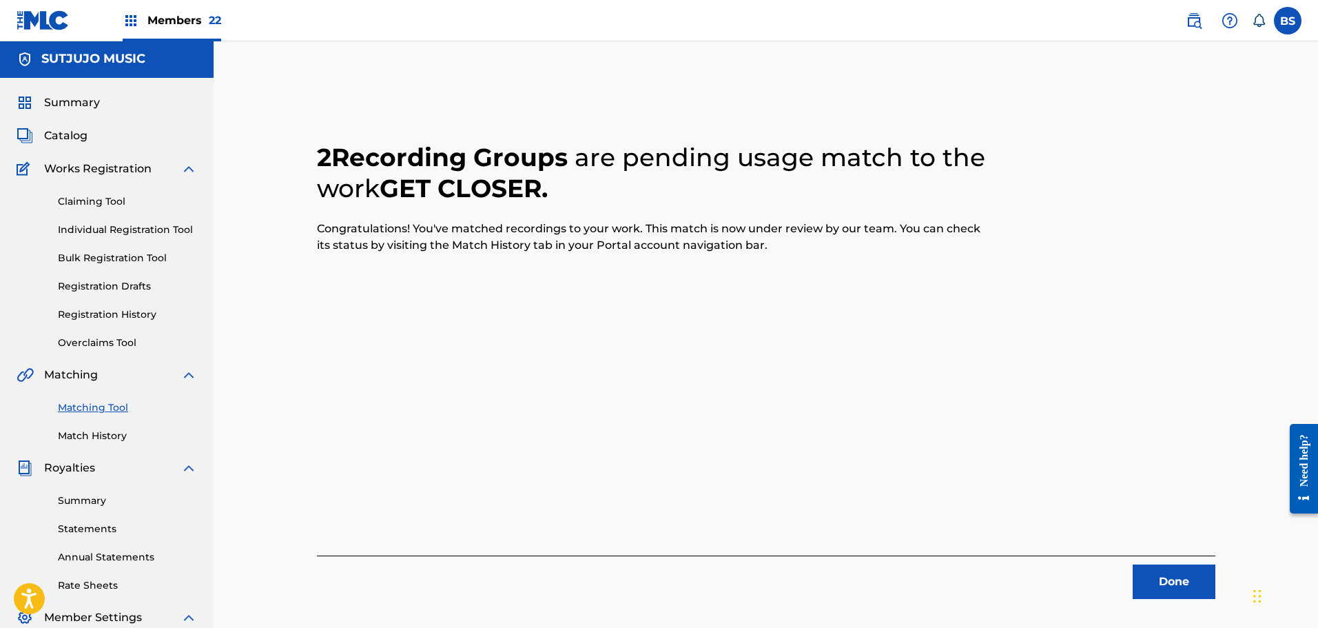
scroll to position [0, 0]
click at [1179, 580] on button "Done" at bounding box center [1174, 583] width 83 height 34
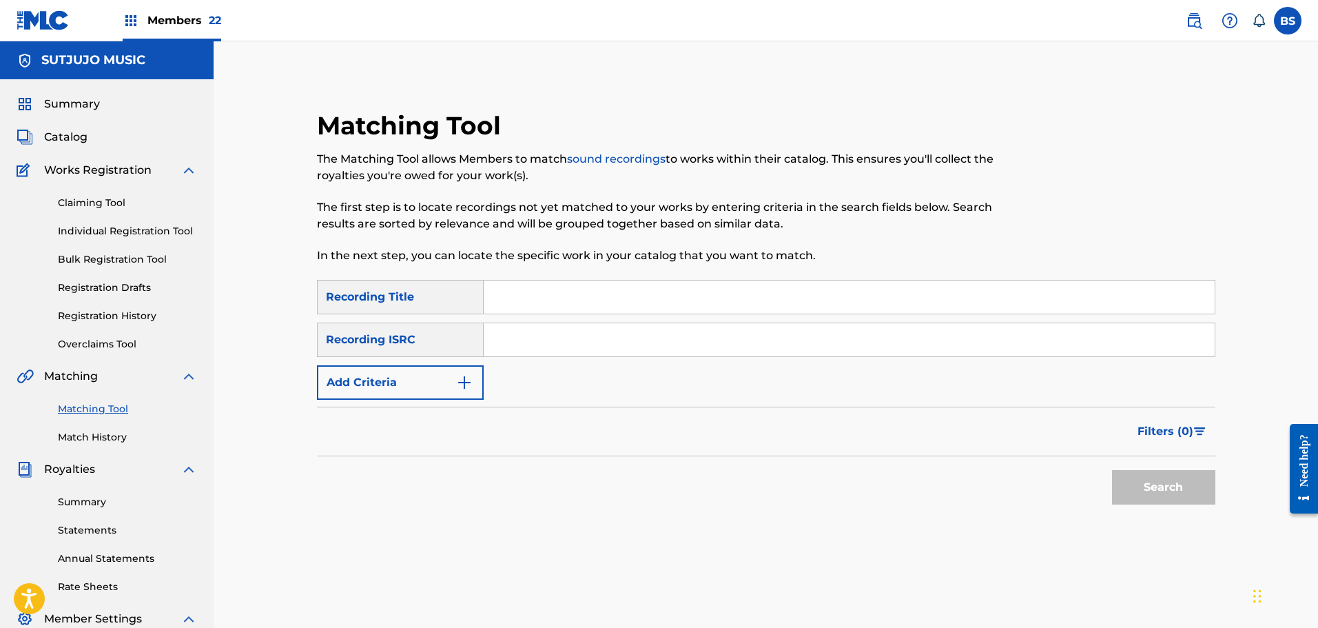
click at [469, 374] on img "Search Form" at bounding box center [464, 382] width 17 height 17
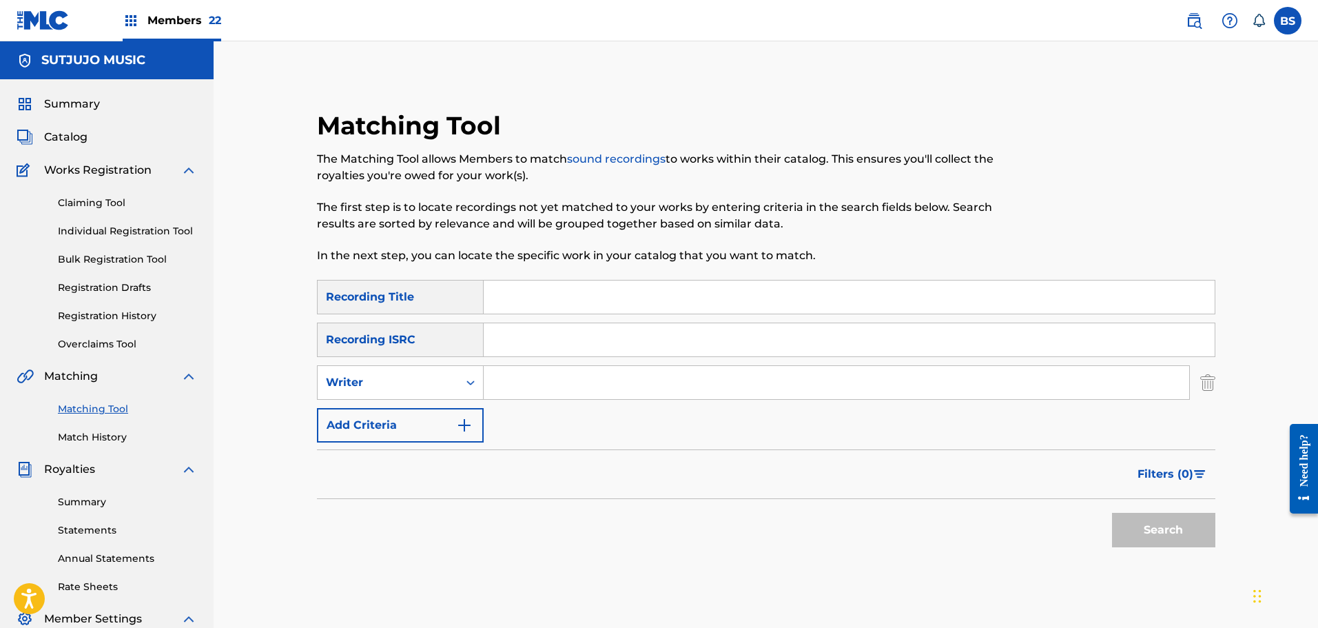
click at [512, 382] on input "Search Form" at bounding box center [836, 382] width 705 height 33
type input "Seals & Crofts"
click at [1172, 530] on button "Search" at bounding box center [1163, 530] width 103 height 34
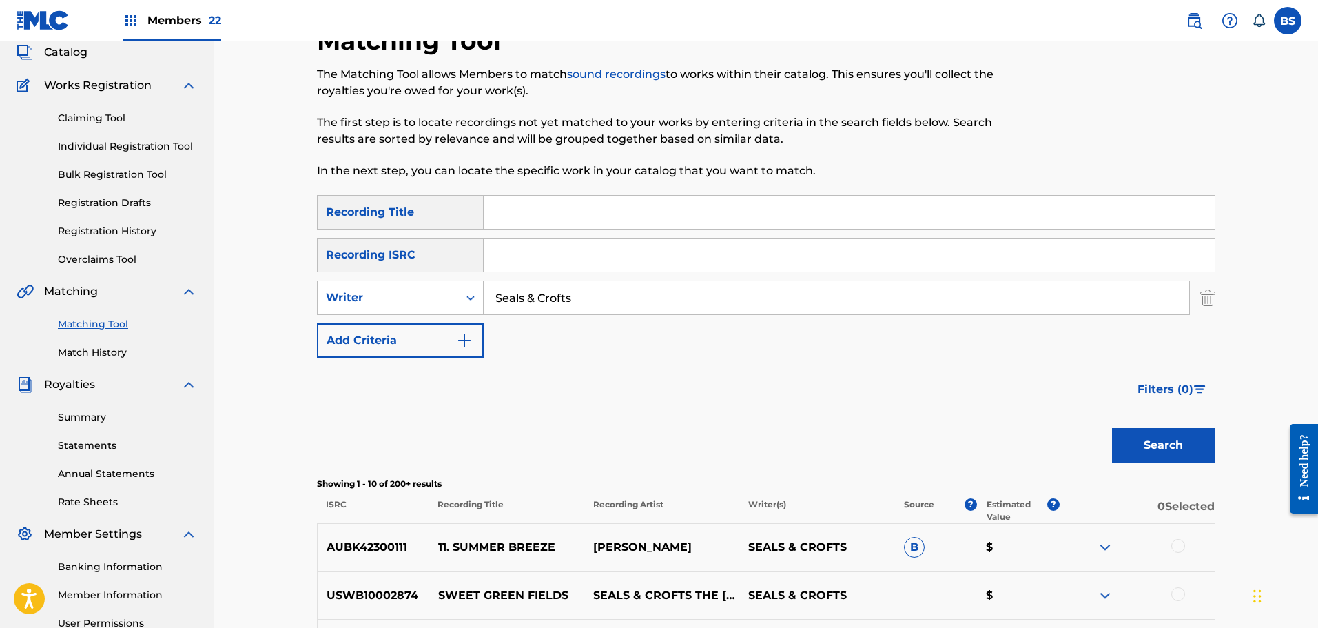
scroll to position [69, 0]
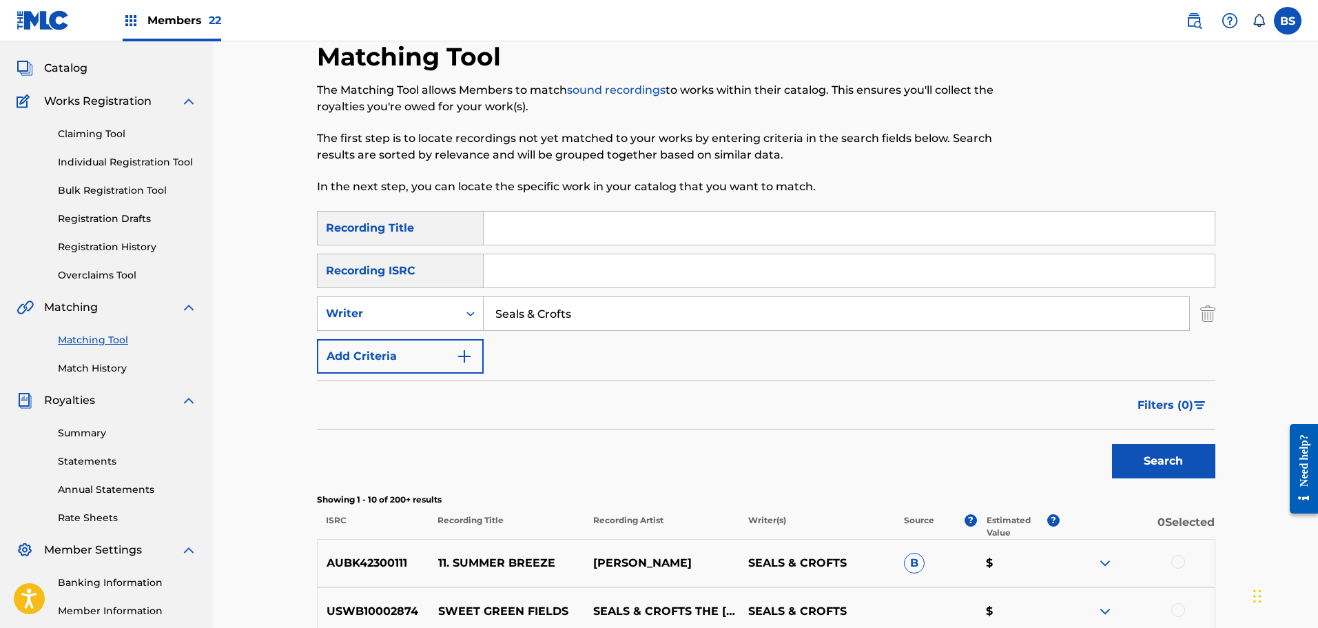
click at [1157, 397] on span "Filters ( 0 )" at bounding box center [1165, 405] width 56 height 17
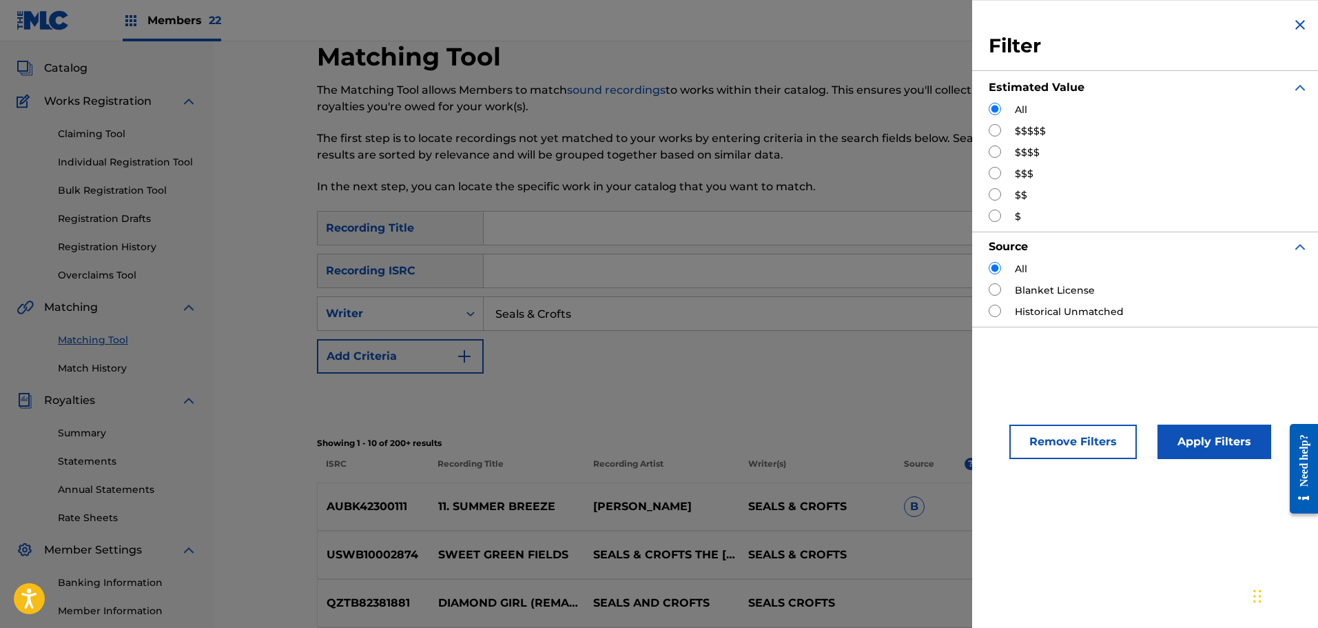
click at [993, 132] on input "Search Form" at bounding box center [995, 130] width 12 height 12
radio input "true"
click at [1195, 443] on button "Apply Filters" at bounding box center [1214, 441] width 114 height 34
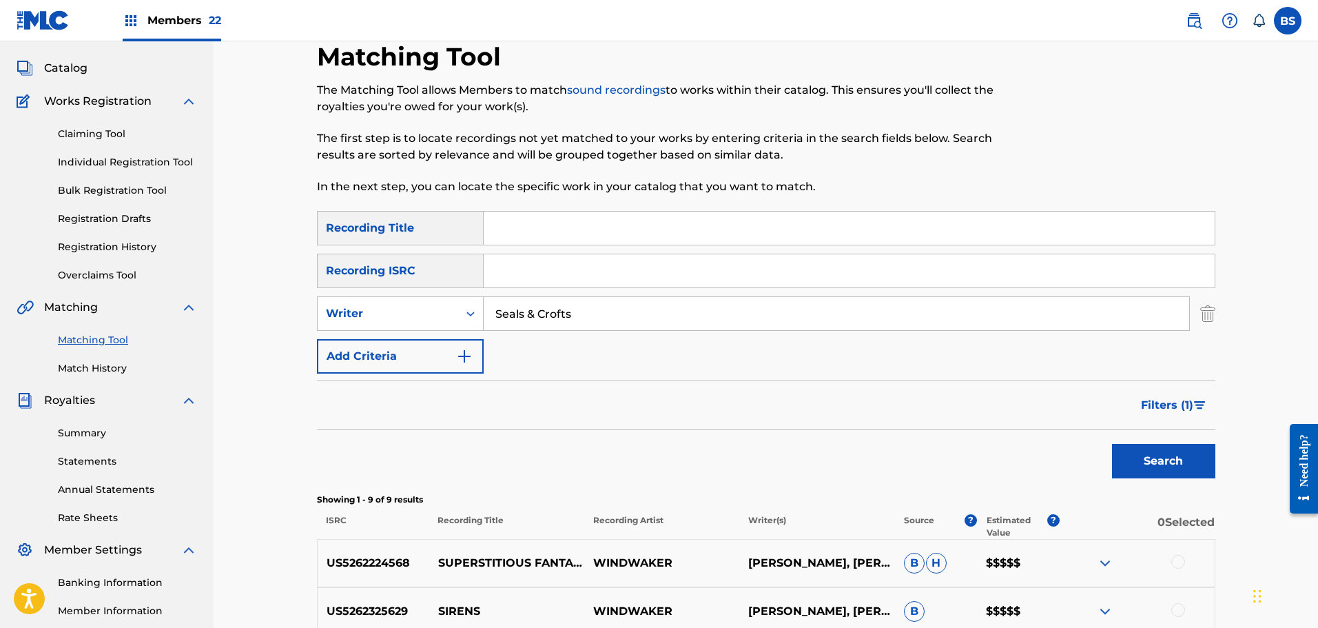
click at [1157, 397] on span "Filters ( 1 )" at bounding box center [1167, 405] width 52 height 17
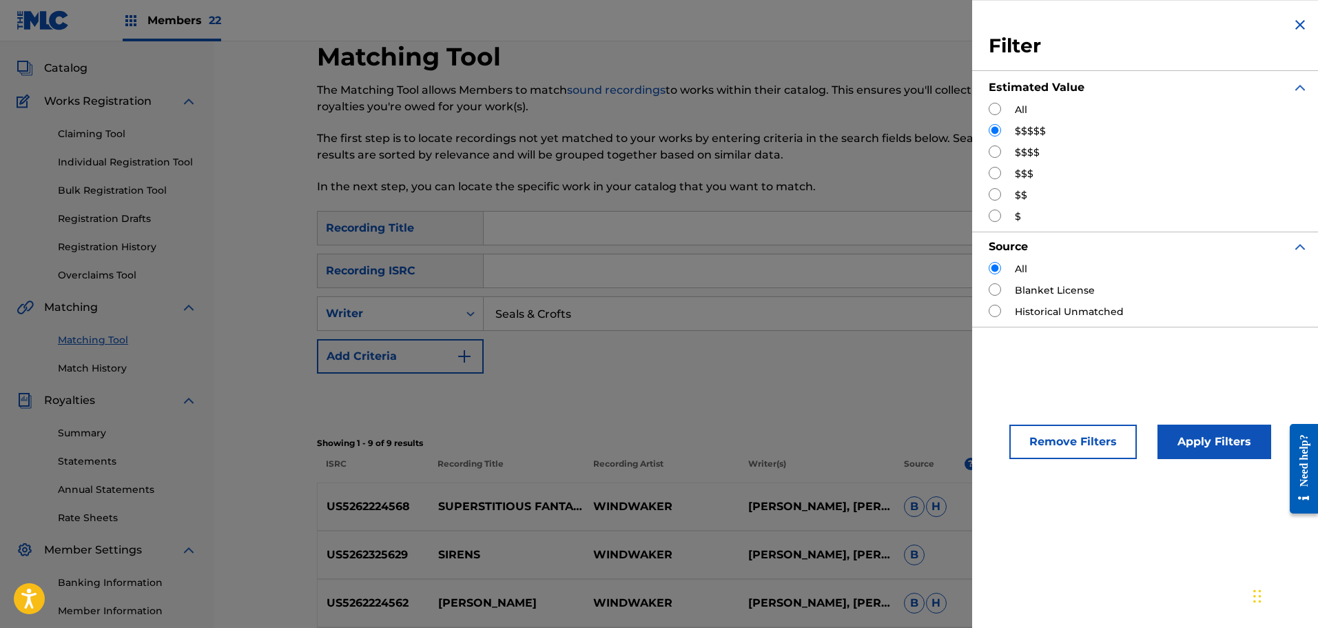
click at [997, 154] on input "Search Form" at bounding box center [995, 151] width 12 height 12
radio input "true"
click at [1210, 437] on button "Apply Filters" at bounding box center [1214, 441] width 114 height 34
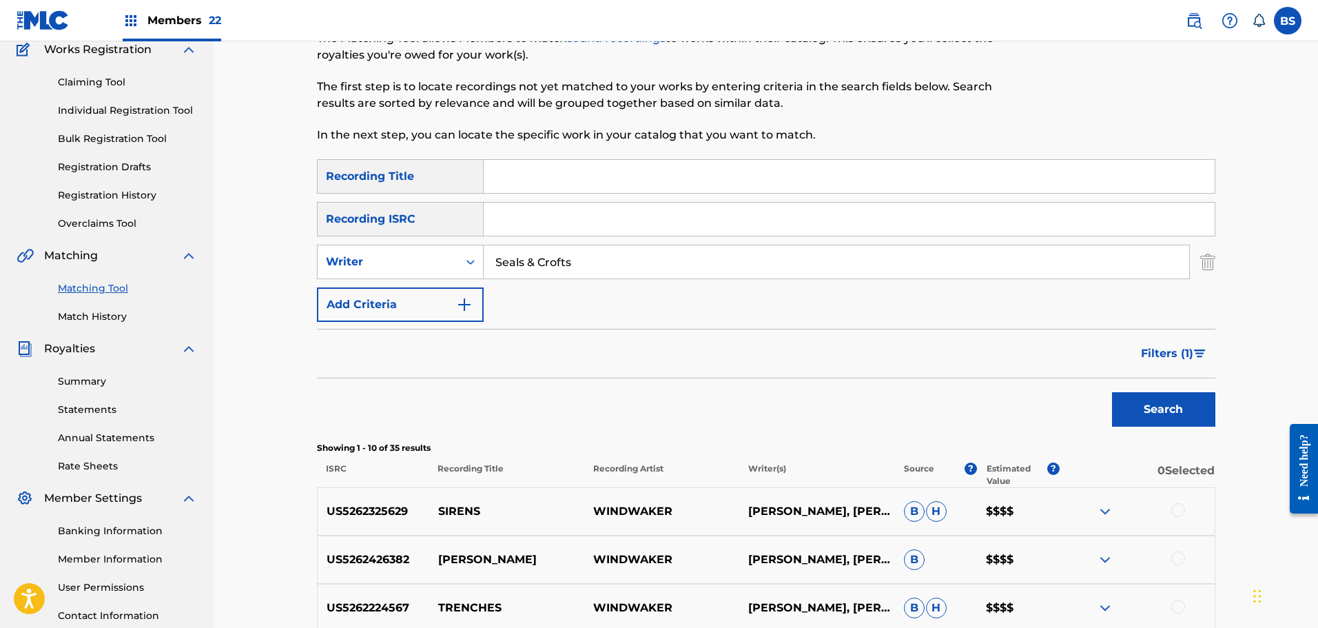
scroll to position [0, 0]
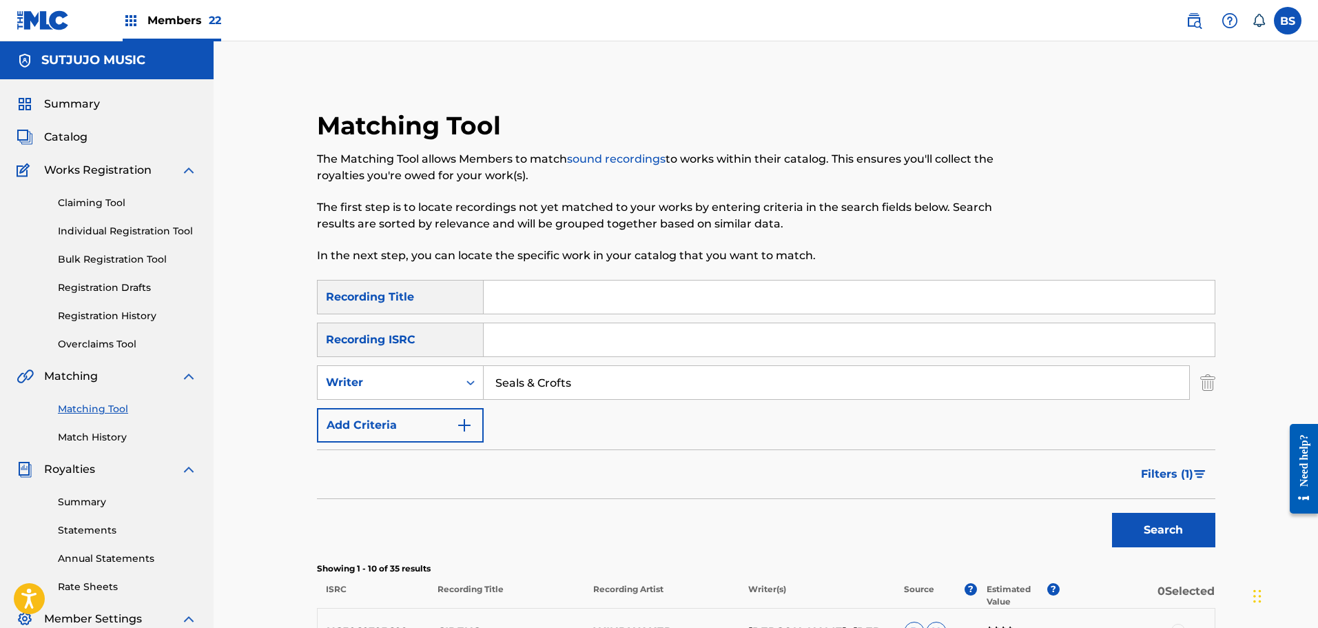
click at [1163, 475] on span "Filters ( 1 )" at bounding box center [1167, 474] width 52 height 17
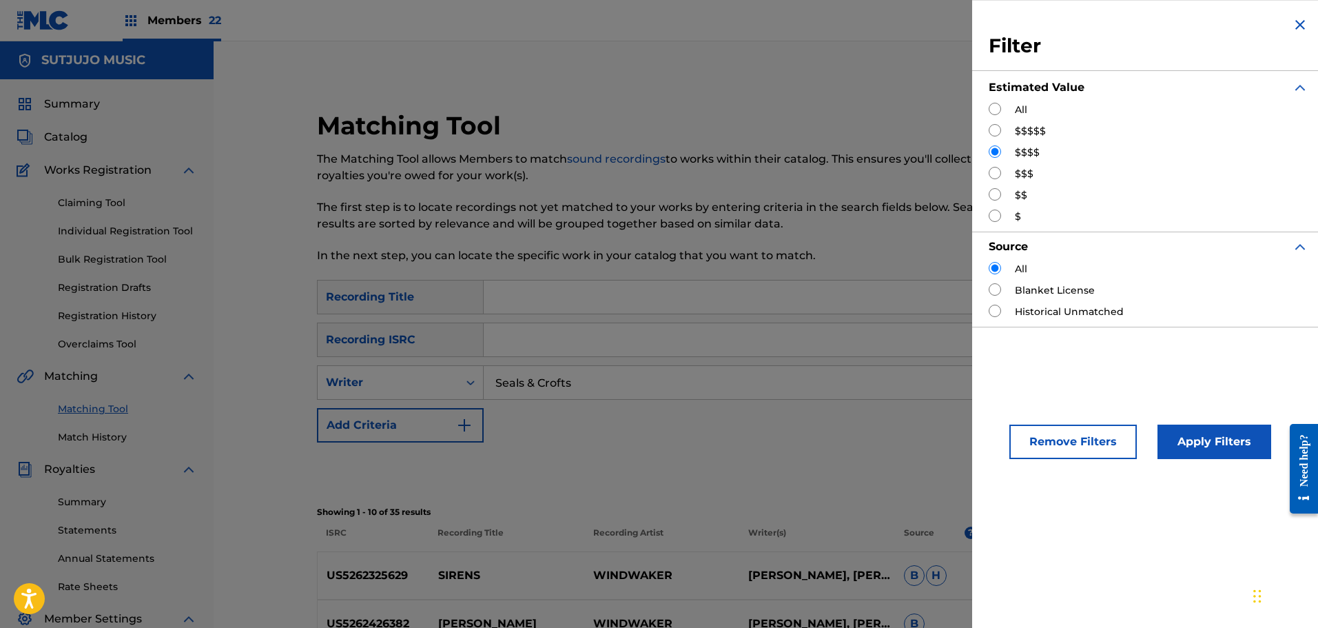
click at [994, 172] on input "Search Form" at bounding box center [995, 173] width 12 height 12
radio input "true"
click at [1222, 436] on button "Apply Filters" at bounding box center [1214, 441] width 114 height 34
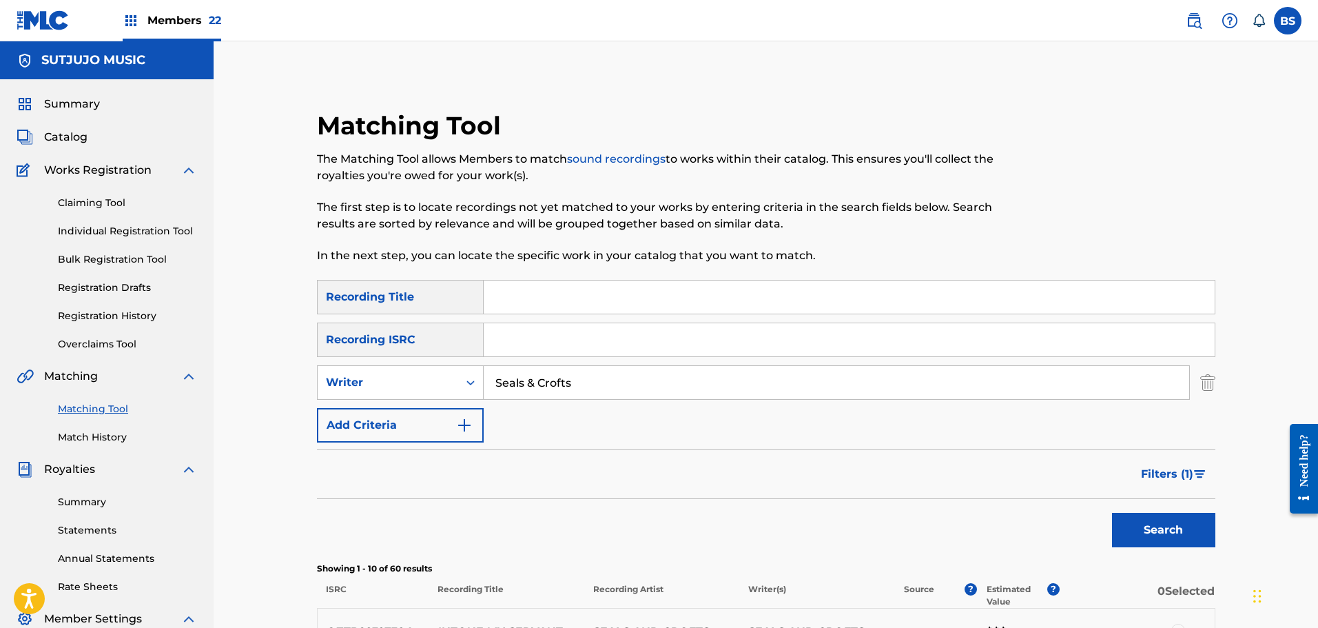
click at [63, 99] on span "Summary" at bounding box center [72, 104] width 56 height 17
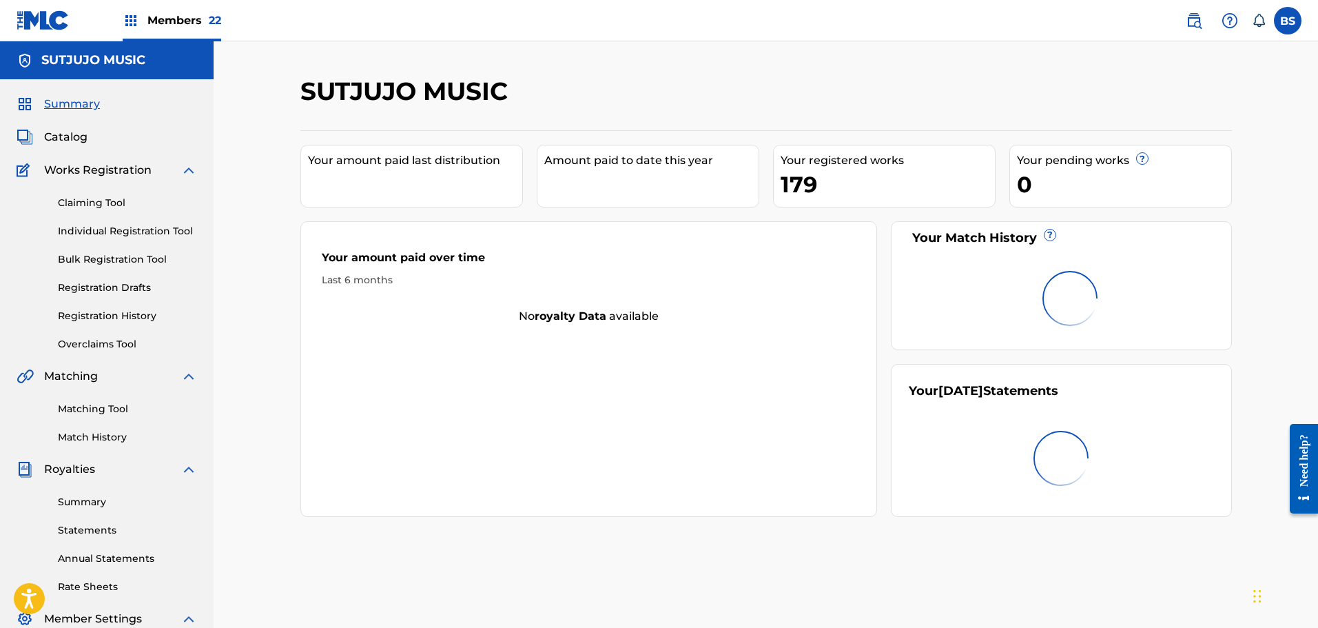
click at [70, 134] on span "Catalog" at bounding box center [65, 137] width 43 height 17
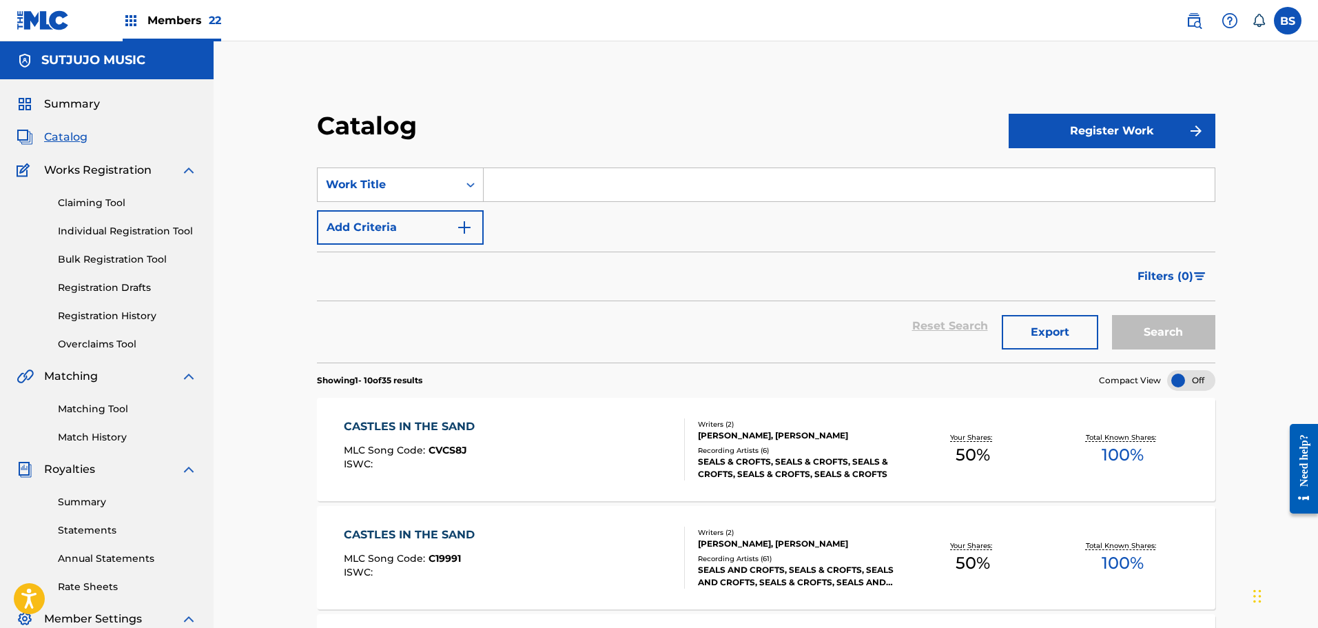
click at [562, 186] on input "Search Form" at bounding box center [849, 184] width 731 height 33
type input "nine houses"
click at [1148, 327] on button "Search" at bounding box center [1163, 332] width 103 height 34
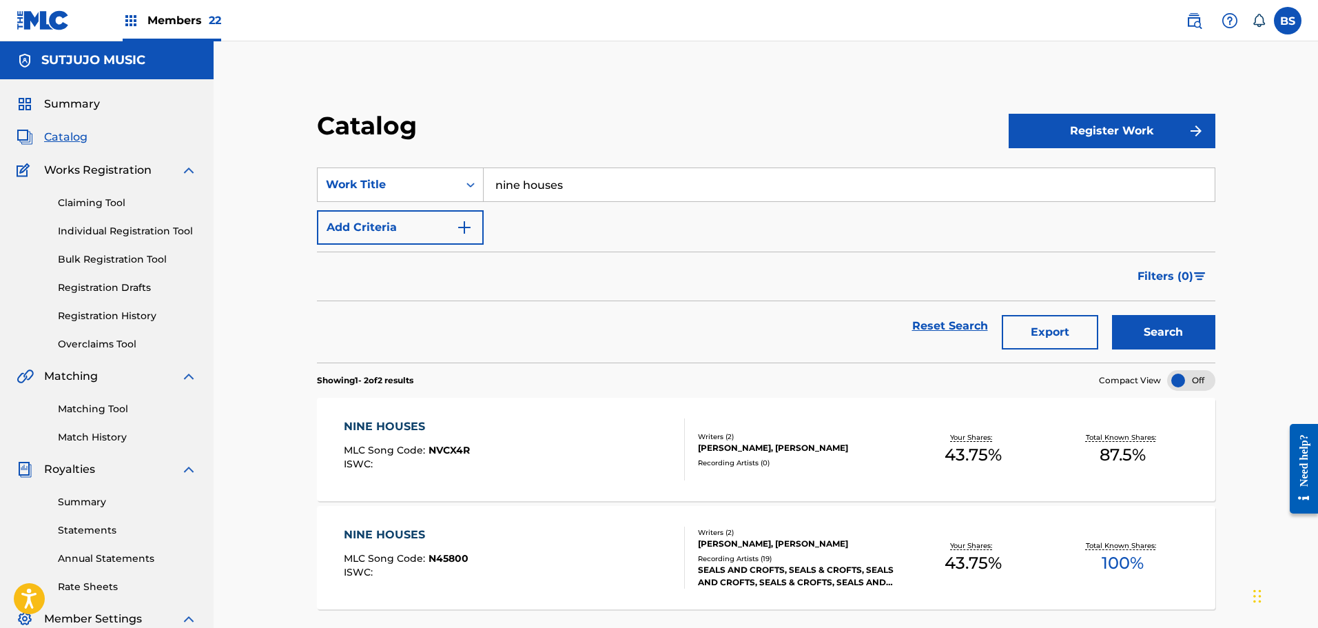
click at [448, 560] on span "N45800" at bounding box center [448, 558] width 40 height 12
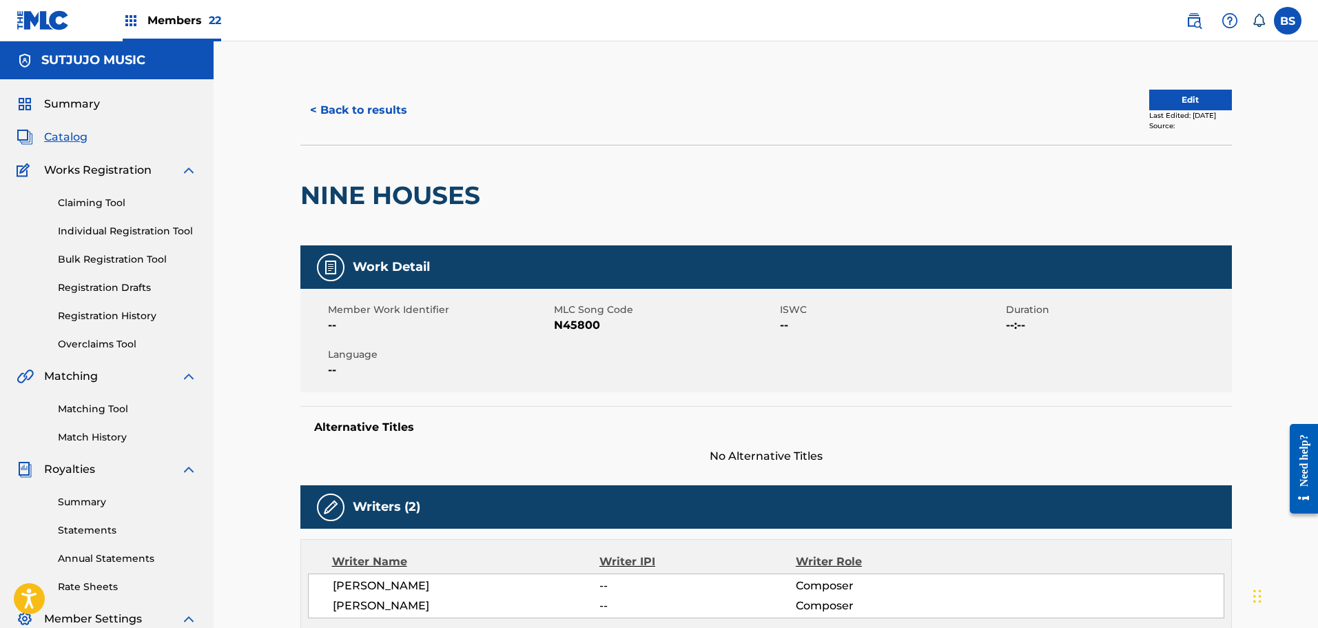
click at [99, 406] on link "Matching Tool" at bounding box center [127, 409] width 139 height 14
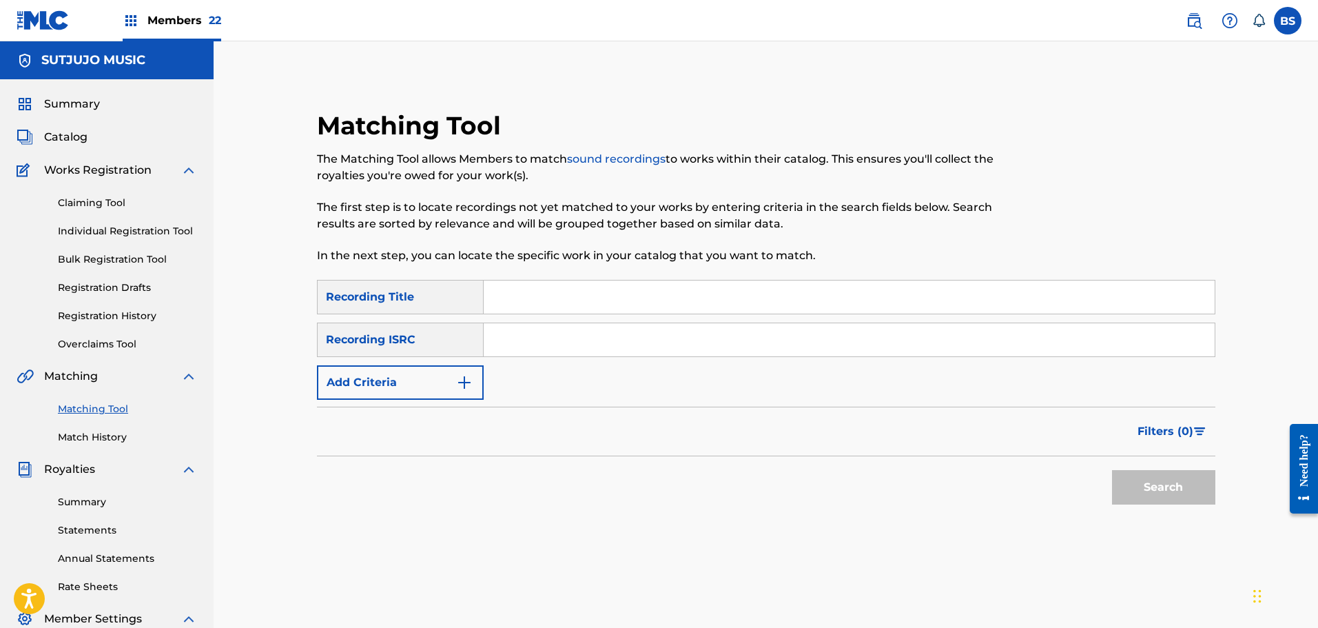
click at [521, 296] on input "Search Form" at bounding box center [849, 296] width 731 height 33
type input "Nine Houses"
click at [467, 379] on img "Search Form" at bounding box center [464, 382] width 17 height 17
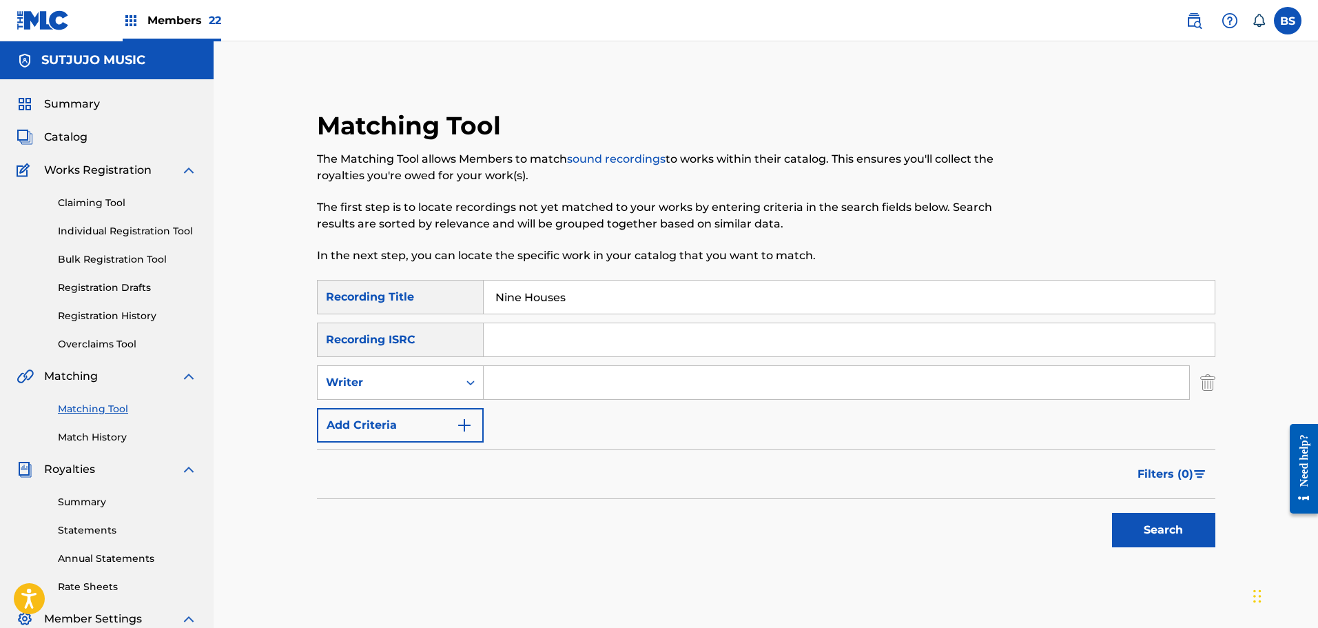
click at [519, 383] on input "Search Form" at bounding box center [836, 382] width 705 height 33
type input "seals"
click at [1112, 513] on button "Search" at bounding box center [1163, 530] width 103 height 34
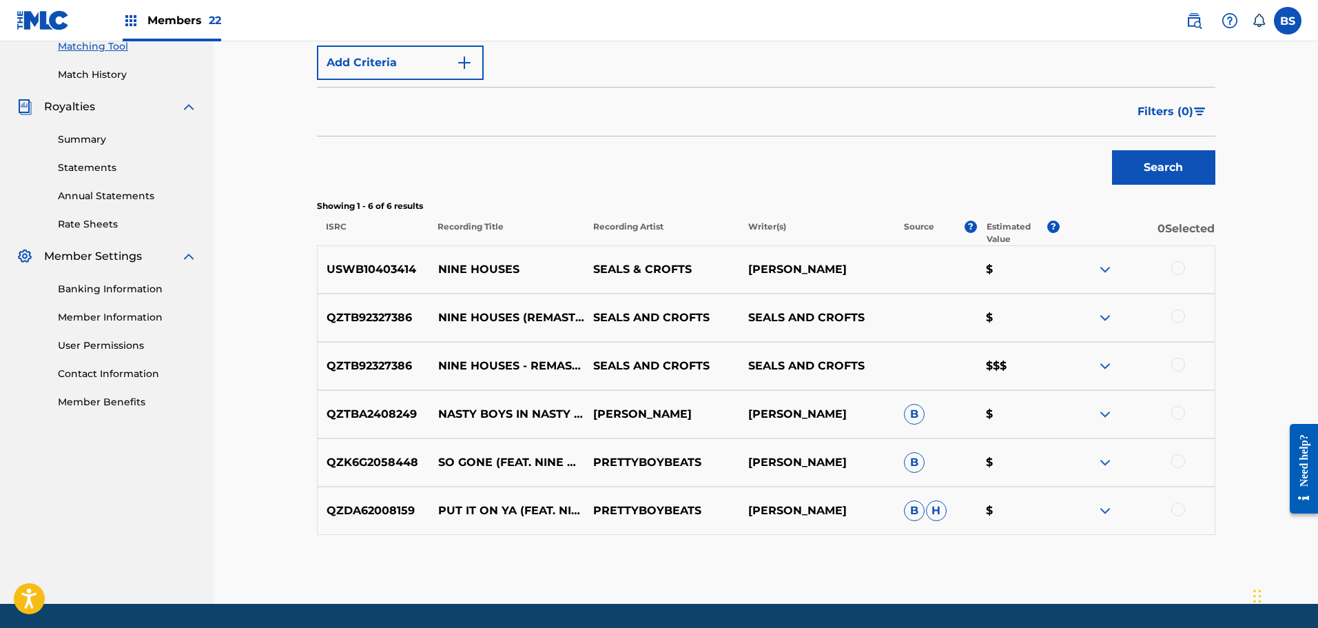
scroll to position [404, 0]
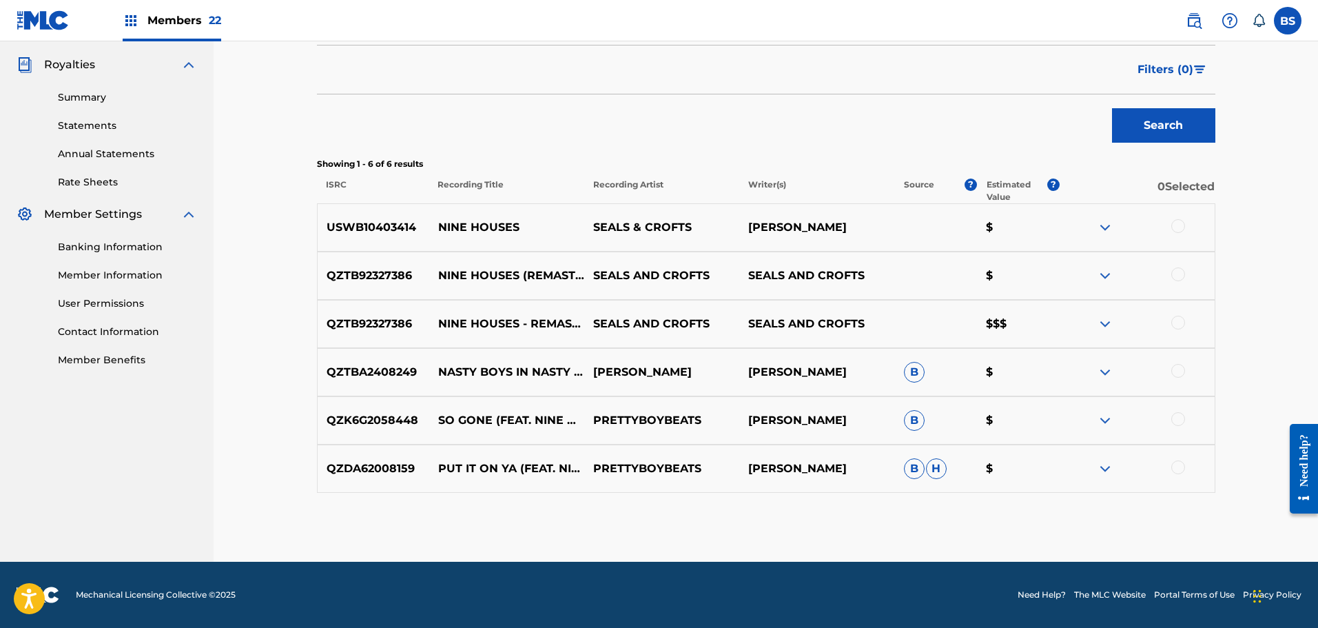
click at [1177, 324] on div at bounding box center [1178, 323] width 14 height 14
click at [1182, 270] on div at bounding box center [1178, 274] width 14 height 14
click at [1172, 223] on div at bounding box center [1178, 226] width 14 height 14
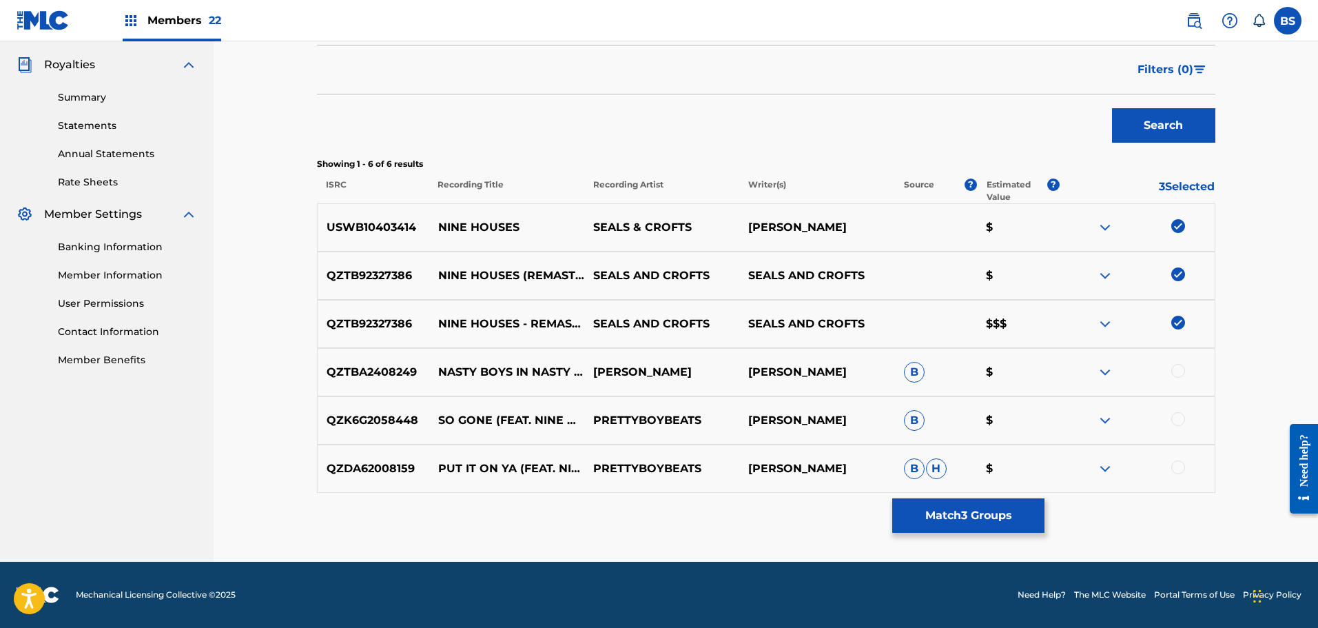
click at [981, 515] on button "Match 3 Groups" at bounding box center [968, 515] width 152 height 34
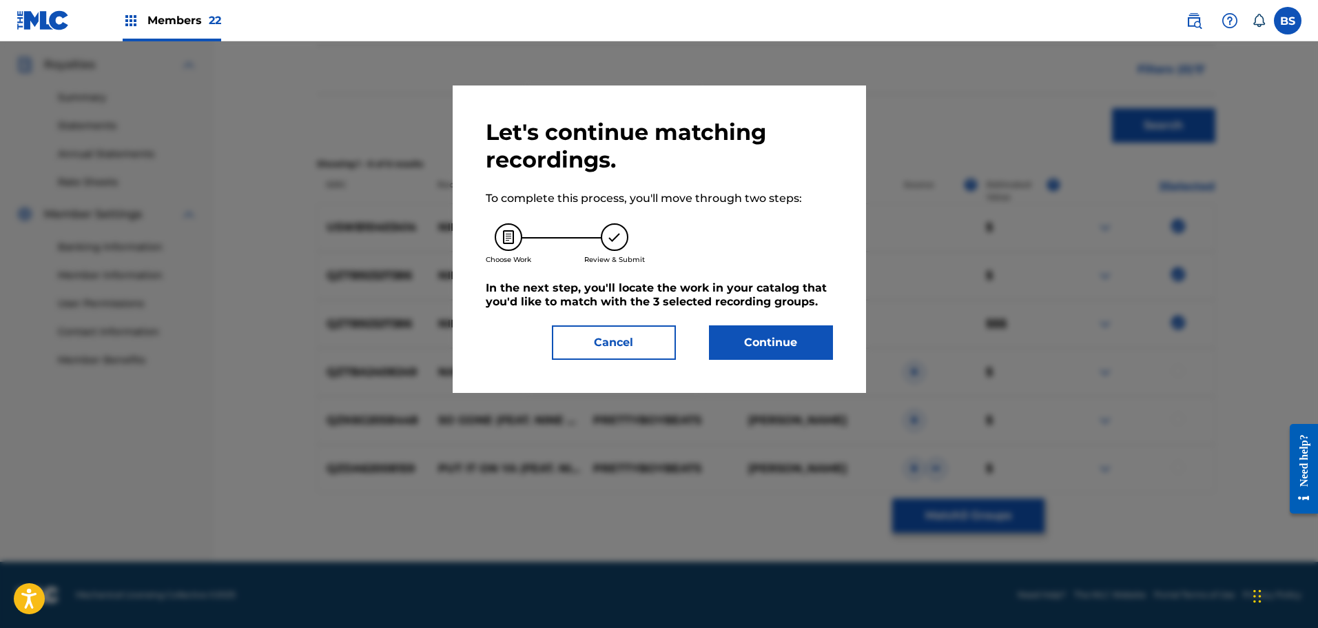
click at [743, 347] on button "Continue" at bounding box center [771, 342] width 124 height 34
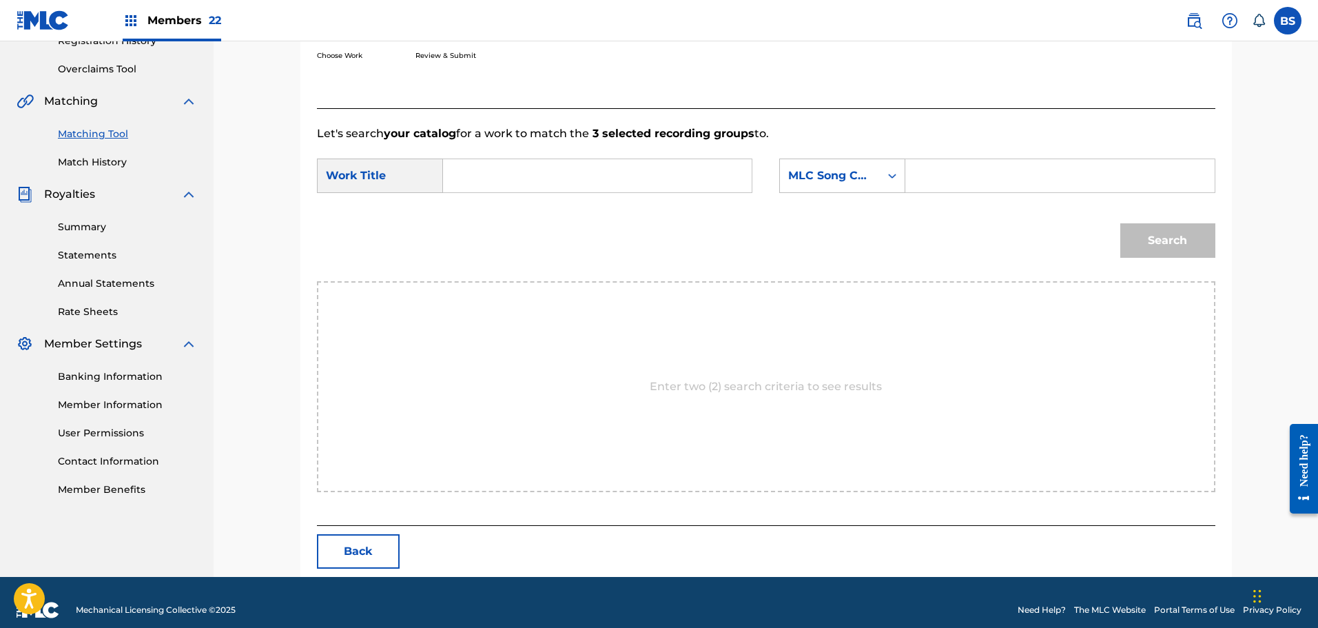
scroll to position [290, 0]
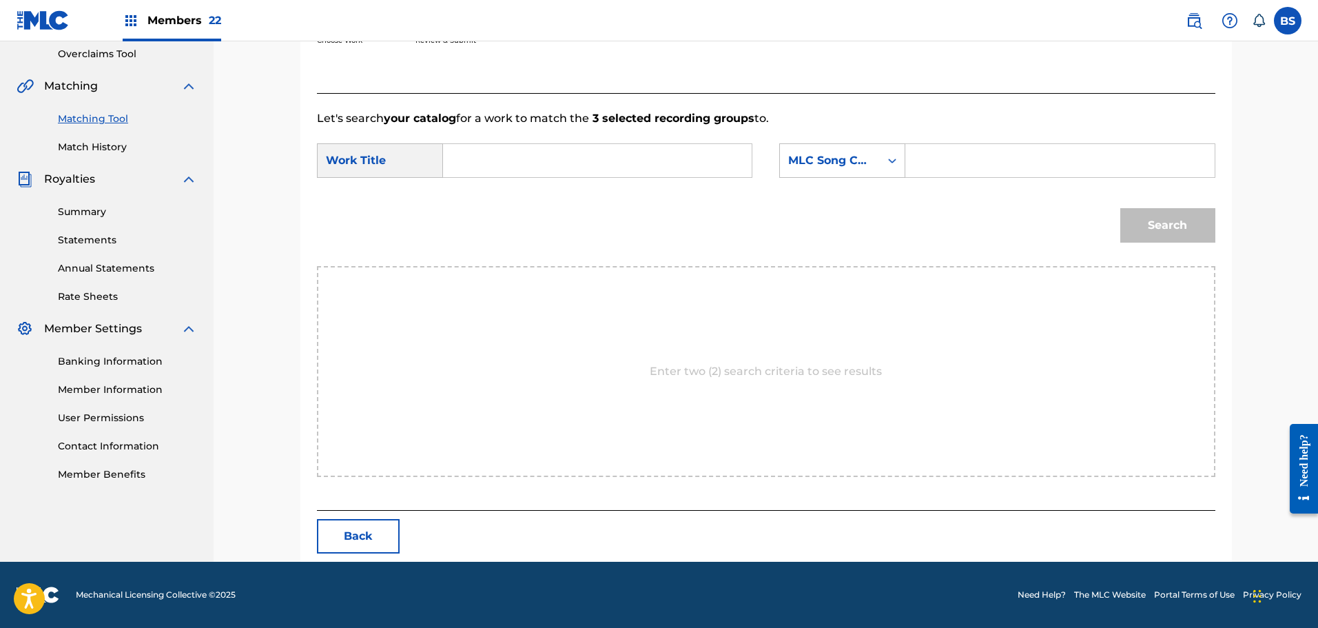
click at [931, 162] on input "Search Form" at bounding box center [1059, 160] width 285 height 33
type input "N45800"
click at [532, 158] on input "Search Form" at bounding box center [597, 160] width 285 height 33
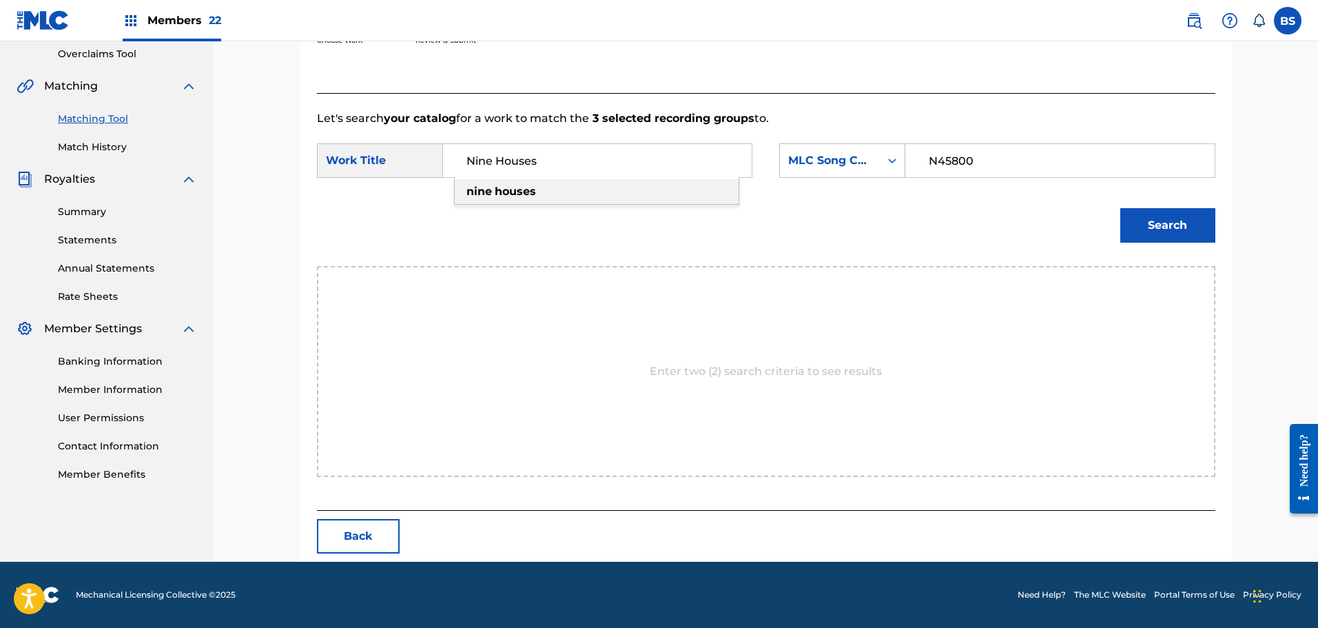
type input "Nine Houses"
click at [1159, 231] on button "Search" at bounding box center [1167, 225] width 95 height 34
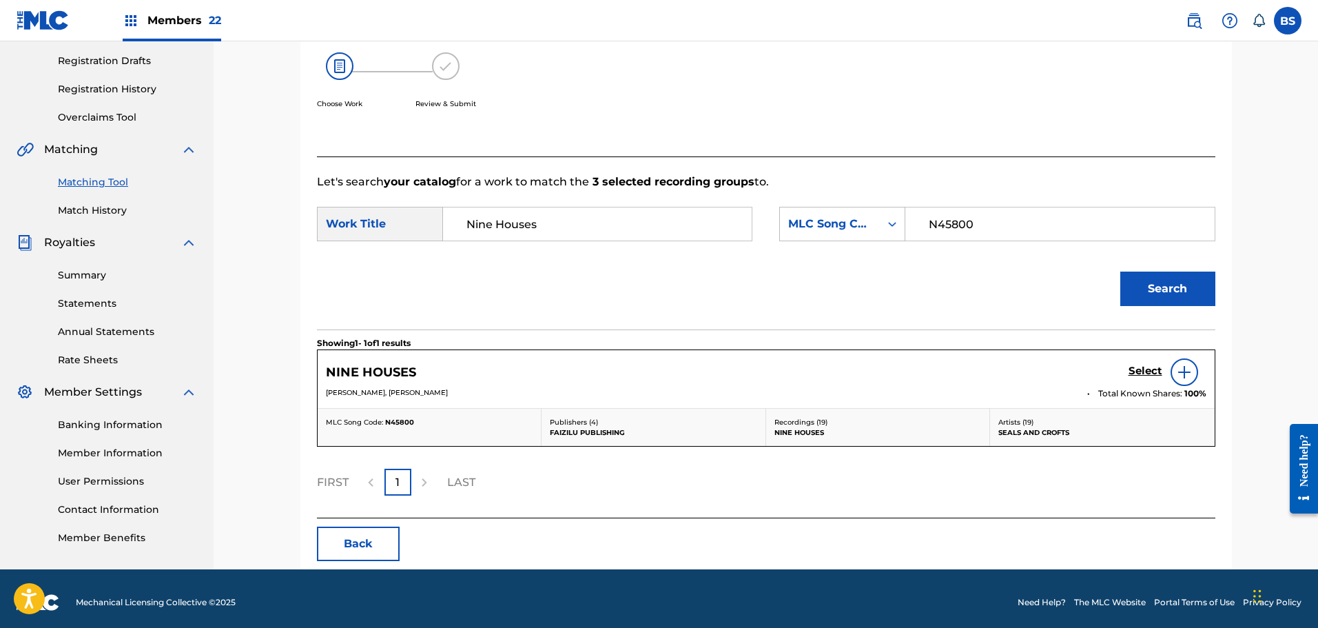
scroll to position [234, 0]
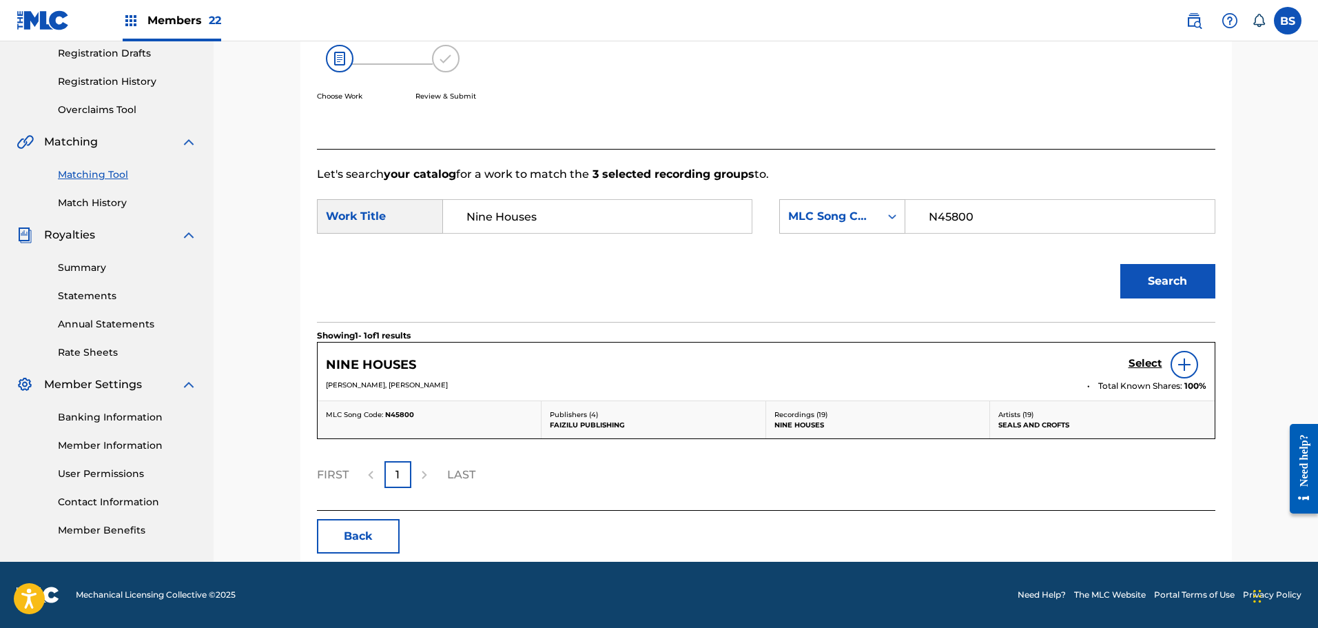
click at [1135, 362] on h5 "Select" at bounding box center [1145, 363] width 34 height 13
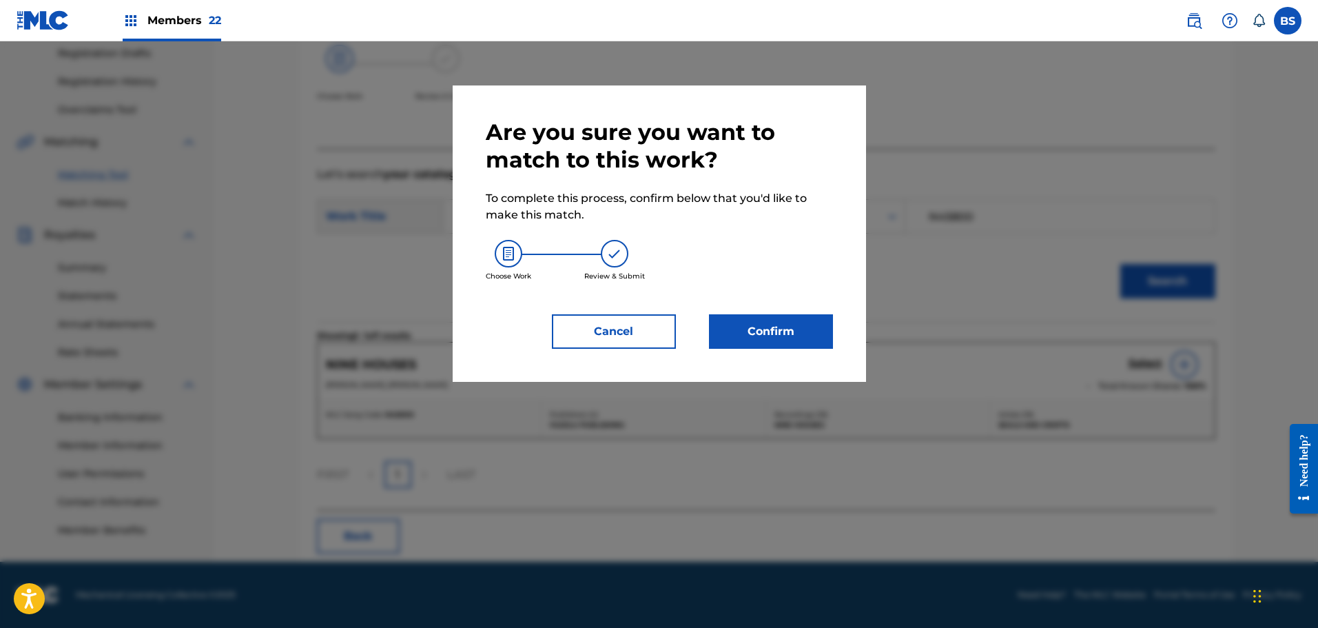
click at [803, 328] on button "Confirm" at bounding box center [771, 331] width 124 height 34
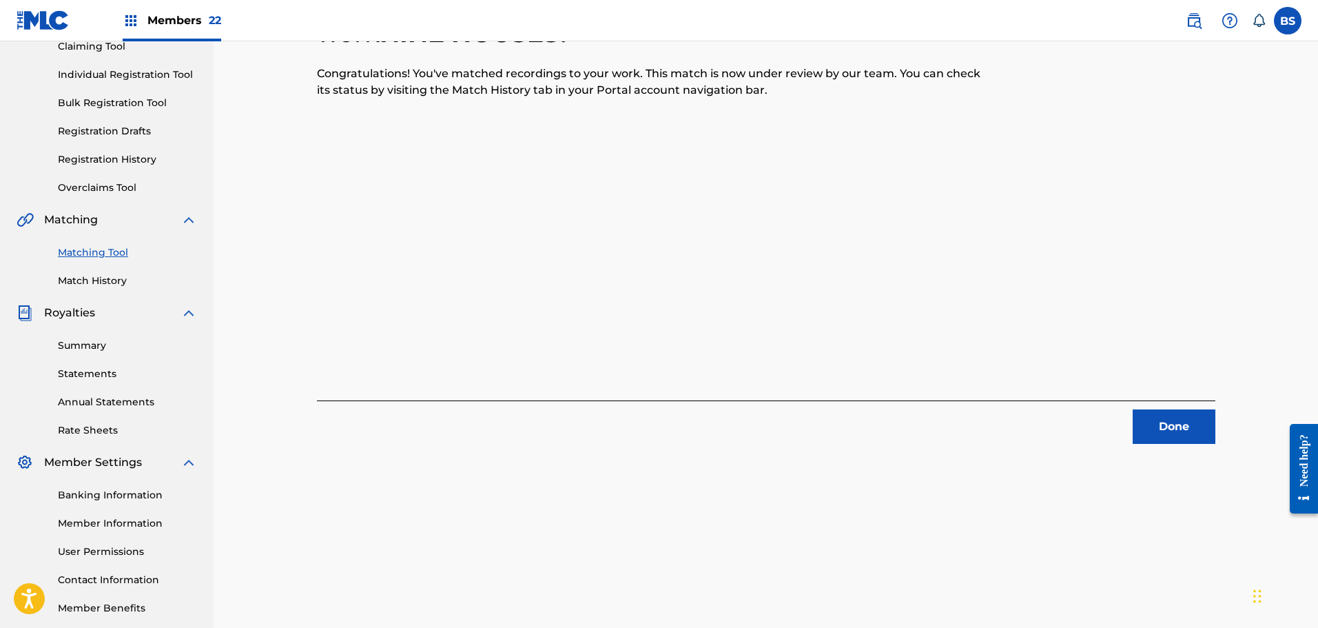
scroll to position [0, 0]
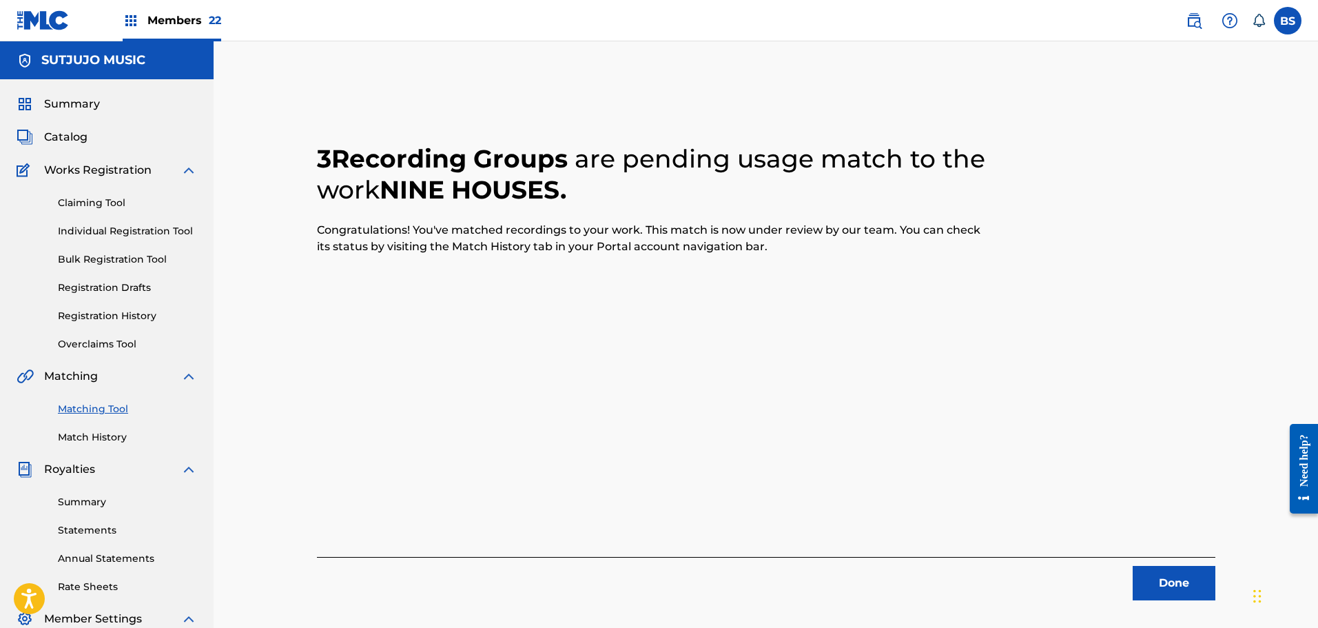
click at [90, 444] on link "Match History" at bounding box center [127, 437] width 139 height 14
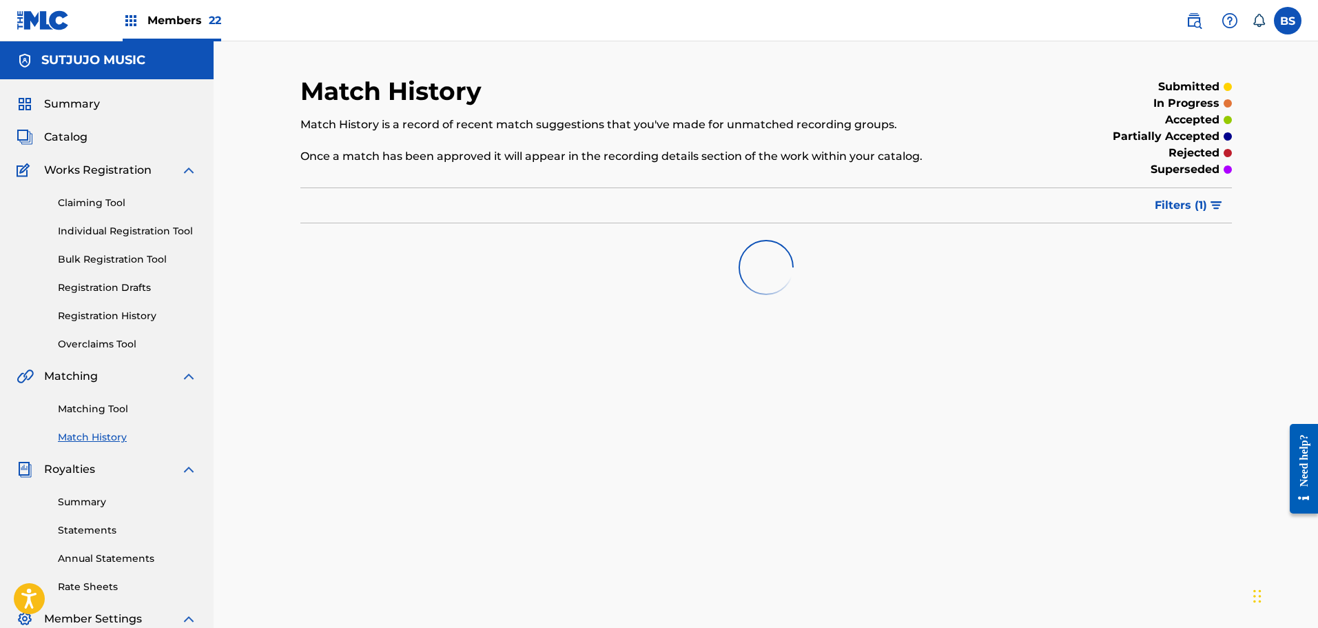
click at [96, 408] on link "Matching Tool" at bounding box center [127, 409] width 139 height 14
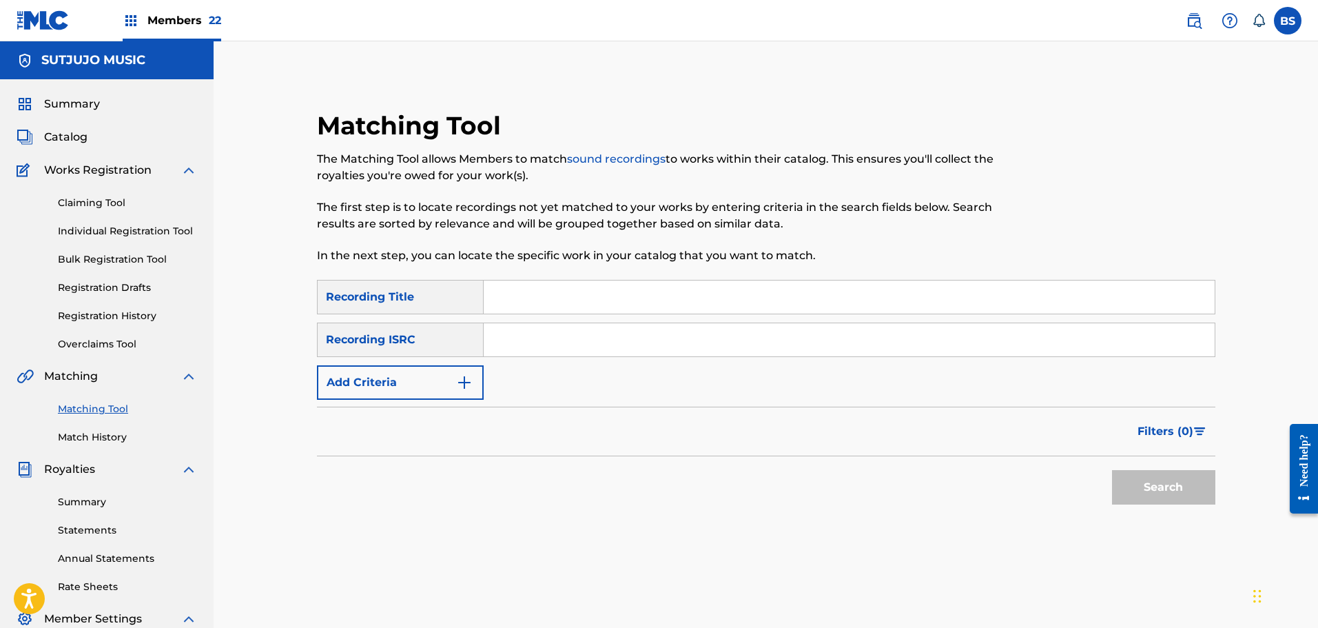
click at [463, 384] on img "Search Form" at bounding box center [464, 382] width 17 height 17
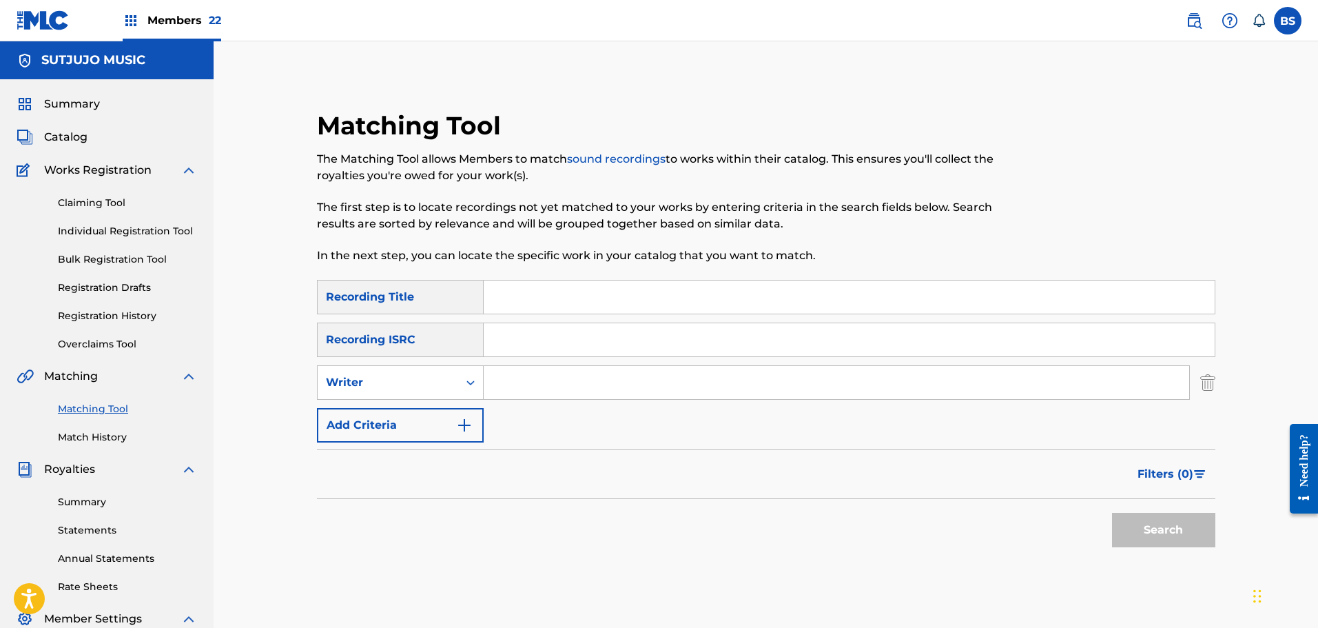
click at [510, 382] on input "Search Form" at bounding box center [836, 382] width 705 height 33
type input "Seals & Crofts"
click at [1165, 470] on span "Filters ( 0 )" at bounding box center [1165, 474] width 56 height 17
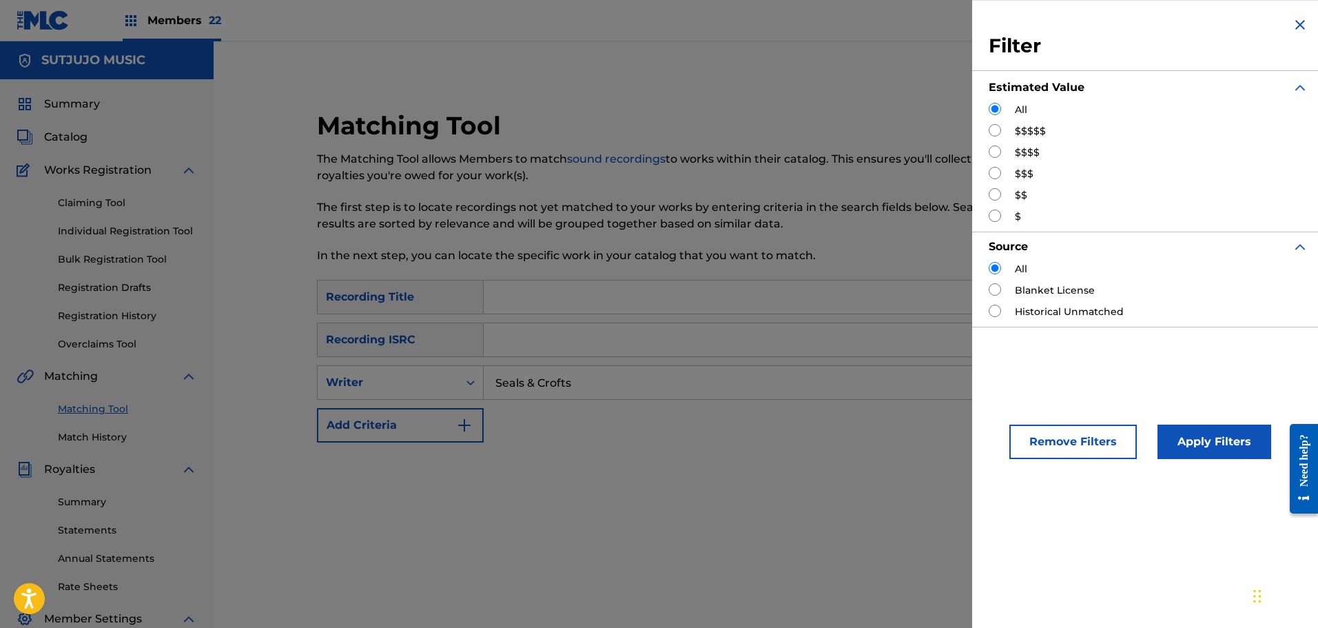
click at [995, 174] on input "Search Form" at bounding box center [995, 173] width 12 height 12
radio input "true"
click at [1189, 436] on button "Apply Filters" at bounding box center [1214, 441] width 114 height 34
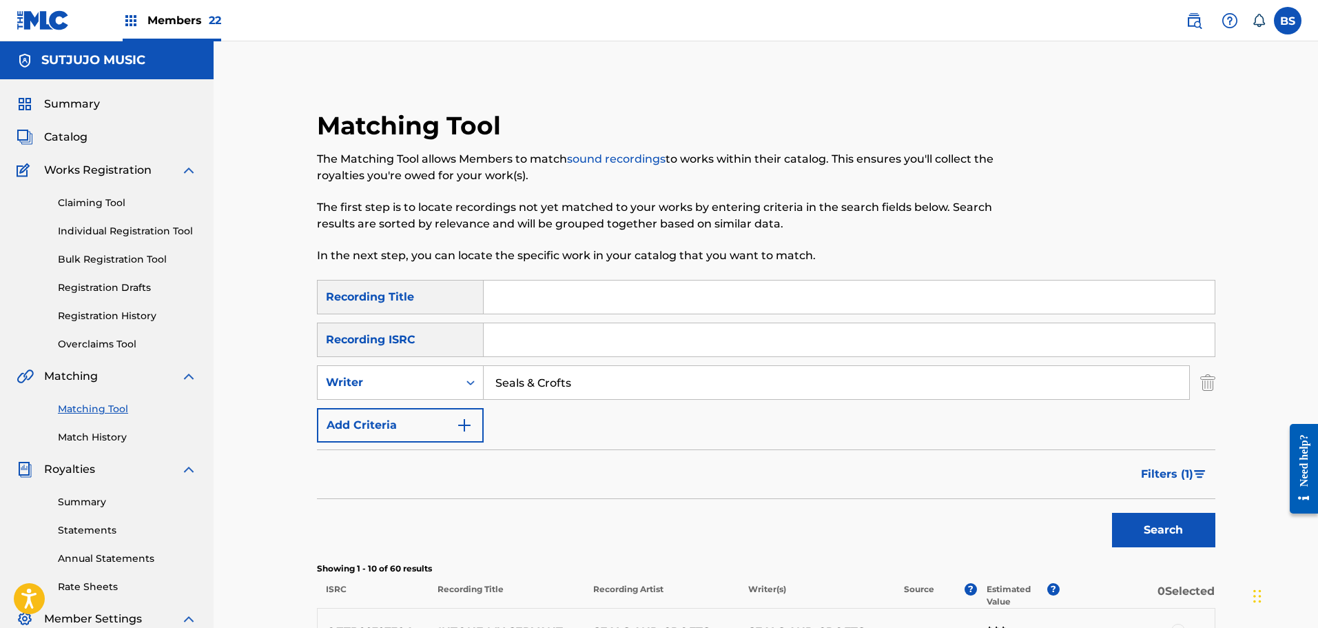
click at [80, 135] on span "Catalog" at bounding box center [65, 137] width 43 height 17
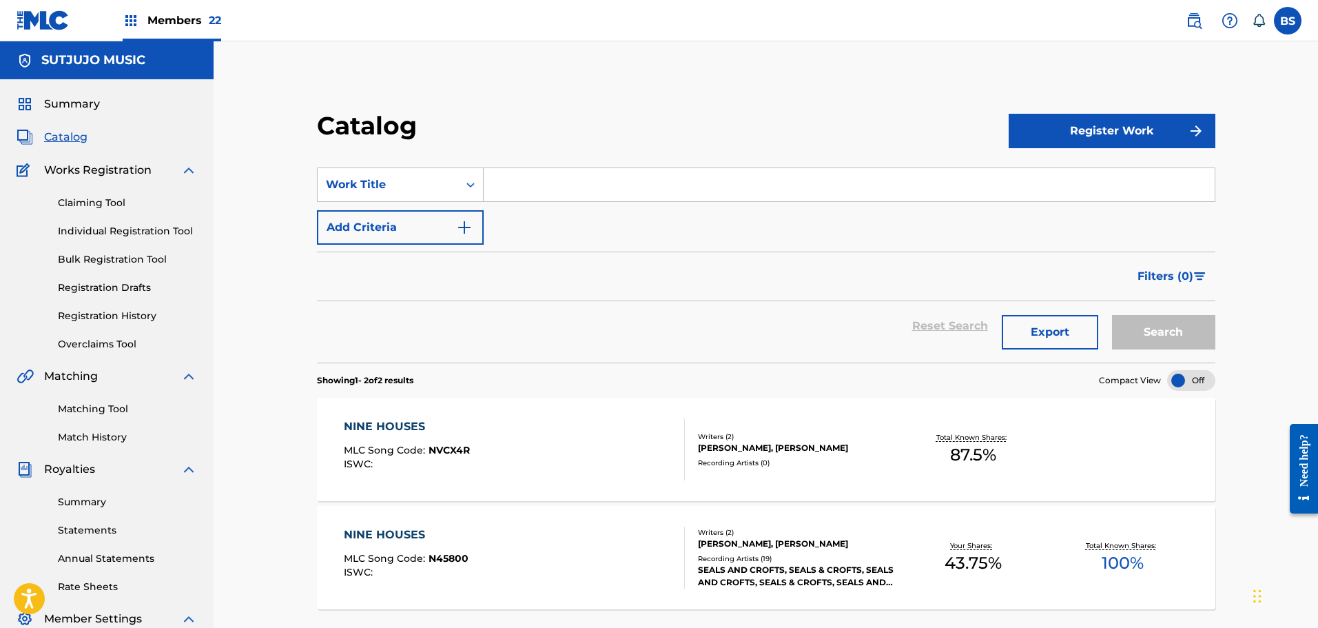
click at [559, 186] on input "Search Form" at bounding box center [849, 184] width 731 height 33
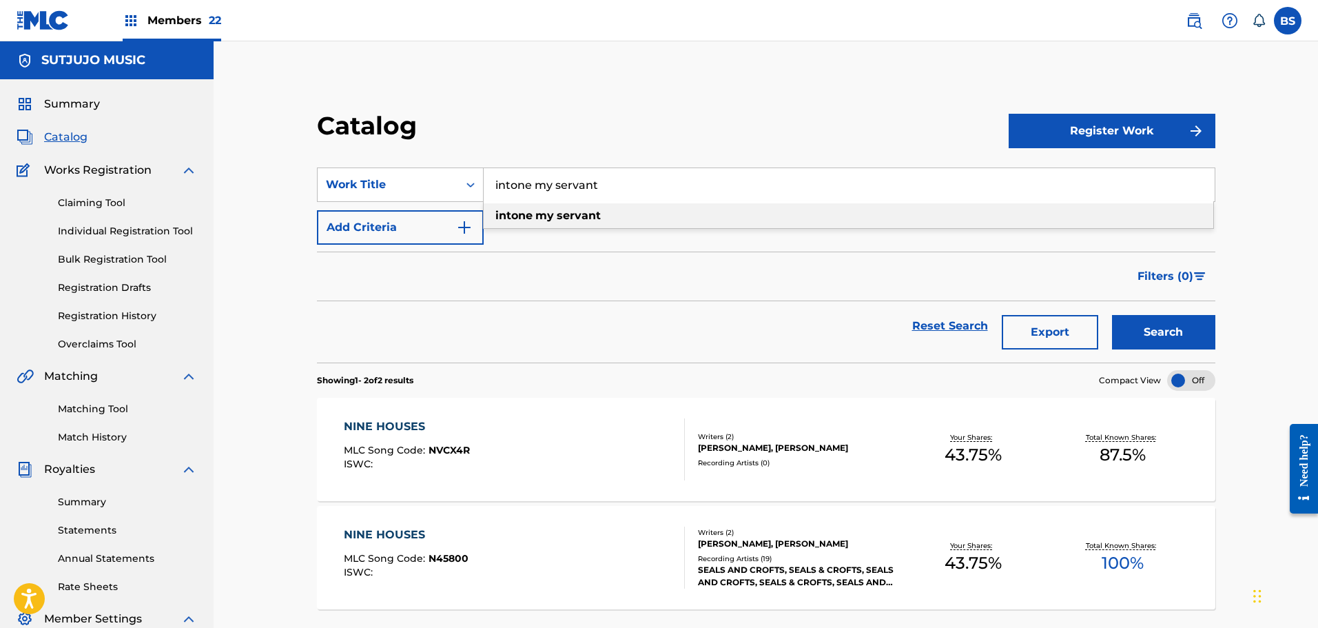
type input "intone my servant"
click at [583, 213] on strong "servant" at bounding box center [579, 215] width 44 height 13
click at [1157, 335] on button "Search" at bounding box center [1163, 332] width 103 height 34
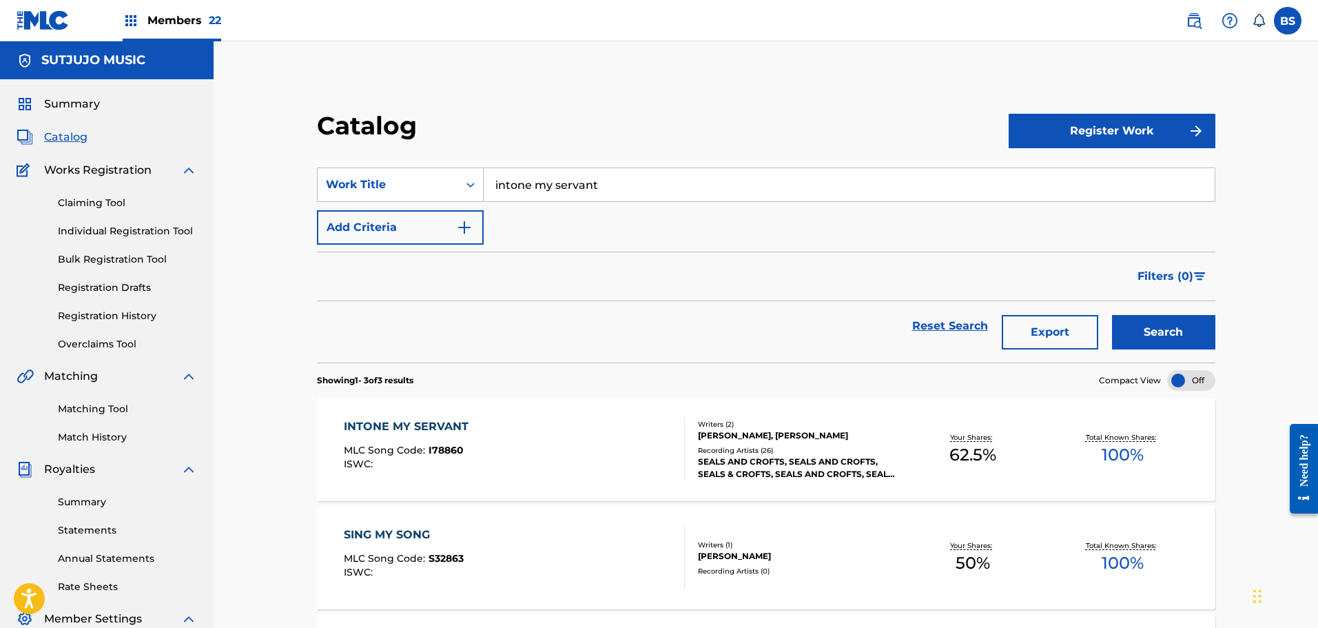
click at [97, 407] on link "Matching Tool" at bounding box center [127, 409] width 139 height 14
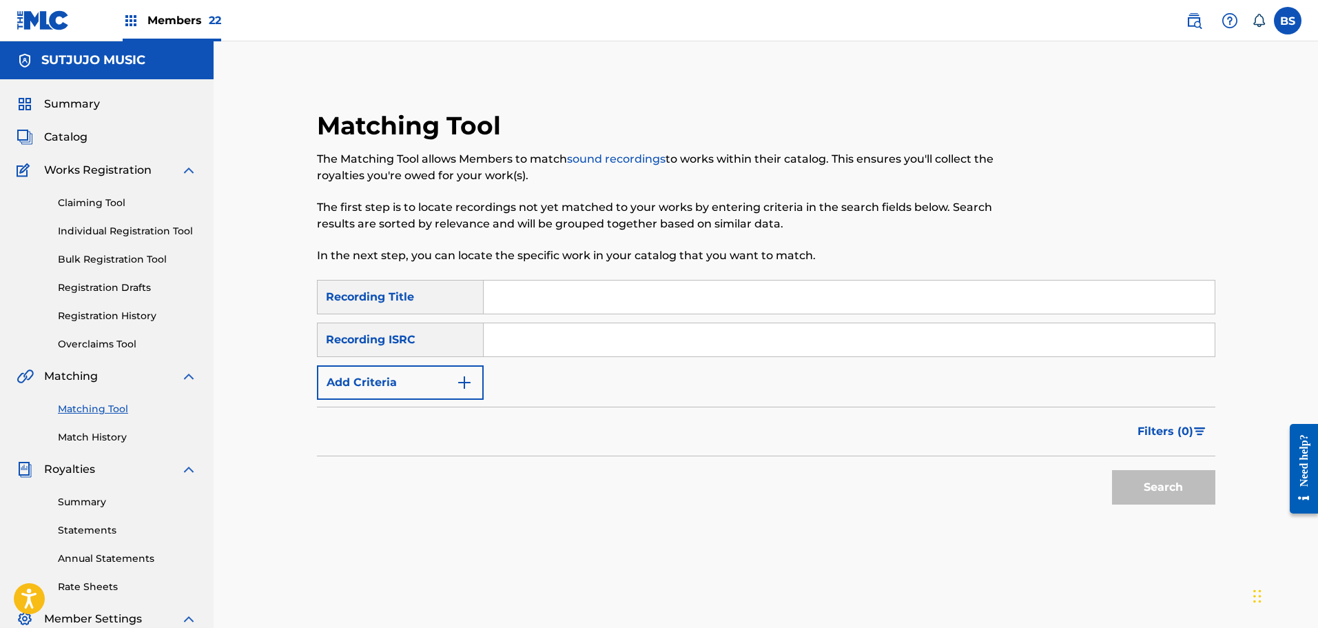
click at [521, 293] on input "Search Form" at bounding box center [849, 296] width 731 height 33
type input "Intone my servant"
click at [462, 384] on img "Search Form" at bounding box center [464, 382] width 17 height 17
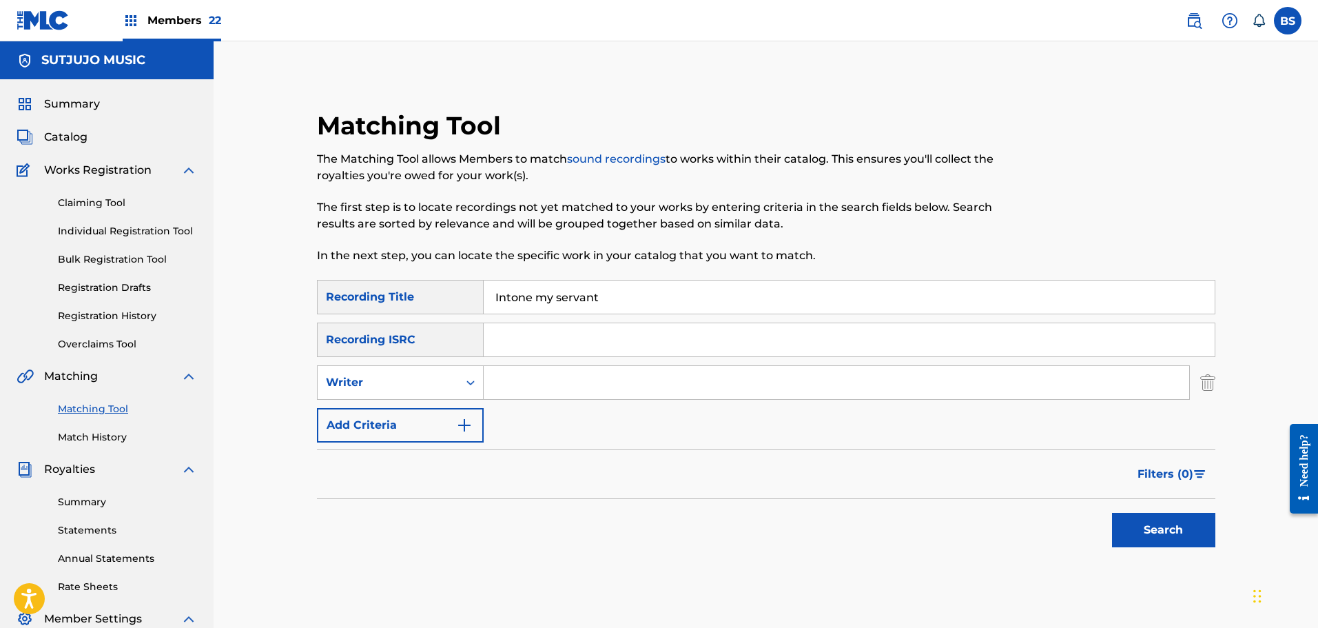
click at [520, 381] on input "Search Form" at bounding box center [836, 382] width 705 height 33
type input "seals"
click at [1156, 528] on button "Search" at bounding box center [1163, 530] width 103 height 34
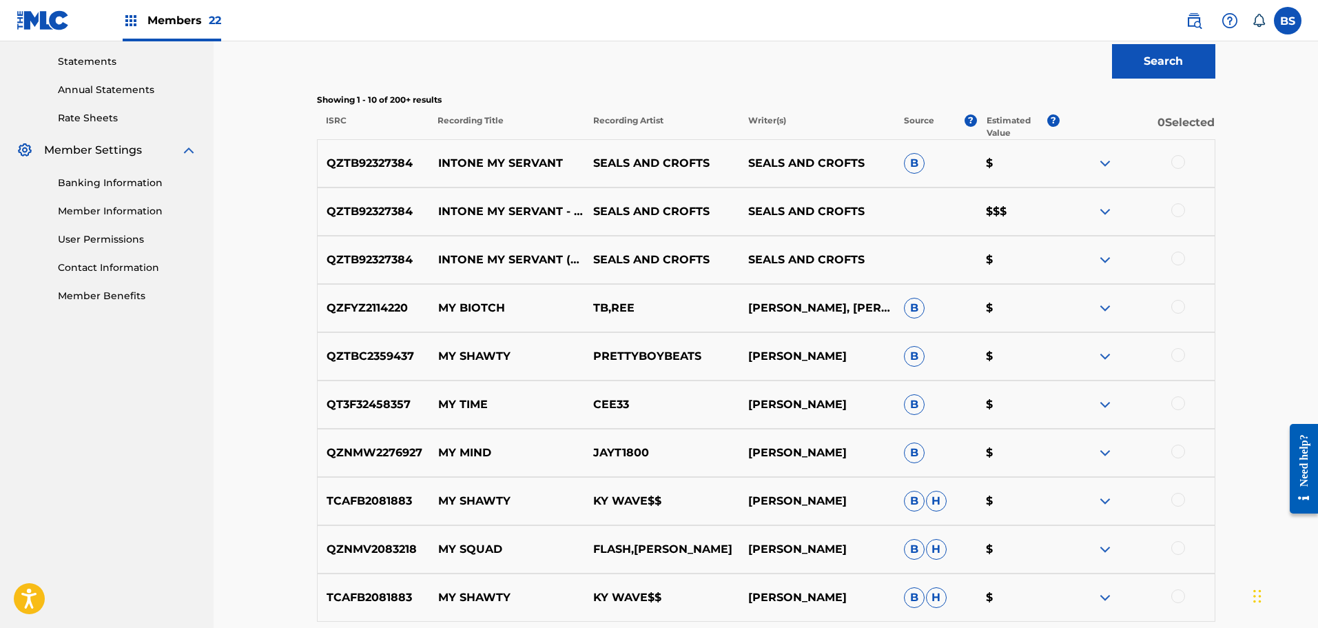
scroll to position [482, 0]
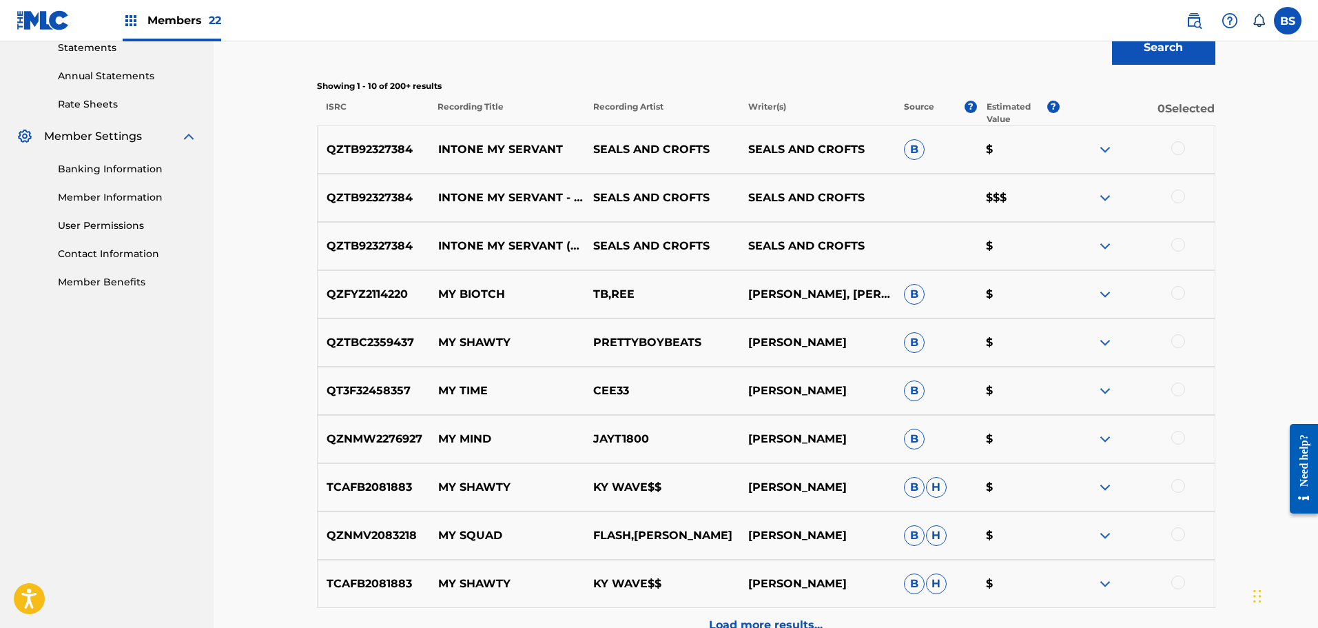
click at [1177, 142] on div at bounding box center [1178, 148] width 14 height 14
click at [1176, 202] on div at bounding box center [1178, 196] width 14 height 14
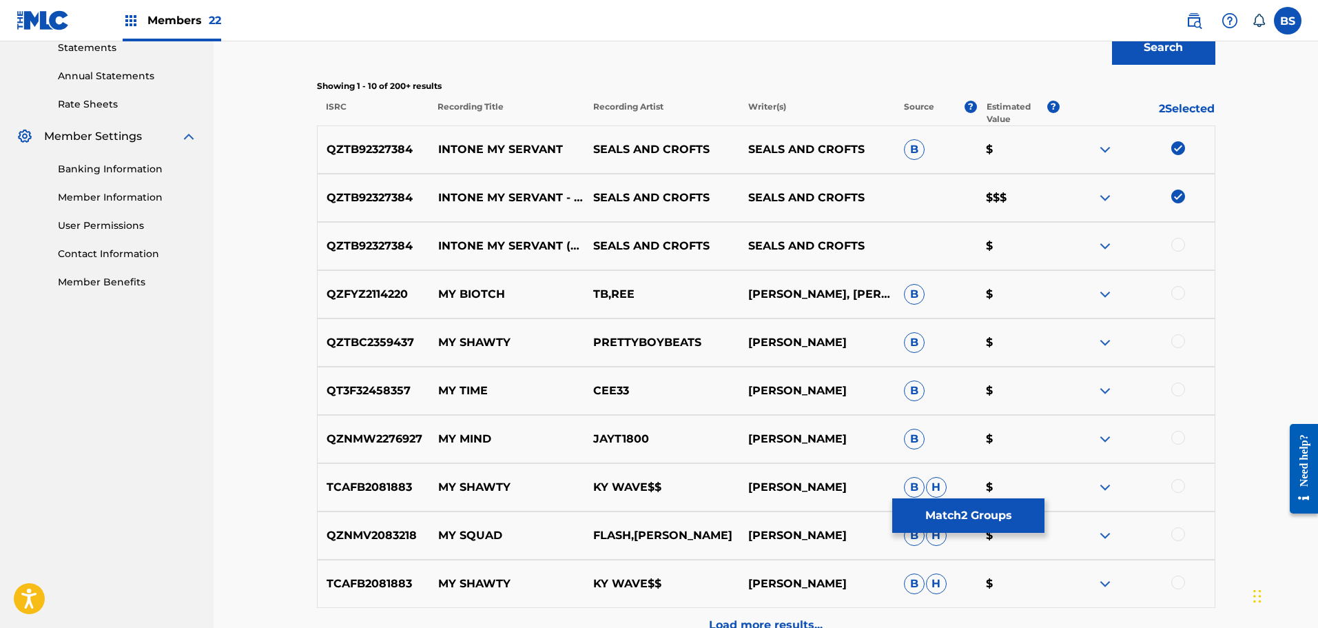
click at [1177, 237] on div "QZTB92327384 INTONE MY SERVANT (REMASTERED 1985) SEALS AND CROFTS SEALS AND CRO…" at bounding box center [766, 246] width 898 height 48
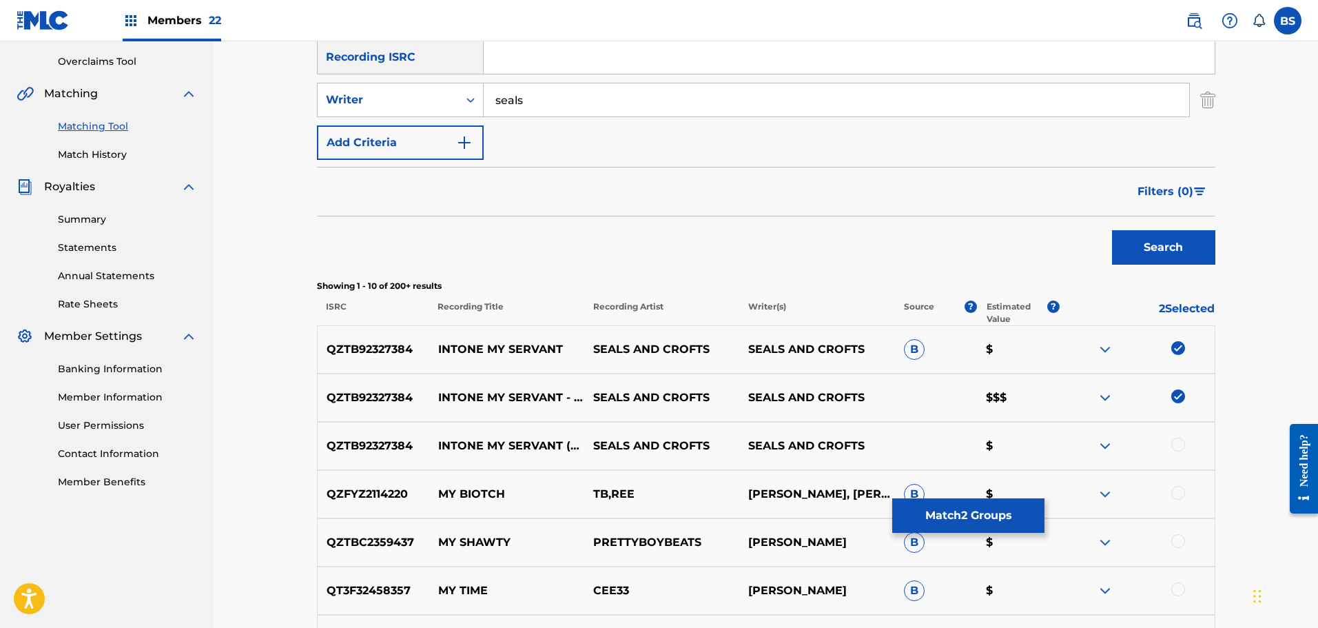
scroll to position [413, 0]
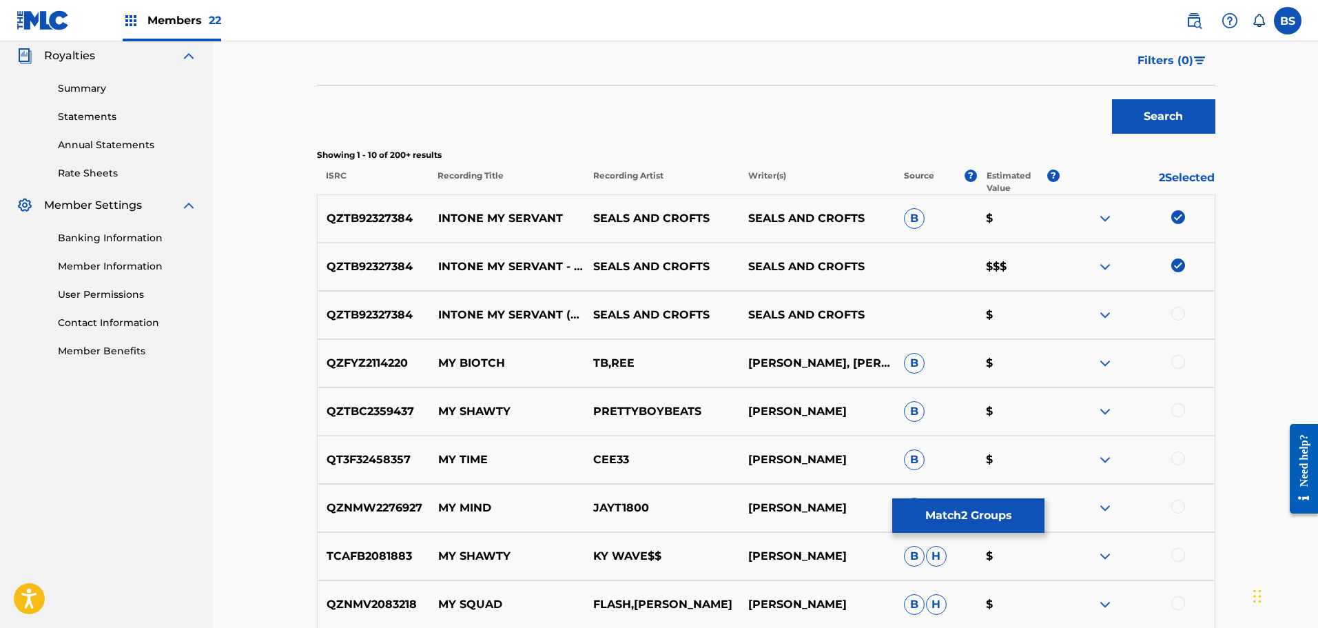
click at [1173, 314] on div at bounding box center [1178, 314] width 14 height 14
click at [975, 510] on button "Match 3 Groups" at bounding box center [968, 515] width 152 height 34
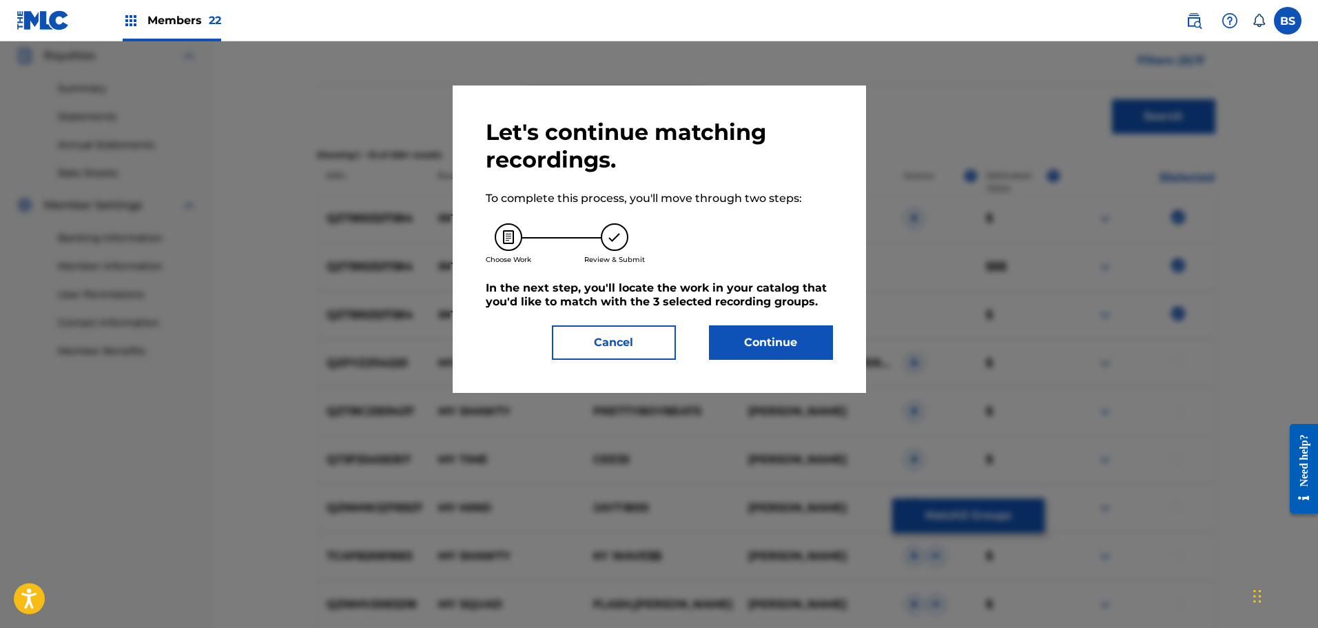
click at [771, 347] on button "Continue" at bounding box center [771, 342] width 124 height 34
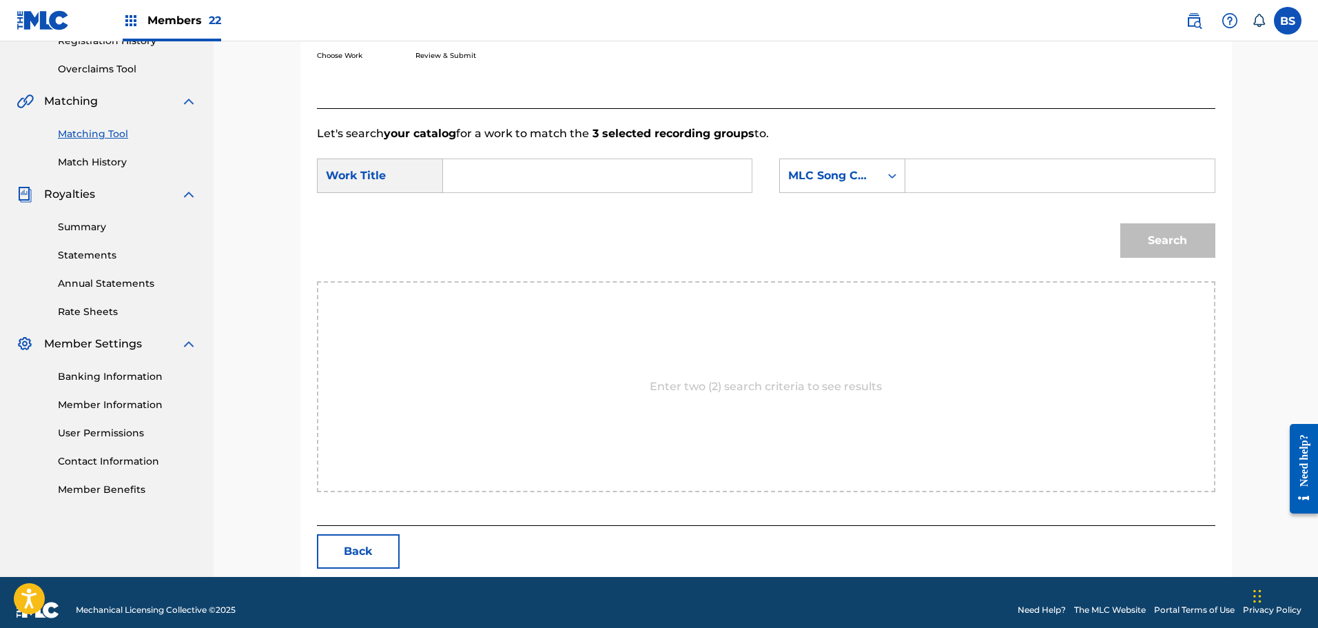
scroll to position [290, 0]
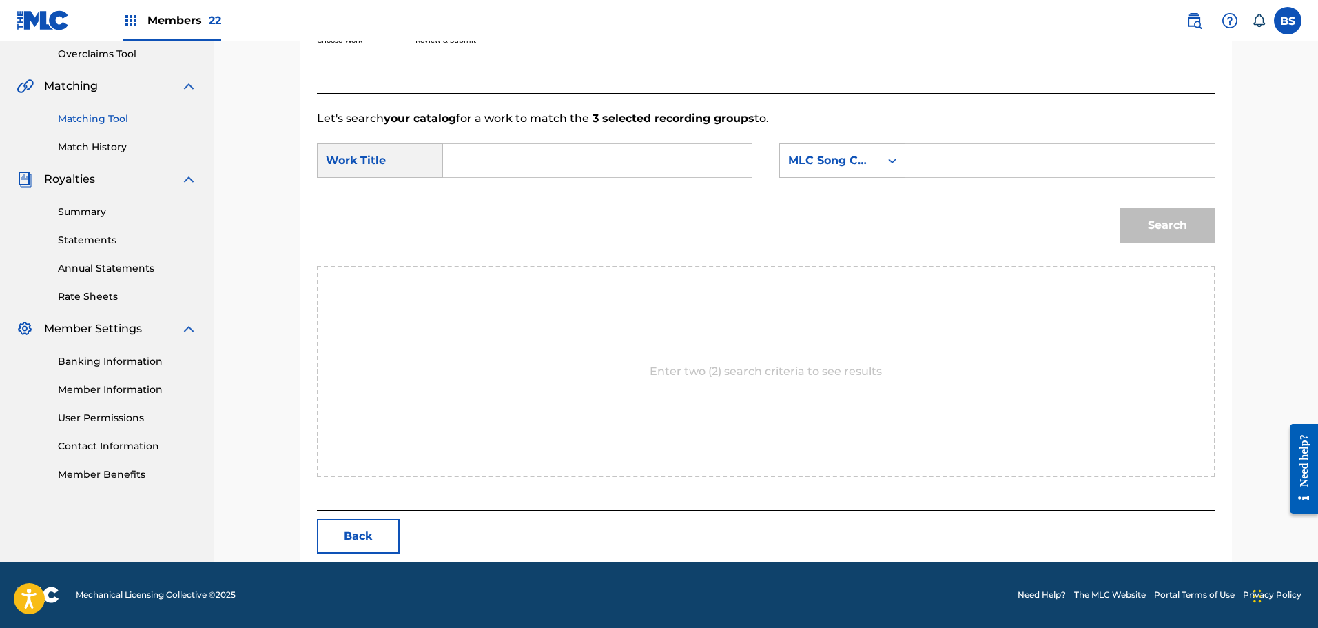
click at [482, 166] on input "Search Form" at bounding box center [597, 160] width 285 height 33
click at [513, 188] on span "my servant" at bounding box center [535, 191] width 63 height 13
type input "intone my servant"
click at [928, 155] on input "Search Form" at bounding box center [1059, 160] width 285 height 33
type input "I78860"
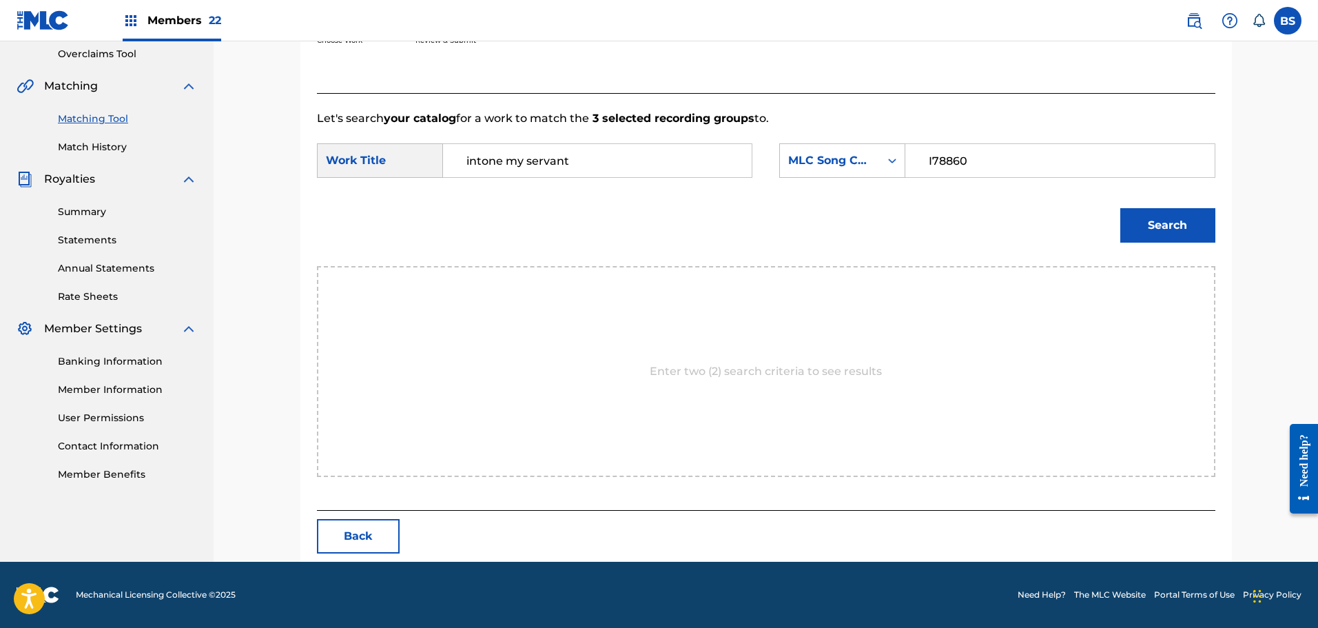
click at [1188, 220] on button "Search" at bounding box center [1167, 225] width 95 height 34
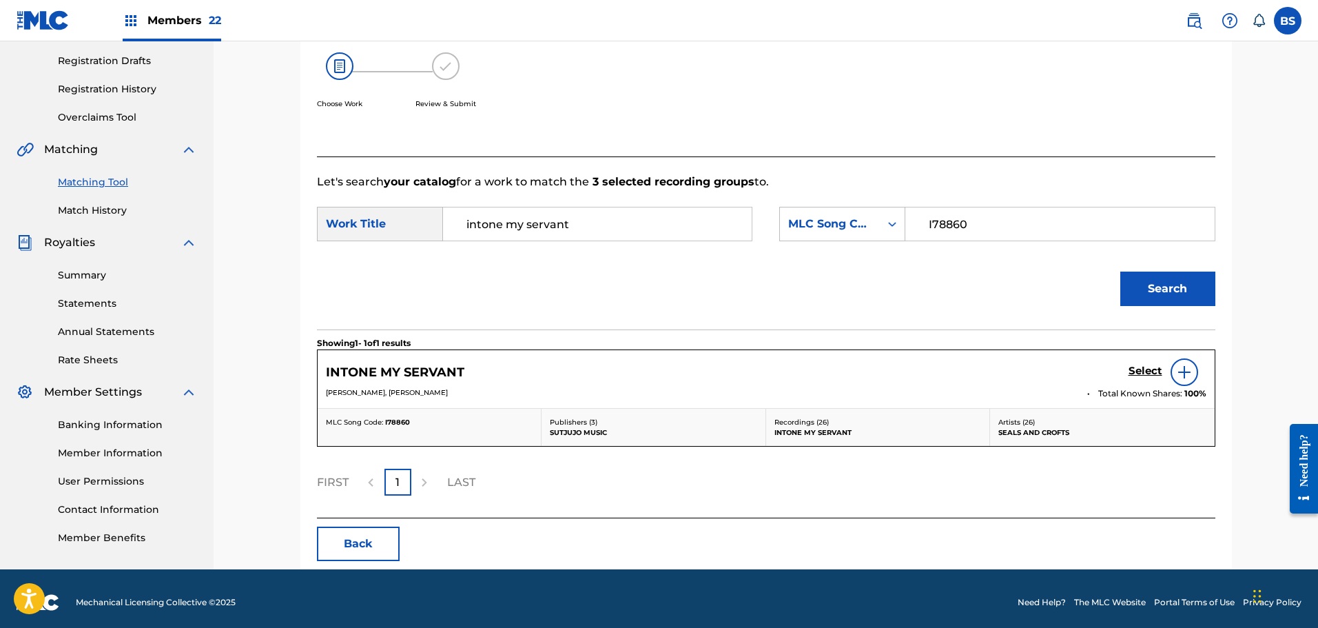
scroll to position [234, 0]
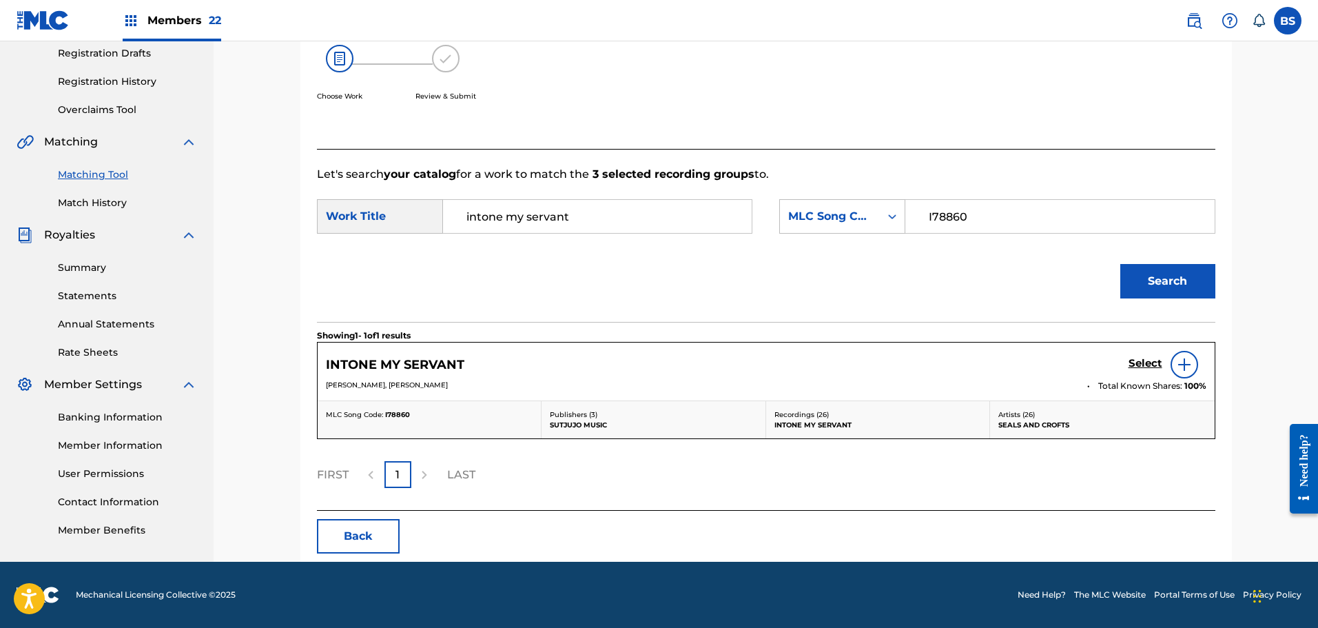
click at [1135, 358] on h5 "Select" at bounding box center [1145, 363] width 34 height 13
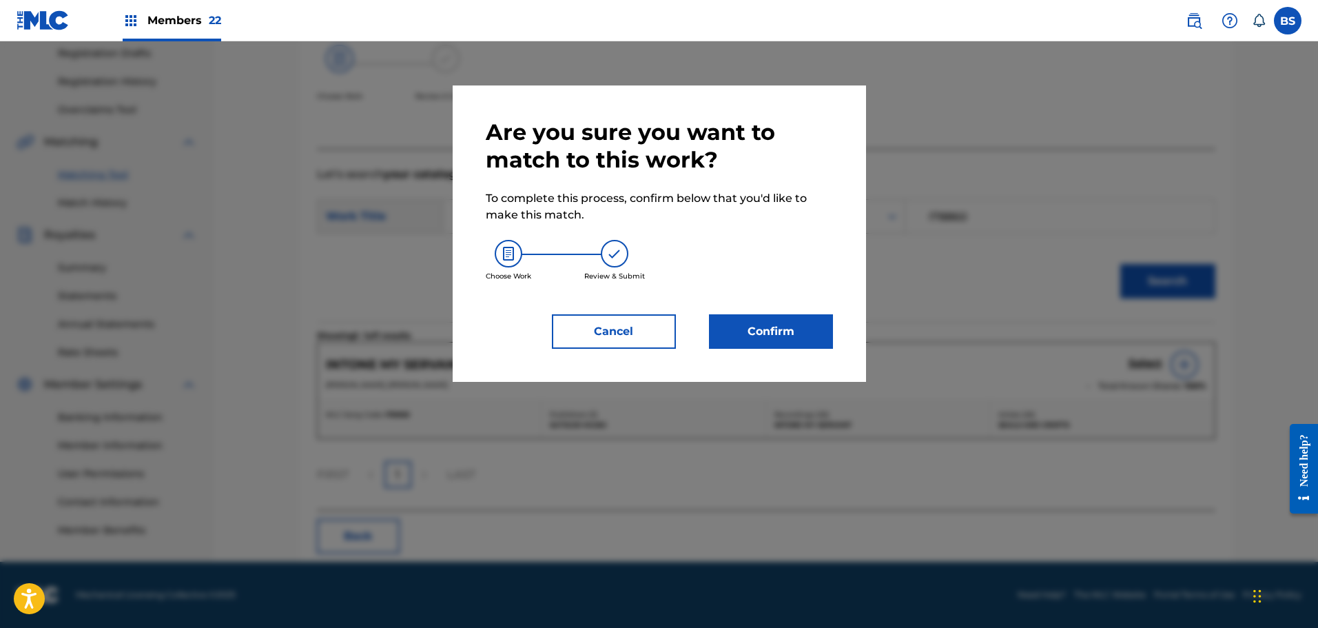
click at [756, 335] on button "Confirm" at bounding box center [771, 331] width 124 height 34
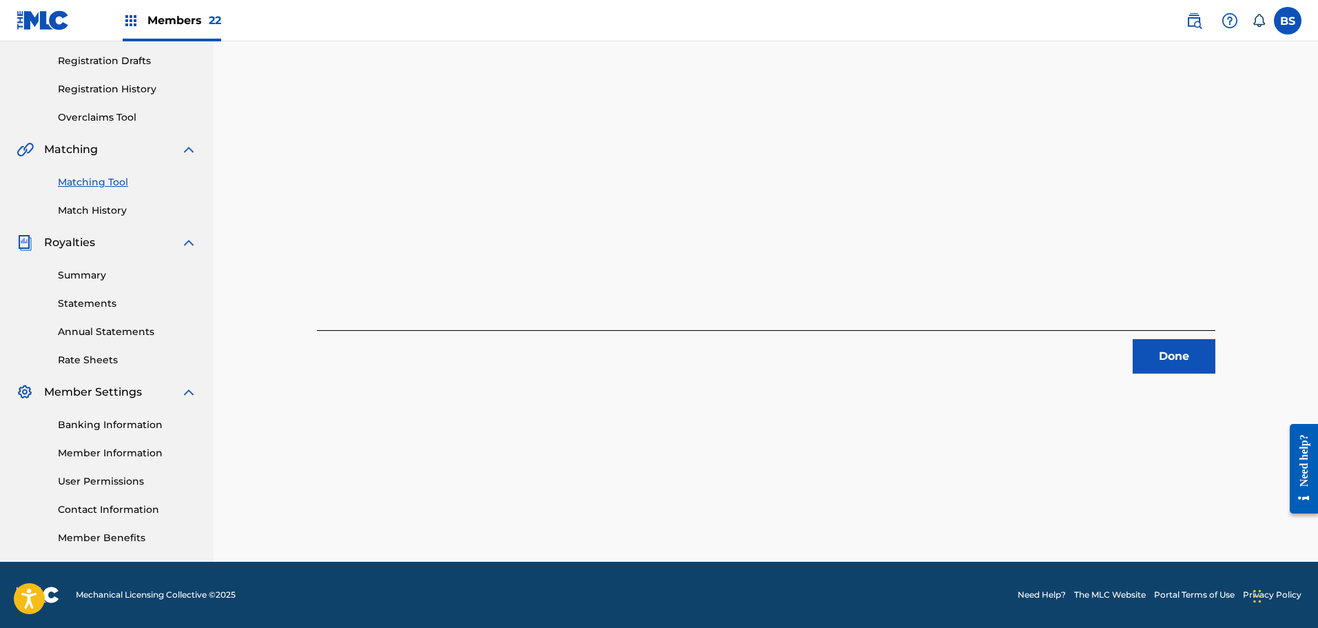
scroll to position [0, 0]
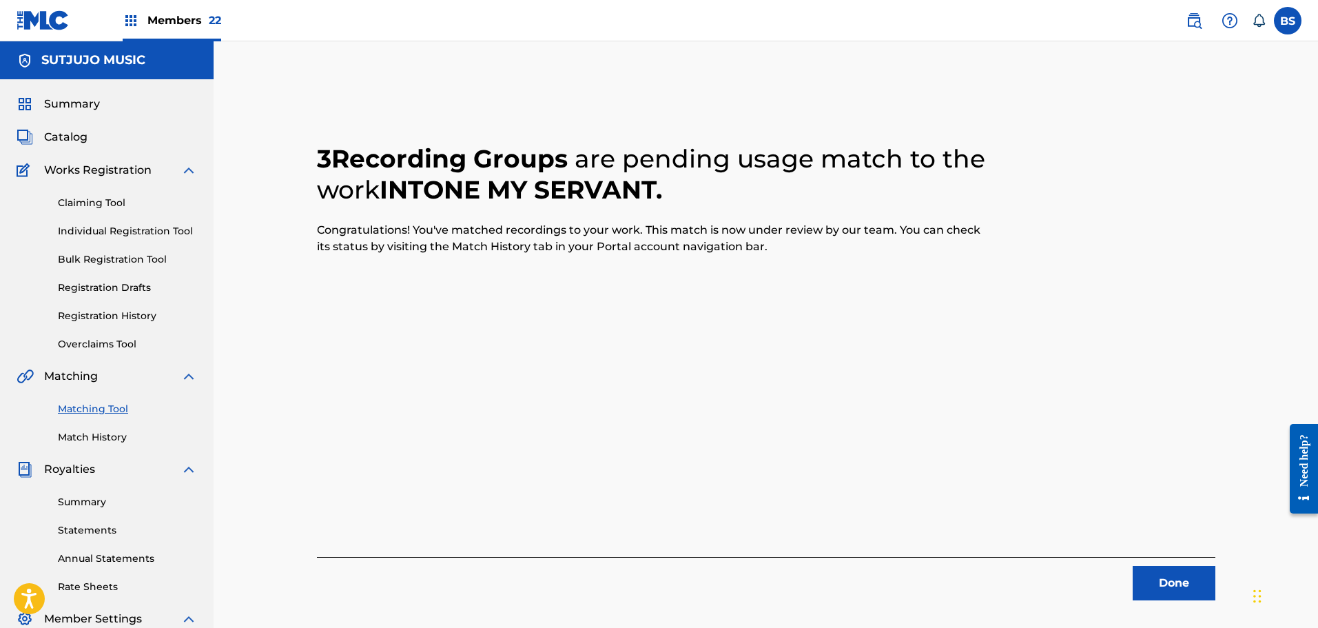
click at [1157, 583] on button "Done" at bounding box center [1174, 583] width 83 height 34
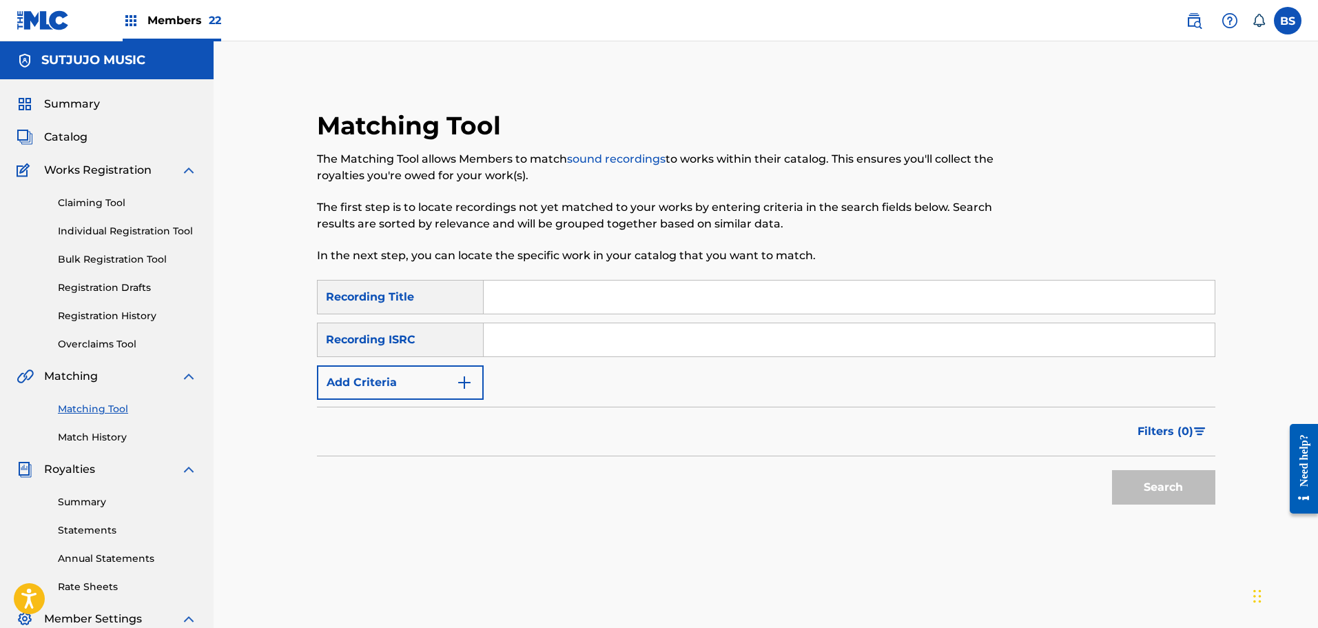
click at [497, 300] on input "Search Form" at bounding box center [849, 296] width 731 height 33
click at [468, 380] on img "Search Form" at bounding box center [464, 382] width 17 height 17
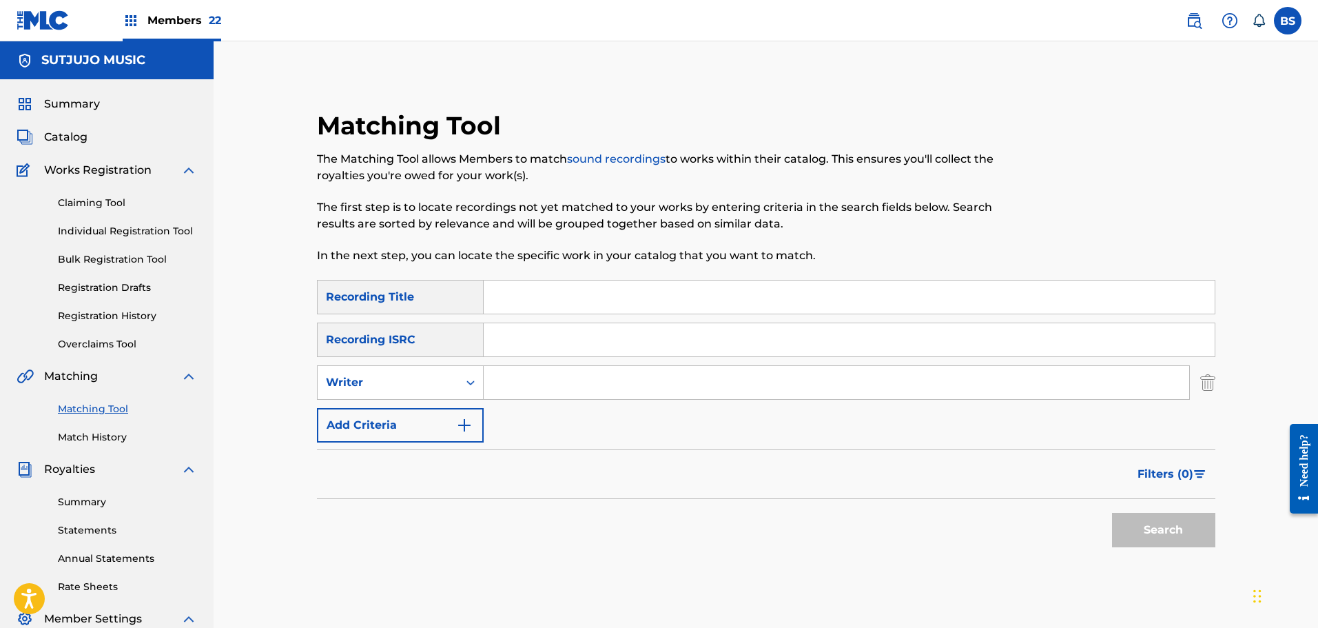
click at [513, 384] on input "Search Form" at bounding box center [836, 382] width 705 height 33
type input "Seals and Crofts"
click at [473, 382] on icon "Search Form" at bounding box center [470, 382] width 8 height 5
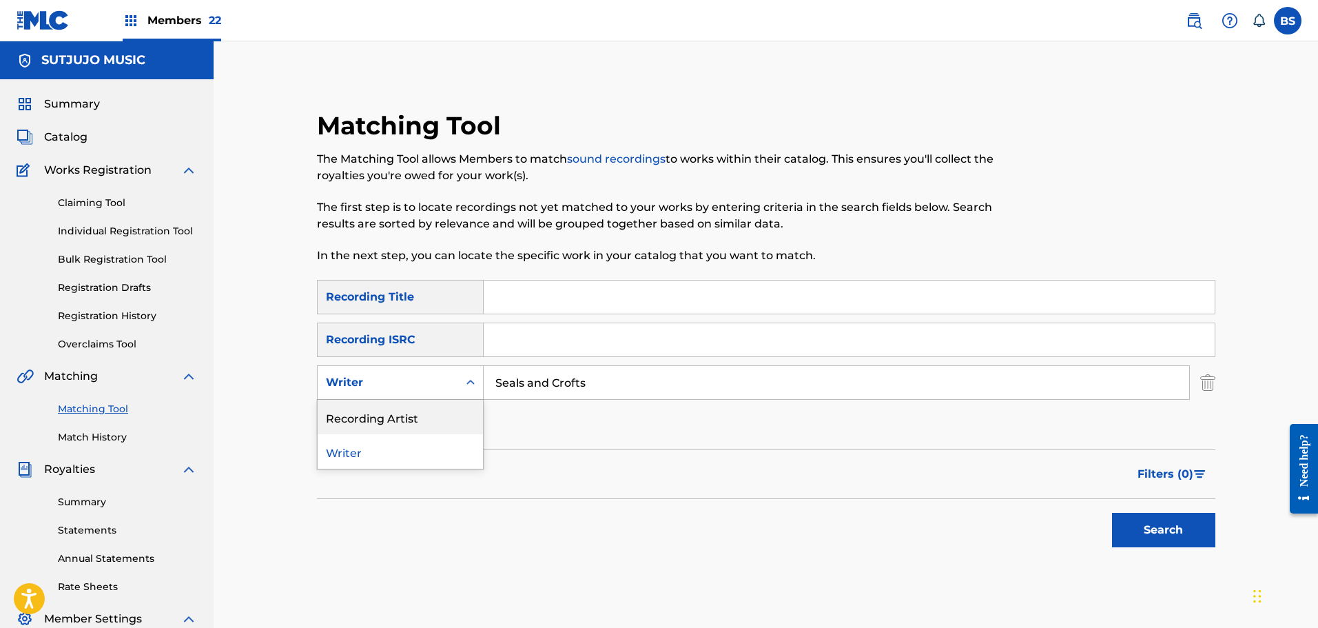
click at [439, 418] on div "Recording Artist" at bounding box center [400, 417] width 165 height 34
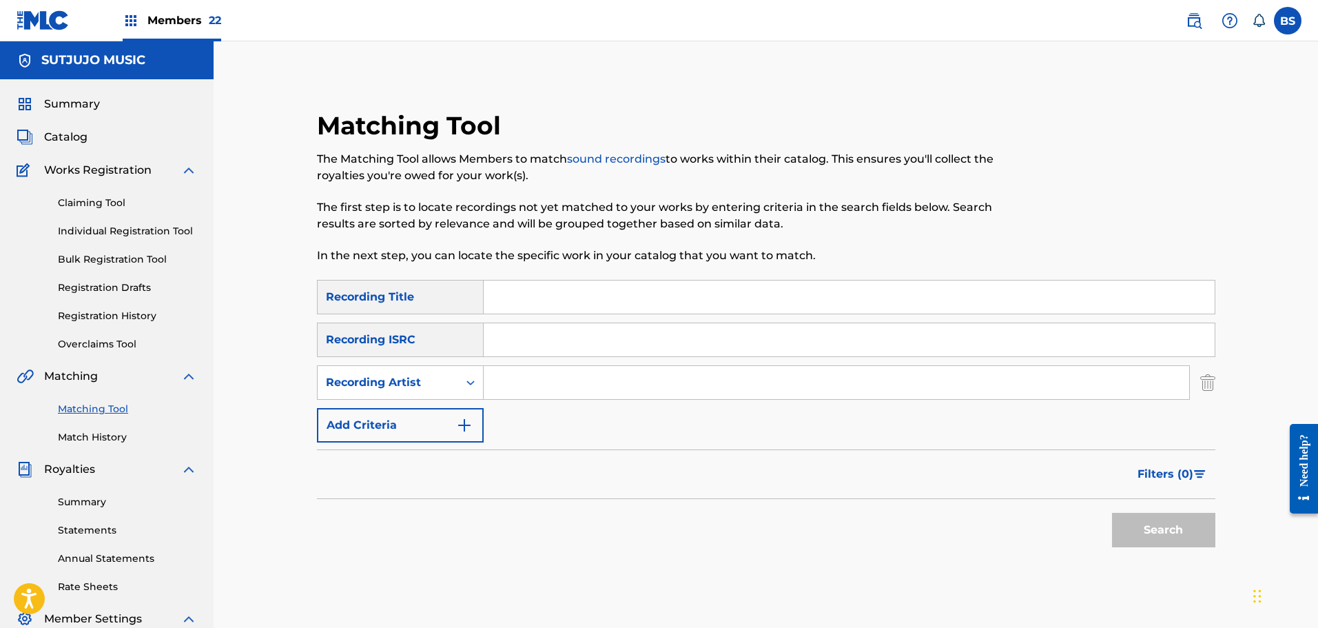
click at [505, 378] on input "Search Form" at bounding box center [836, 382] width 705 height 33
type input "Seals & Crofts"
click at [1170, 519] on button "Search" at bounding box center [1163, 530] width 103 height 34
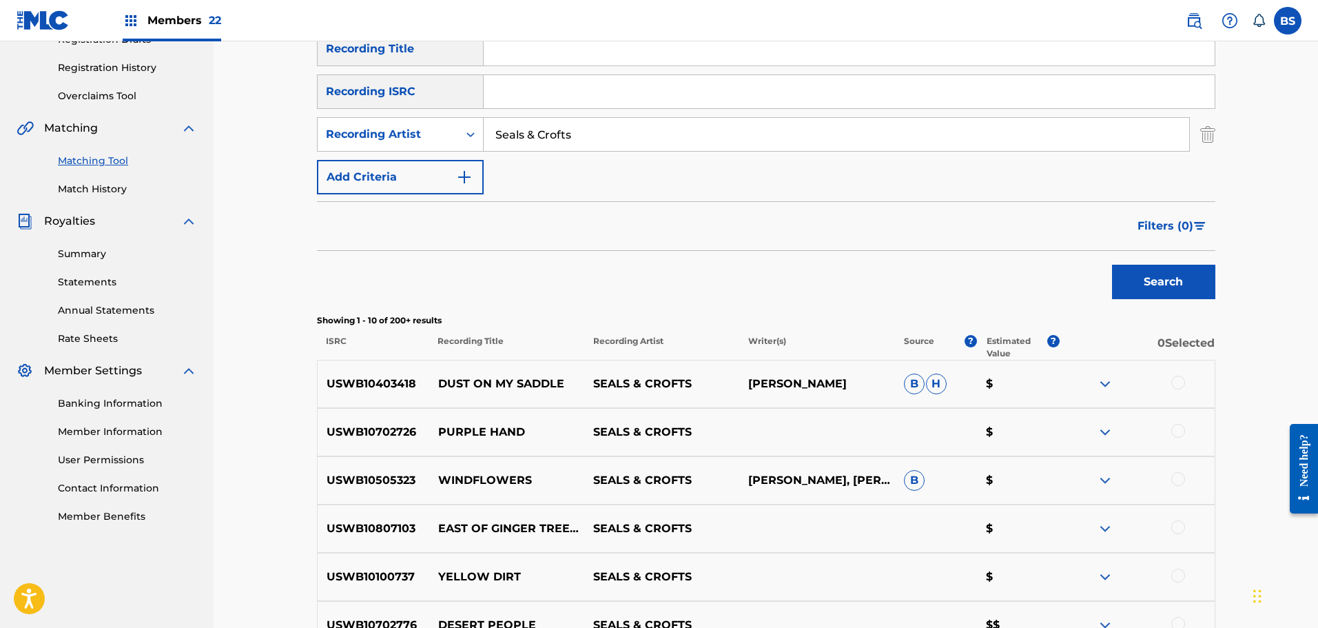
scroll to position [69, 0]
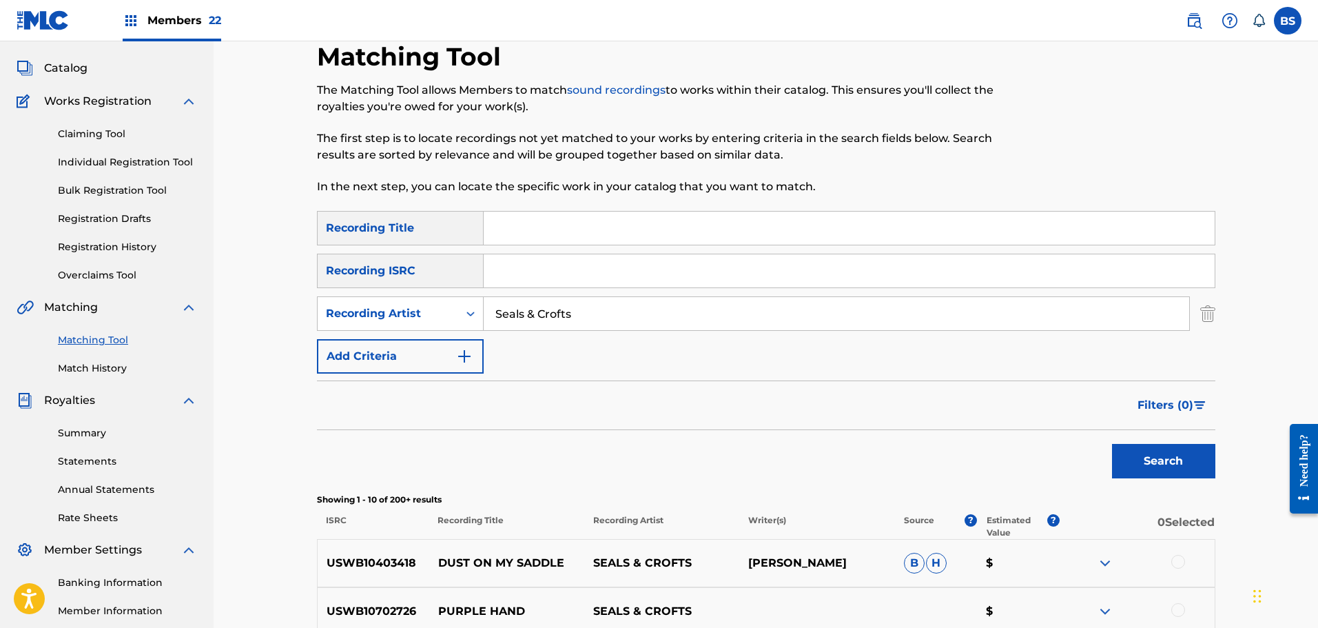
click at [1137, 402] on button "Filters ( 0 )" at bounding box center [1172, 405] width 86 height 34
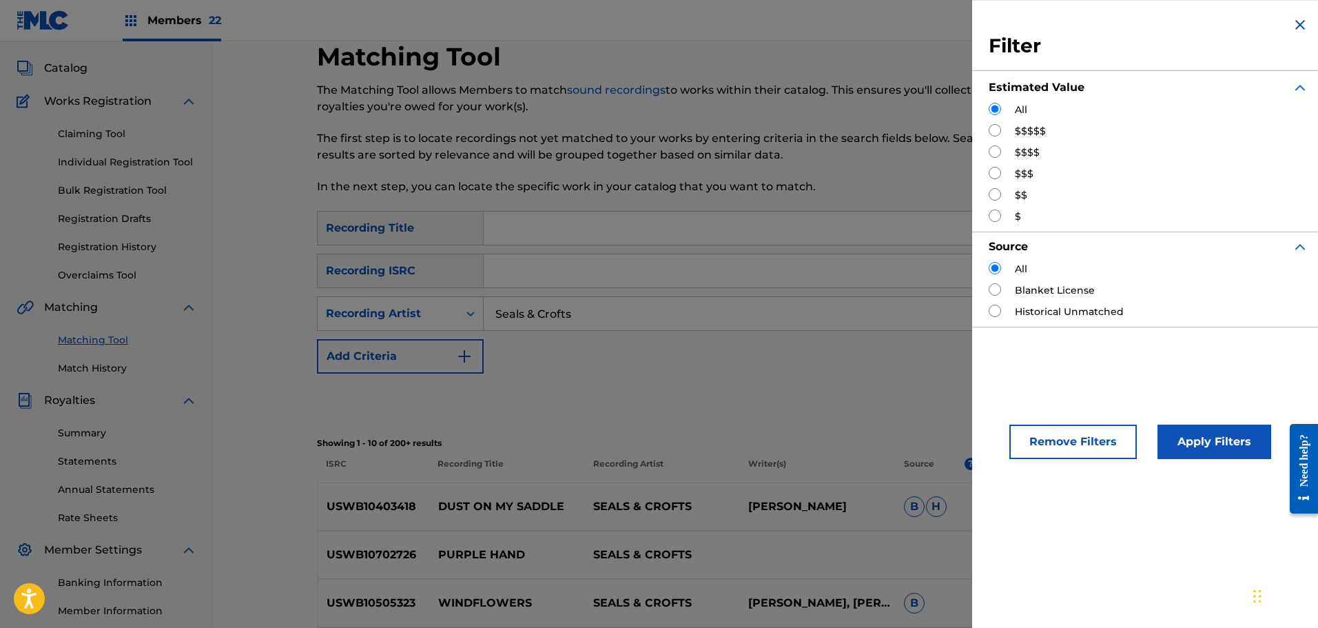
click at [995, 127] on input "Search Form" at bounding box center [995, 130] width 12 height 12
radio input "true"
click at [1205, 426] on button "Apply Filters" at bounding box center [1214, 441] width 114 height 34
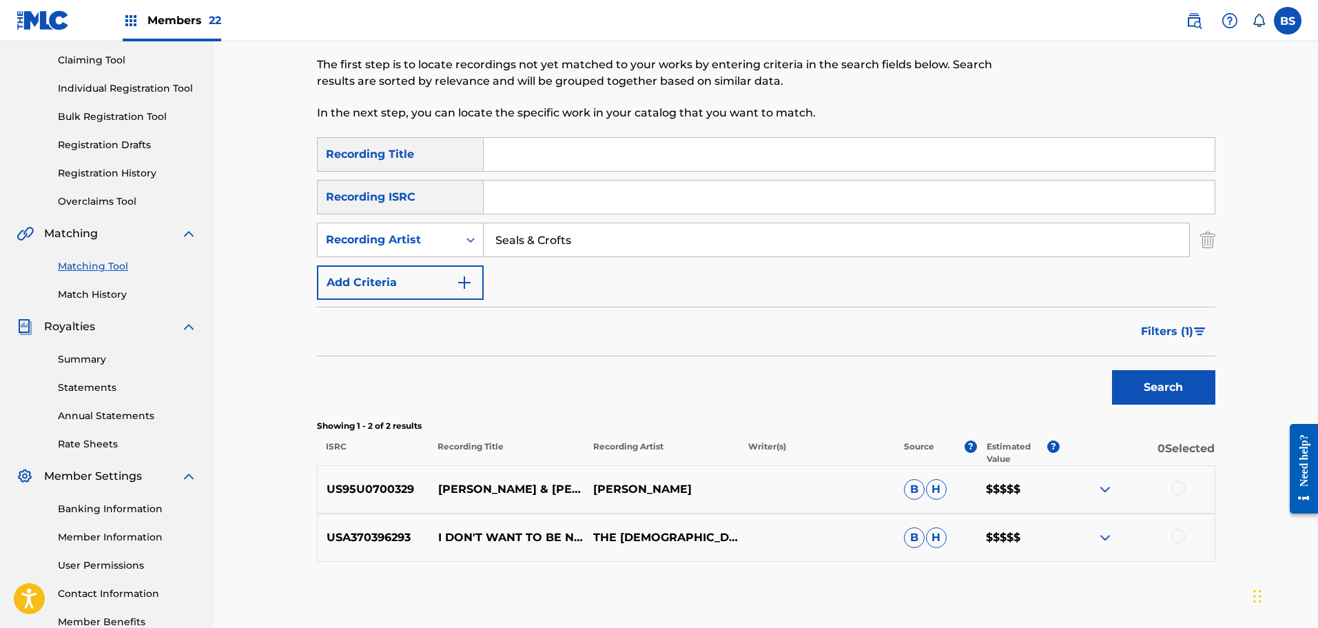
scroll to position [20, 0]
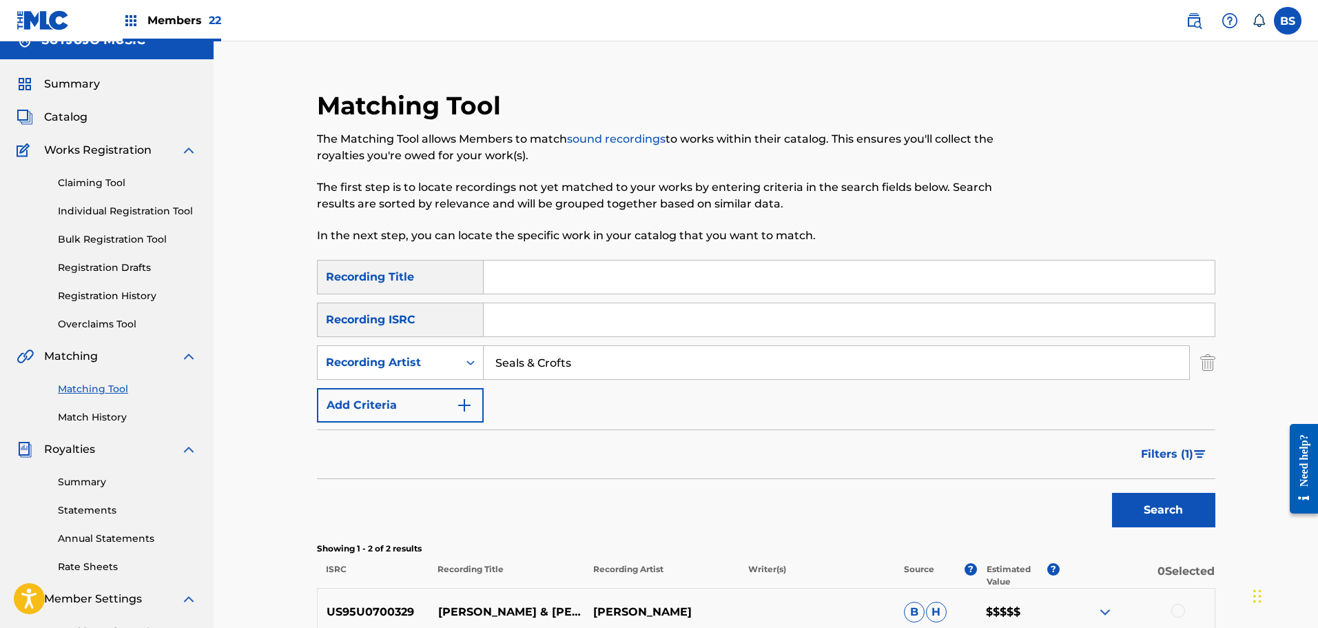
click at [1166, 451] on span "Filters ( 1 )" at bounding box center [1167, 454] width 52 height 17
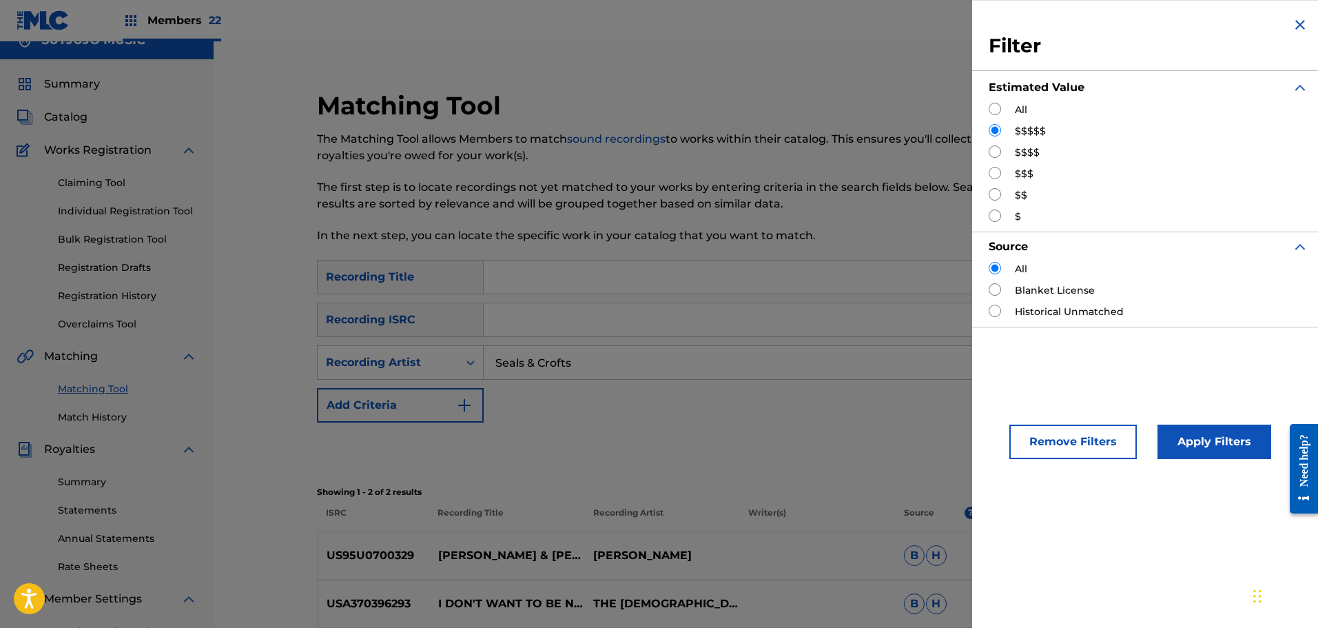
click at [997, 150] on input "Search Form" at bounding box center [995, 151] width 12 height 12
radio input "true"
click at [1213, 436] on button "Apply Filters" at bounding box center [1214, 441] width 114 height 34
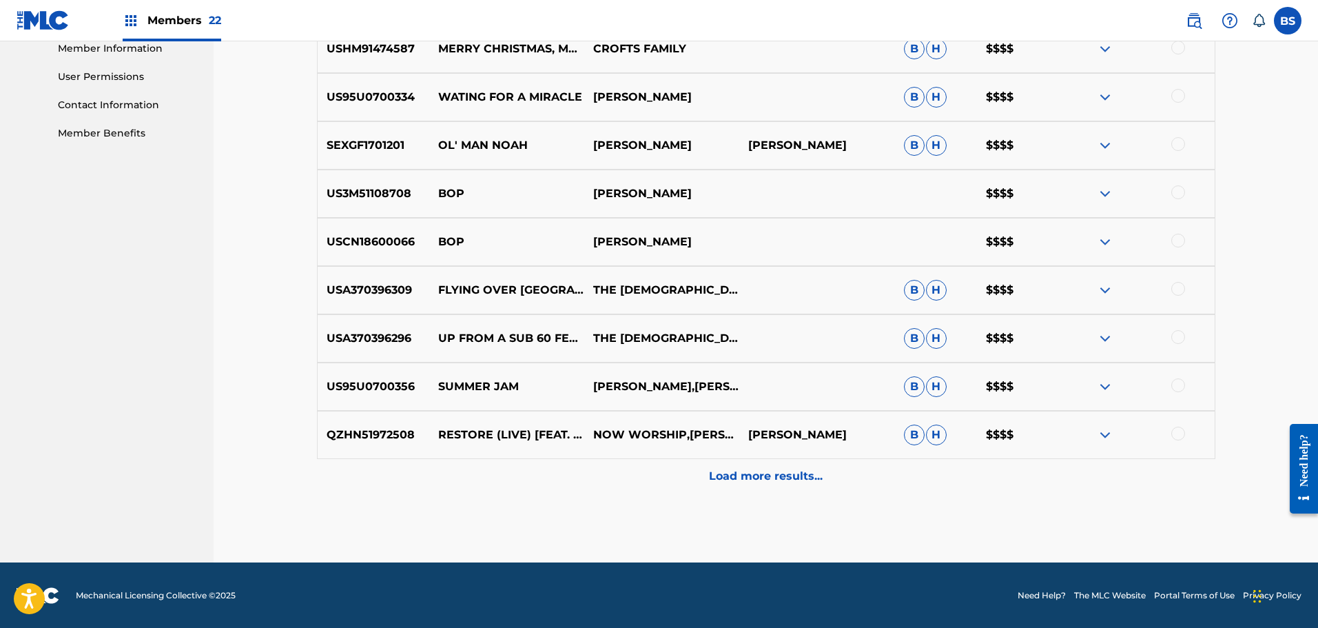
scroll to position [632, 0]
click at [785, 474] on p "Load more results..." at bounding box center [766, 475] width 114 height 17
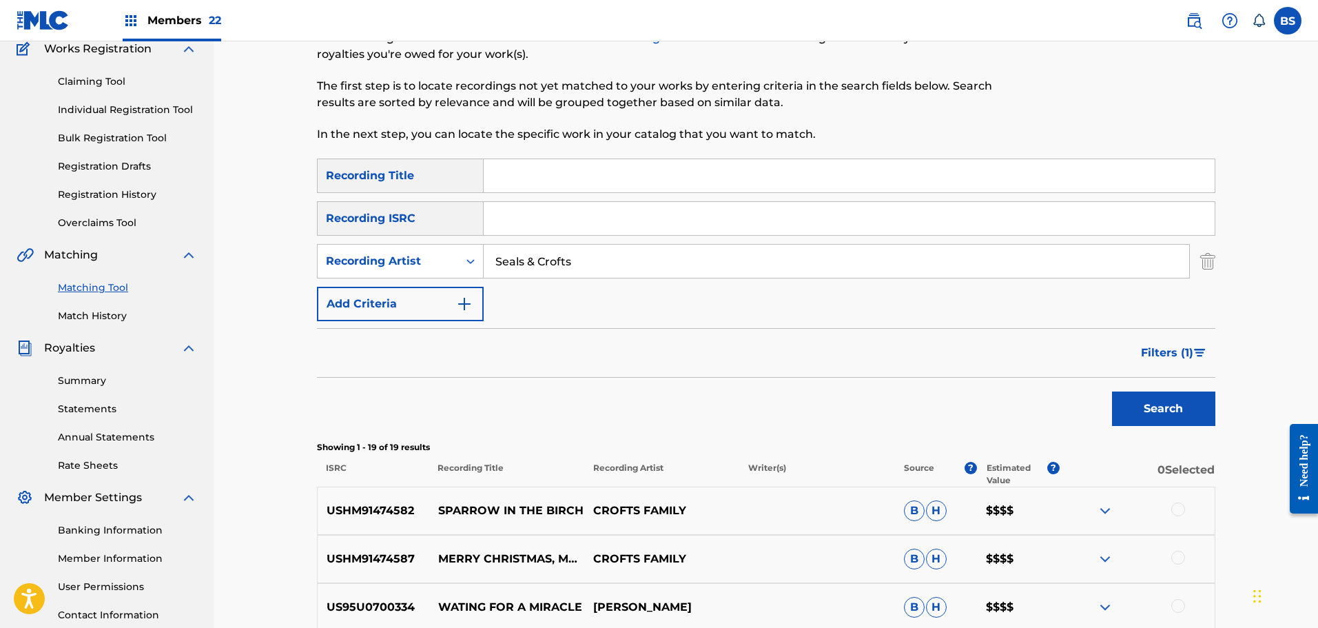
scroll to position [0, 0]
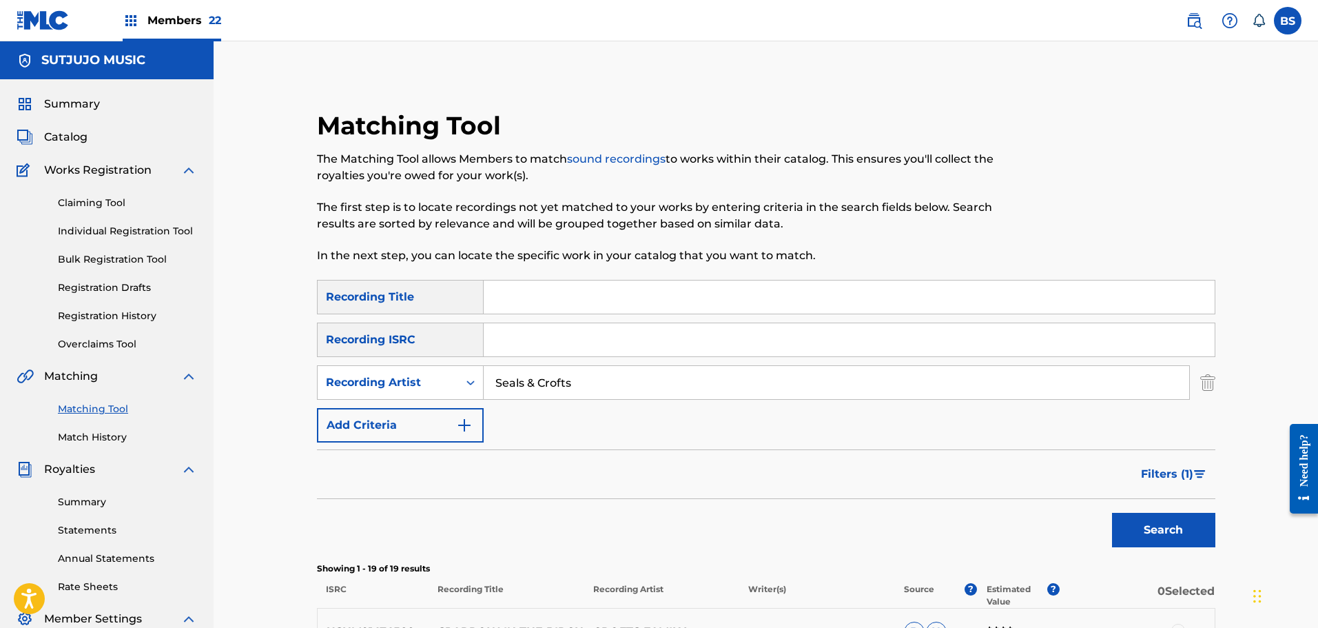
click at [1155, 475] on span "Filters ( 1 )" at bounding box center [1167, 474] width 52 height 17
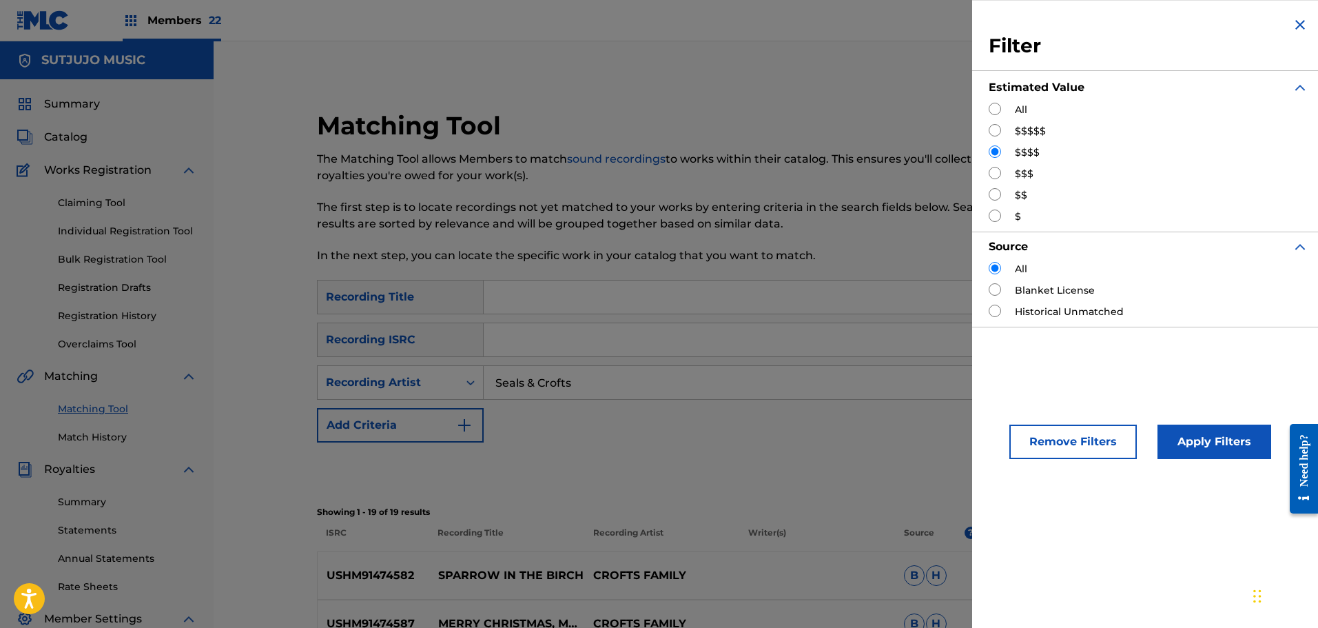
click at [994, 172] on input "Search Form" at bounding box center [995, 173] width 12 height 12
radio input "true"
click at [1223, 436] on button "Apply Filters" at bounding box center [1214, 441] width 114 height 34
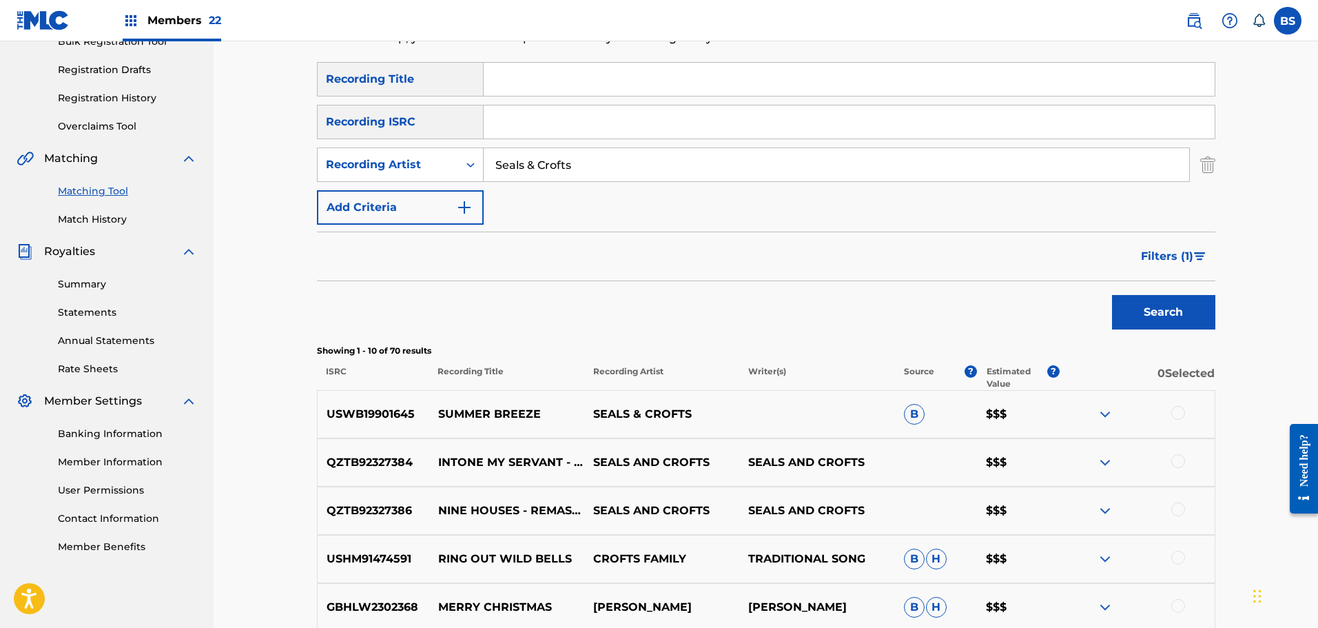
scroll to position [482, 0]
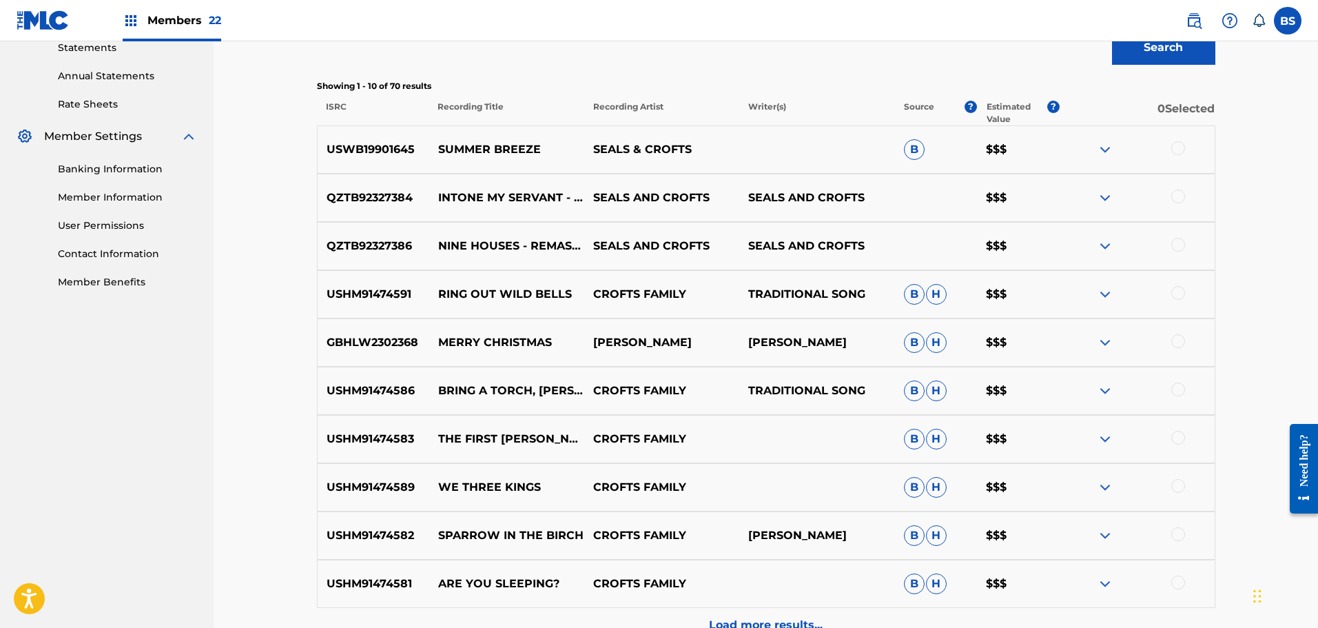
click at [1179, 143] on div at bounding box center [1178, 148] width 14 height 14
click at [956, 516] on button "Match 1 Group" at bounding box center [968, 515] width 152 height 34
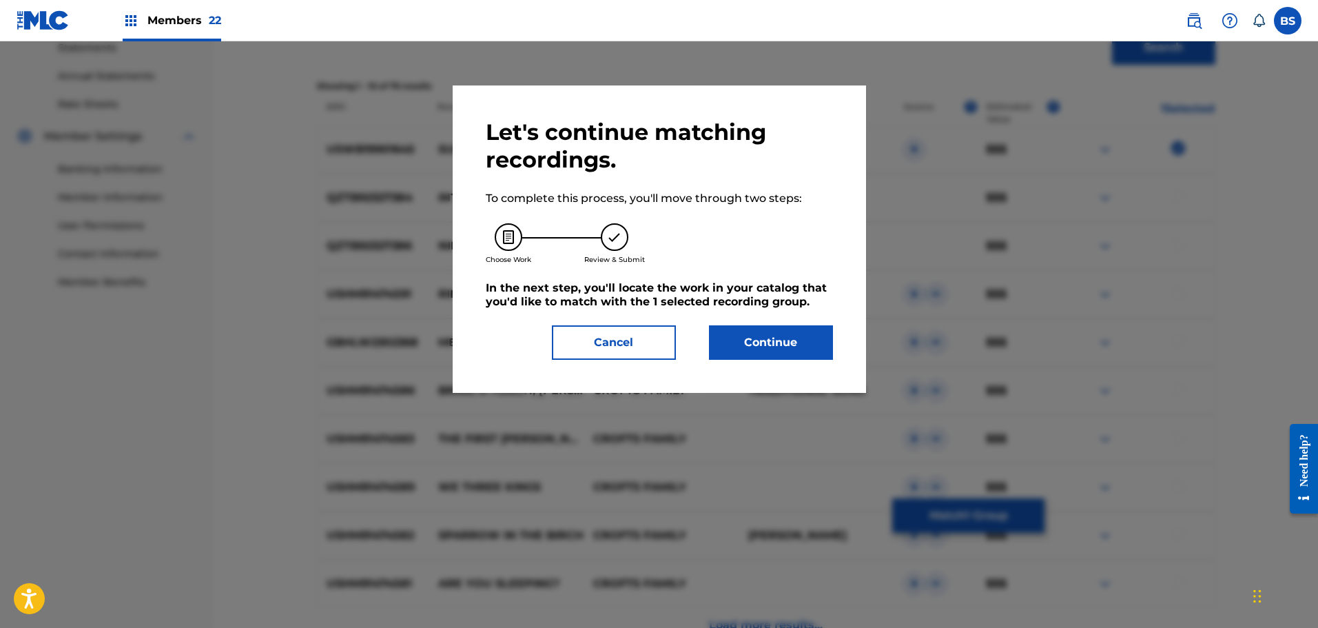
click at [777, 338] on button "Continue" at bounding box center [771, 342] width 124 height 34
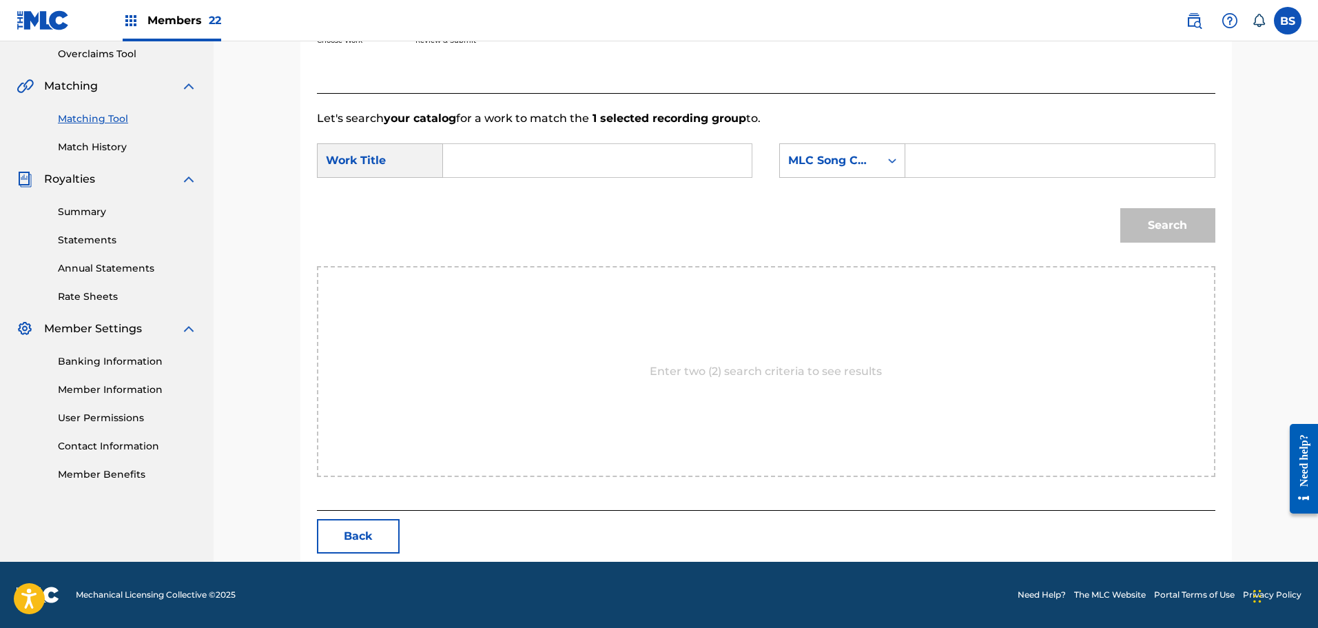
scroll to position [273, 0]
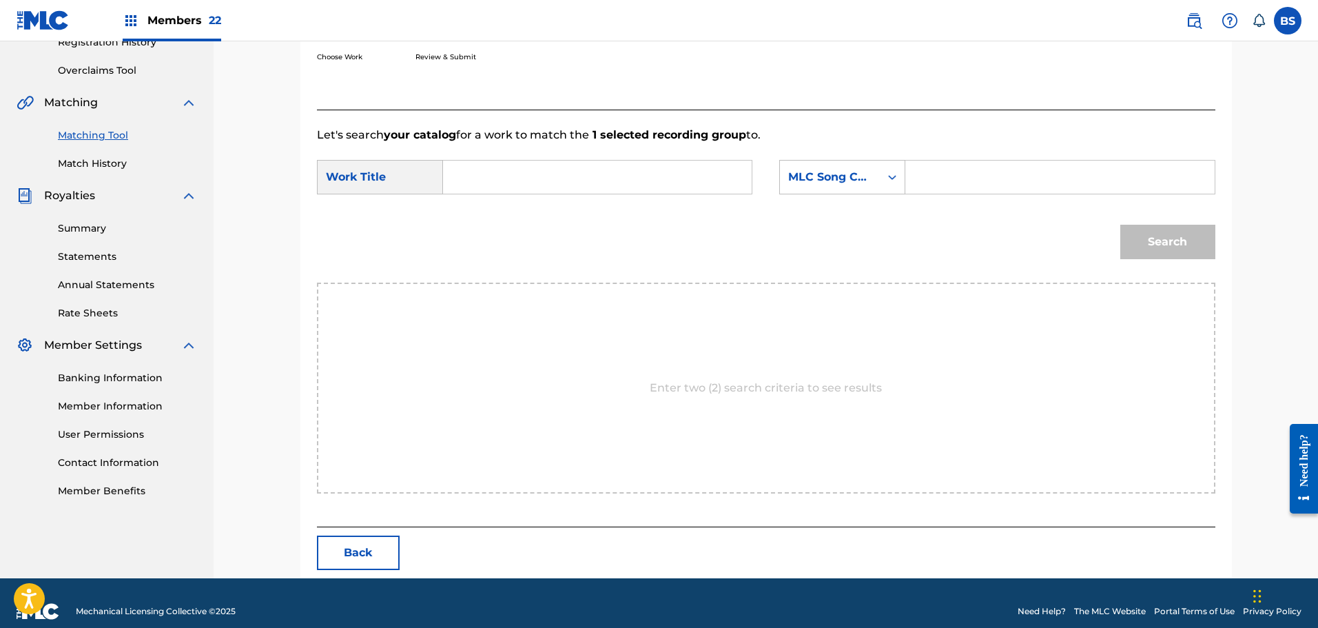
click at [482, 161] on input "Search Form" at bounding box center [597, 177] width 285 height 33
type input "s"
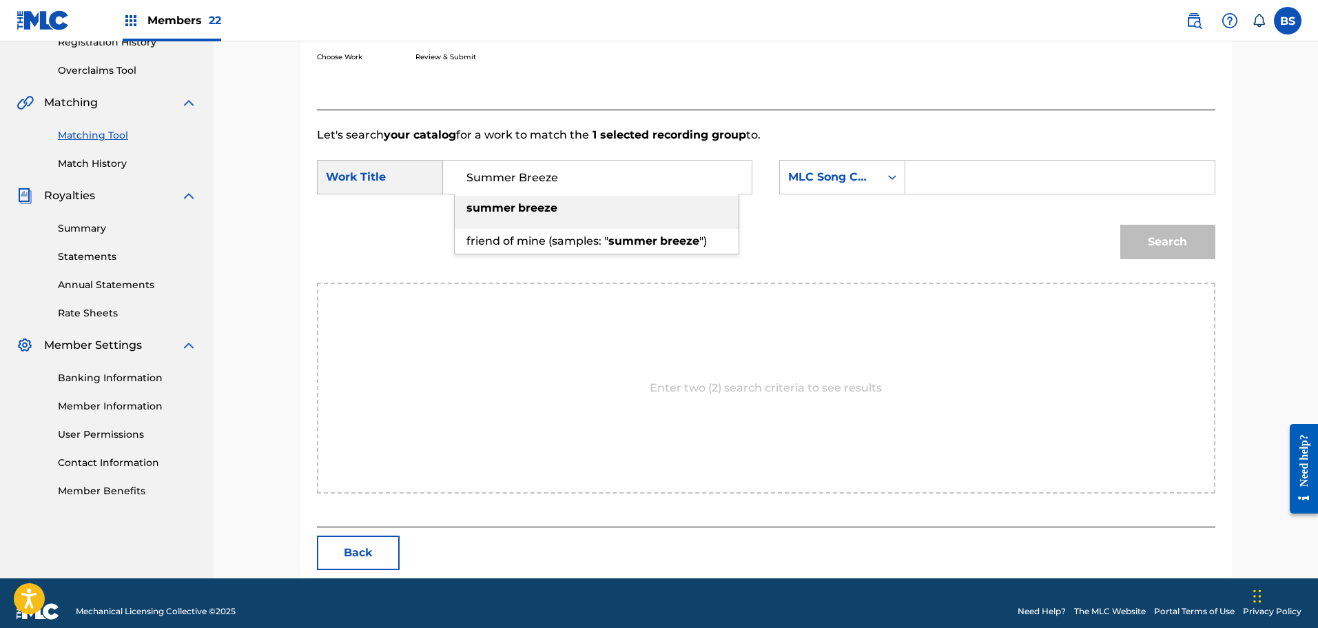
click at [482, 205] on strong "summer" at bounding box center [490, 207] width 49 height 13
type input "summer breeze"
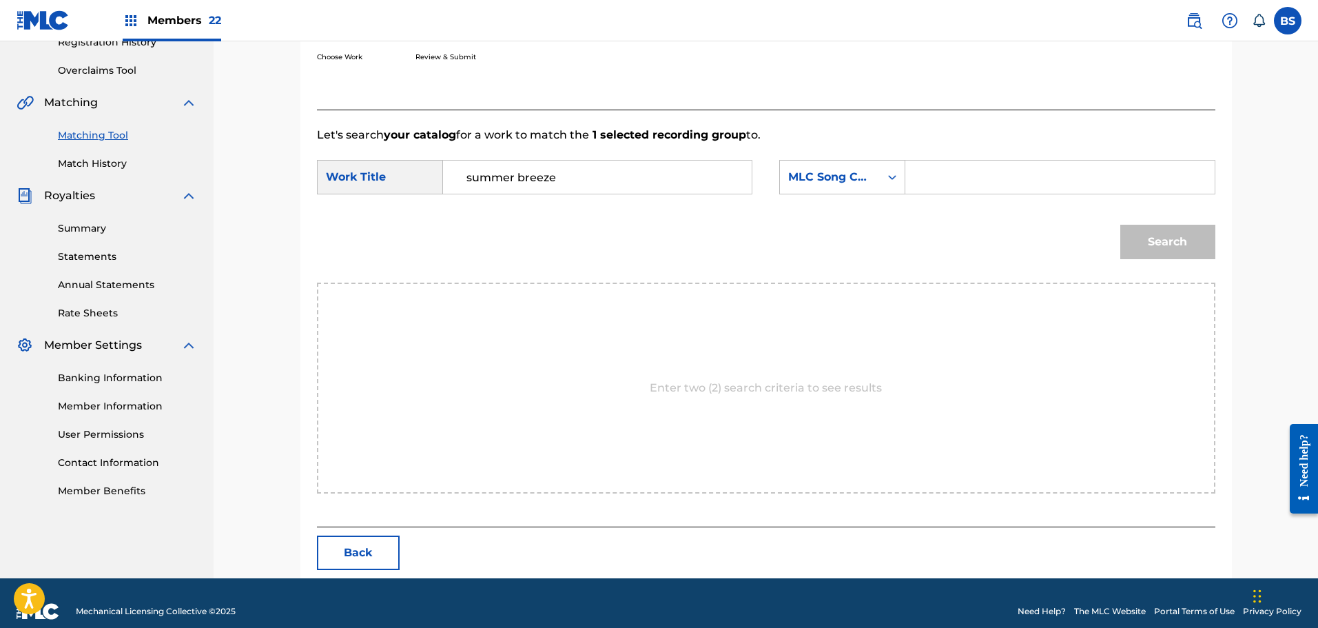
click at [933, 172] on input "Search Form" at bounding box center [1059, 177] width 285 height 33
type input "seals"
click at [1157, 240] on button "Search" at bounding box center [1167, 242] width 95 height 34
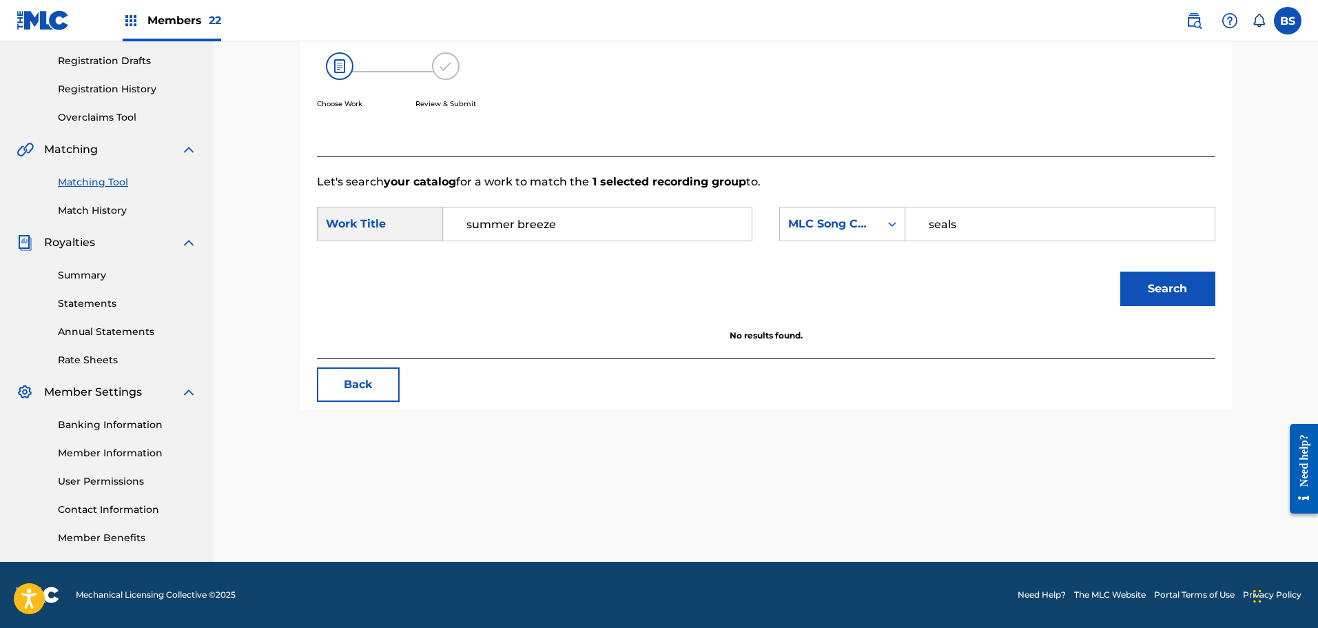
click at [973, 228] on input "seals" at bounding box center [1059, 223] width 285 height 33
click at [895, 222] on icon "Search Form" at bounding box center [892, 224] width 14 height 14
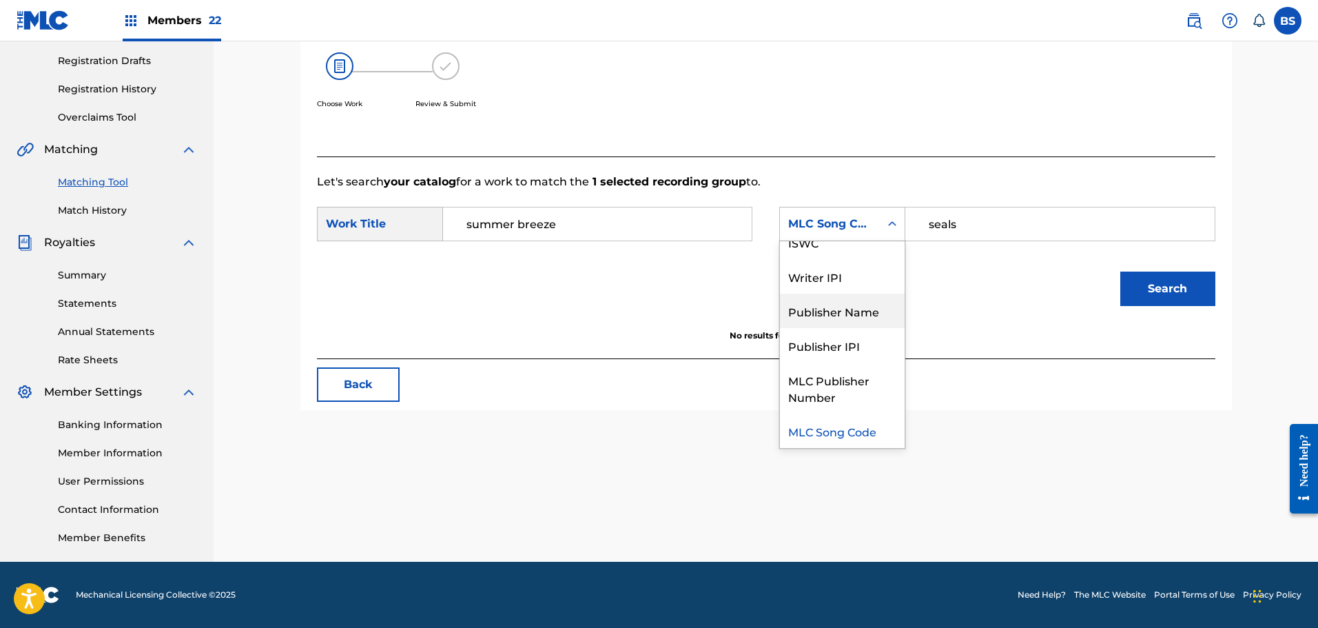
scroll to position [0, 0]
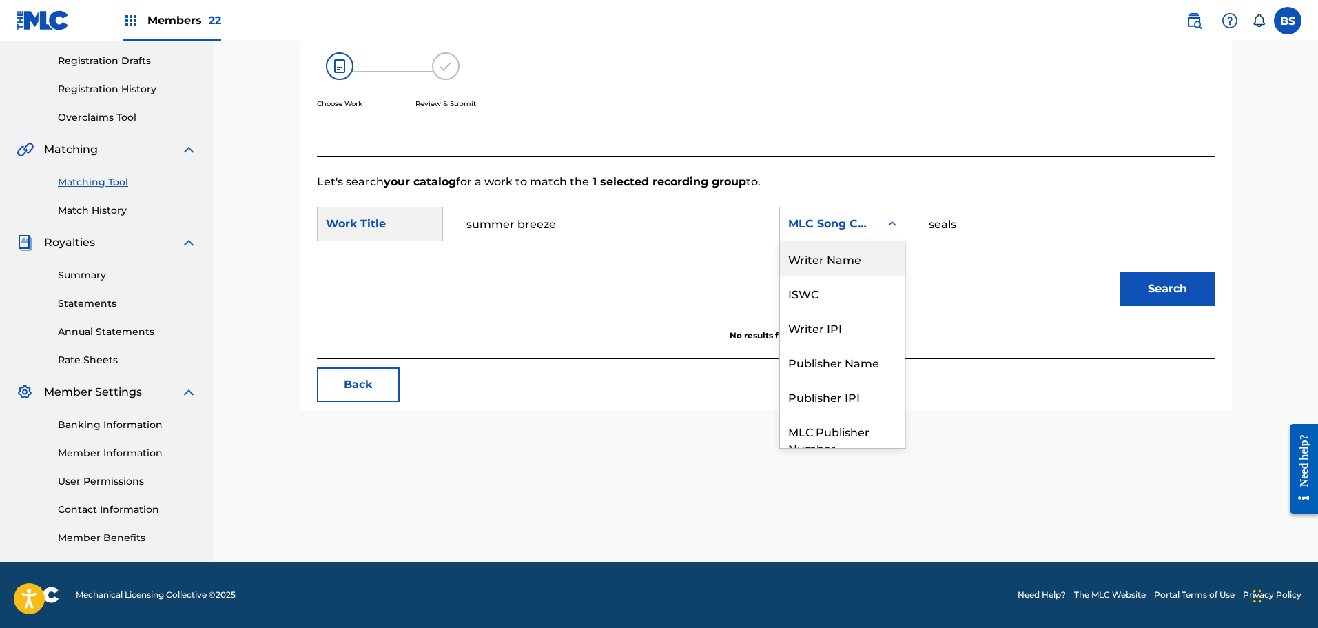
click at [851, 257] on div "Writer Name" at bounding box center [842, 258] width 125 height 34
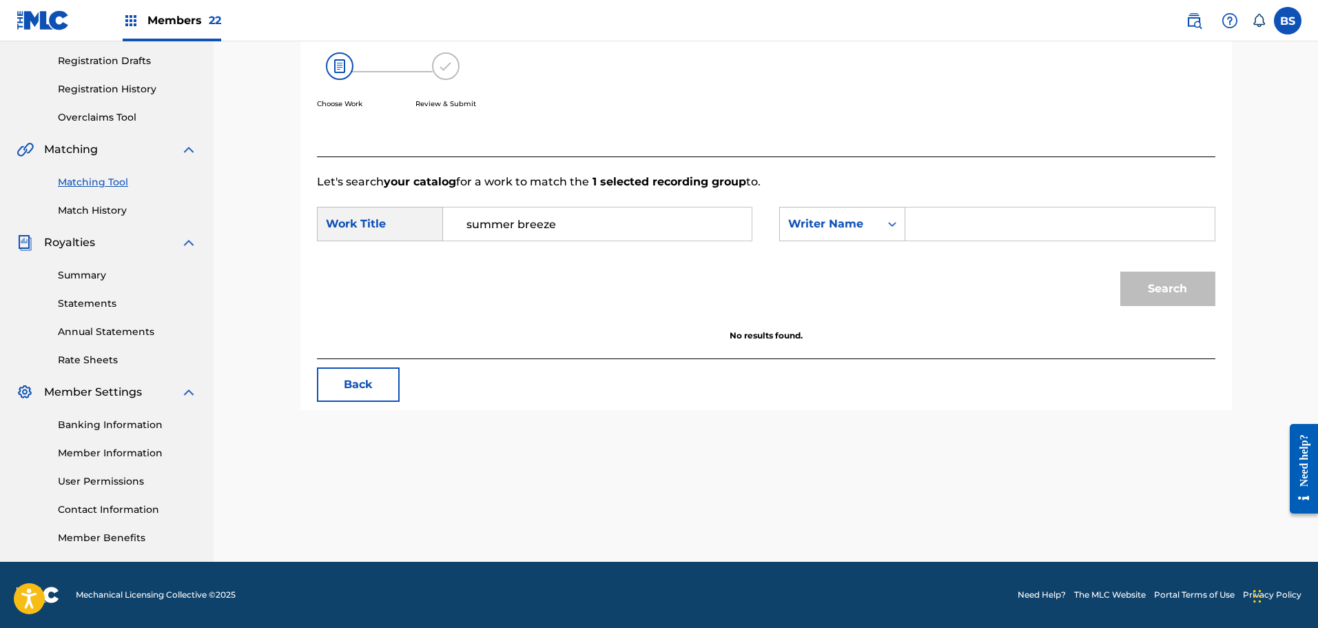
click at [918, 222] on div "Search Form" at bounding box center [1059, 224] width 309 height 34
click at [918, 222] on input "Search Form" at bounding box center [1059, 223] width 285 height 33
type input "seals"
click at [943, 286] on div "Search" at bounding box center [766, 294] width 898 height 72
click at [1152, 287] on button "Search" at bounding box center [1167, 288] width 95 height 34
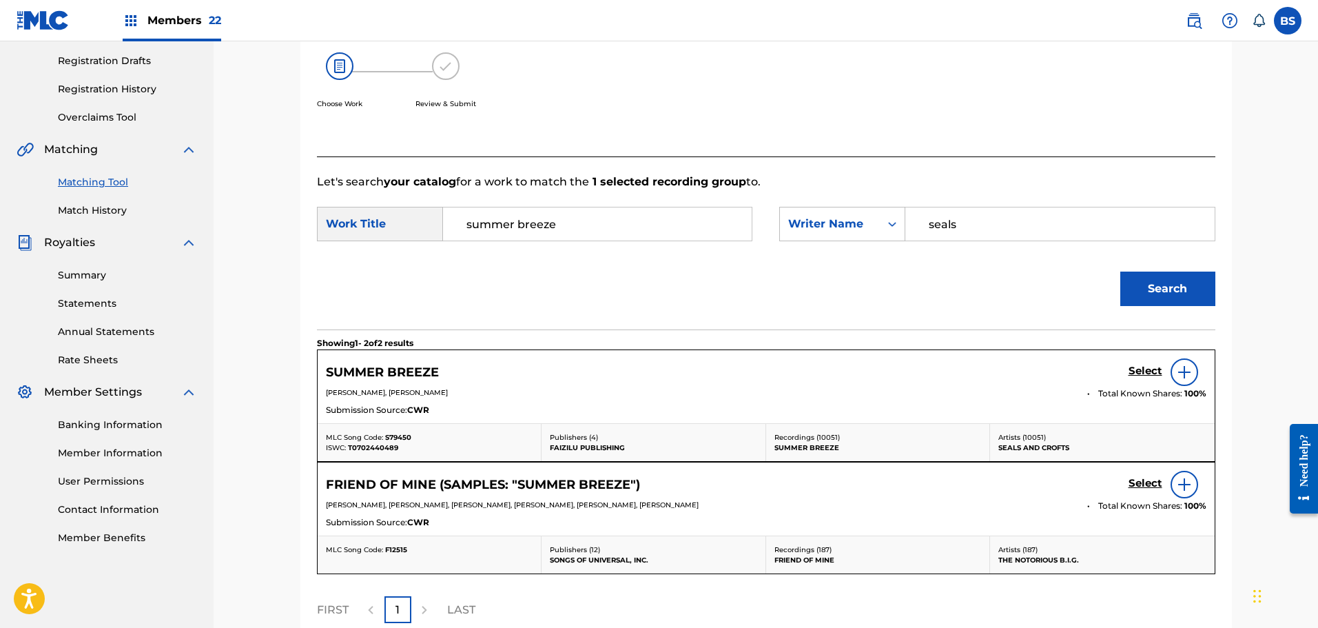
click at [1138, 363] on div "Select" at bounding box center [1167, 372] width 78 height 28
click at [1137, 368] on h5 "Select" at bounding box center [1145, 370] width 34 height 13
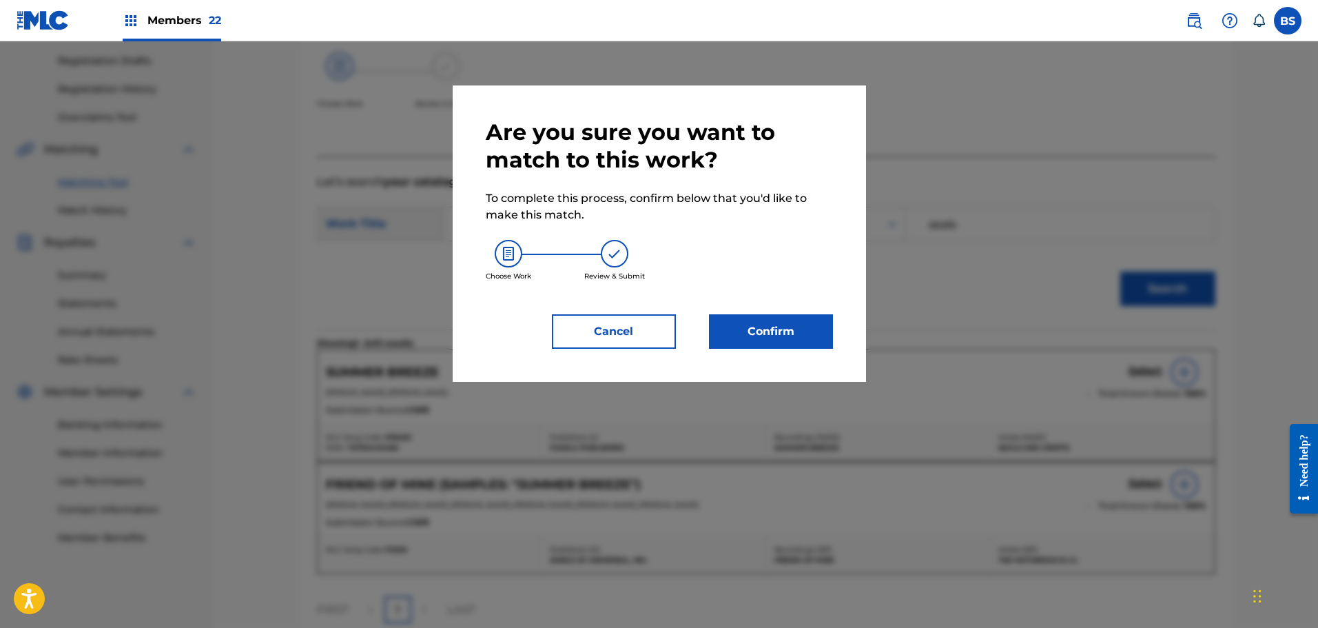
click at [763, 321] on button "Confirm" at bounding box center [771, 331] width 124 height 34
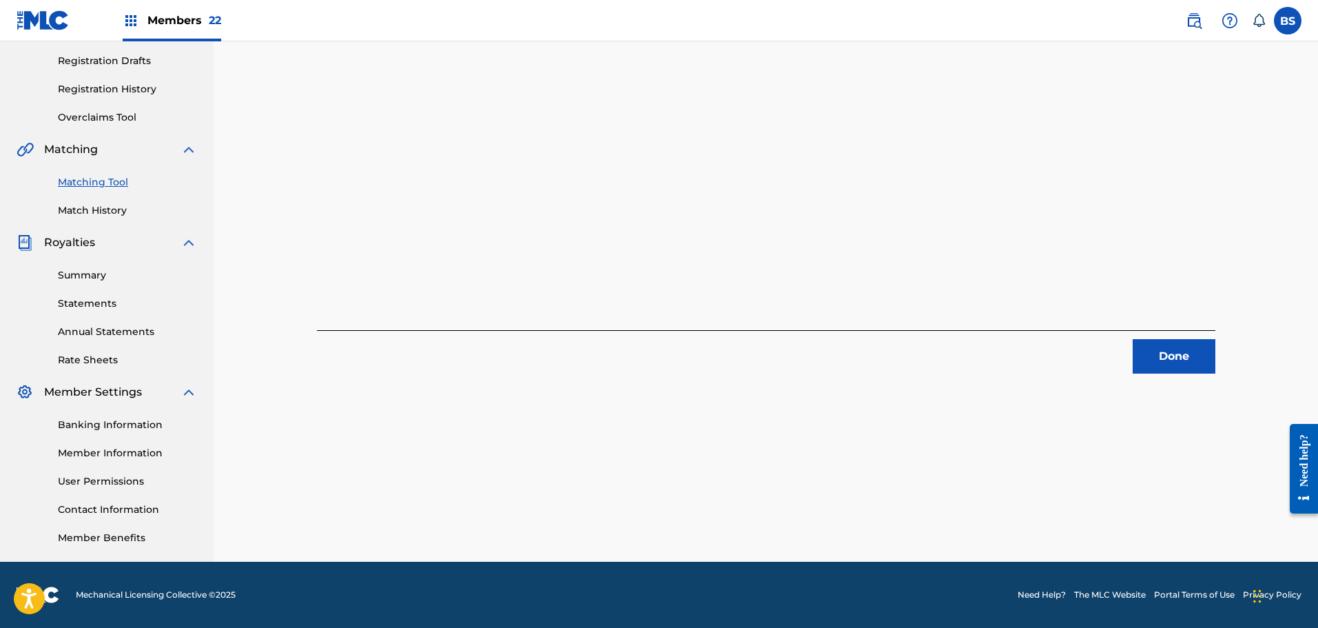
click at [1193, 347] on button "Done" at bounding box center [1174, 356] width 83 height 34
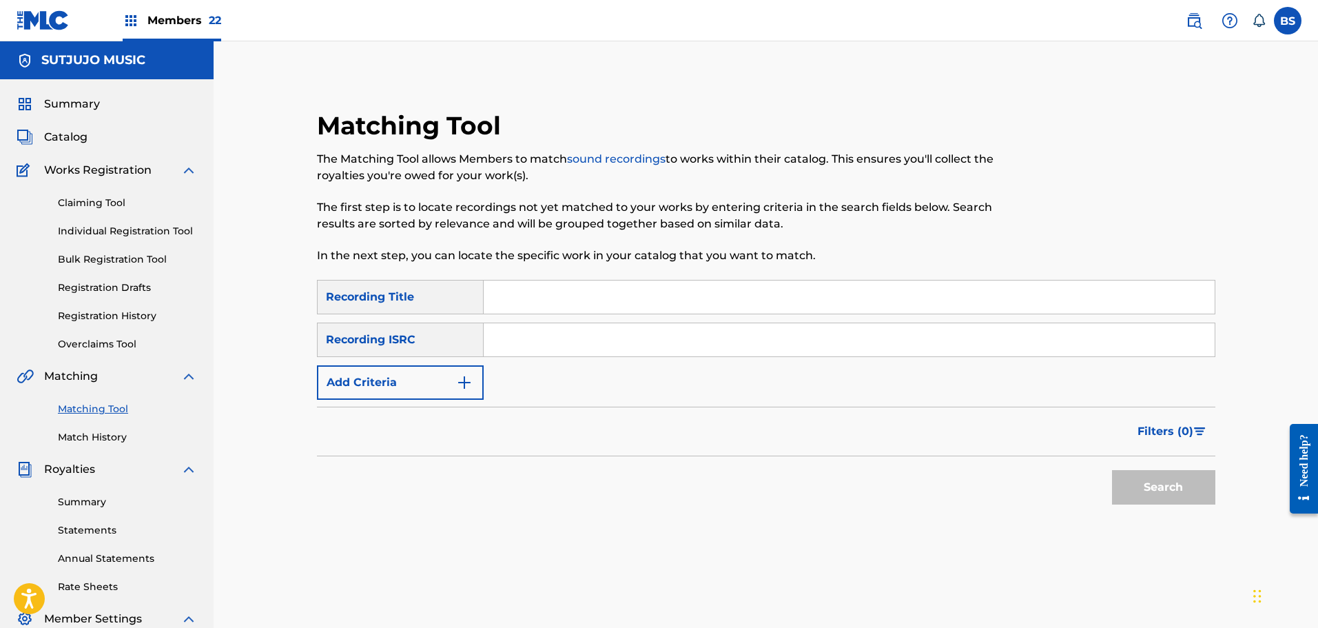
click at [468, 378] on img "Search Form" at bounding box center [464, 382] width 17 height 17
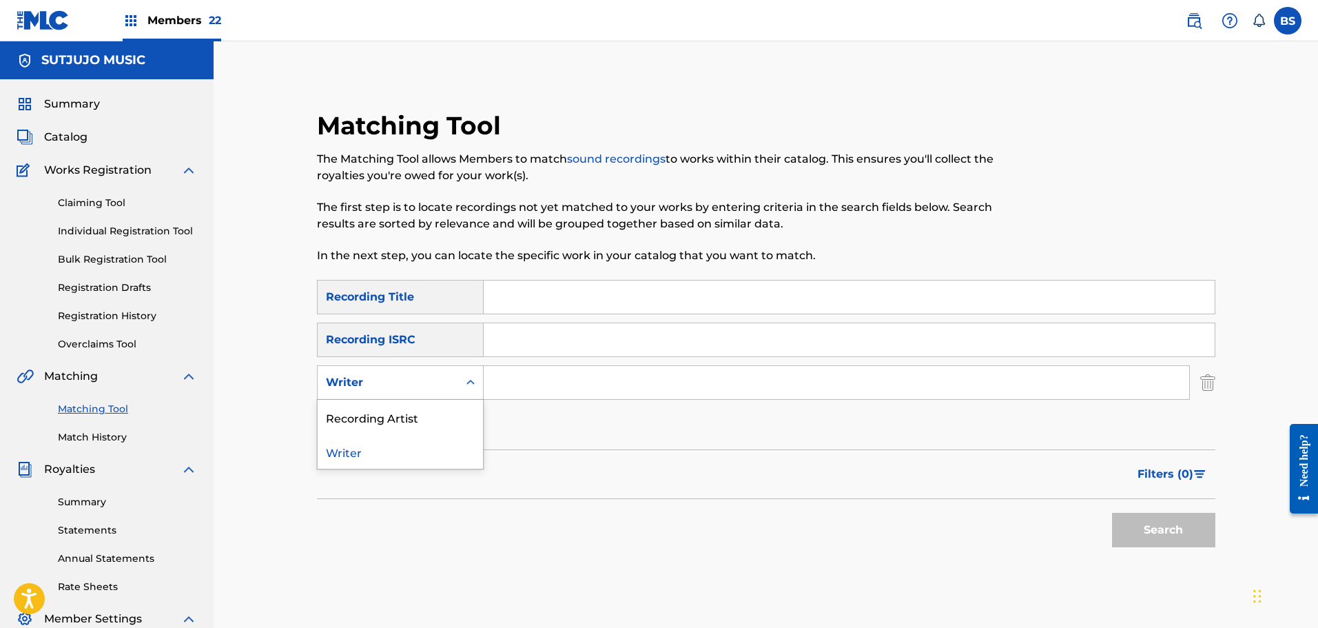
click at [465, 383] on icon "Search Form" at bounding box center [471, 382] width 14 height 14
drag, startPoint x: 428, startPoint y: 428, endPoint x: 433, endPoint y: 418, distance: 11.1
click at [428, 426] on div "Recording Artist" at bounding box center [400, 417] width 165 height 34
click at [524, 384] on input "Search Form" at bounding box center [836, 382] width 705 height 33
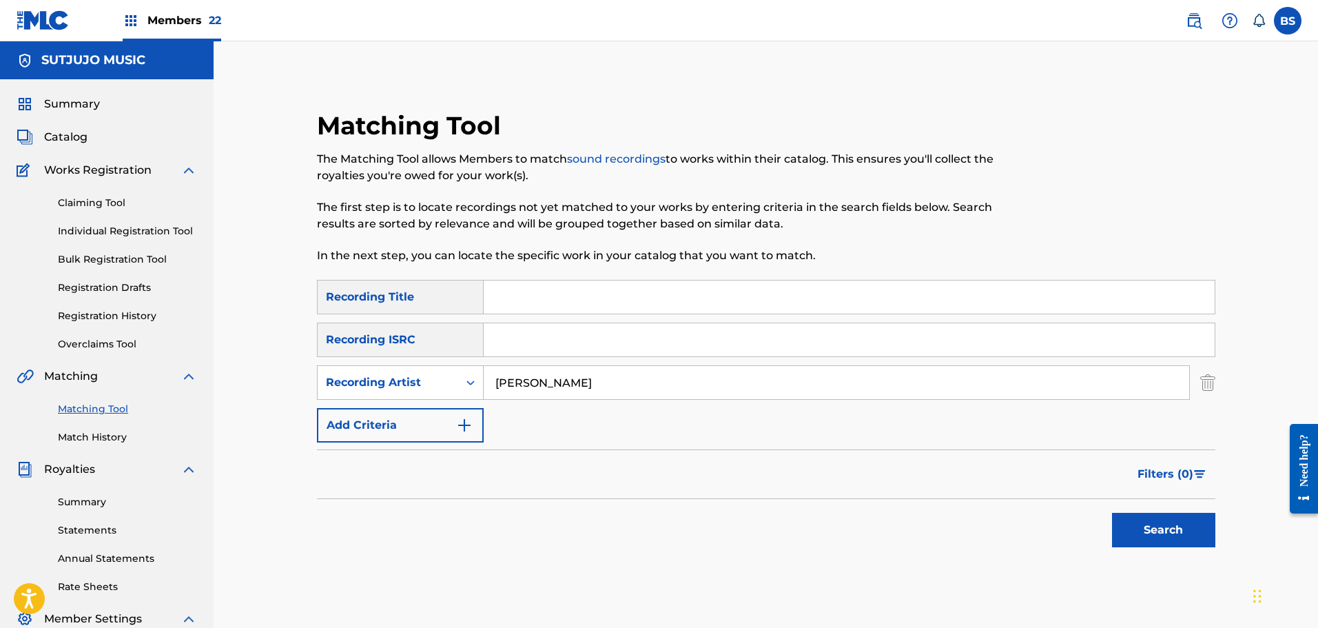
type input "[PERSON_NAME]"
click at [1112, 513] on button "Search" at bounding box center [1163, 530] width 103 height 34
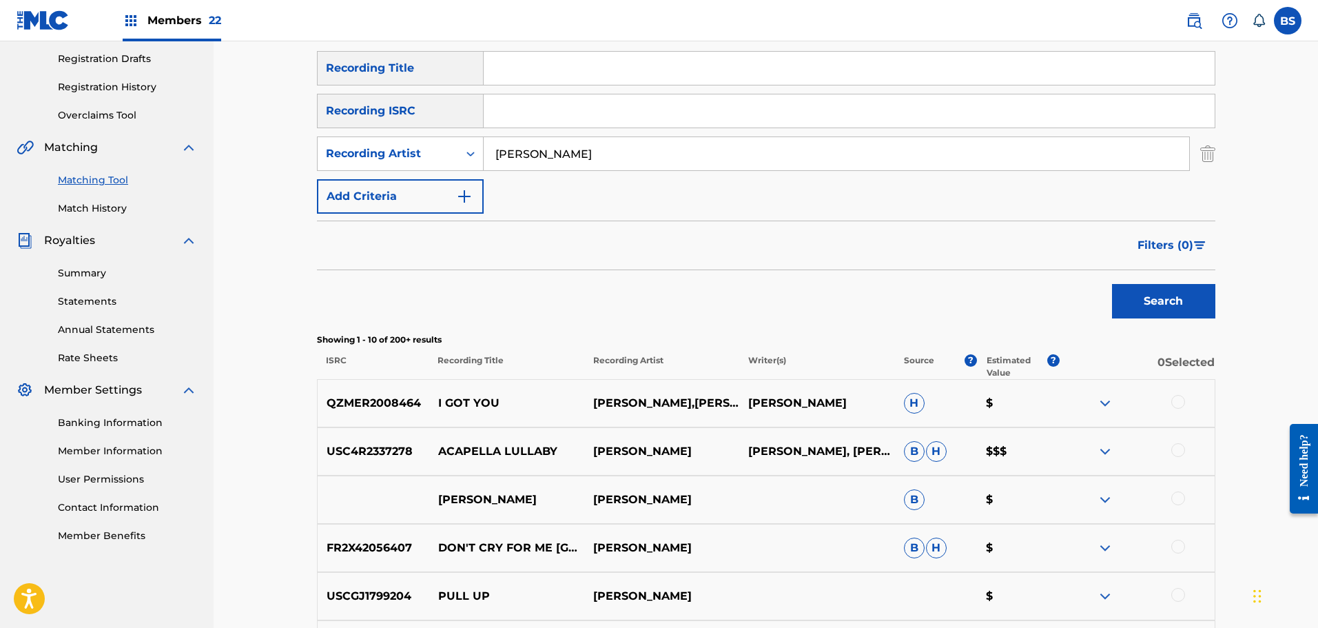
scroll to position [276, 0]
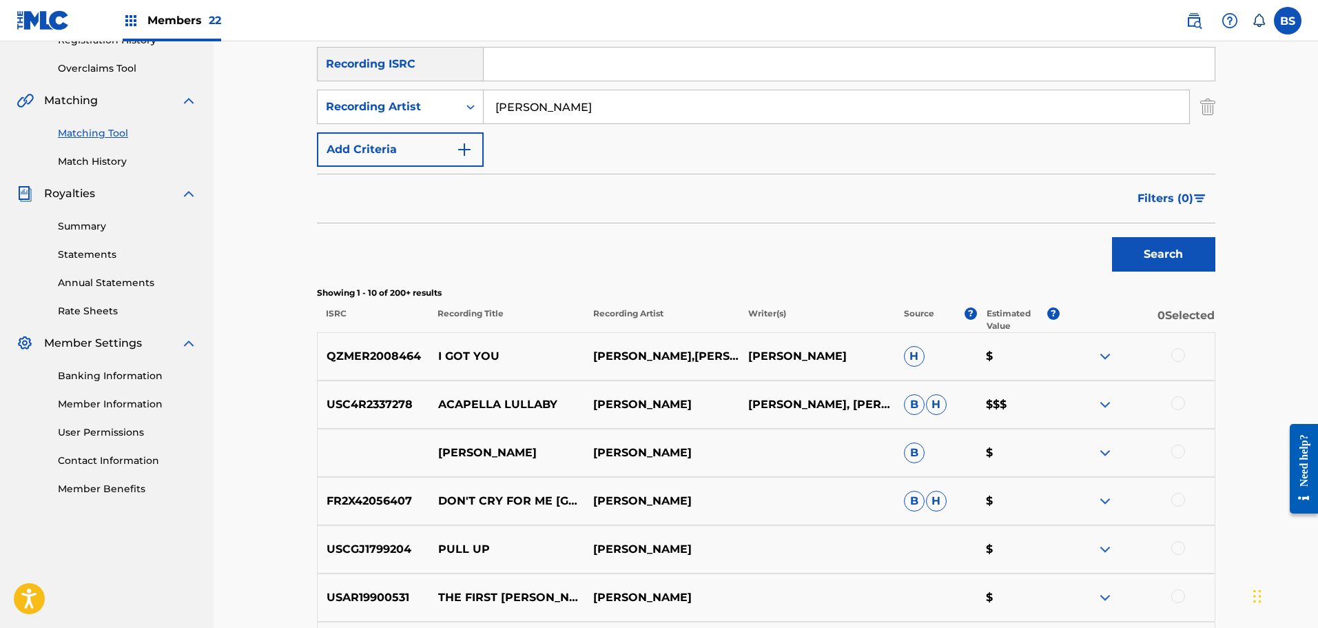
click at [1163, 196] on span "Filters ( 0 )" at bounding box center [1165, 198] width 56 height 17
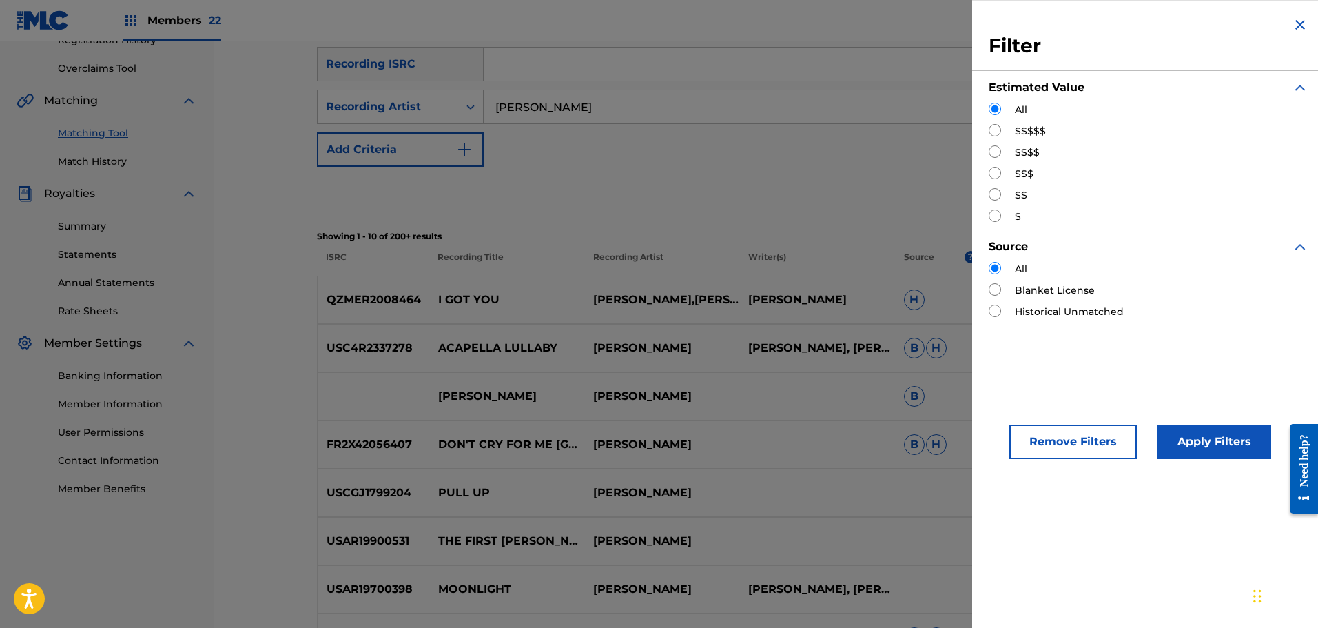
click at [992, 134] on input "Search Form" at bounding box center [995, 130] width 12 height 12
radio input "true"
click at [1177, 434] on button "Apply Filters" at bounding box center [1214, 441] width 114 height 34
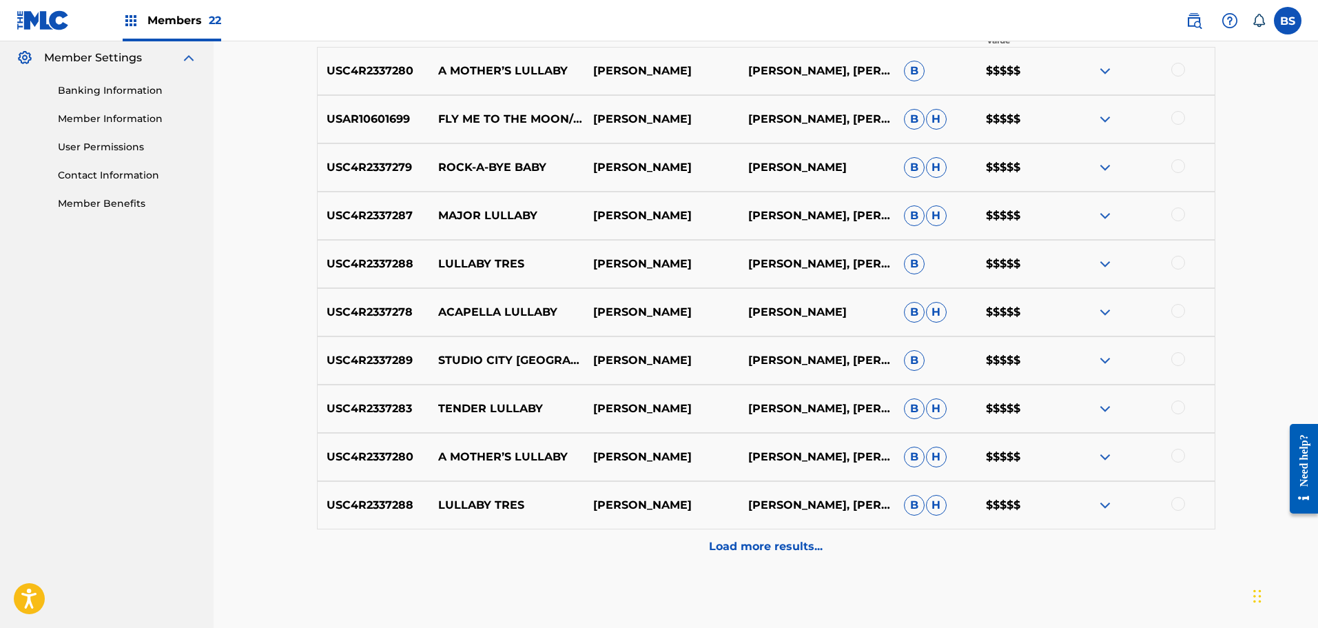
scroll to position [571, 0]
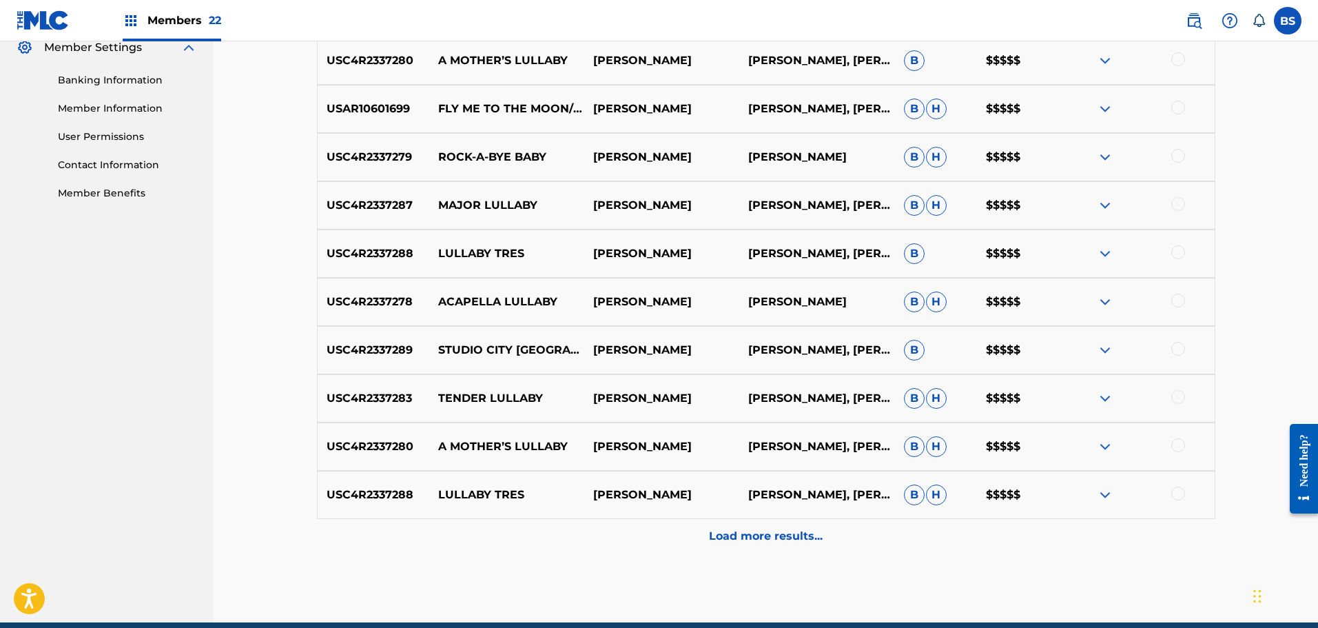
click at [760, 539] on p "Load more results..." at bounding box center [766, 536] width 114 height 17
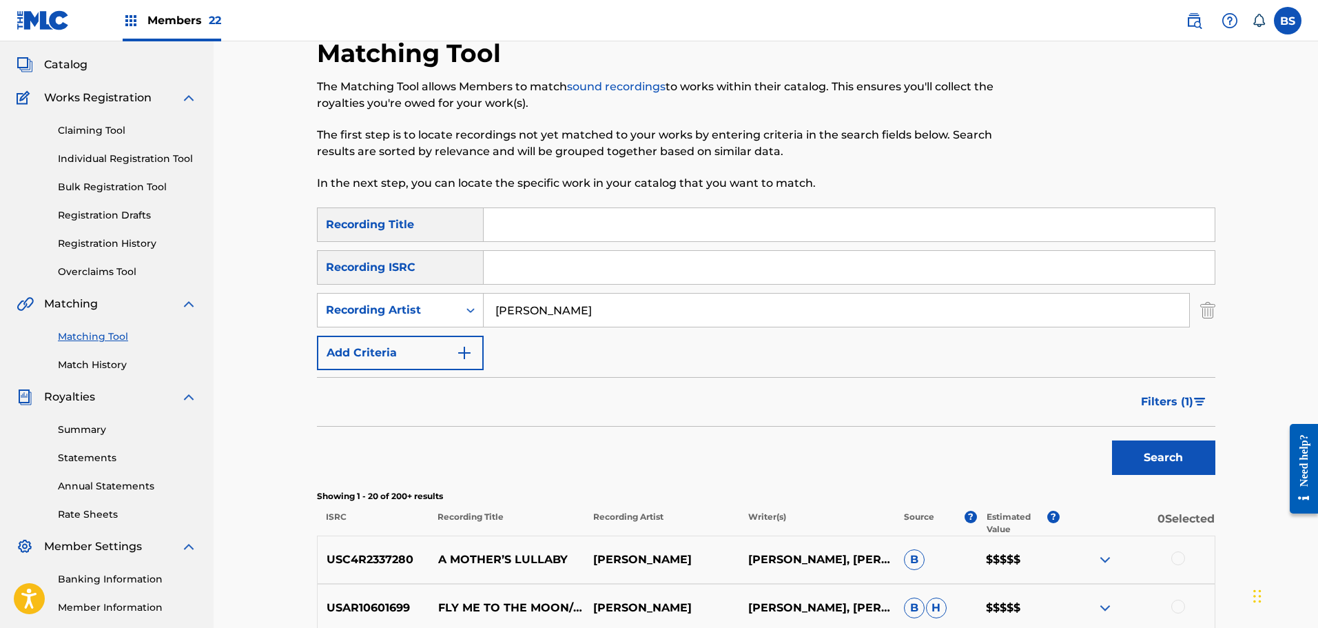
scroll to position [69, 0]
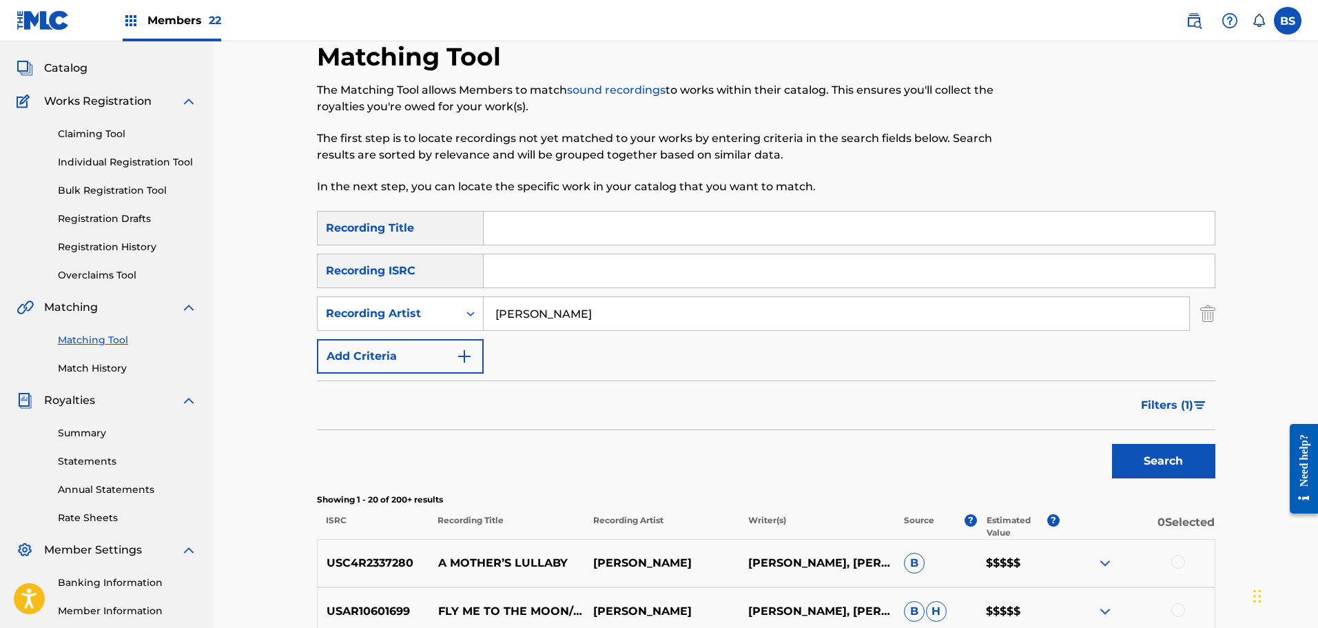
click at [1150, 406] on span "Filters ( 1 )" at bounding box center [1167, 405] width 52 height 17
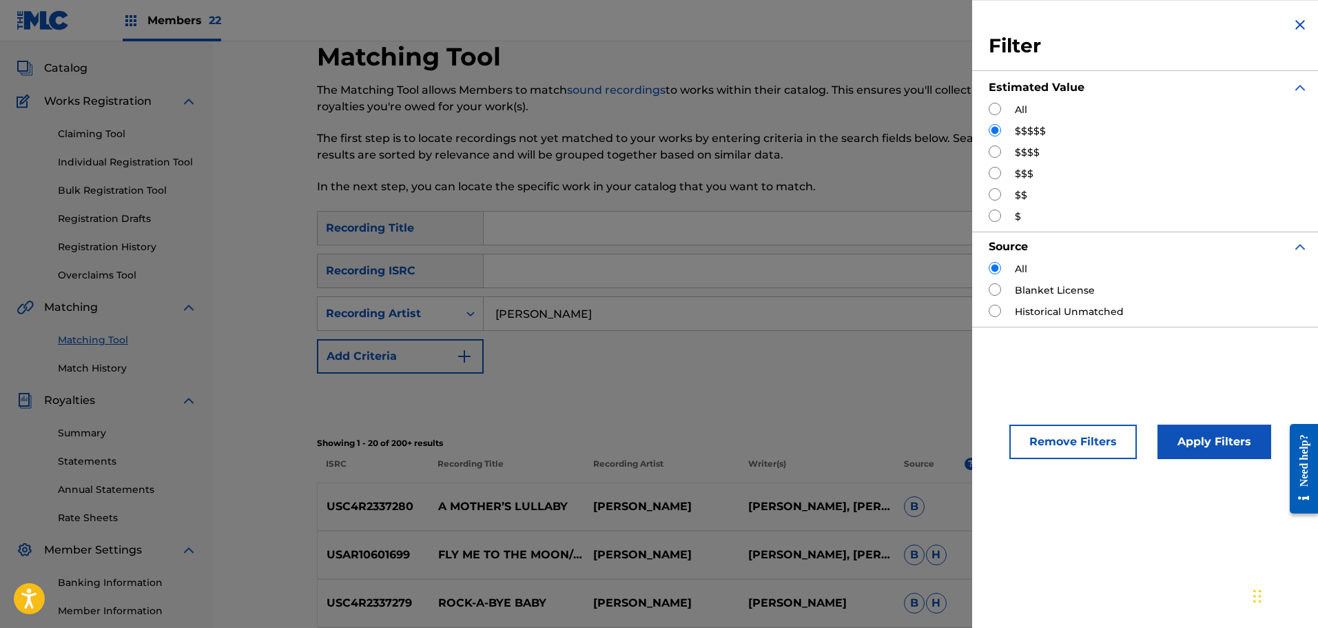
click at [995, 152] on input "Search Form" at bounding box center [995, 151] width 12 height 12
radio input "true"
click at [1200, 437] on button "Apply Filters" at bounding box center [1214, 441] width 114 height 34
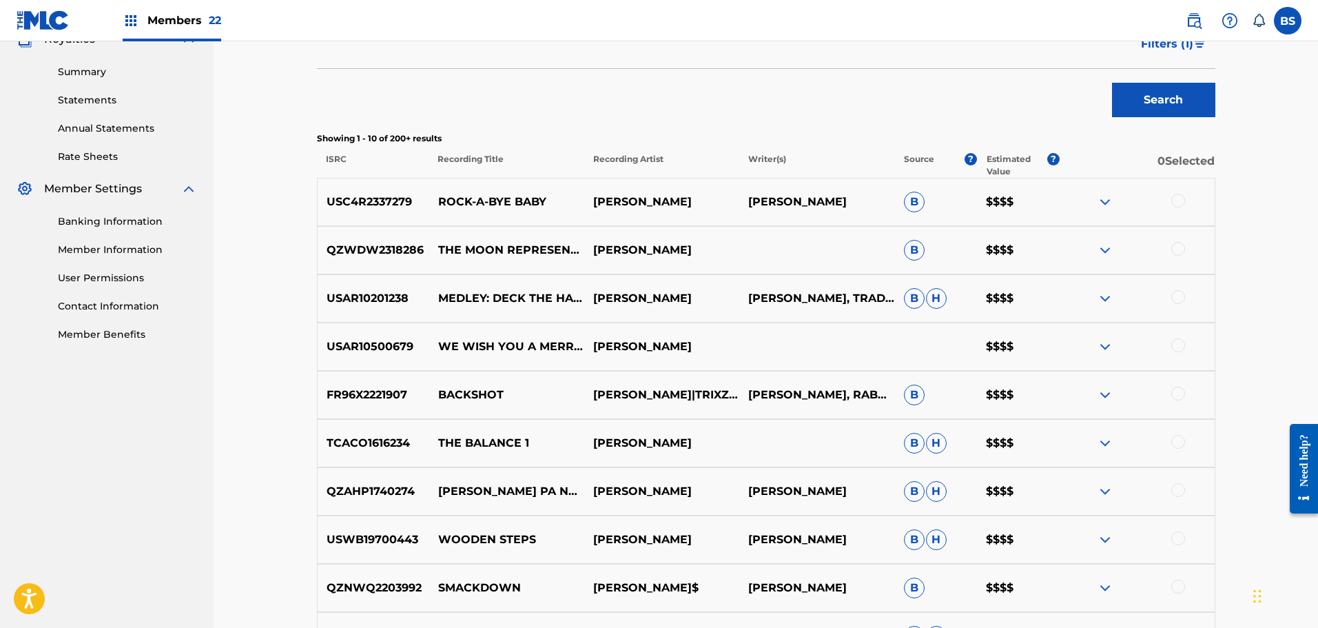
scroll to position [207, 0]
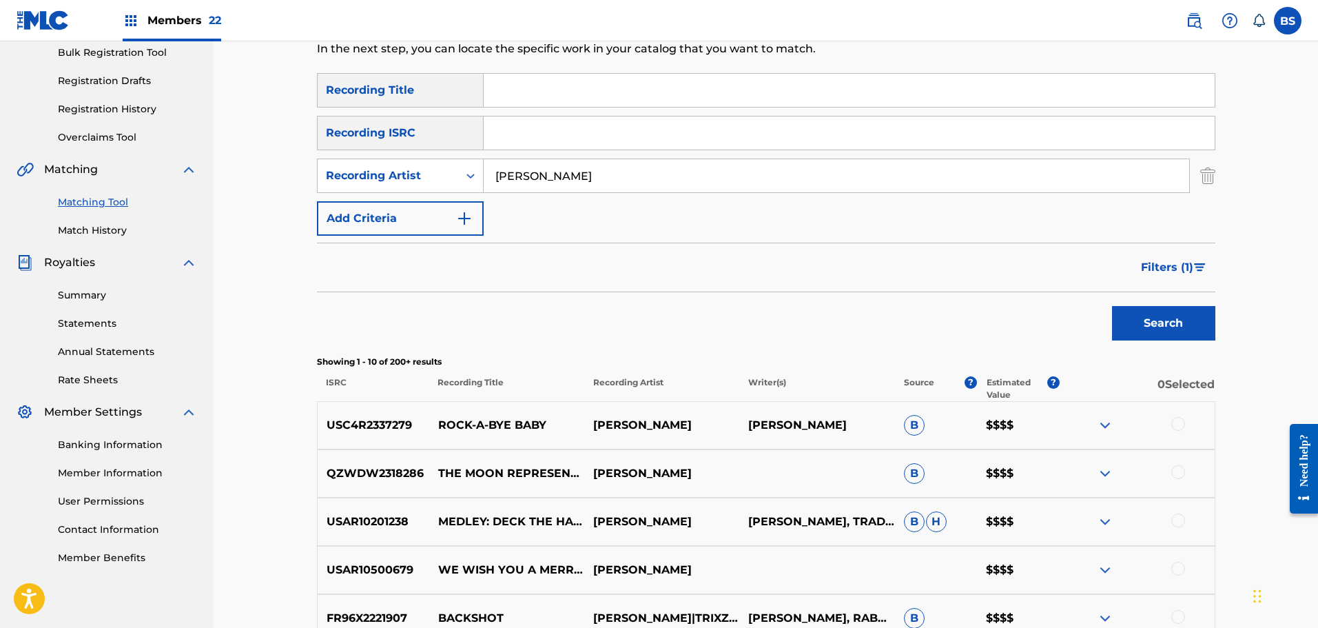
click at [1166, 265] on span "Filters ( 1 )" at bounding box center [1167, 267] width 52 height 17
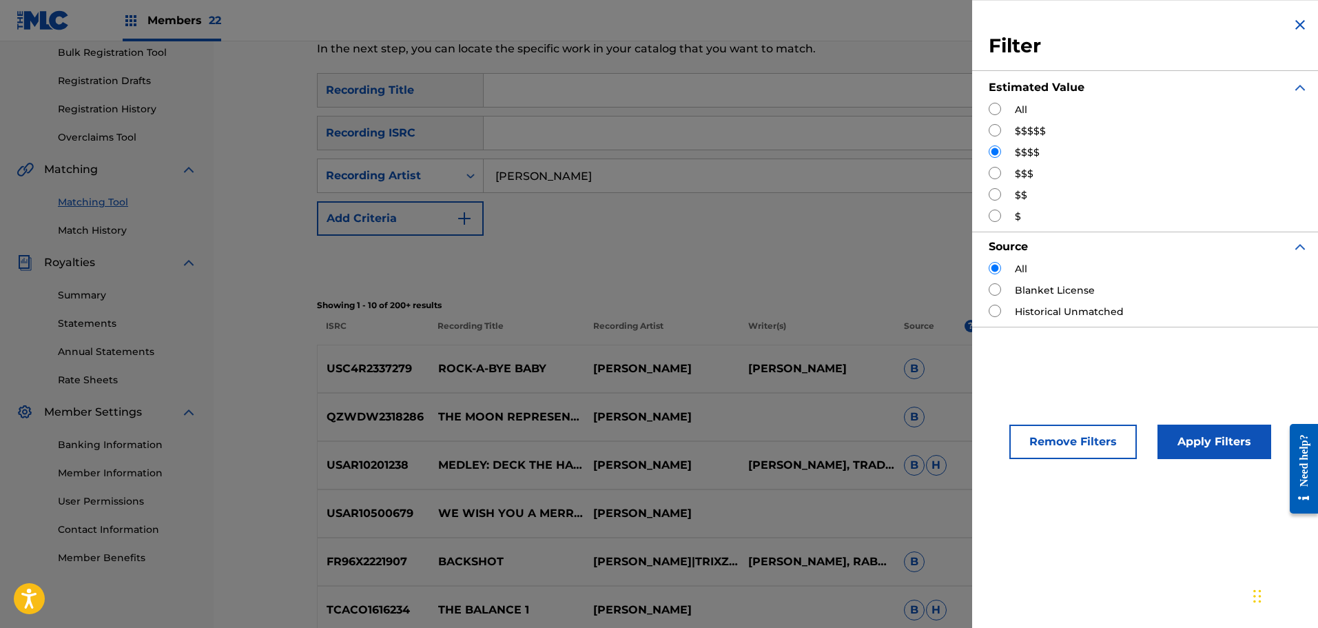
click at [992, 172] on input "Search Form" at bounding box center [995, 173] width 12 height 12
radio input "true"
click at [1211, 431] on button "Apply Filters" at bounding box center [1214, 441] width 114 height 34
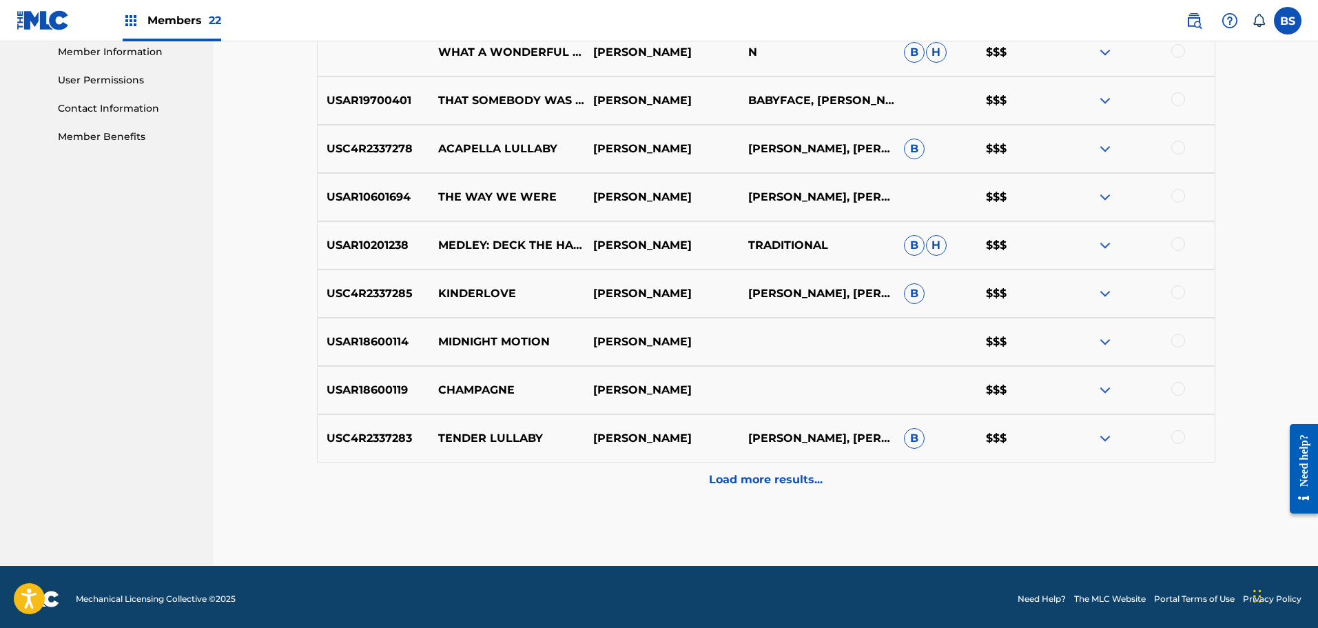
scroll to position [632, 0]
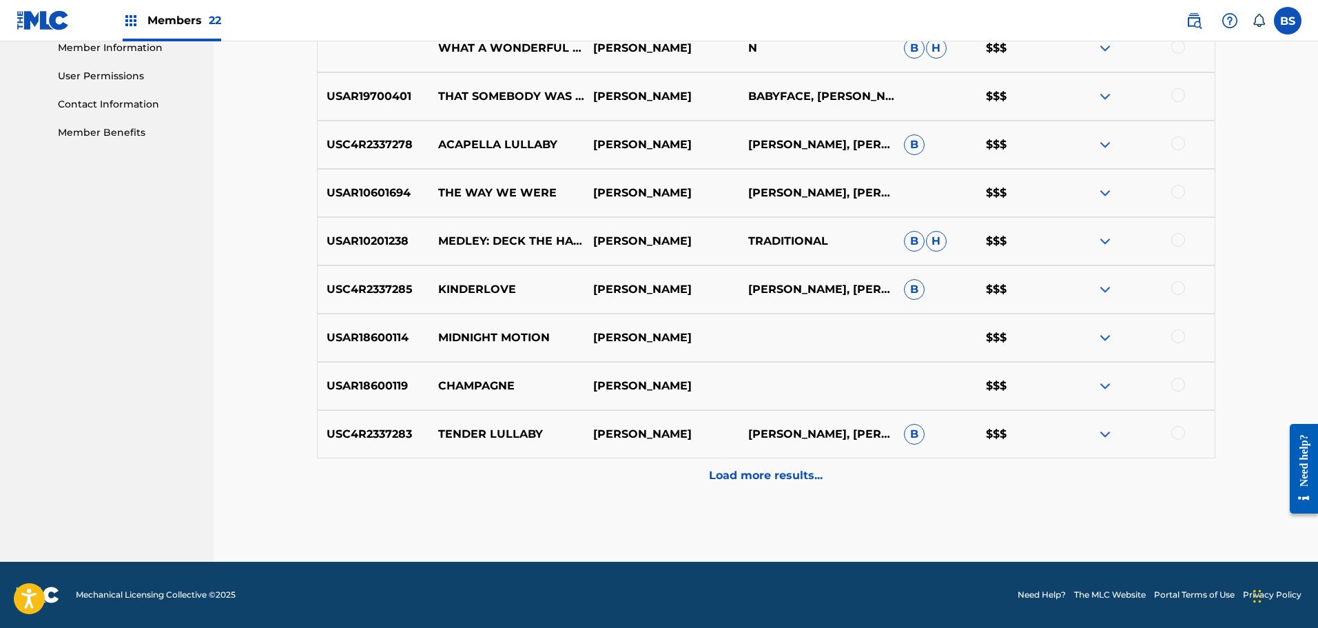
click at [776, 477] on p "Load more results..." at bounding box center [766, 475] width 114 height 17
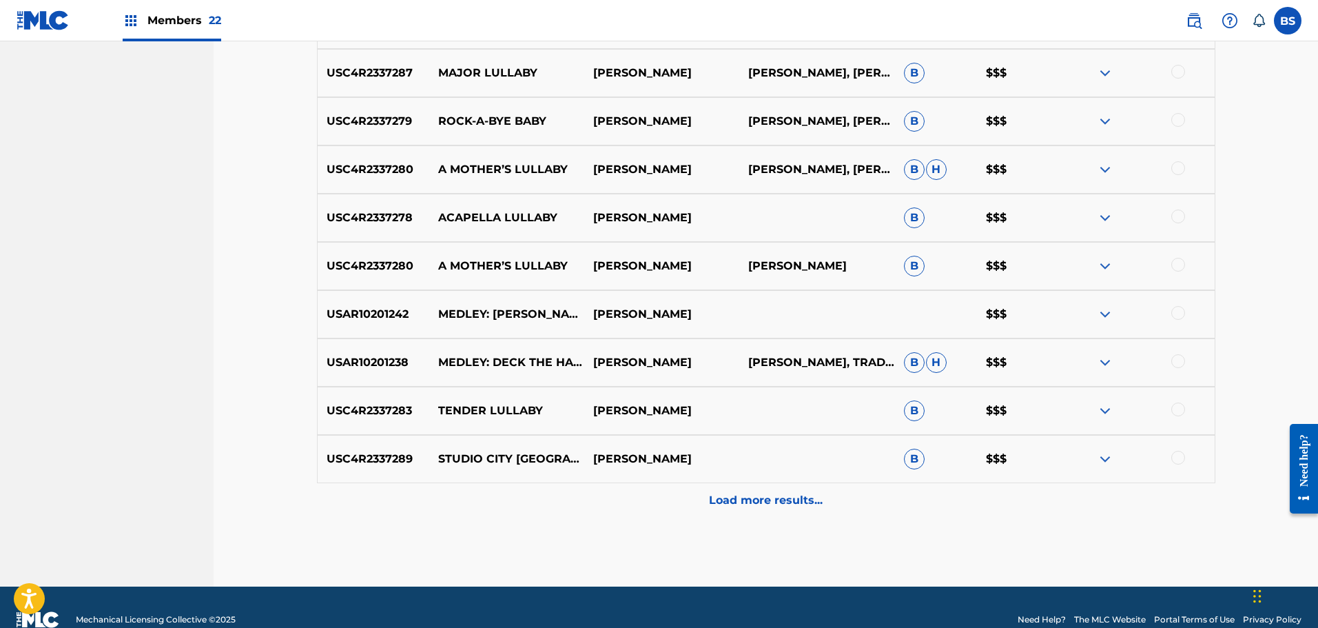
scroll to position [1114, 0]
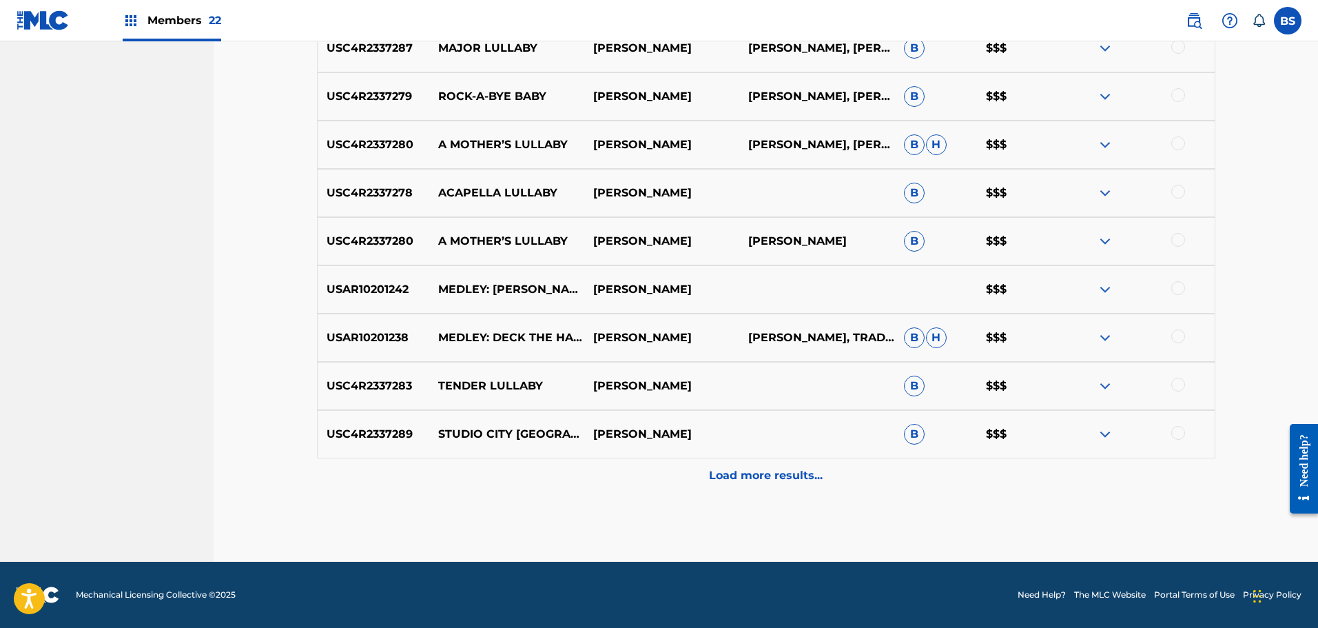
click at [777, 470] on p "Load more results..." at bounding box center [766, 475] width 114 height 17
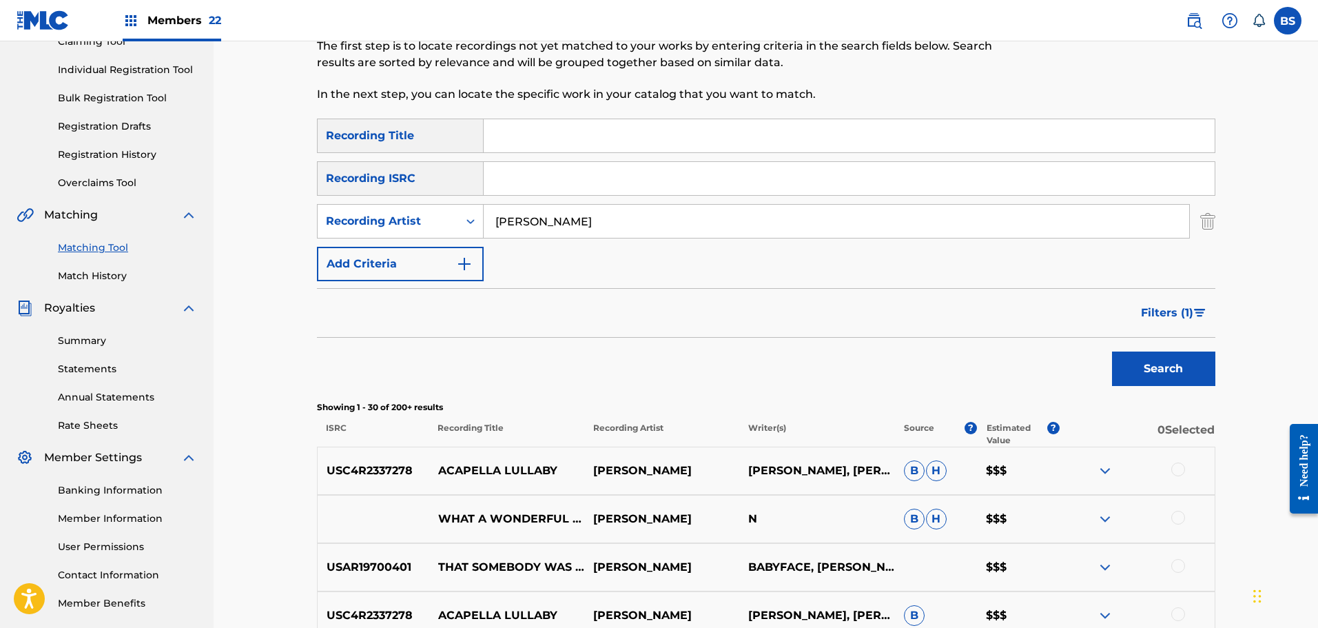
scroll to position [149, 0]
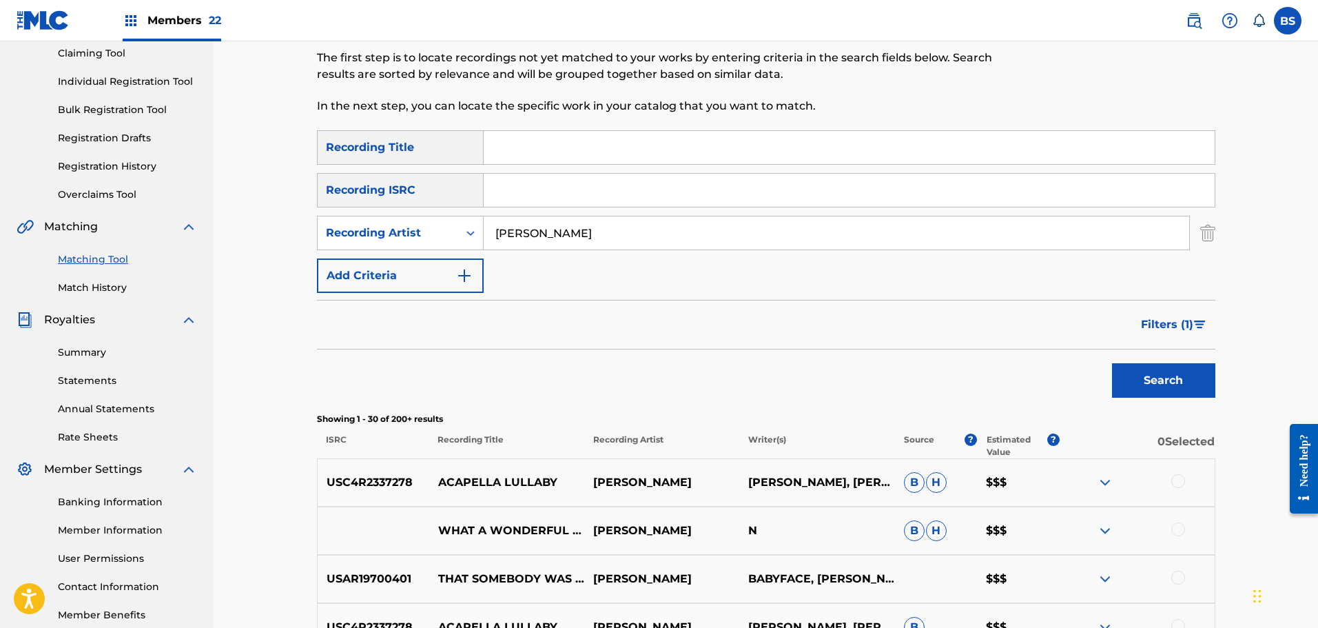
click at [535, 147] on input "Search Form" at bounding box center [849, 147] width 731 height 33
type input "Forever In Love"
click at [1112, 363] on button "Search" at bounding box center [1163, 380] width 103 height 34
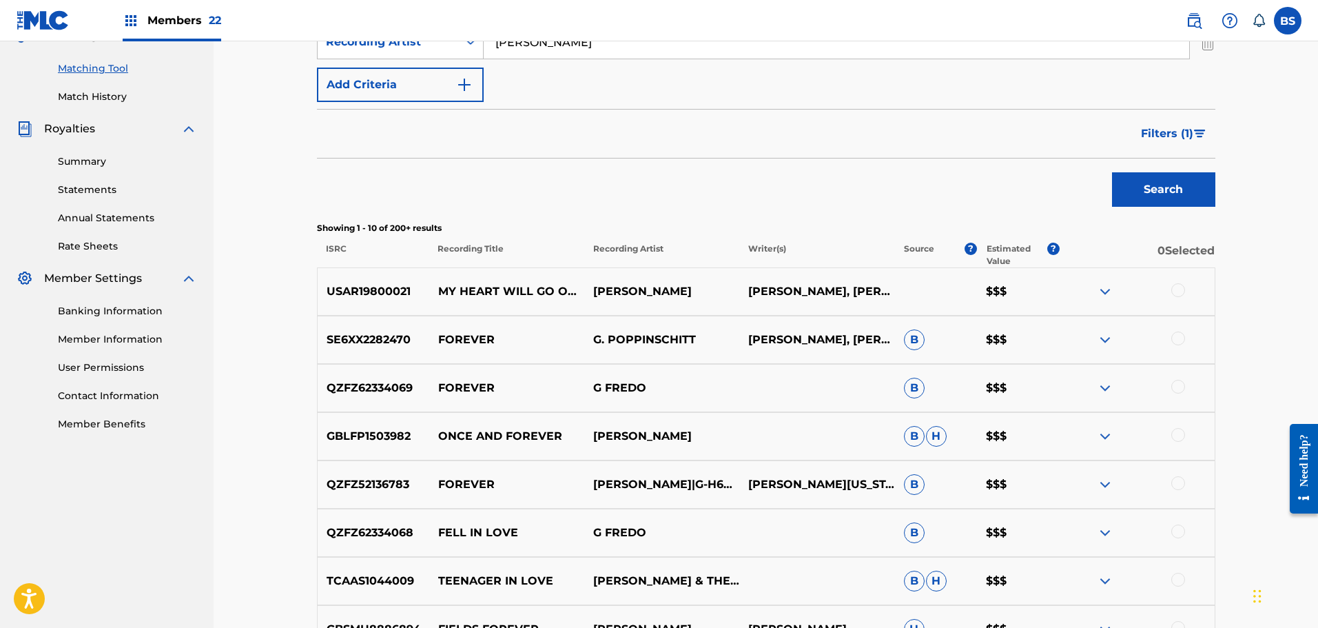
scroll to position [81, 0]
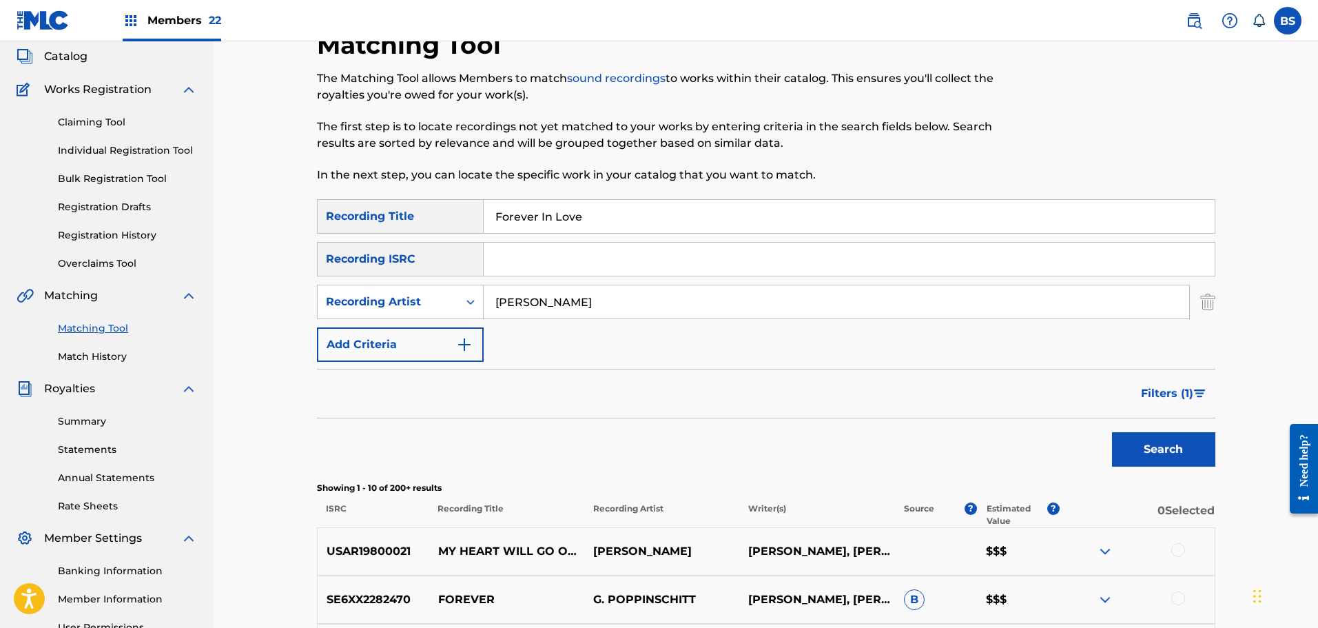
drag, startPoint x: 610, startPoint y: 216, endPoint x: 485, endPoint y: 214, distance: 125.4
click at [485, 214] on input "Forever In Love" at bounding box center [849, 216] width 731 height 33
click at [1133, 448] on button "Search" at bounding box center [1163, 449] width 103 height 34
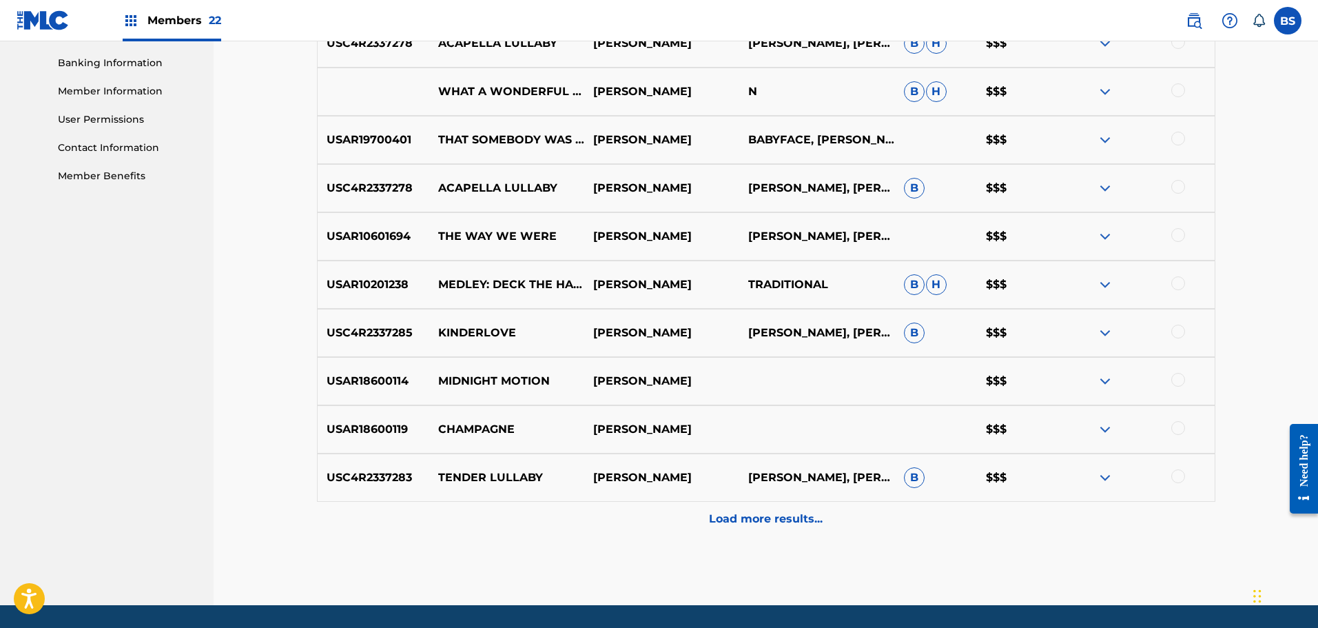
scroll to position [632, 0]
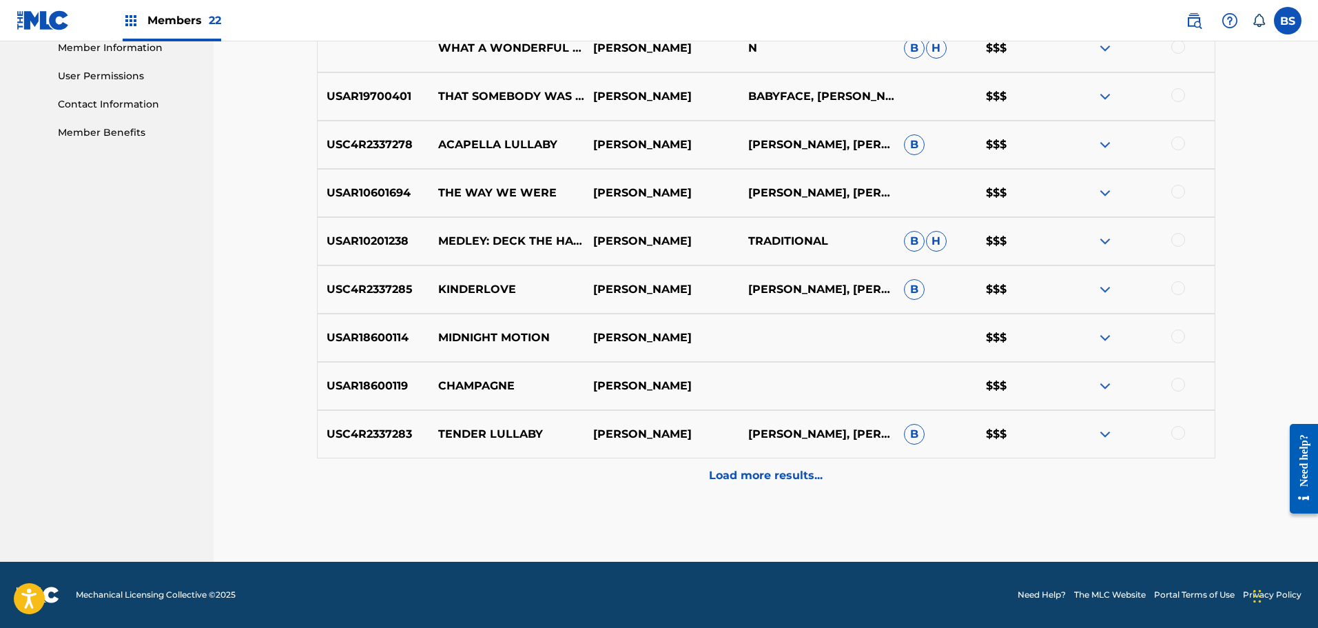
click at [788, 476] on p "Load more results..." at bounding box center [766, 475] width 114 height 17
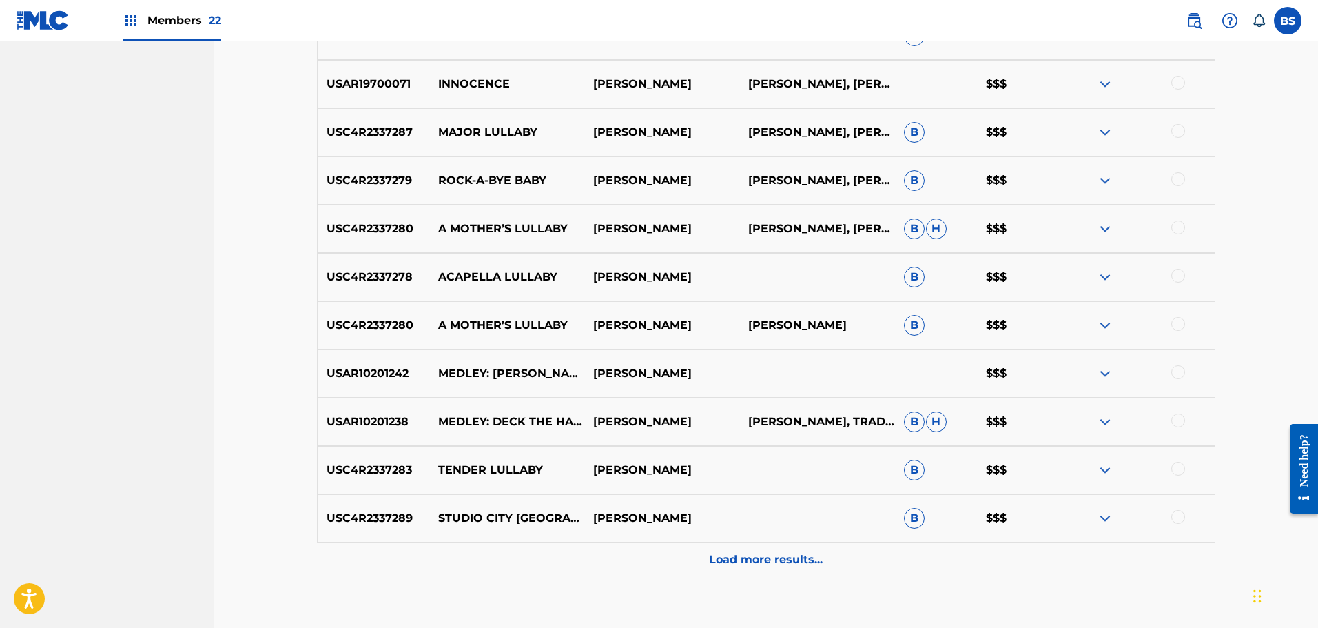
scroll to position [1114, 0]
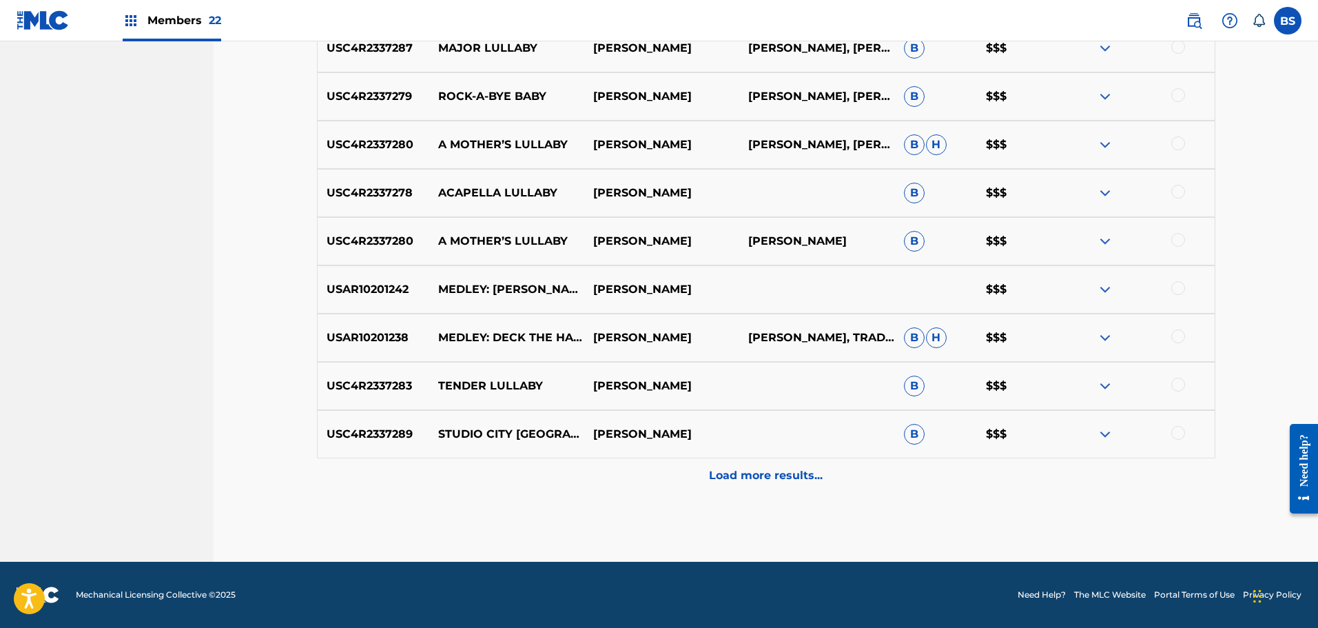
click at [712, 471] on p "Load more results..." at bounding box center [766, 475] width 114 height 17
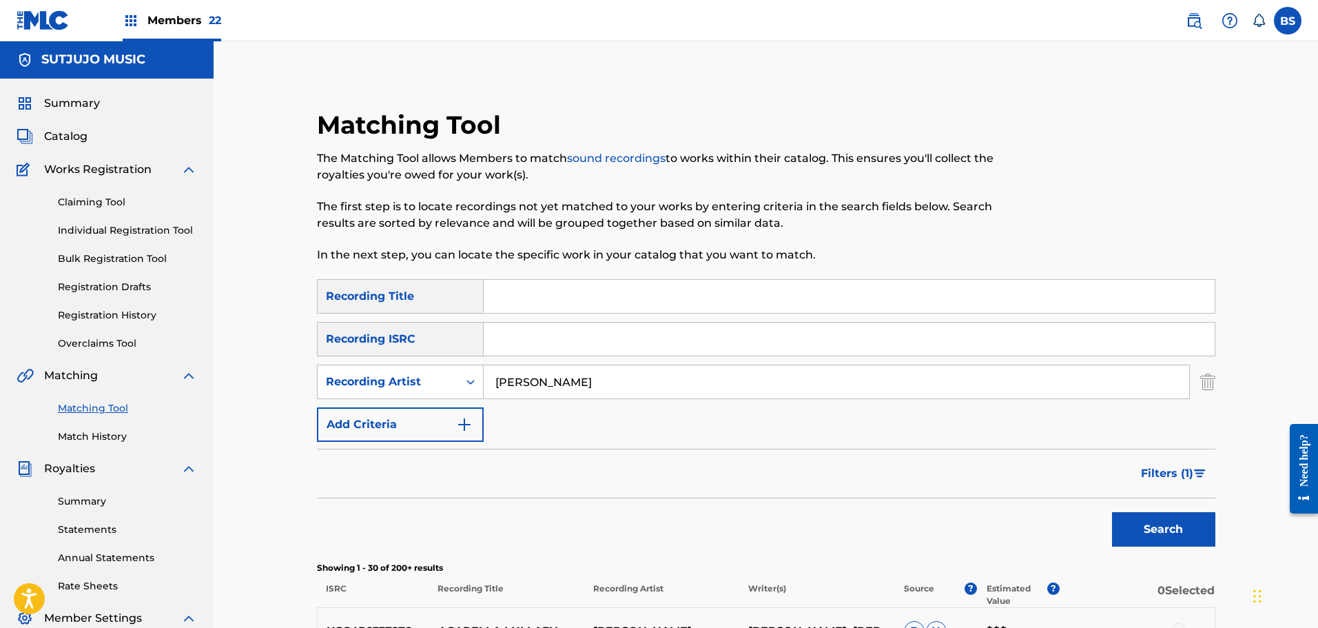
scroll to position [0, 0]
click at [470, 382] on icon "Search Form" at bounding box center [471, 382] width 14 height 14
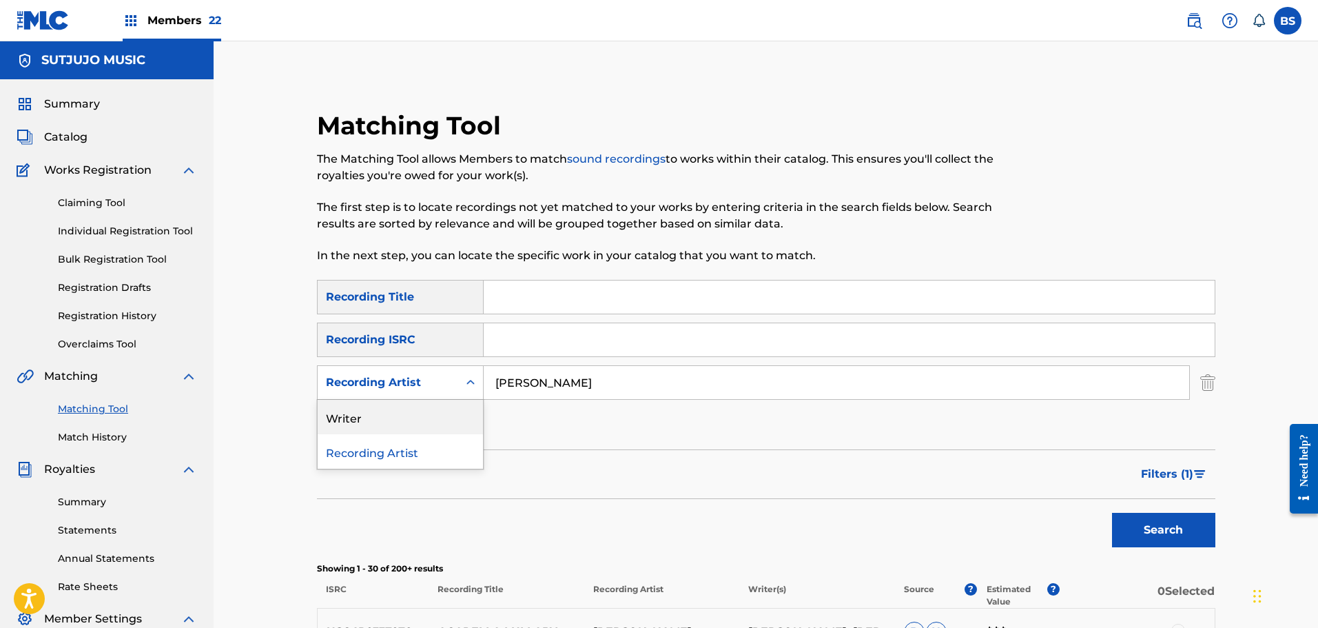
click at [451, 422] on div "Writer" at bounding box center [400, 417] width 165 height 34
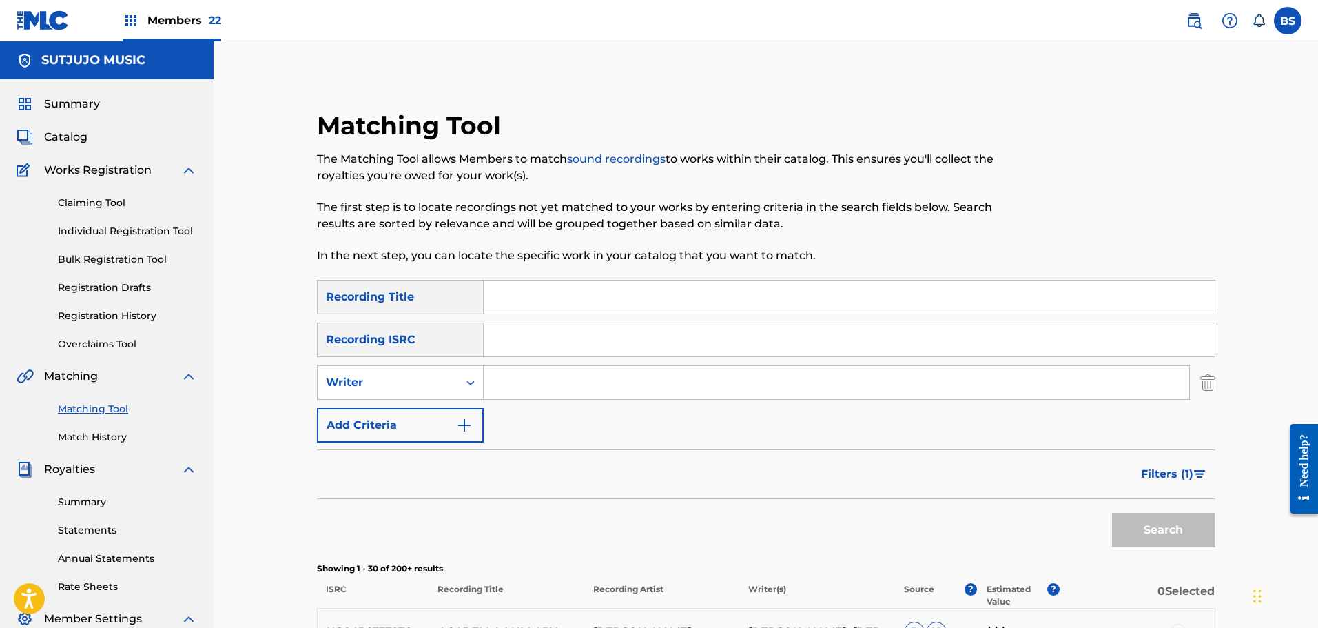
click at [524, 381] on input "Search Form" at bounding box center [836, 382] width 705 height 33
click at [1112, 513] on button "Search" at bounding box center [1163, 530] width 103 height 34
click at [1146, 525] on button "Search" at bounding box center [1163, 530] width 103 height 34
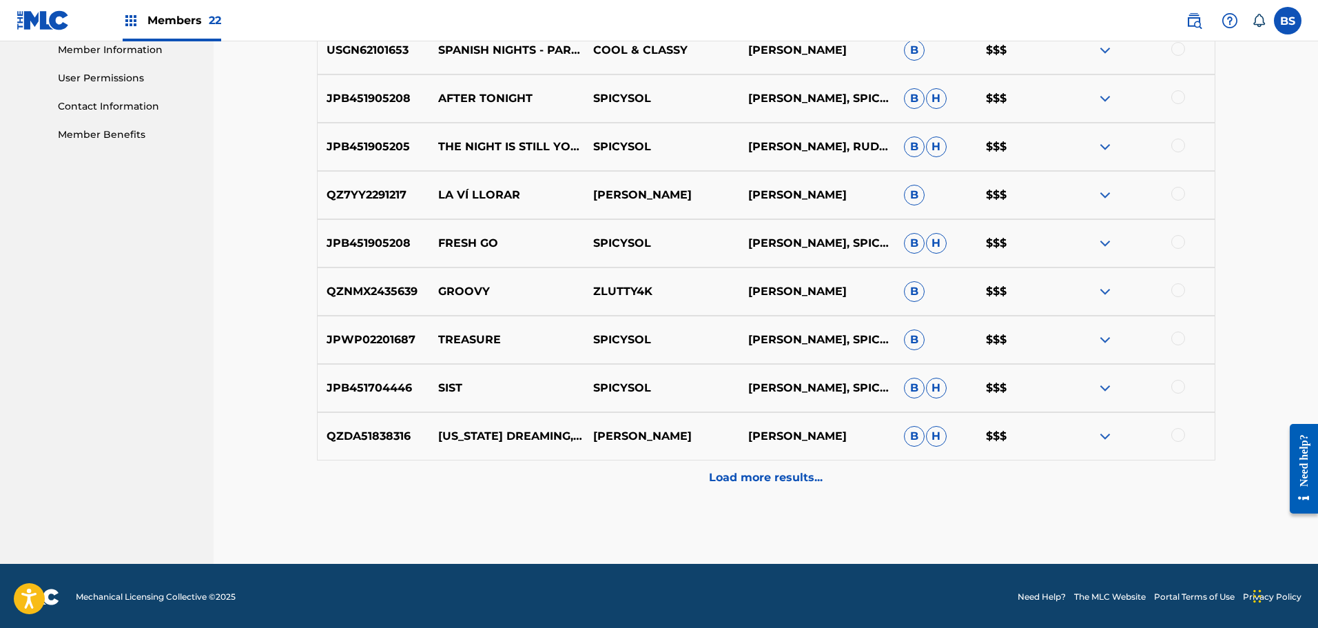
scroll to position [632, 0]
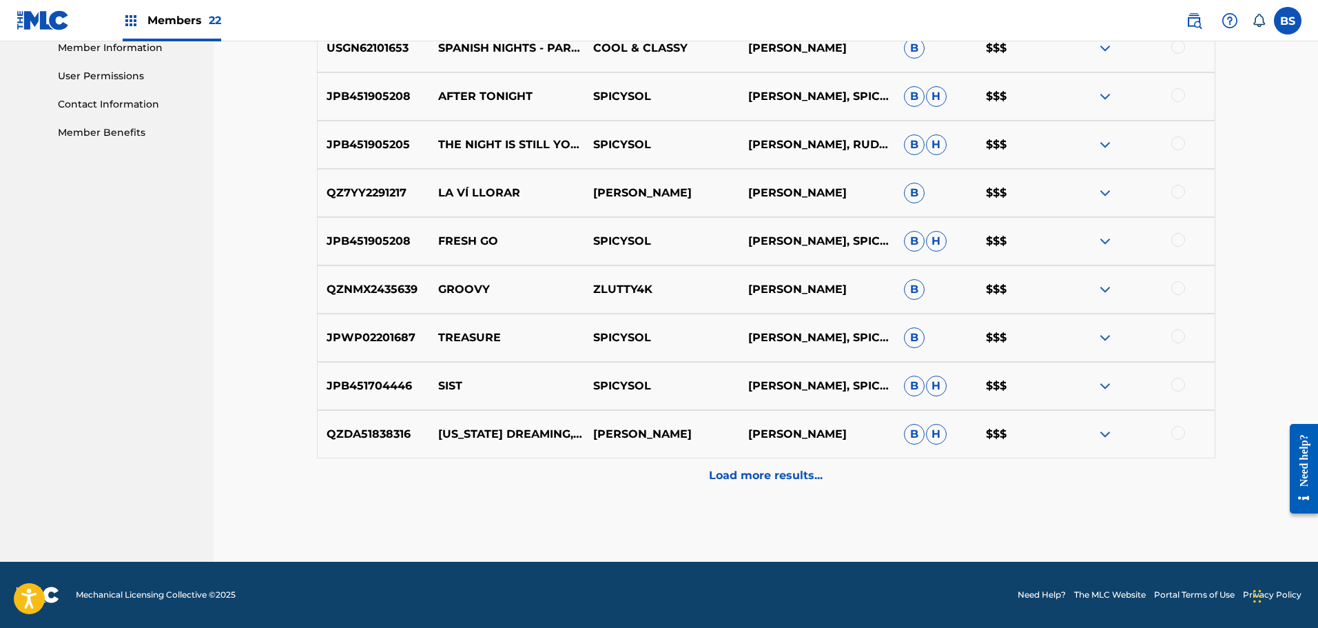
click at [783, 473] on p "Load more results..." at bounding box center [766, 475] width 114 height 17
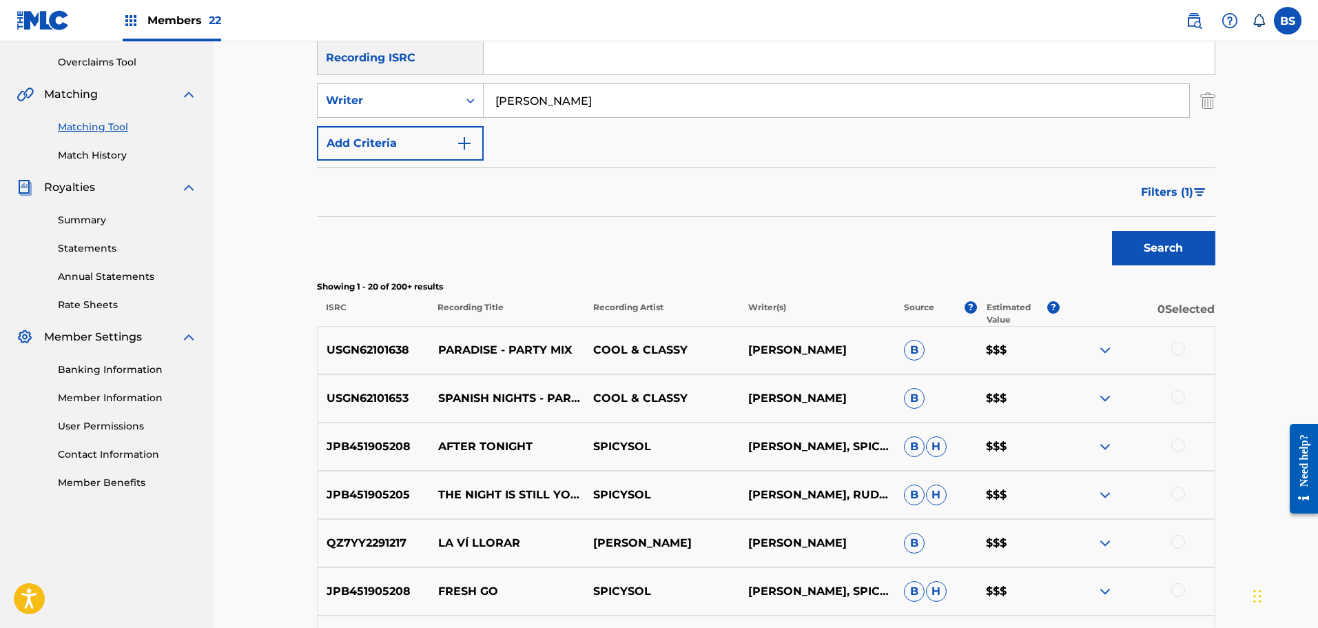
scroll to position [218, 0]
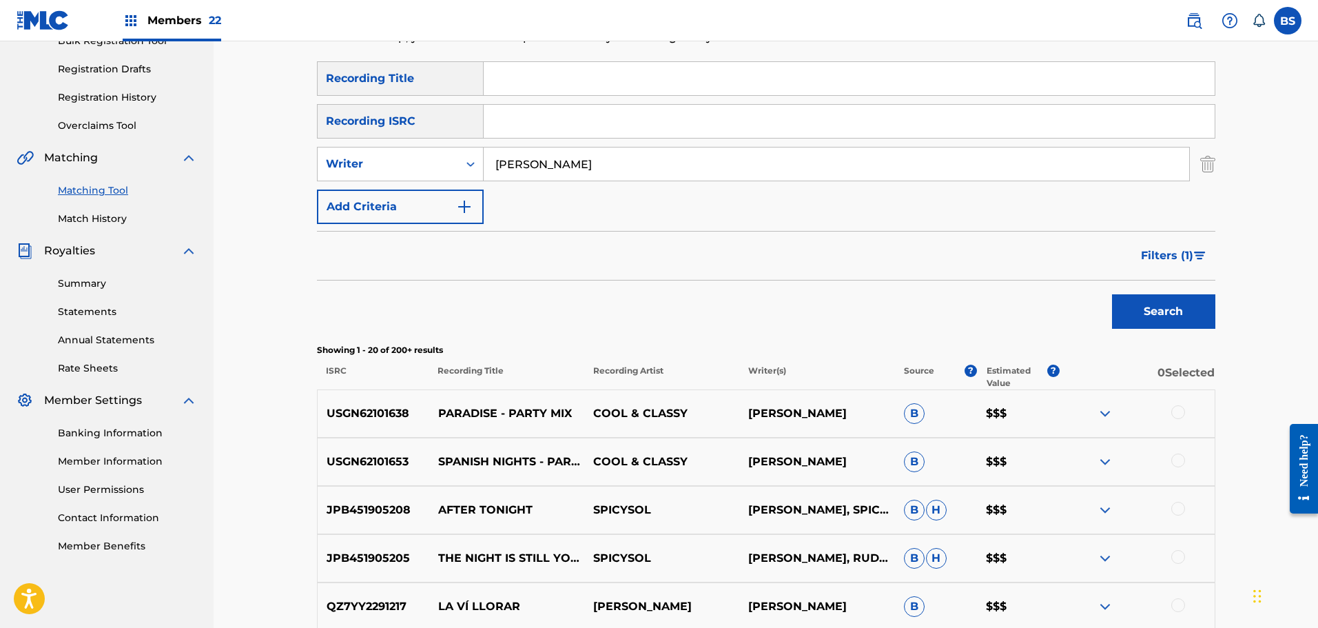
click at [526, 169] on input "[PERSON_NAME]" at bounding box center [836, 163] width 705 height 33
type input "[PERSON_NAME]"
click at [1112, 294] on button "Search" at bounding box center [1163, 311] width 103 height 34
